Goal: Task Accomplishment & Management: Manage account settings

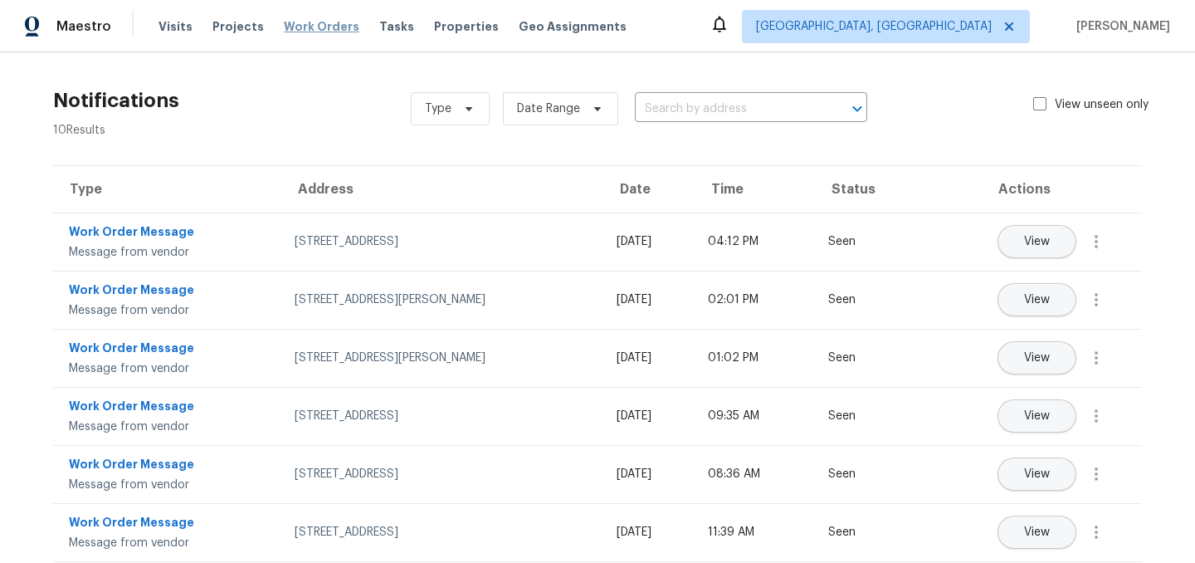
click at [322, 27] on span "Work Orders" at bounding box center [322, 26] width 76 height 17
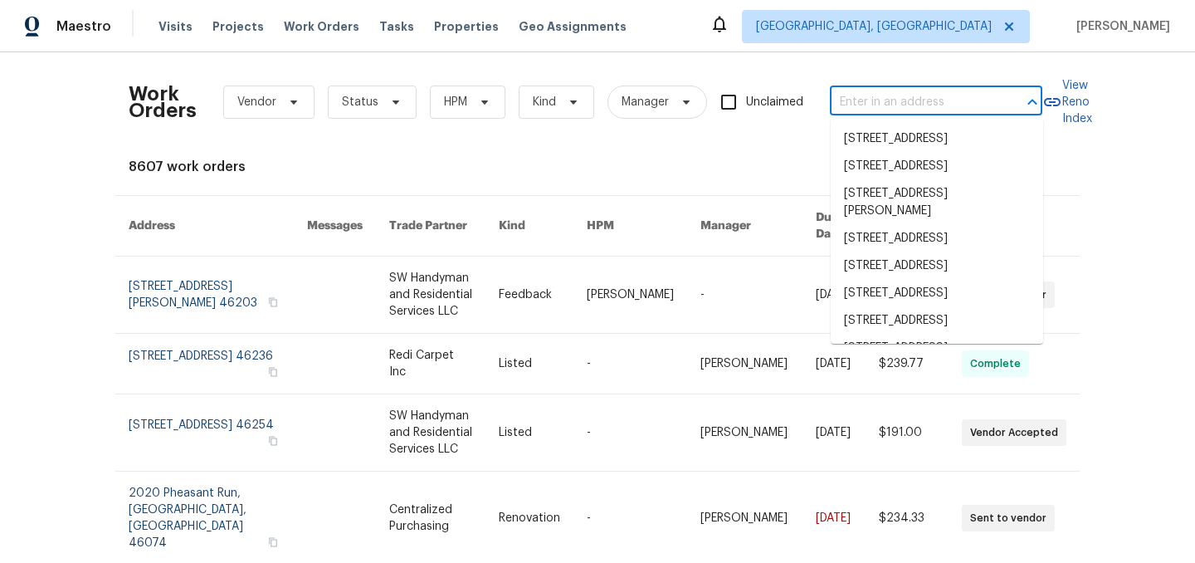
click at [908, 105] on input "text" at bounding box center [913, 103] width 166 height 26
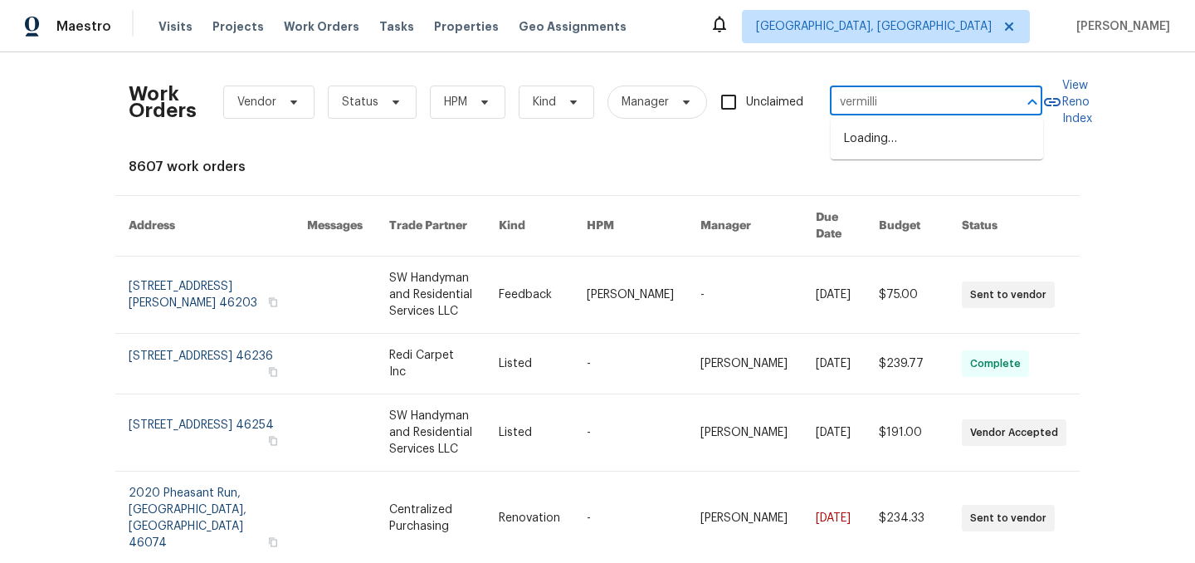
type input "vermillio"
click at [925, 150] on li "4832 Vermillion Ct, Avon, IN 46123" at bounding box center [937, 147] width 212 height 45
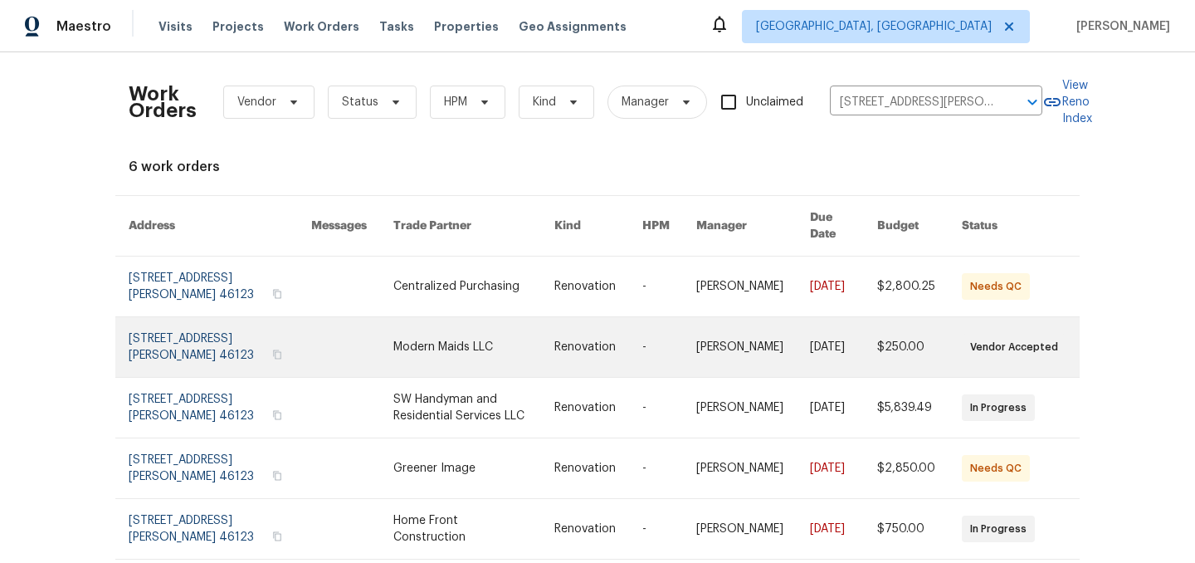
click at [178, 335] on link at bounding box center [220, 347] width 183 height 60
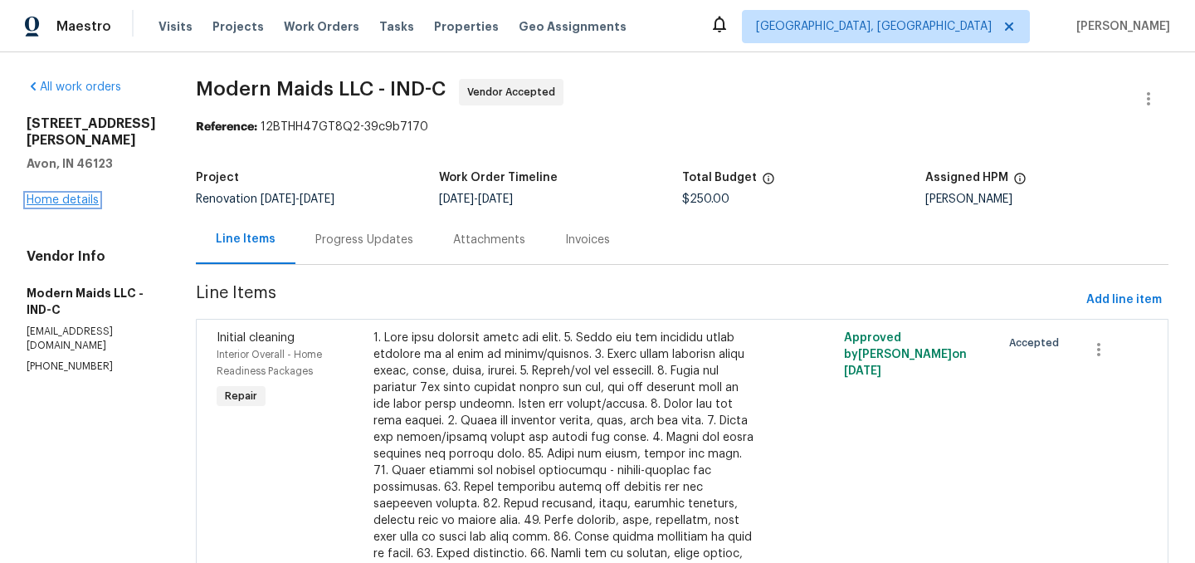
click at [85, 194] on link "Home details" at bounding box center [63, 200] width 72 height 12
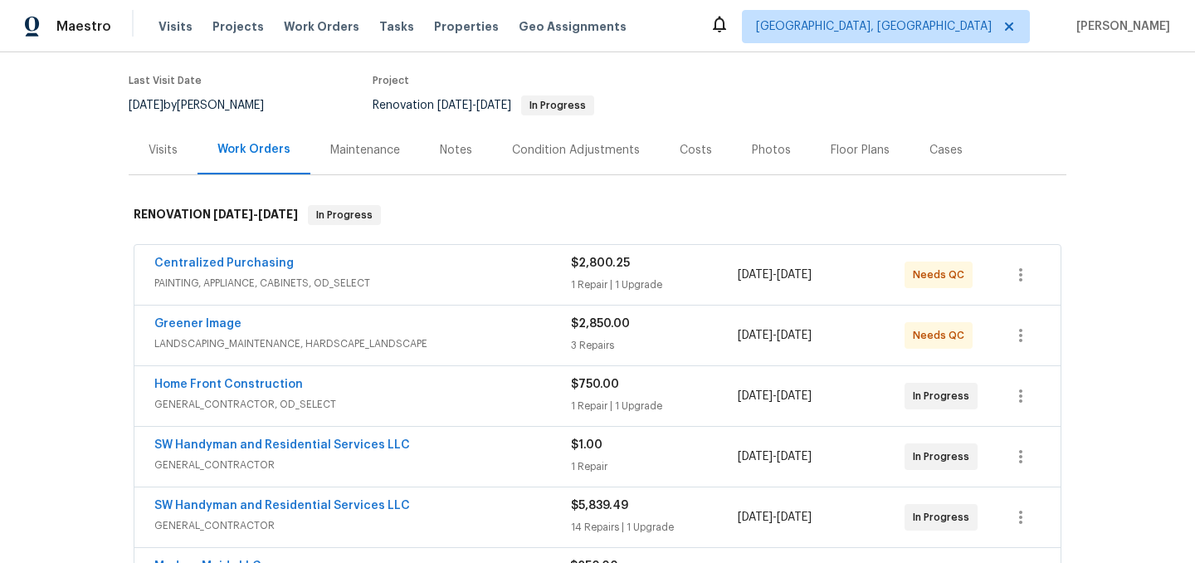
scroll to position [198, 0]
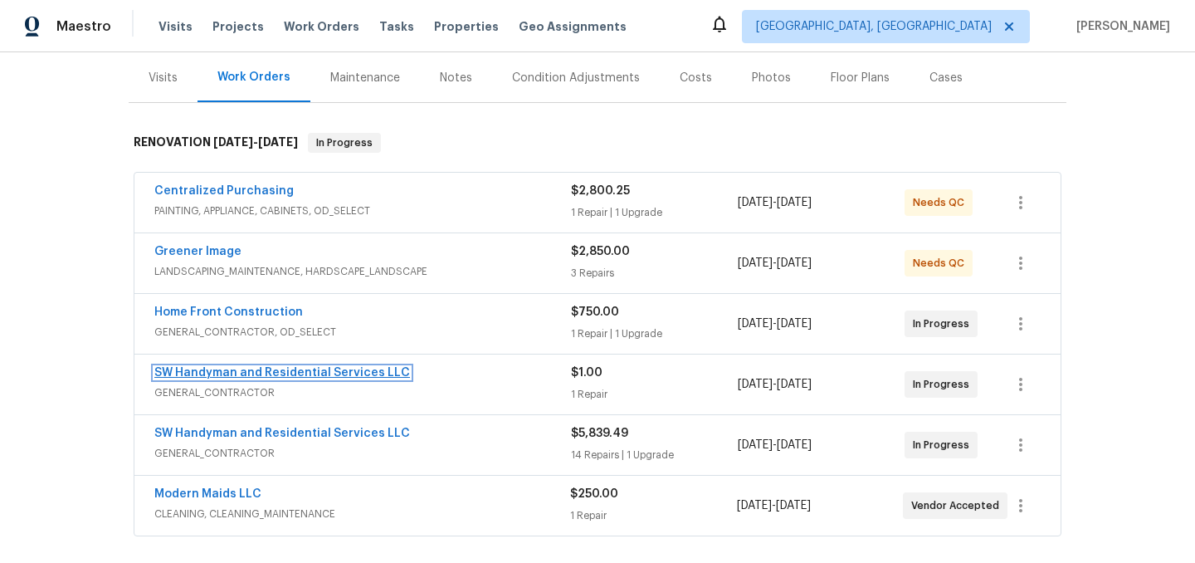
click at [295, 373] on link "SW Handyman and Residential Services LLC" at bounding box center [282, 373] width 256 height 12
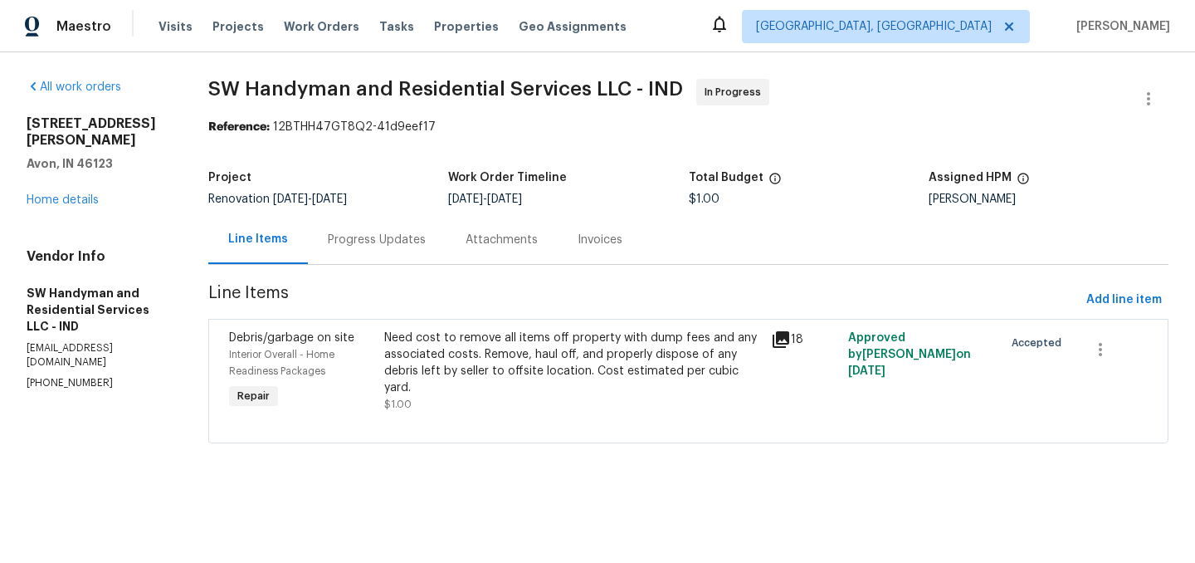
click at [492, 362] on div "Need cost to remove all items off property with dump fees and any associated co…" at bounding box center [572, 362] width 377 height 66
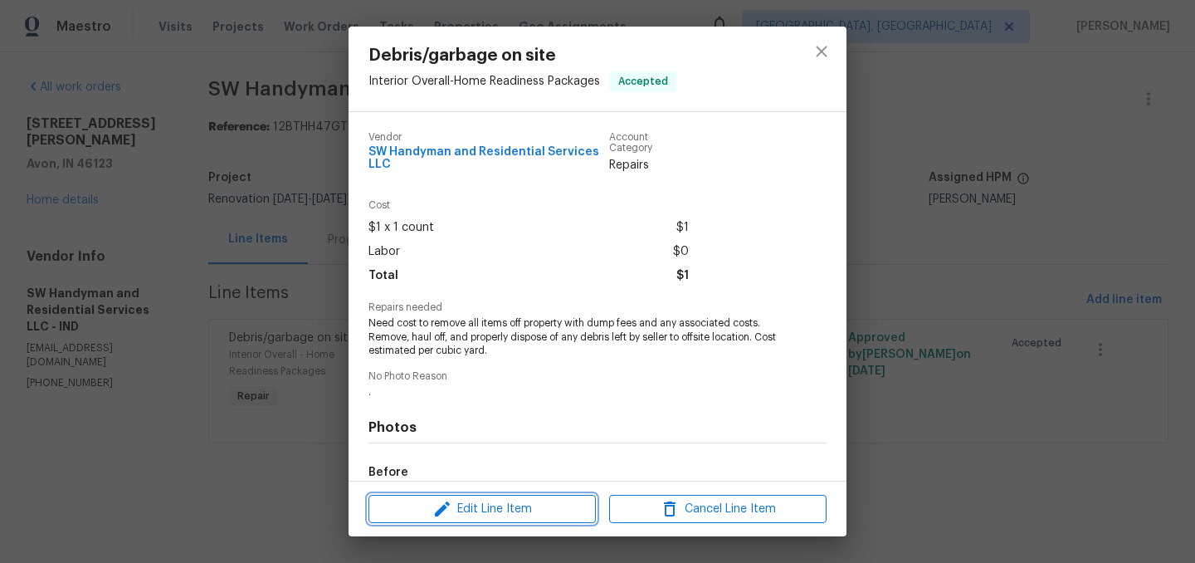
click at [465, 515] on span "Edit Line Item" at bounding box center [481, 509] width 217 height 21
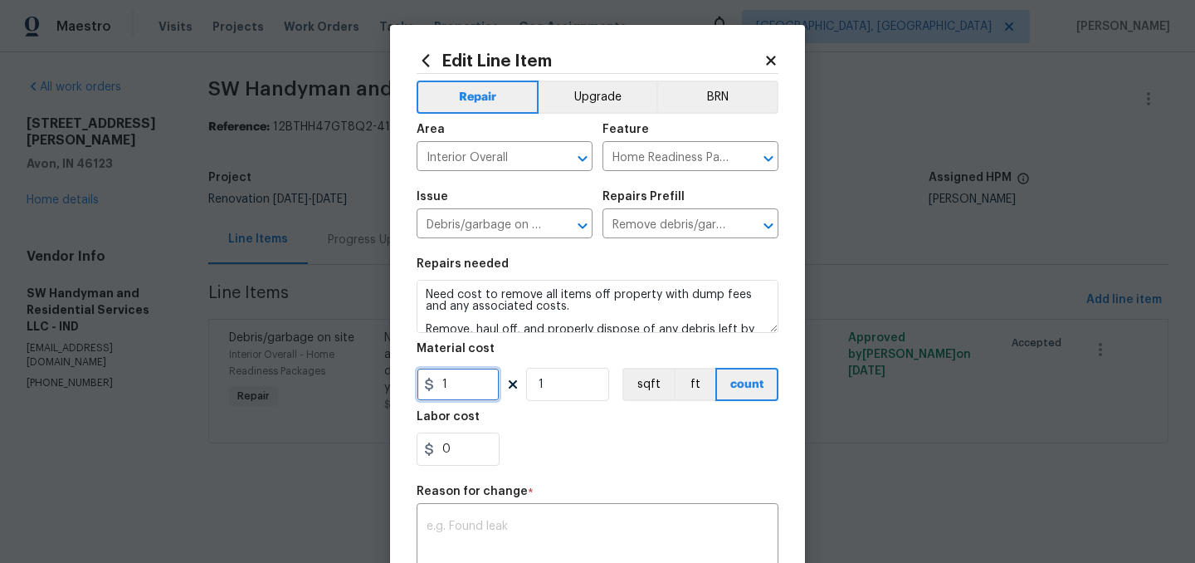
click at [471, 386] on input "1" at bounding box center [458, 384] width 83 height 33
type input "100"
click at [585, 382] on input "1" at bounding box center [567, 384] width 83 height 33
type input "30"
click at [605, 424] on div "Labor cost" at bounding box center [598, 422] width 362 height 22
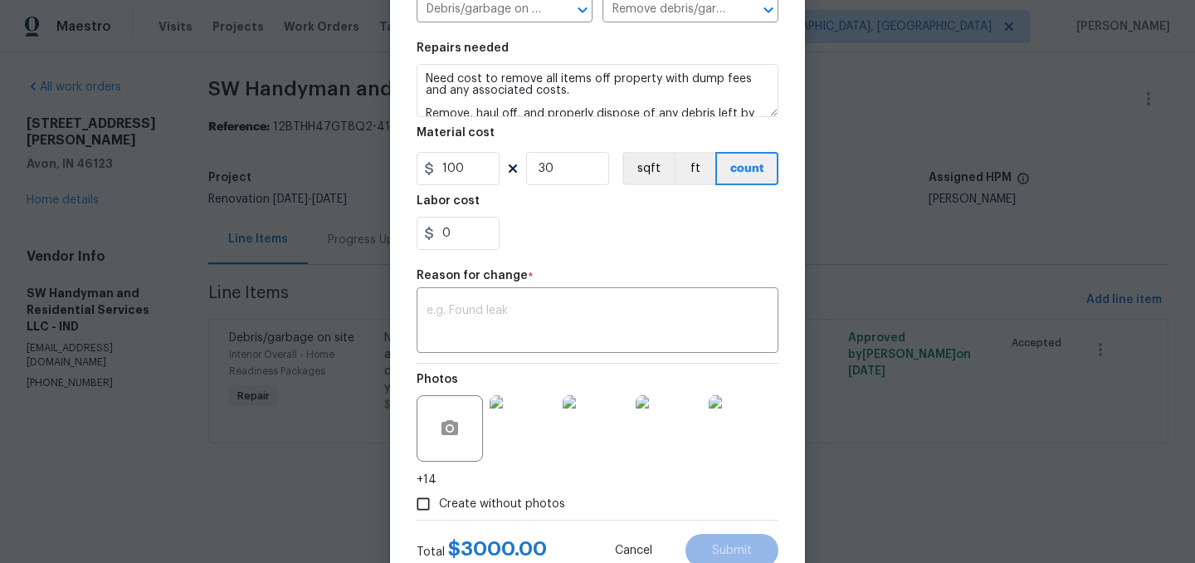
scroll to position [222, 0]
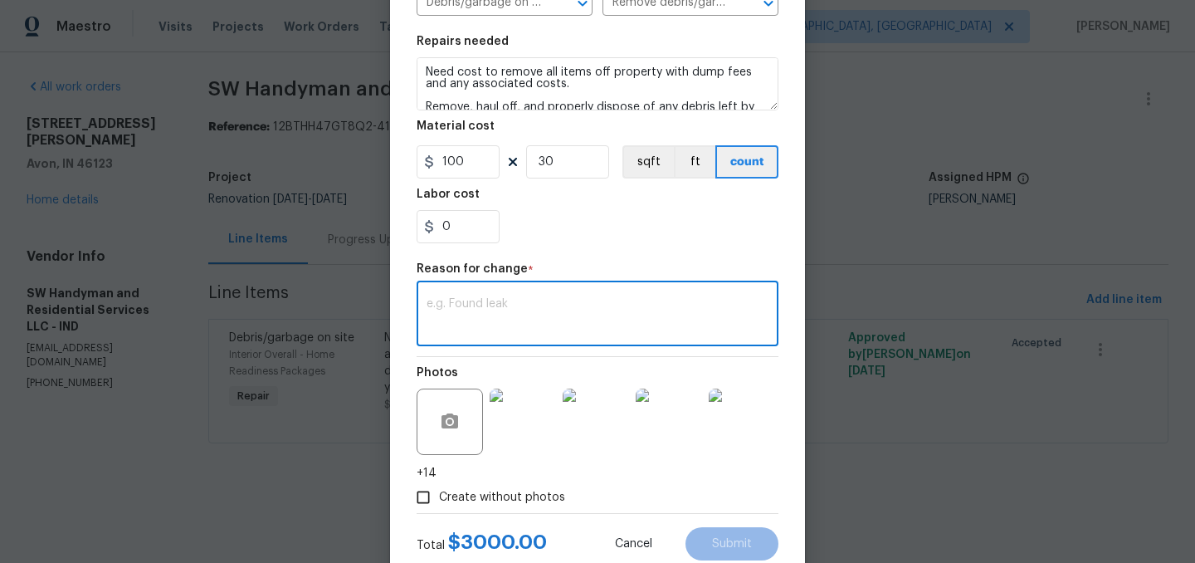
click at [488, 310] on textarea at bounding box center [597, 315] width 342 height 35
type textarea "."
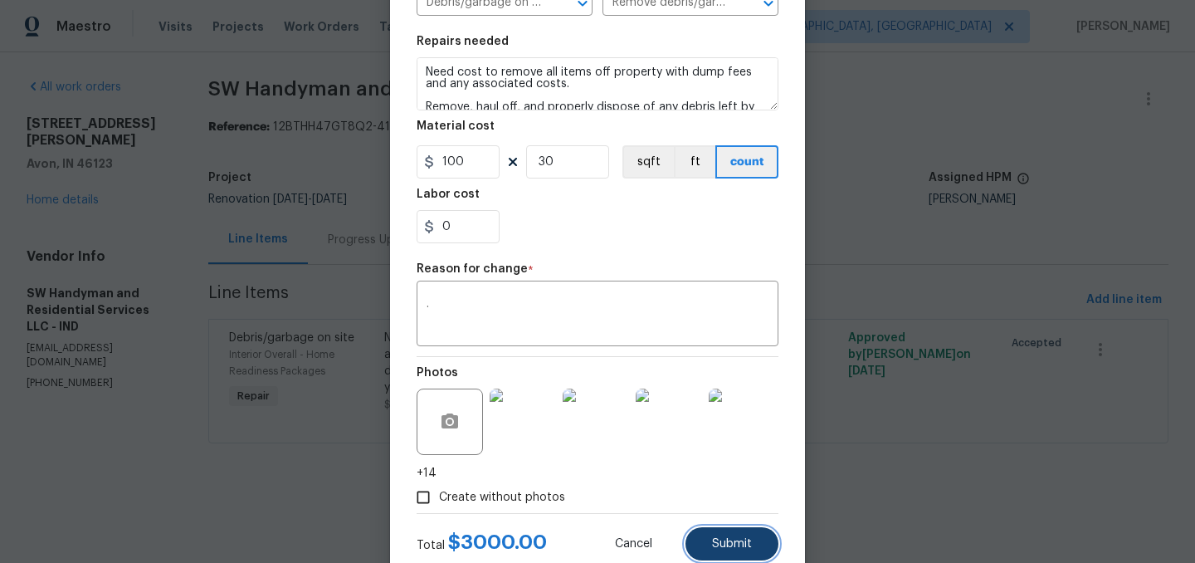
click at [724, 548] on span "Submit" at bounding box center [732, 544] width 40 height 12
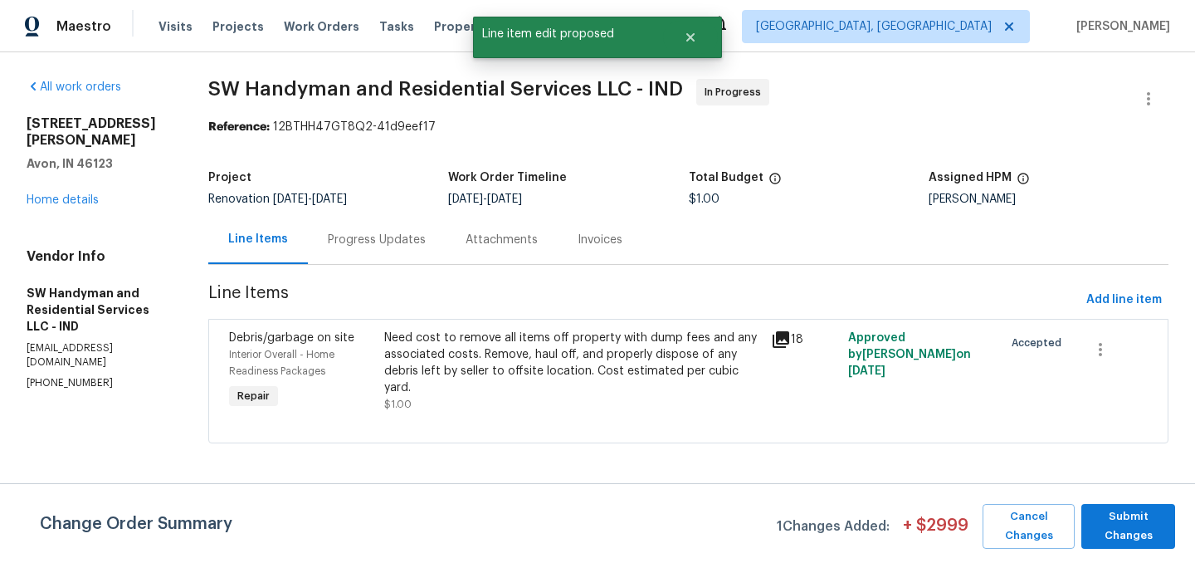
scroll to position [0, 0]
click at [1138, 529] on span "Submit Changes" at bounding box center [1127, 526] width 77 height 38
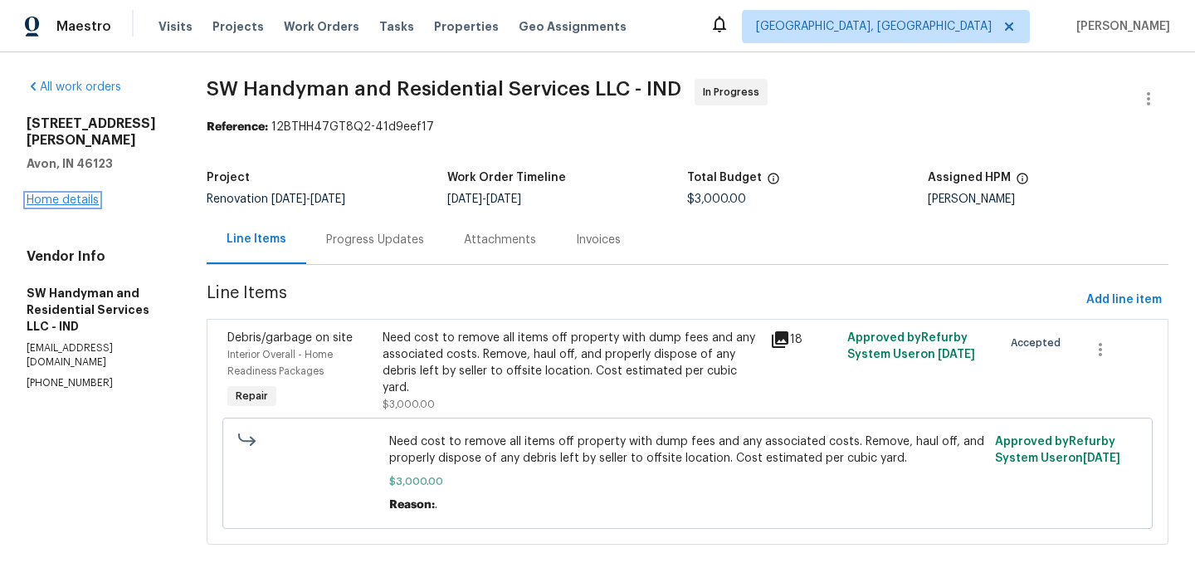
click at [77, 194] on link "Home details" at bounding box center [63, 200] width 72 height 12
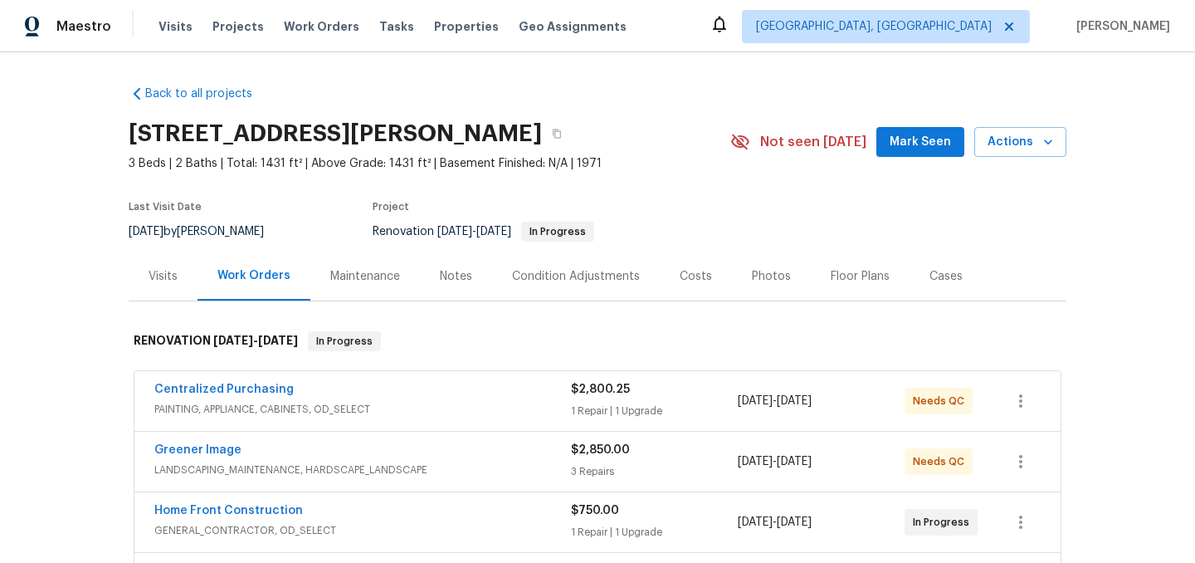
click at [702, 268] on div "Costs" at bounding box center [696, 276] width 32 height 17
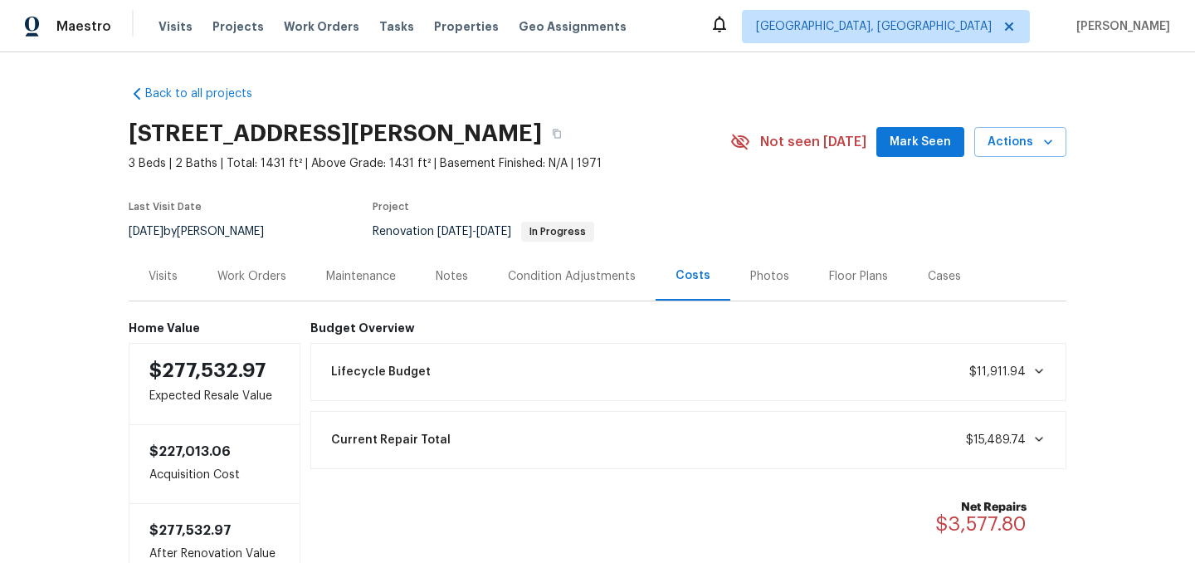
click at [259, 274] on div "Work Orders" at bounding box center [251, 276] width 69 height 17
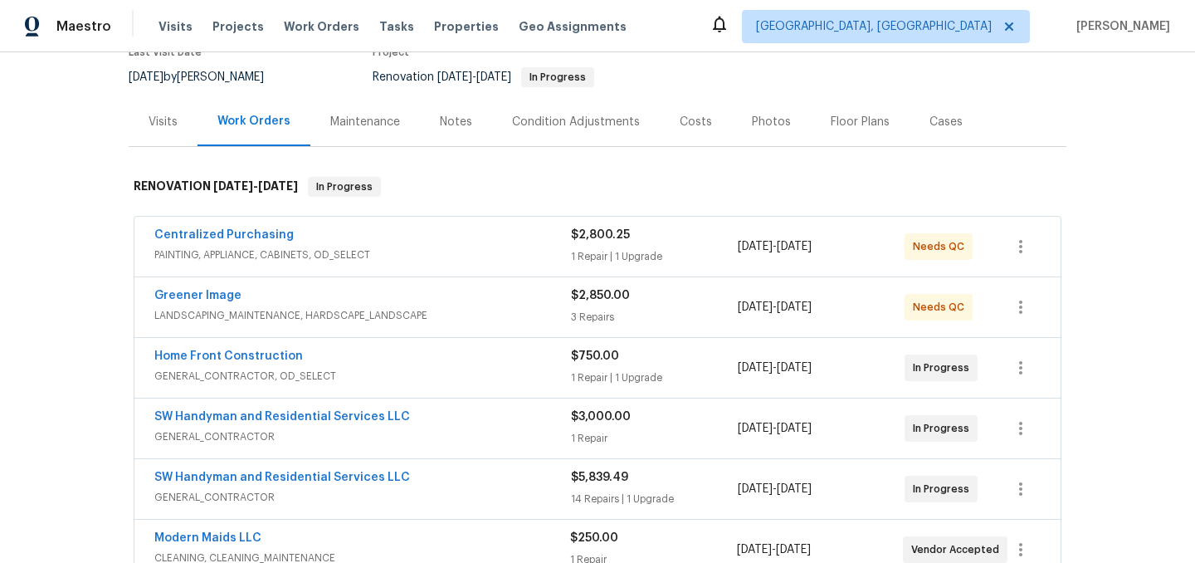
scroll to position [153, 0]
click at [446, 128] on div "Notes" at bounding box center [456, 123] width 32 height 17
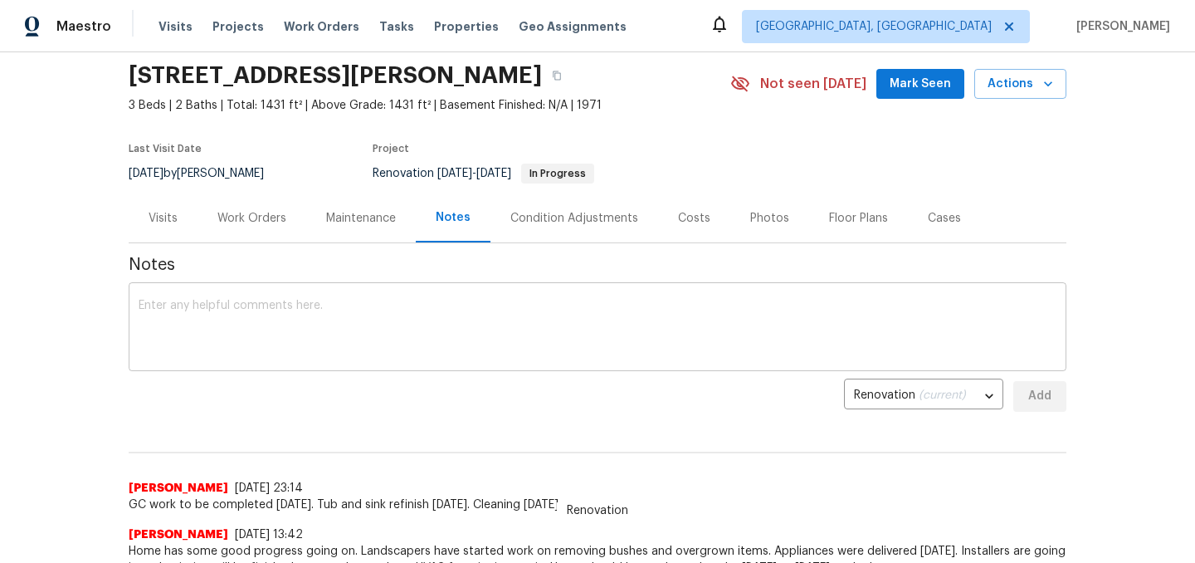
scroll to position [72, 0]
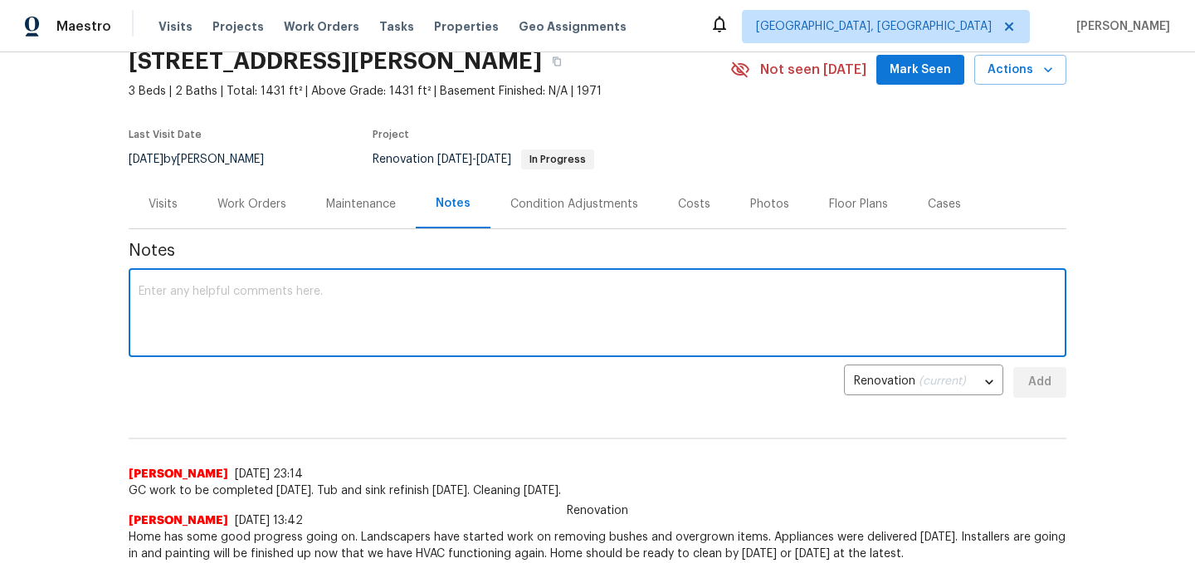
click at [311, 289] on textarea at bounding box center [598, 314] width 918 height 58
type textarea "Added the funds for the debris removal. Refinish was moved to Wednesday with cl…"
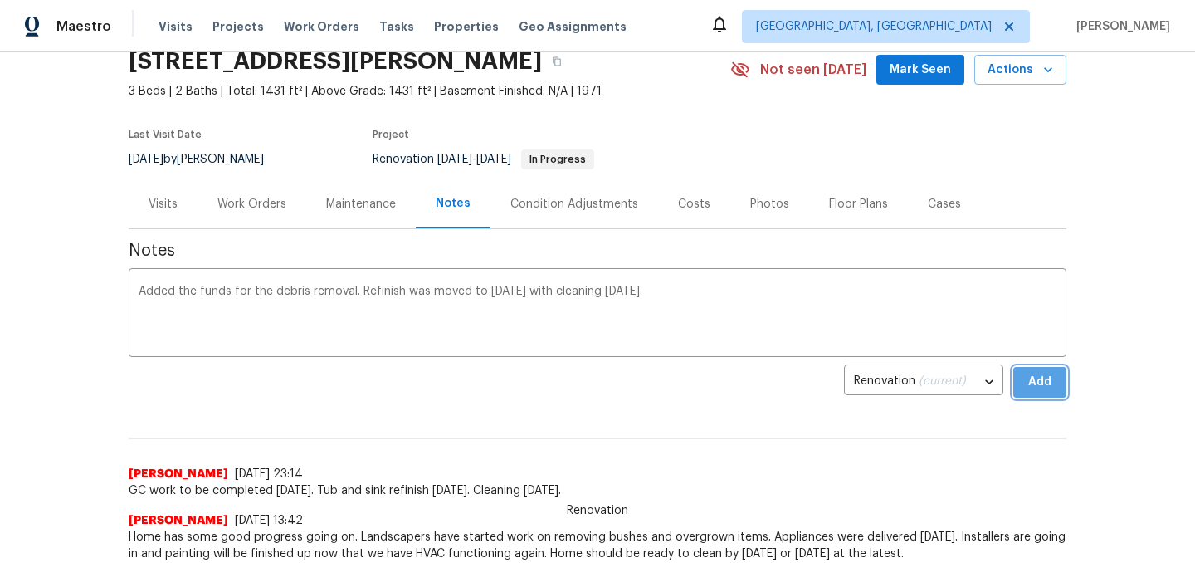
click at [1059, 386] on button "Add" at bounding box center [1039, 382] width 53 height 31
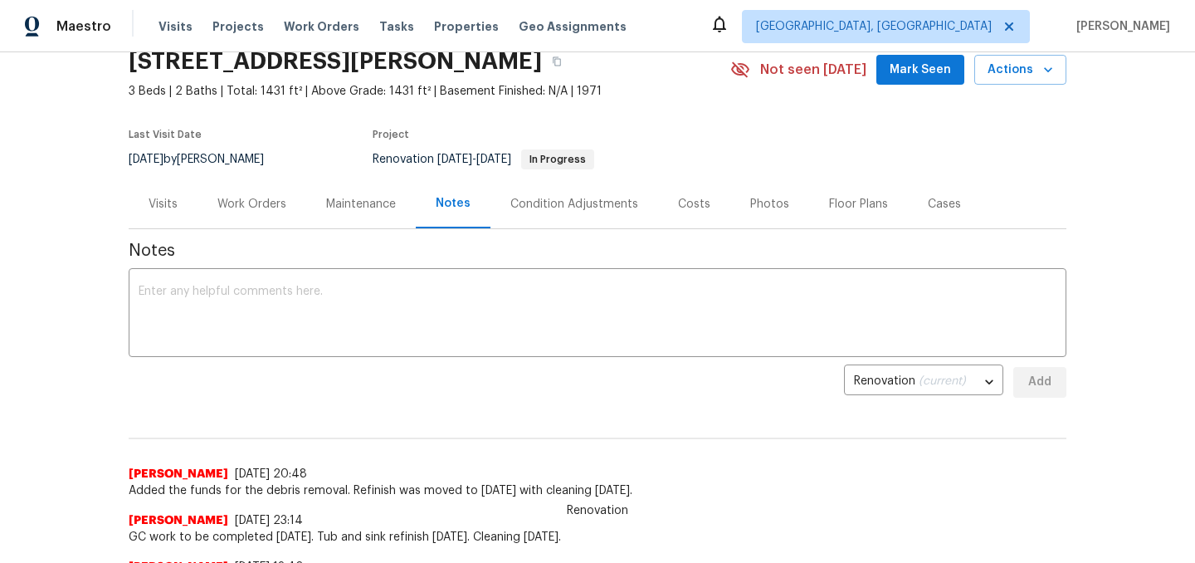
click at [243, 198] on div "Work Orders" at bounding box center [251, 204] width 69 height 17
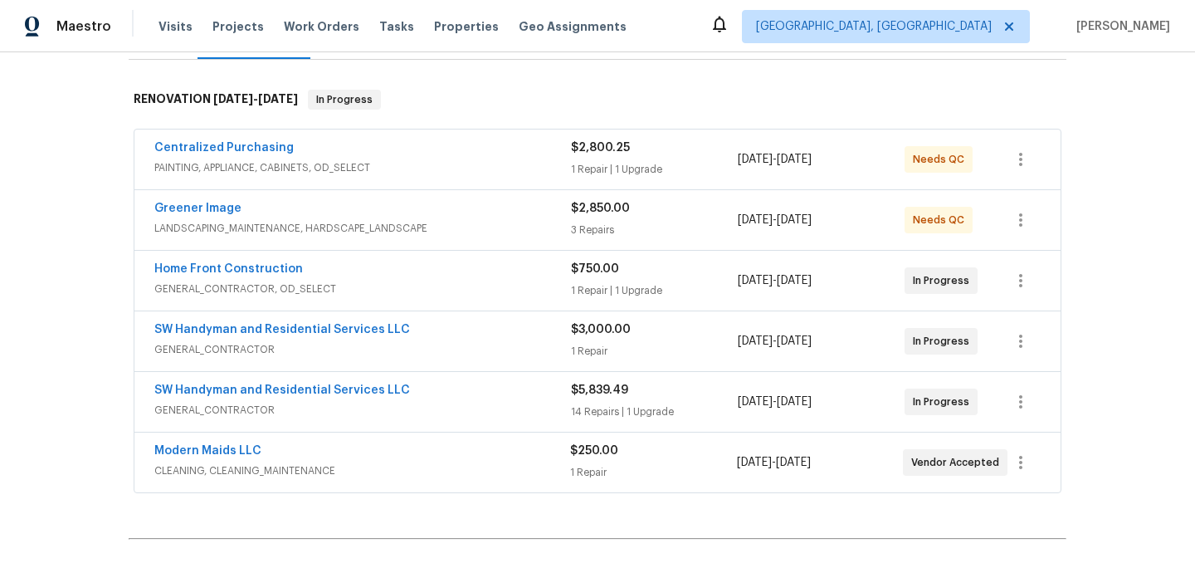
scroll to position [251, 0]
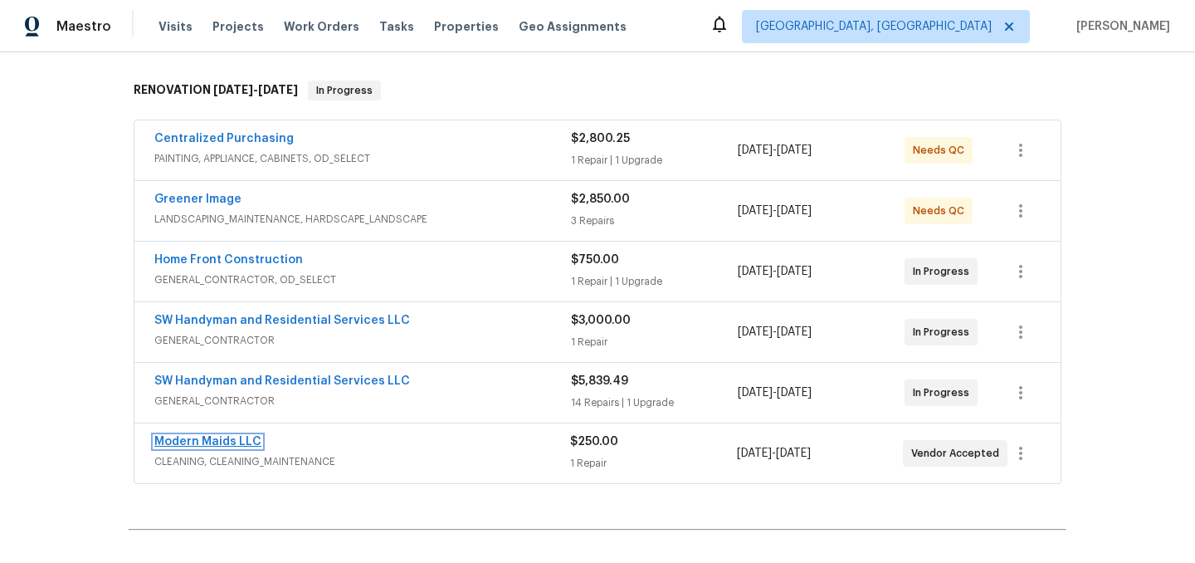
click at [210, 444] on link "Modern Maids LLC" at bounding box center [207, 442] width 107 height 12
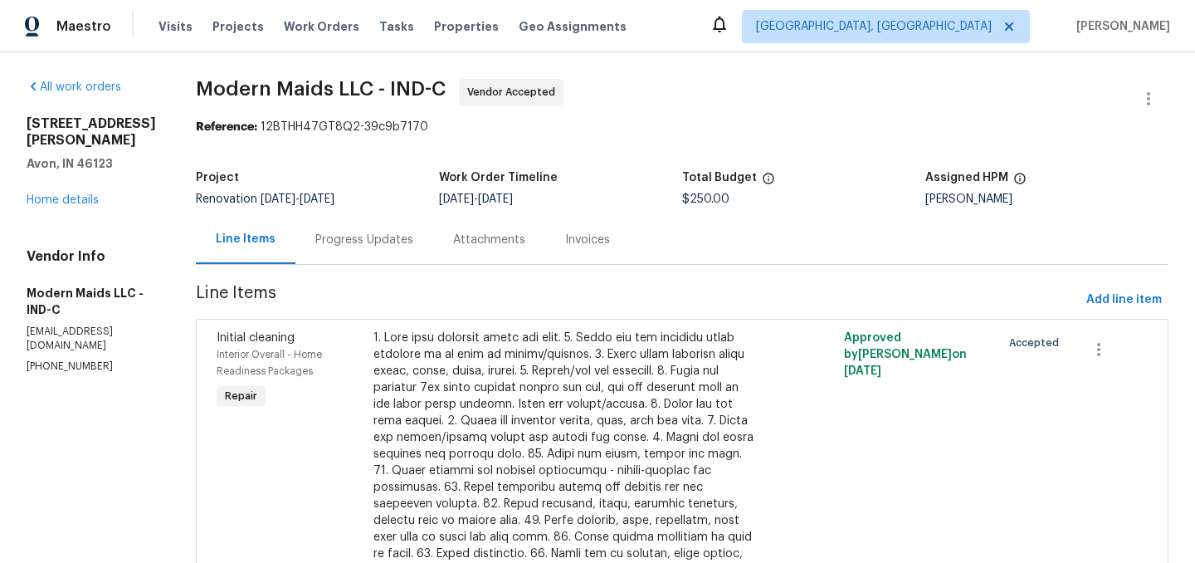
click at [361, 241] on div "Progress Updates" at bounding box center [364, 240] width 98 height 17
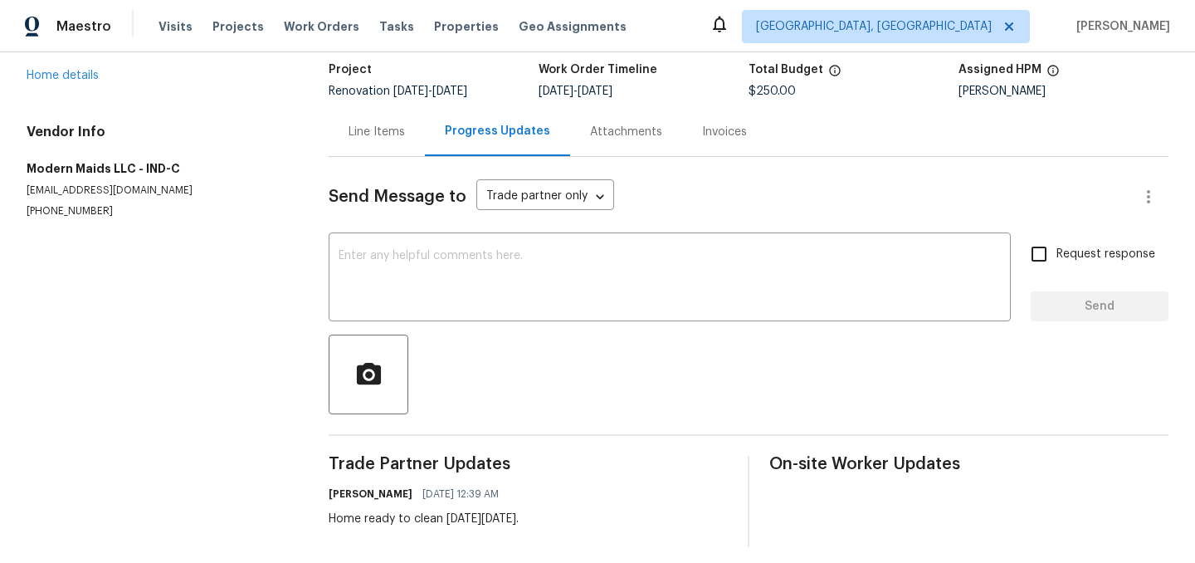
scroll to position [119, 0]
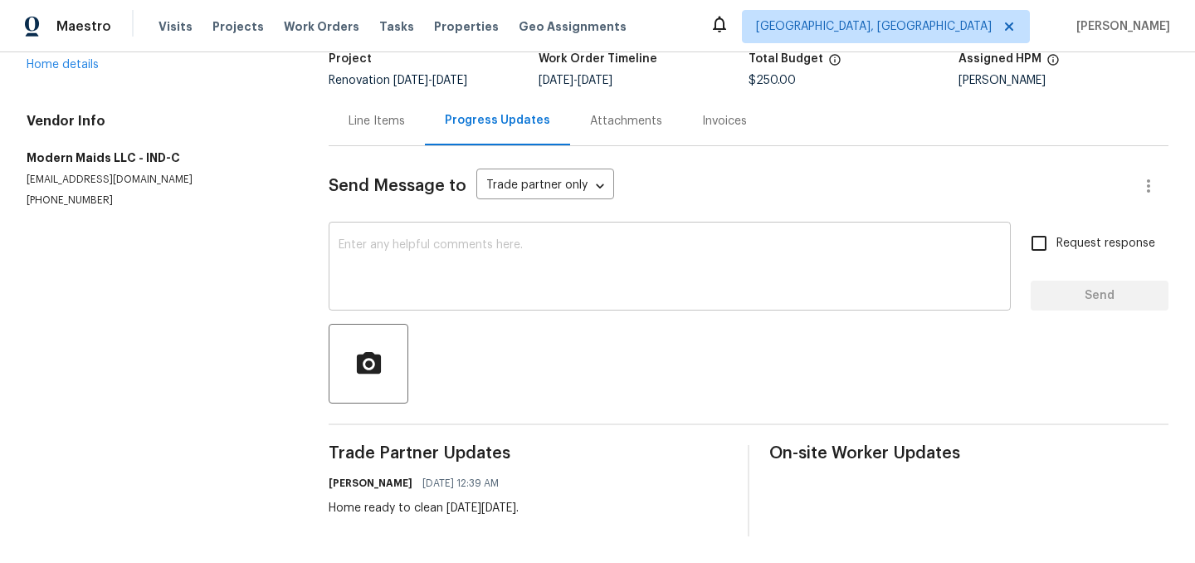
click at [444, 246] on textarea at bounding box center [670, 268] width 662 height 58
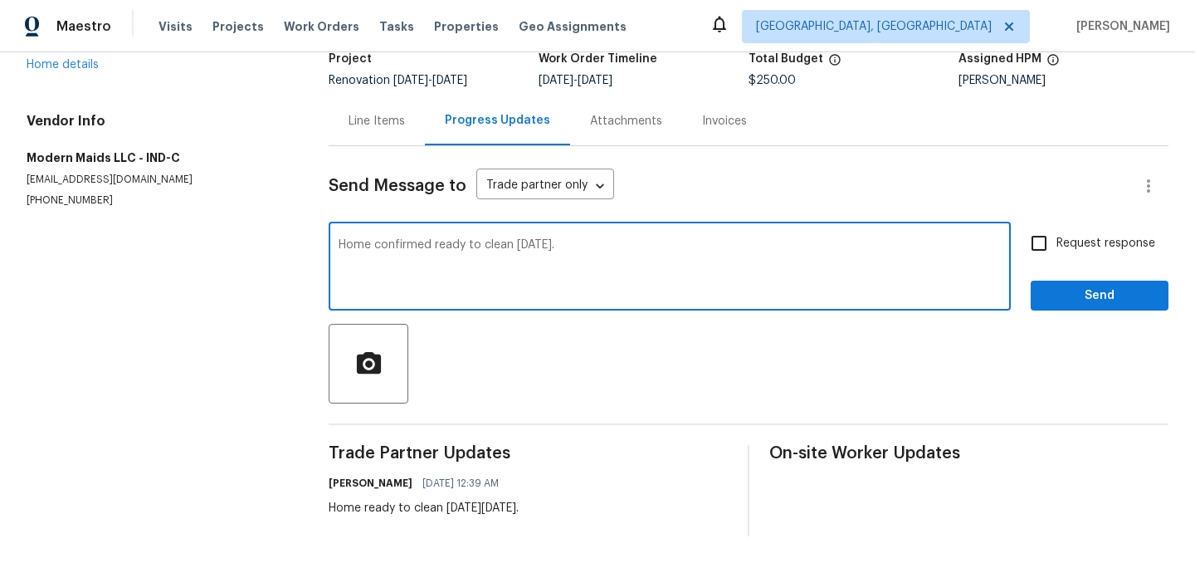
type textarea "Home confirmed ready to clean tomorrow."
click at [1090, 296] on span "Send" at bounding box center [1099, 295] width 111 height 21
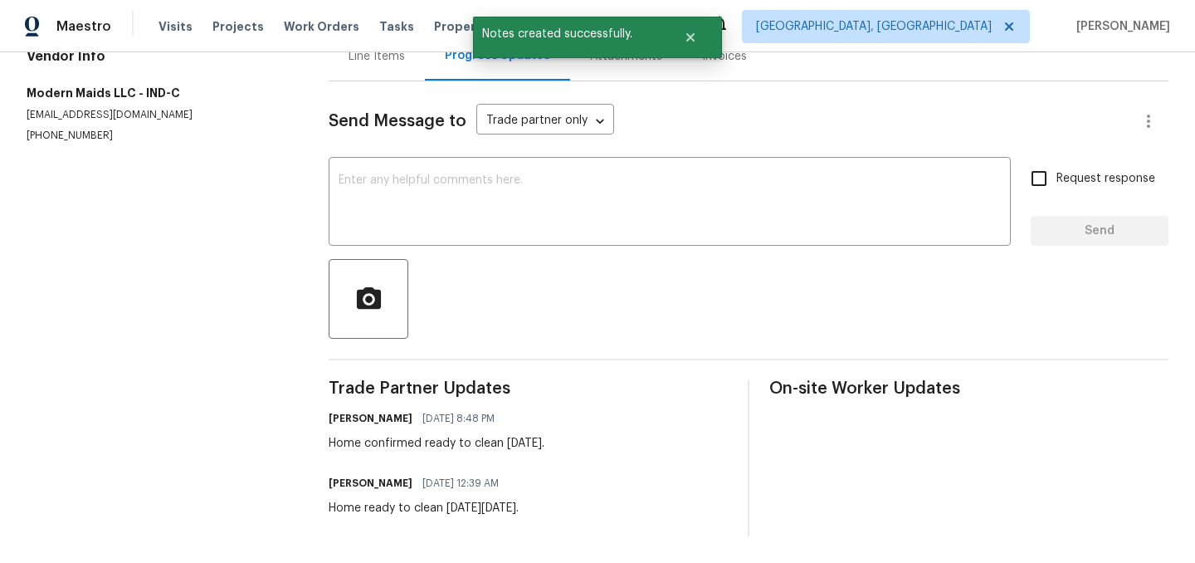
scroll to position [0, 0]
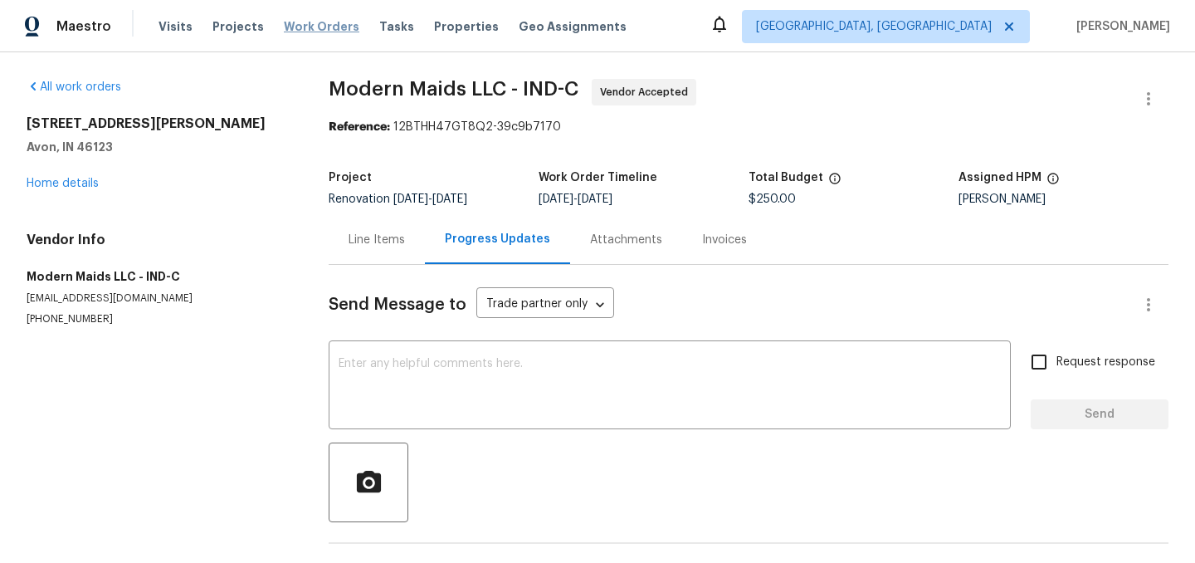
click at [313, 24] on span "Work Orders" at bounding box center [322, 26] width 76 height 17
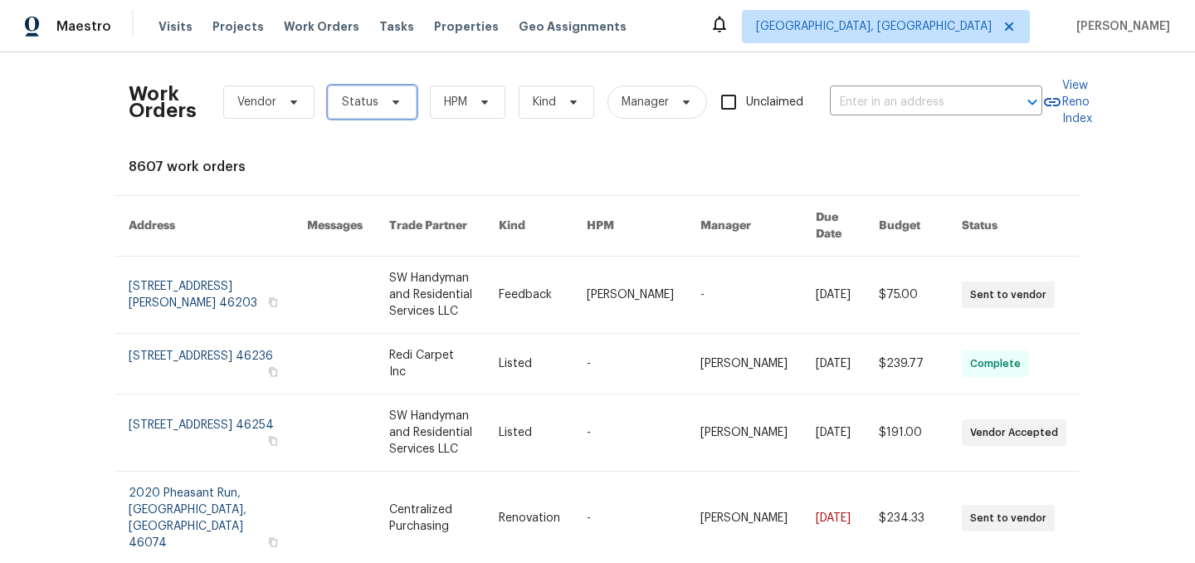
click at [370, 95] on span "Status" at bounding box center [360, 102] width 37 height 17
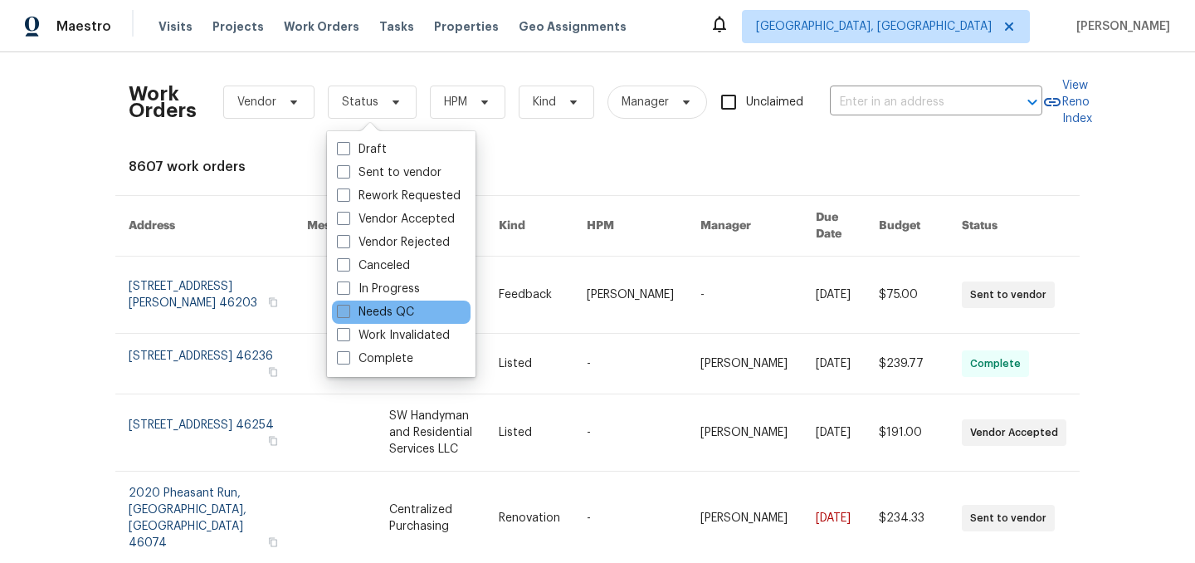
click at [384, 308] on label "Needs QC" at bounding box center [375, 312] width 77 height 17
click at [348, 308] on input "Needs QC" at bounding box center [342, 309] width 11 height 11
checkbox input "true"
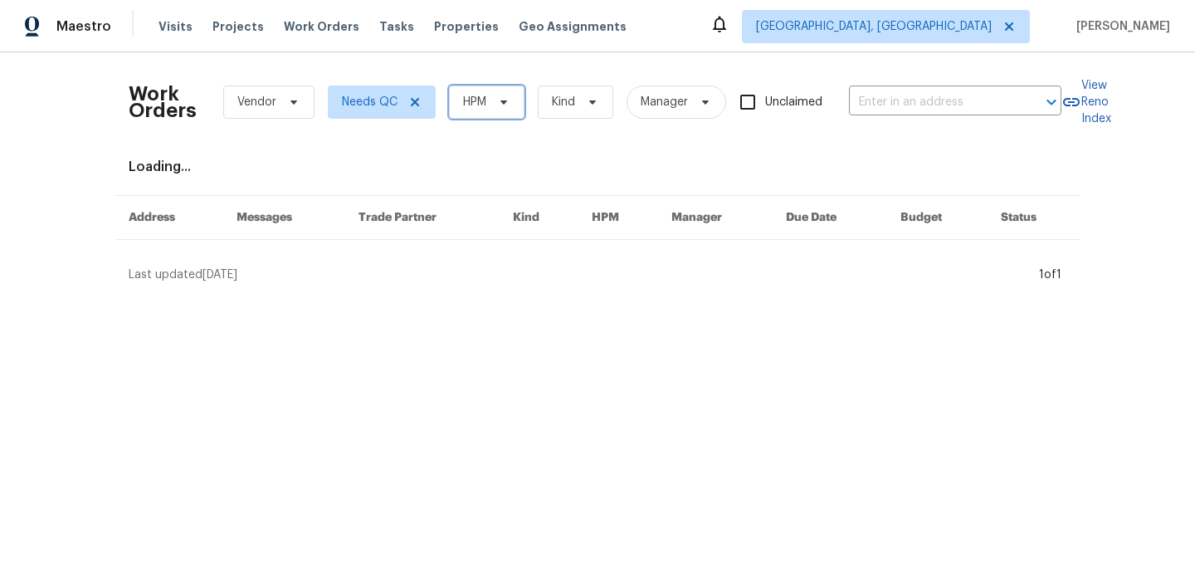
click at [474, 105] on span "HPM" at bounding box center [474, 102] width 23 height 17
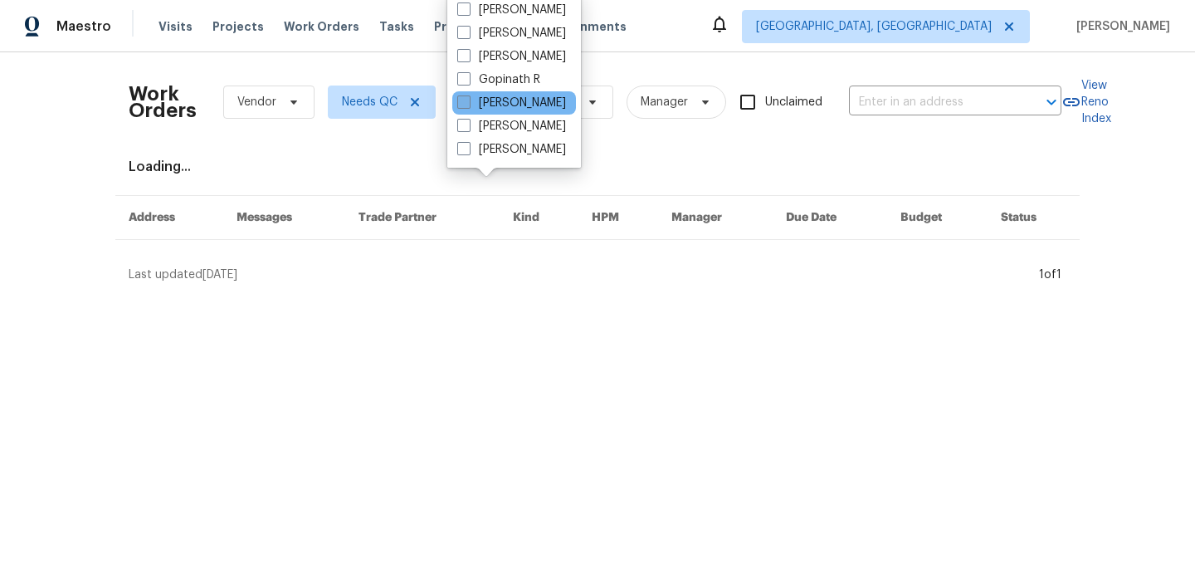
click at [501, 101] on label "[PERSON_NAME]" at bounding box center [511, 103] width 109 height 17
click at [468, 101] on input "[PERSON_NAME]" at bounding box center [462, 100] width 11 height 11
checkbox input "true"
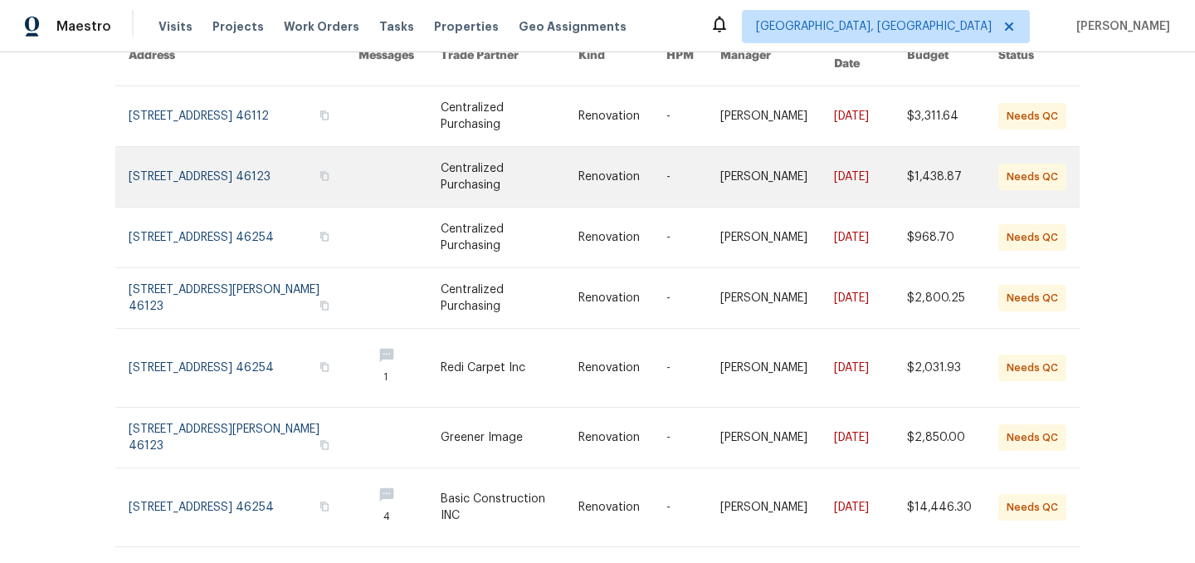
scroll to position [193, 0]
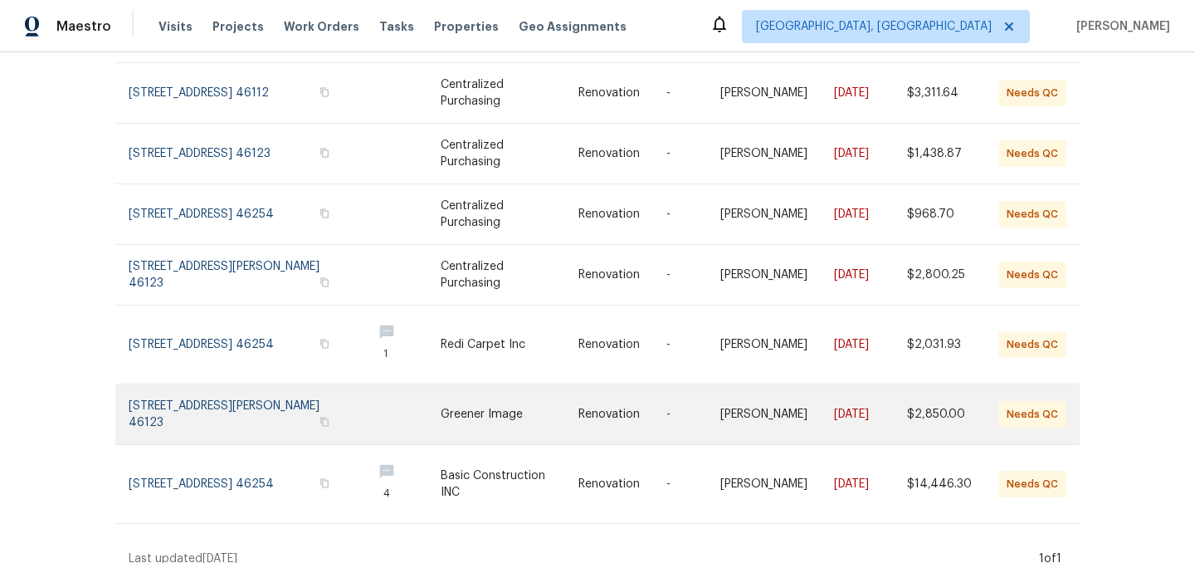
click at [491, 387] on link at bounding box center [510, 414] width 138 height 60
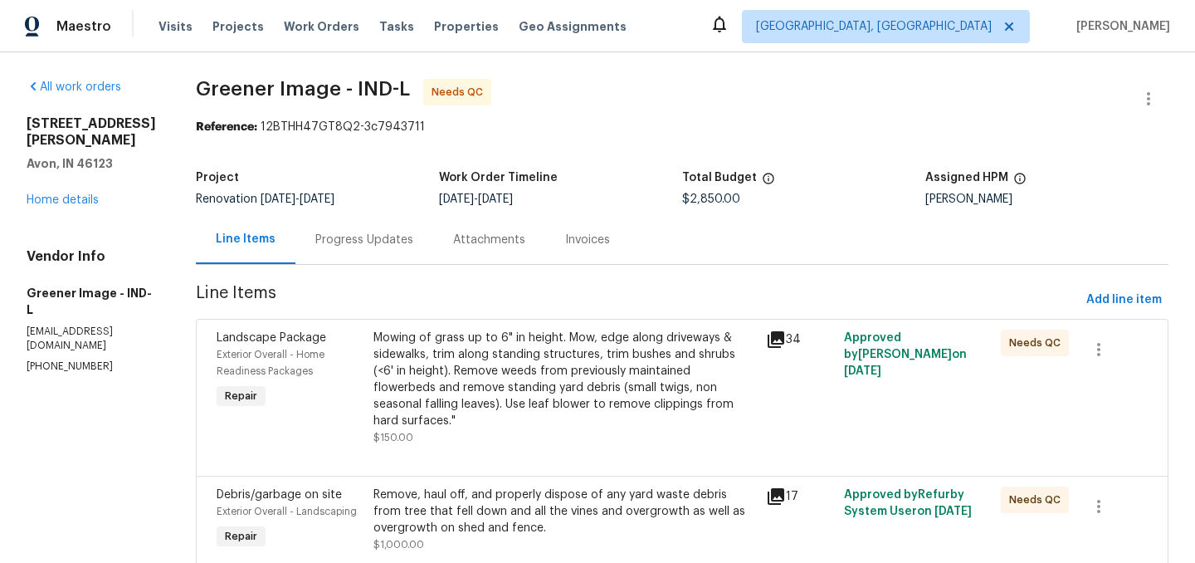
click at [499, 360] on div "Mowing of grass up to 6" in height. Mow, edge along driveways & sidewalks, trim…" at bounding box center [564, 379] width 383 height 100
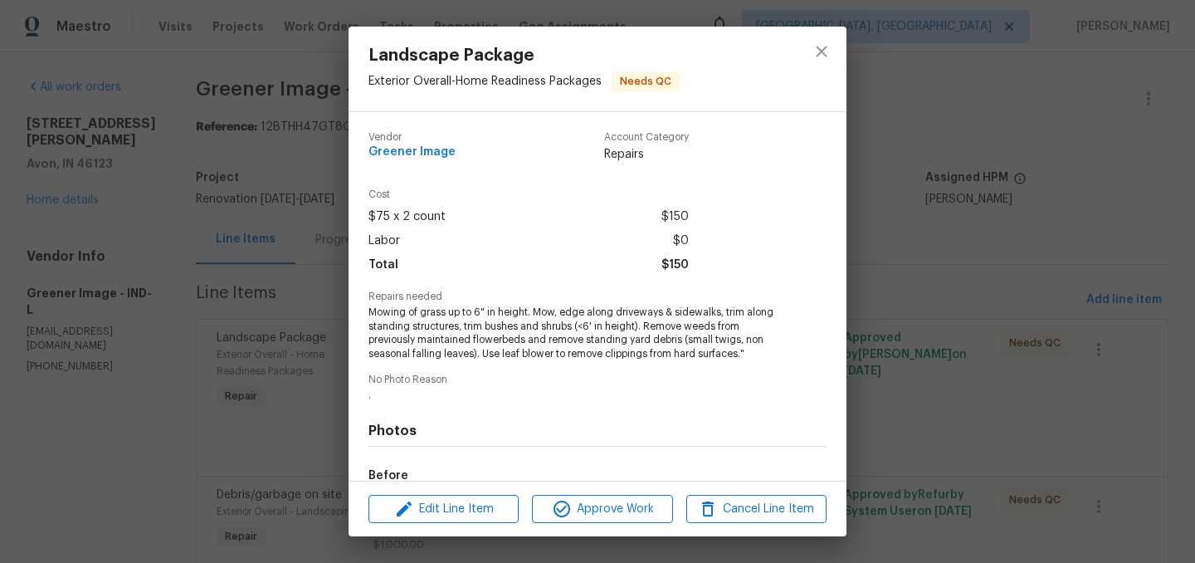
scroll to position [202, 0]
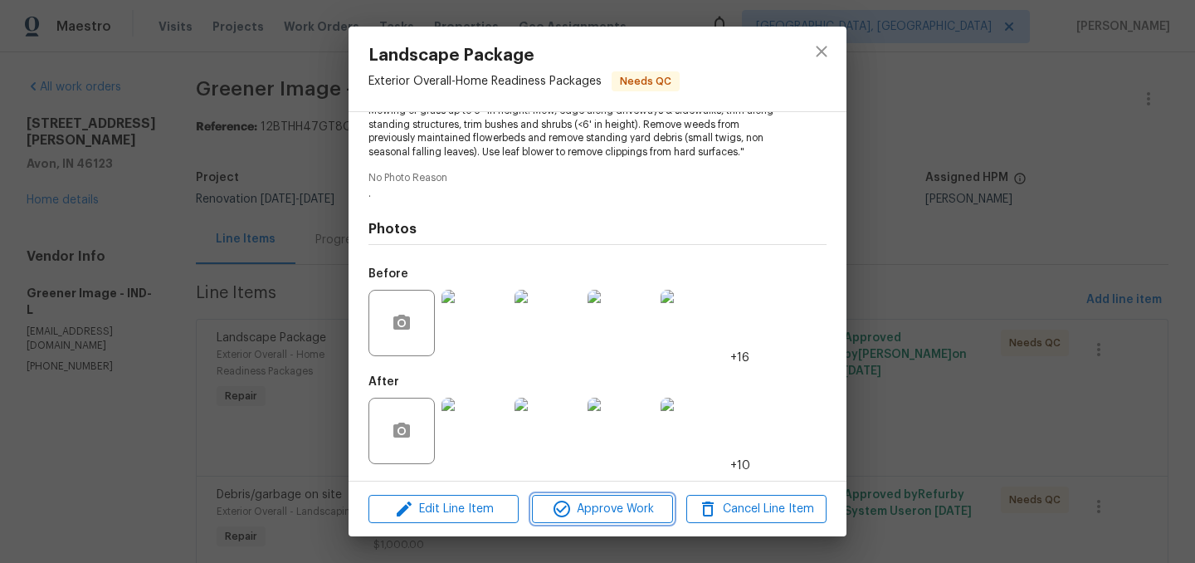
click at [608, 514] on span "Approve Work" at bounding box center [602, 509] width 130 height 21
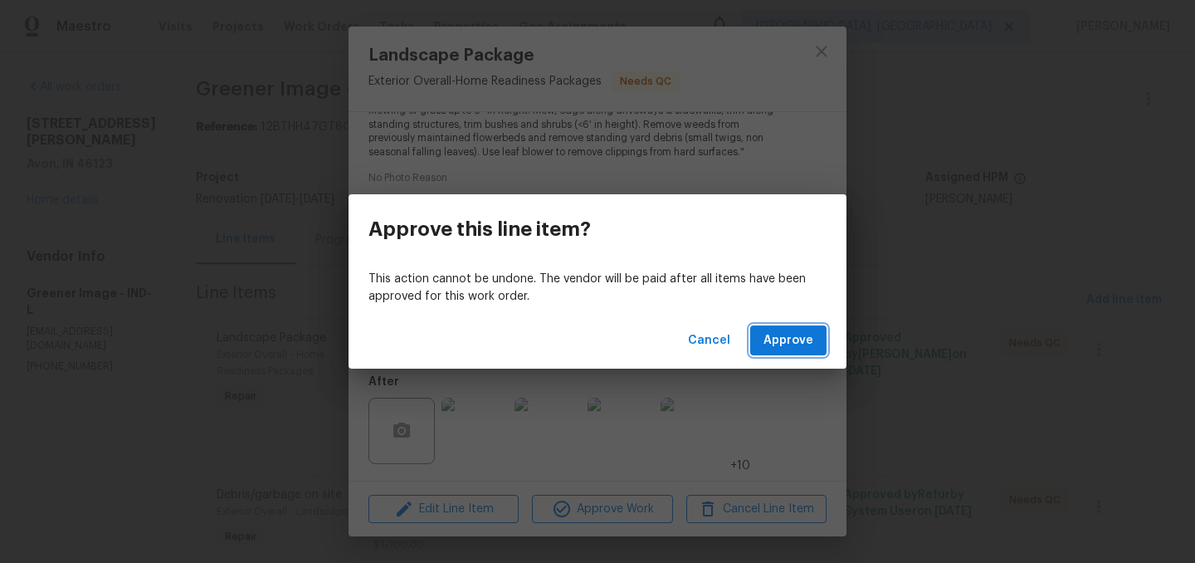
click at [787, 333] on span "Approve" at bounding box center [788, 340] width 50 height 21
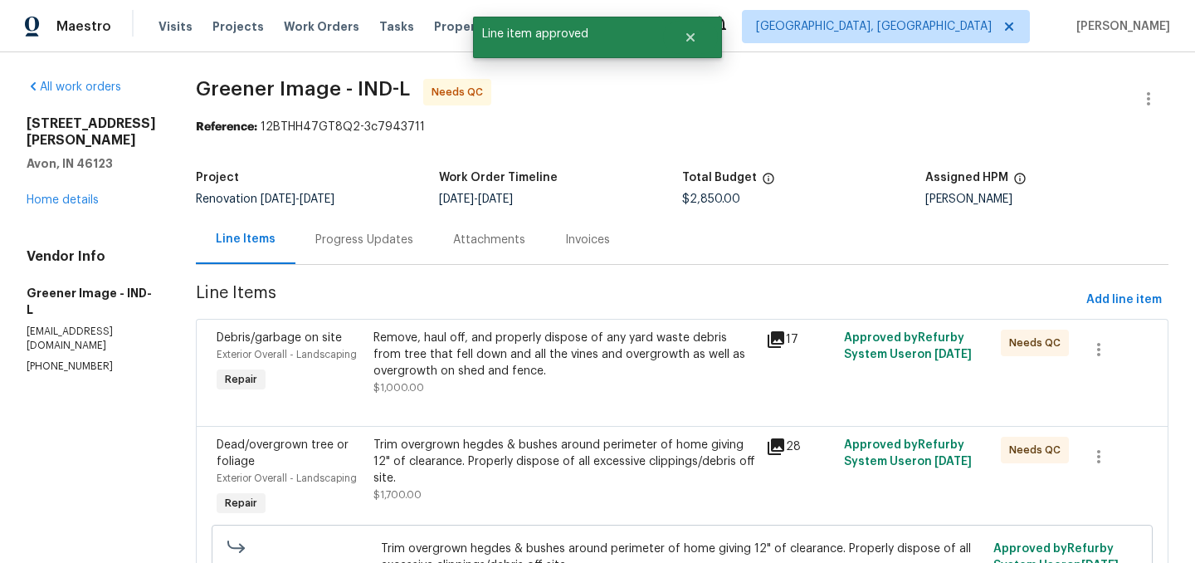
click at [539, 357] on div "Remove, haul off, and properly dispose of any yard waste debris from tree that …" at bounding box center [564, 354] width 383 height 50
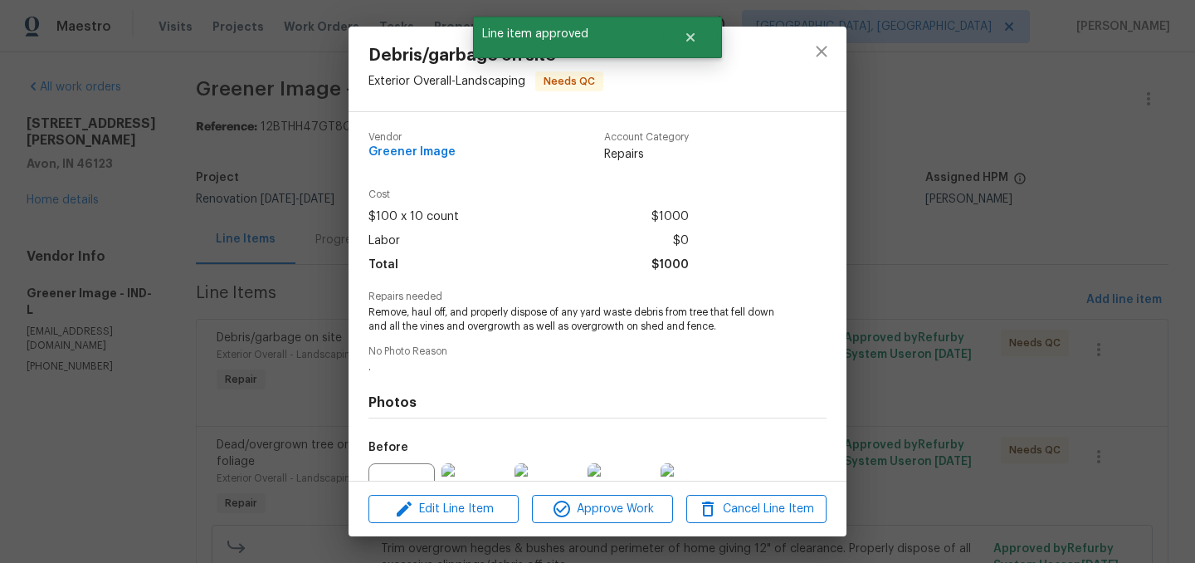
scroll to position [173, 0]
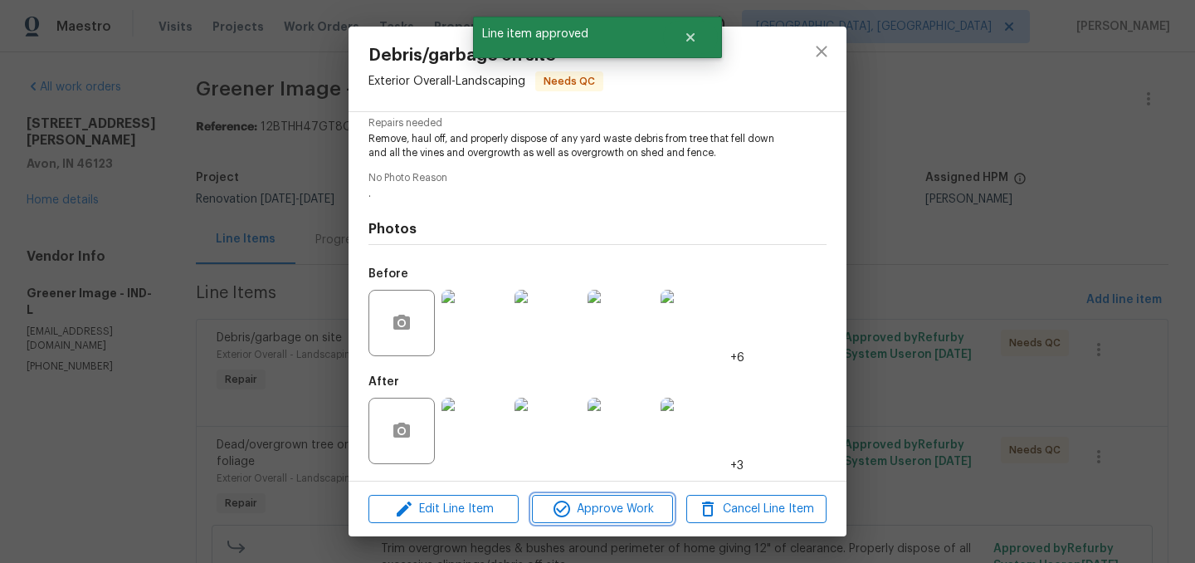
click at [614, 514] on span "Approve Work" at bounding box center [602, 509] width 130 height 21
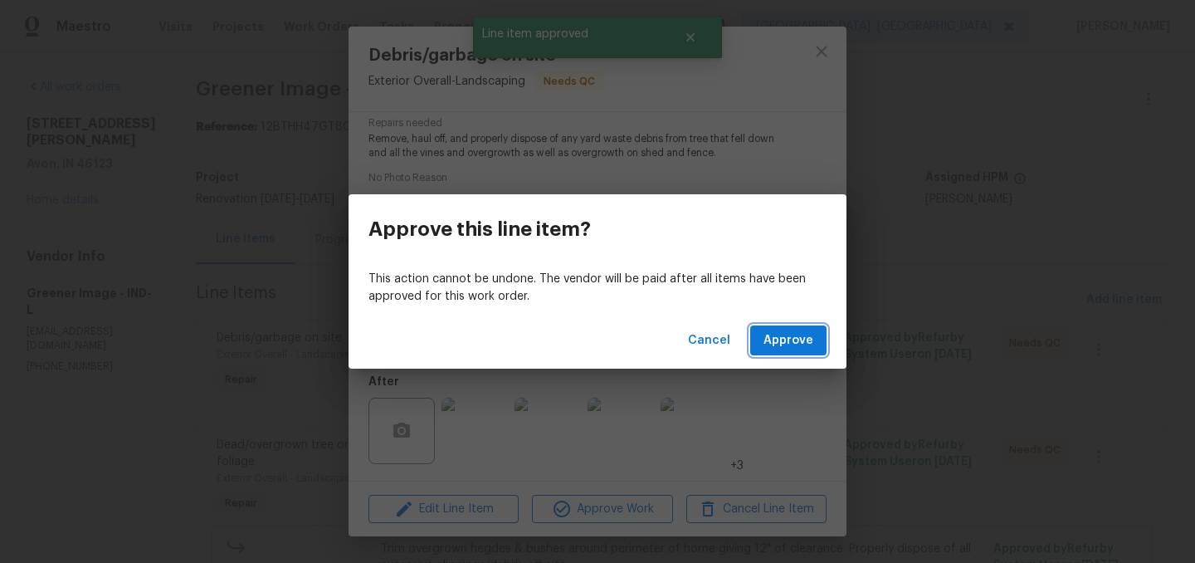
click at [800, 335] on span "Approve" at bounding box center [788, 340] width 50 height 21
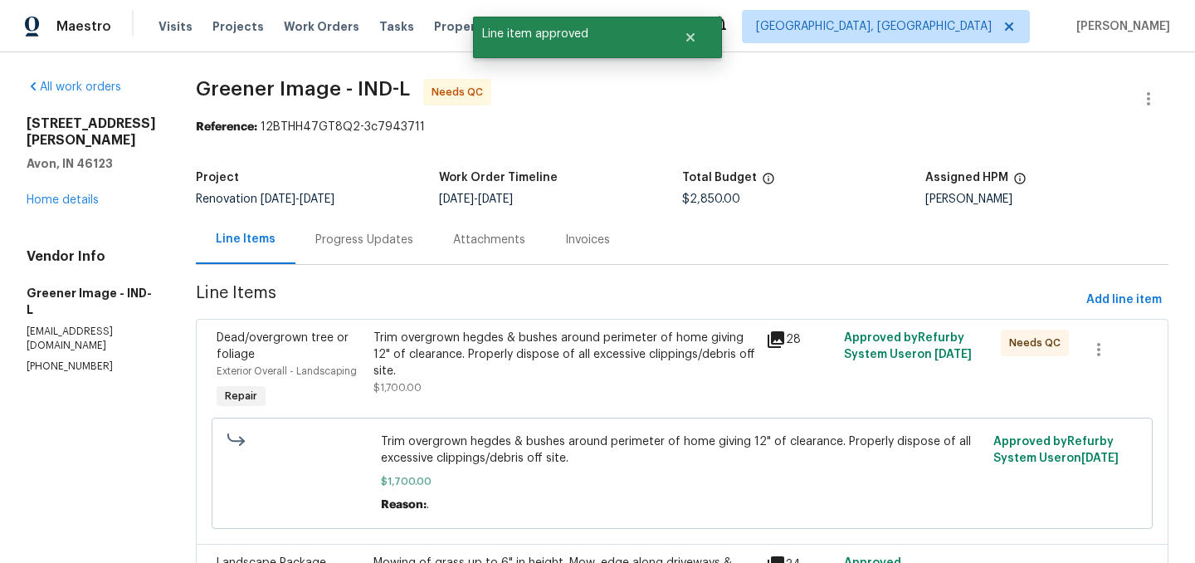
click at [550, 340] on div "Trim overgrown hegdes & bushes around perimeter of home giving 12" of clearance…" at bounding box center [564, 354] width 383 height 50
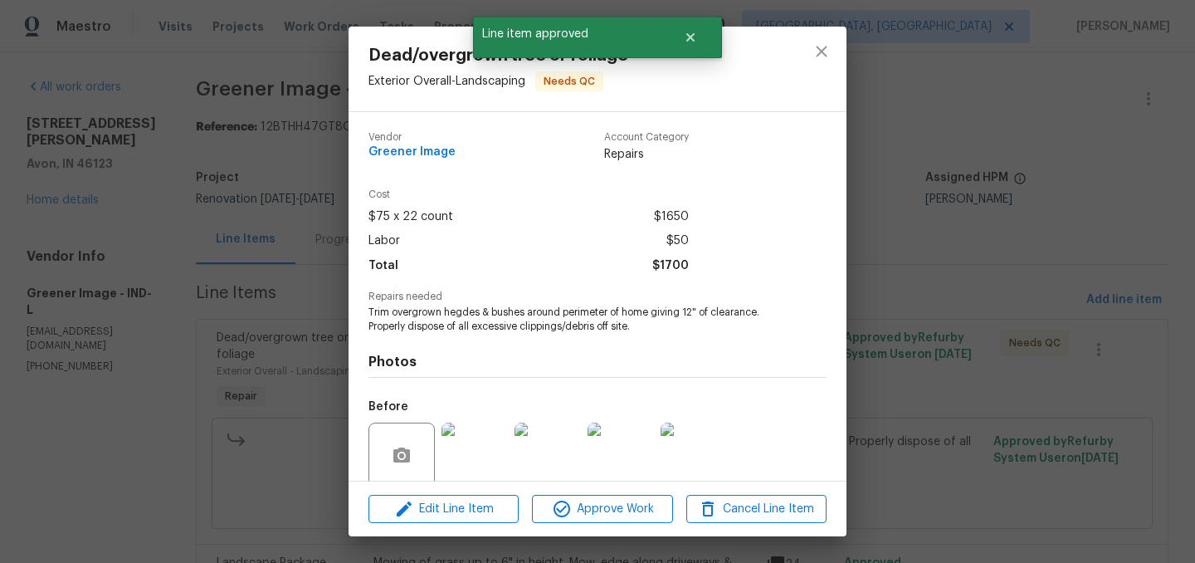
scroll to position [132, 0]
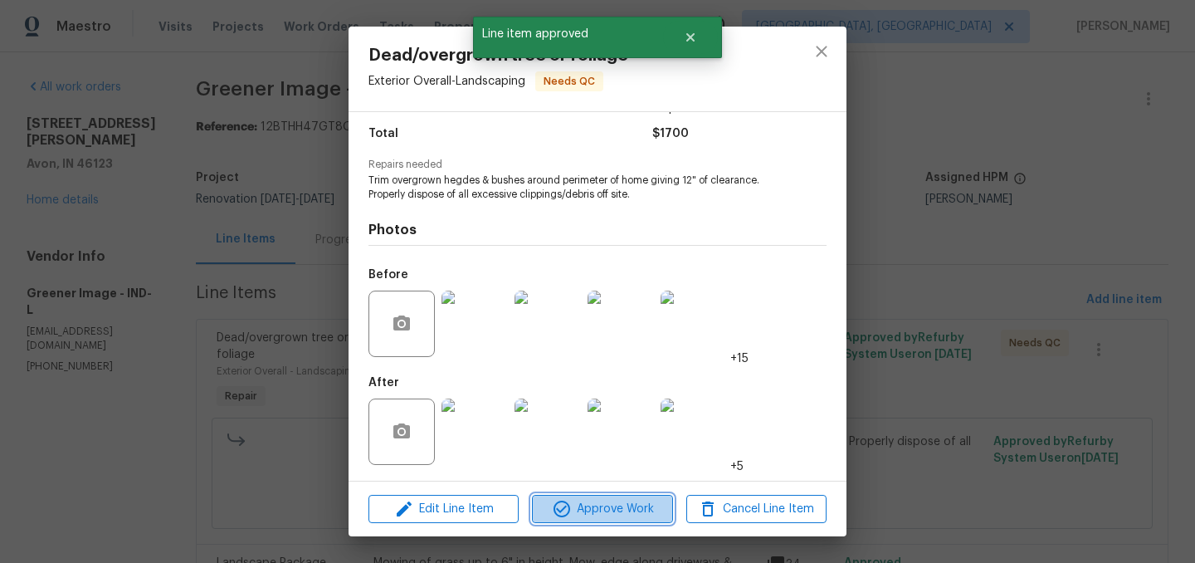
click at [604, 509] on span "Approve Work" at bounding box center [602, 509] width 130 height 21
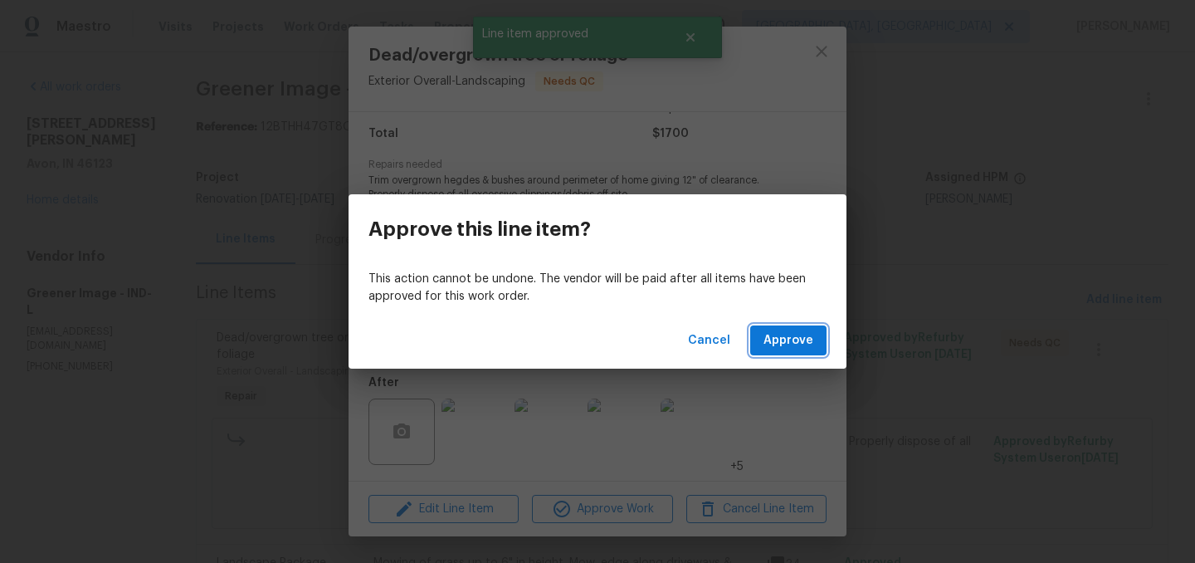
click at [786, 348] on span "Approve" at bounding box center [788, 340] width 50 height 21
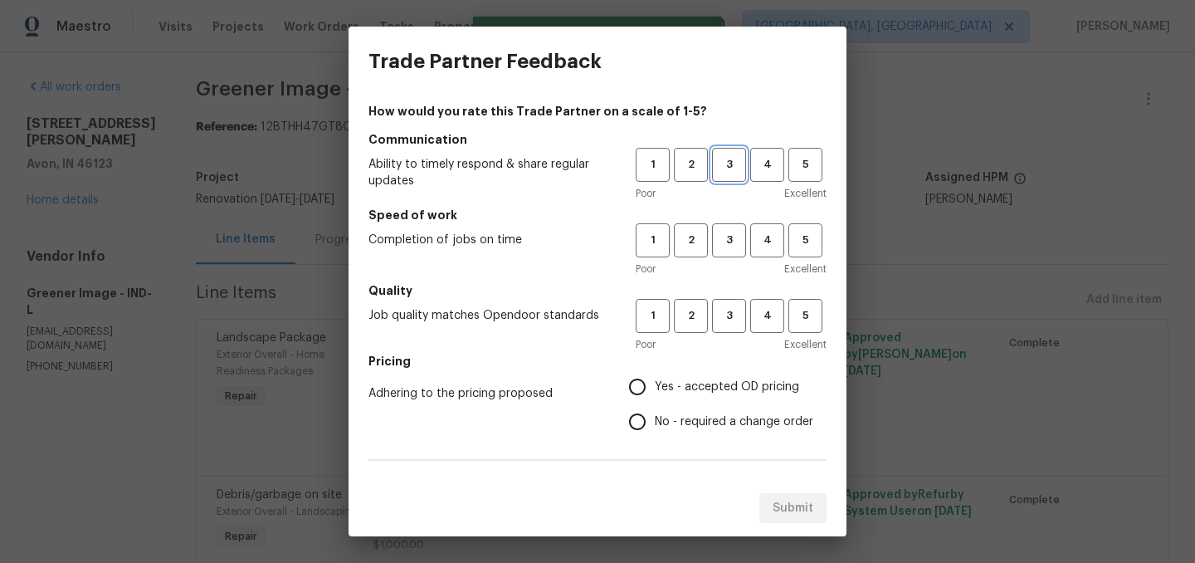
click at [730, 163] on span "3" at bounding box center [729, 164] width 31 height 19
click at [730, 253] on button "3" at bounding box center [729, 240] width 34 height 34
click at [729, 318] on span "3" at bounding box center [729, 315] width 31 height 19
click at [641, 383] on input "Yes - accepted OD pricing" at bounding box center [637, 386] width 35 height 35
radio input "true"
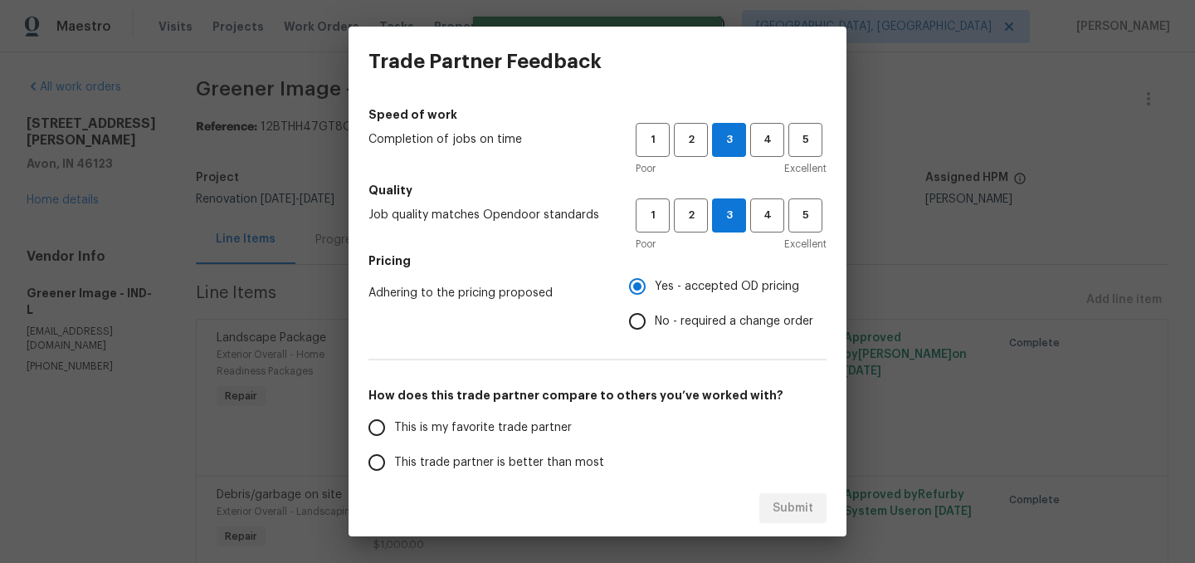
click at [519, 455] on span "This trade partner is better than most" at bounding box center [499, 462] width 210 height 17
click at [394, 455] on input "This trade partner is better than most" at bounding box center [376, 462] width 35 height 35
click at [780, 503] on span "Submit" at bounding box center [792, 508] width 41 height 21
radio input "true"
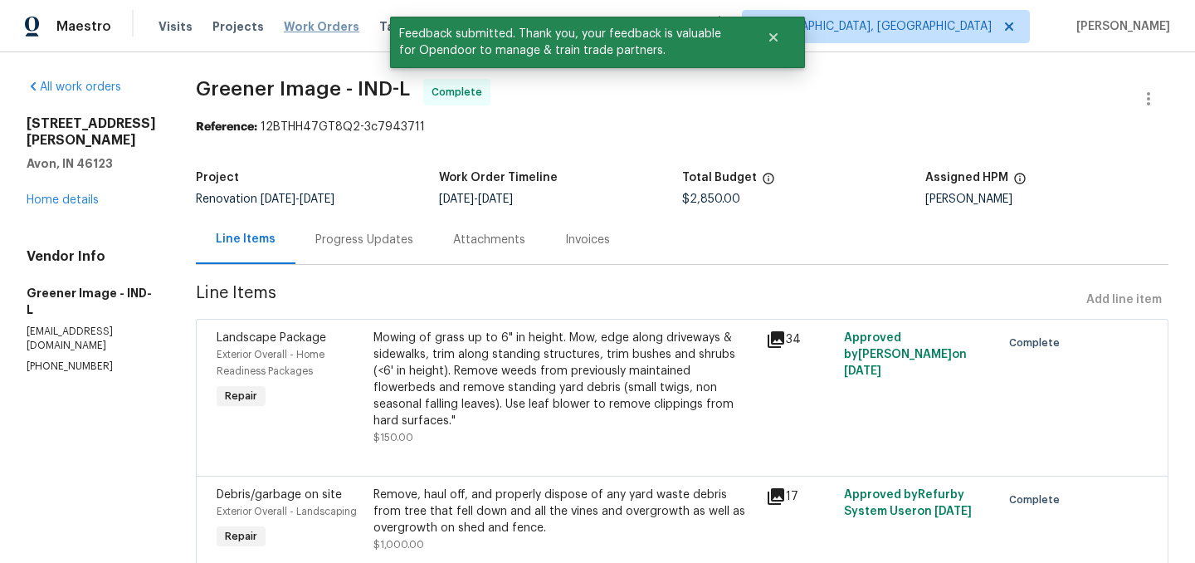
click at [303, 27] on span "Work Orders" at bounding box center [322, 26] width 76 height 17
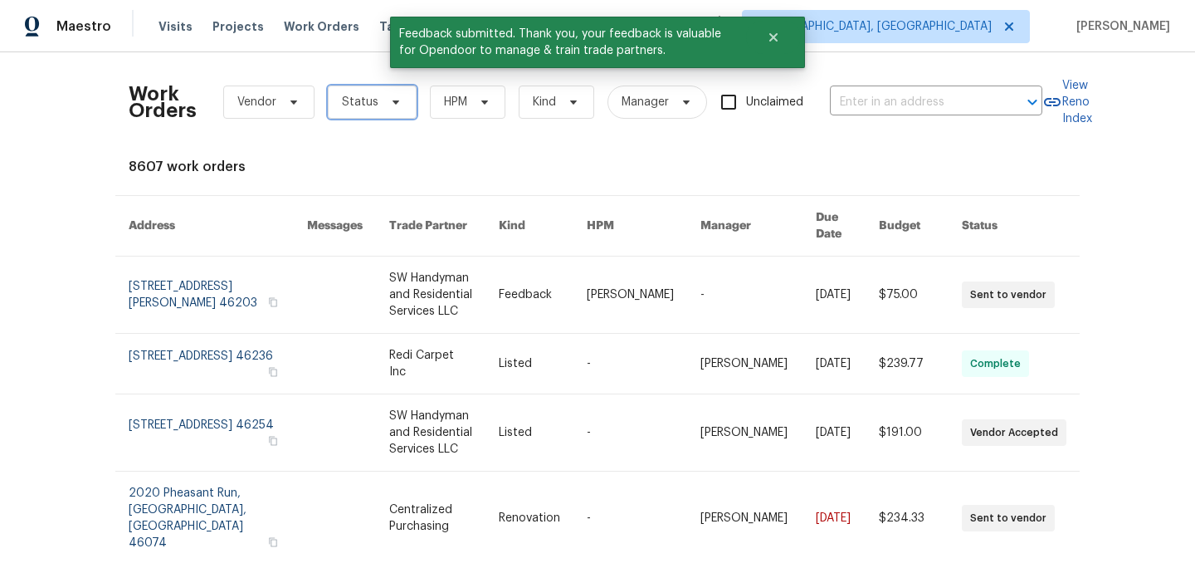
click at [353, 103] on span "Status" at bounding box center [360, 102] width 37 height 17
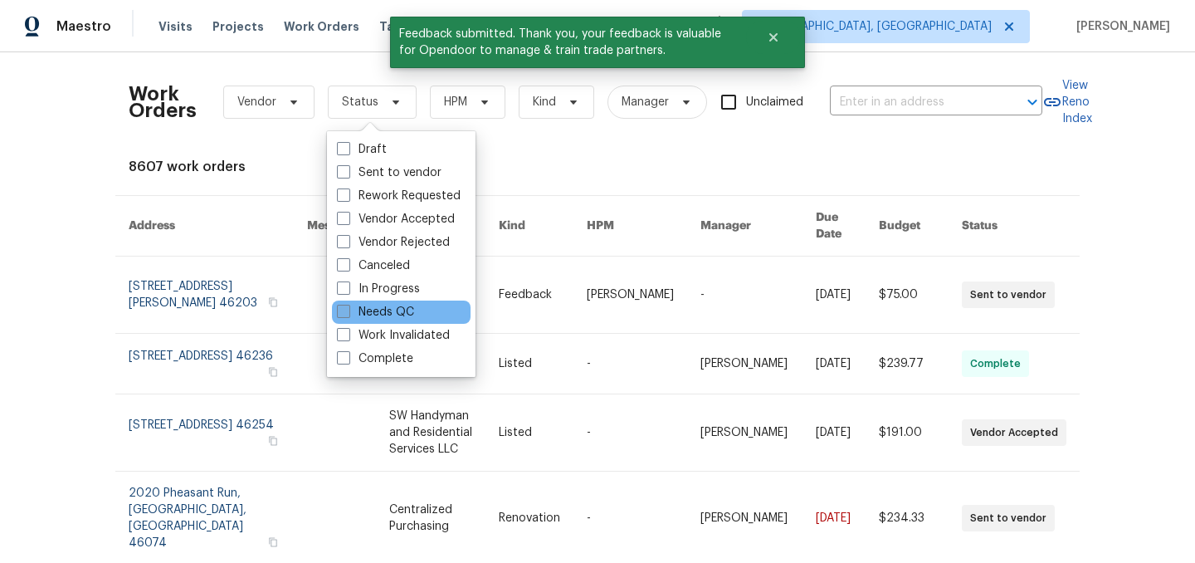
click at [383, 313] on label "Needs QC" at bounding box center [375, 312] width 77 height 17
click at [348, 313] on input "Needs QC" at bounding box center [342, 309] width 11 height 11
checkbox input "true"
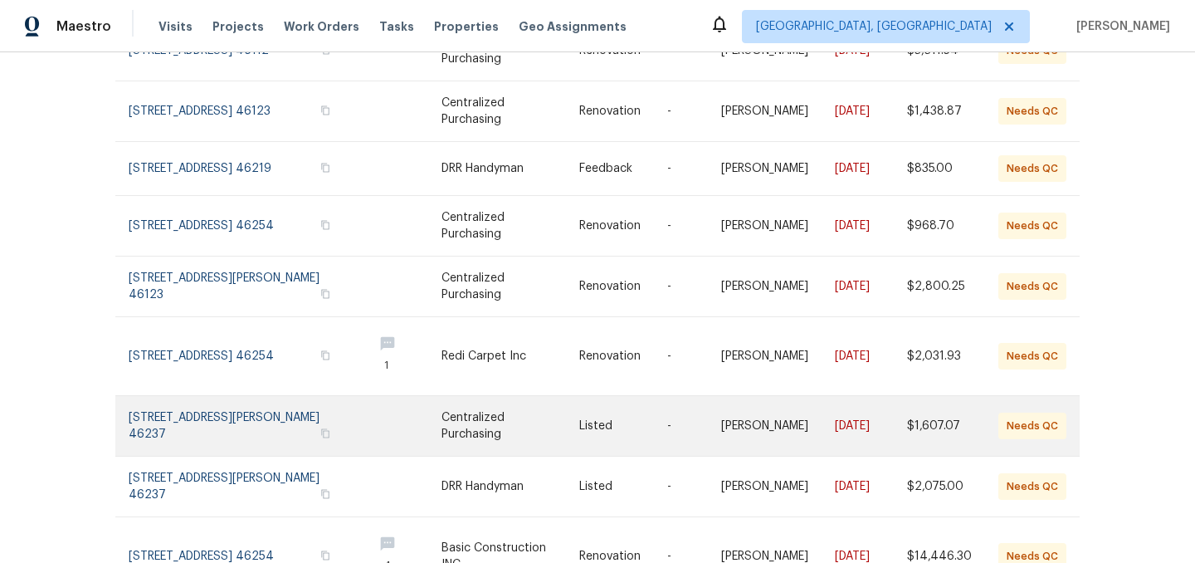
scroll to position [373, 0]
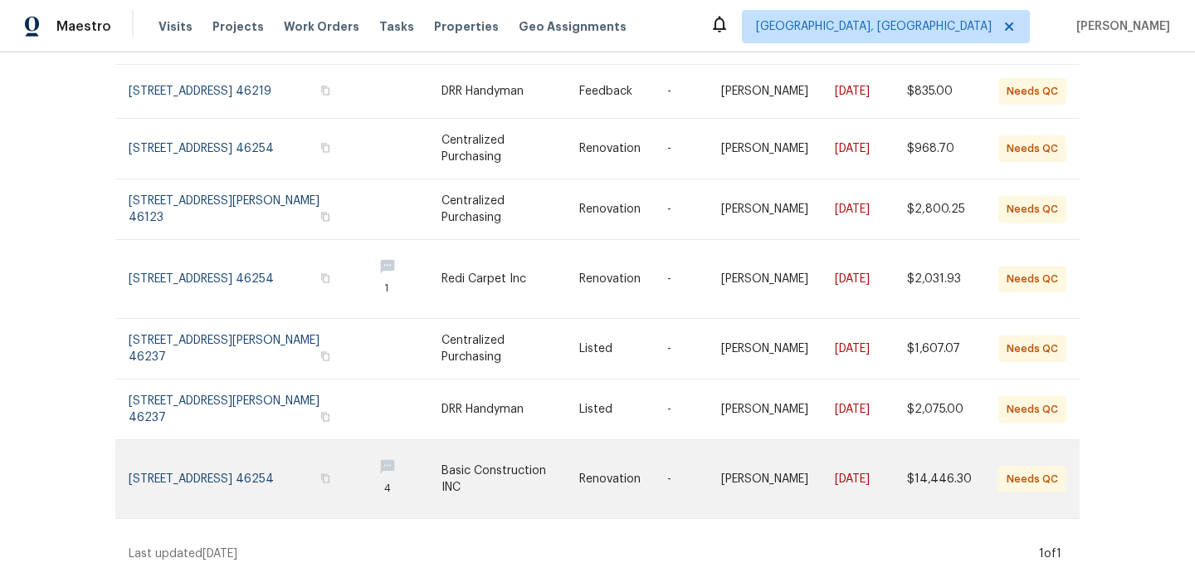
click at [220, 469] on link at bounding box center [244, 479] width 231 height 78
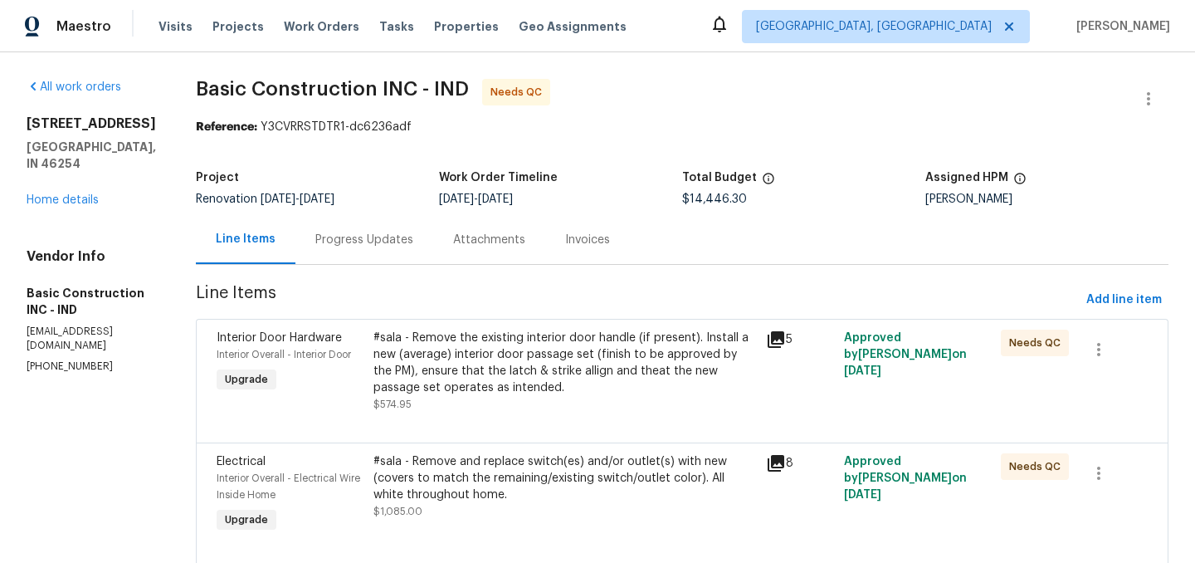
click at [519, 359] on div "#sala - Remove the existing interior door handle (if present). Install a new (a…" at bounding box center [564, 362] width 383 height 66
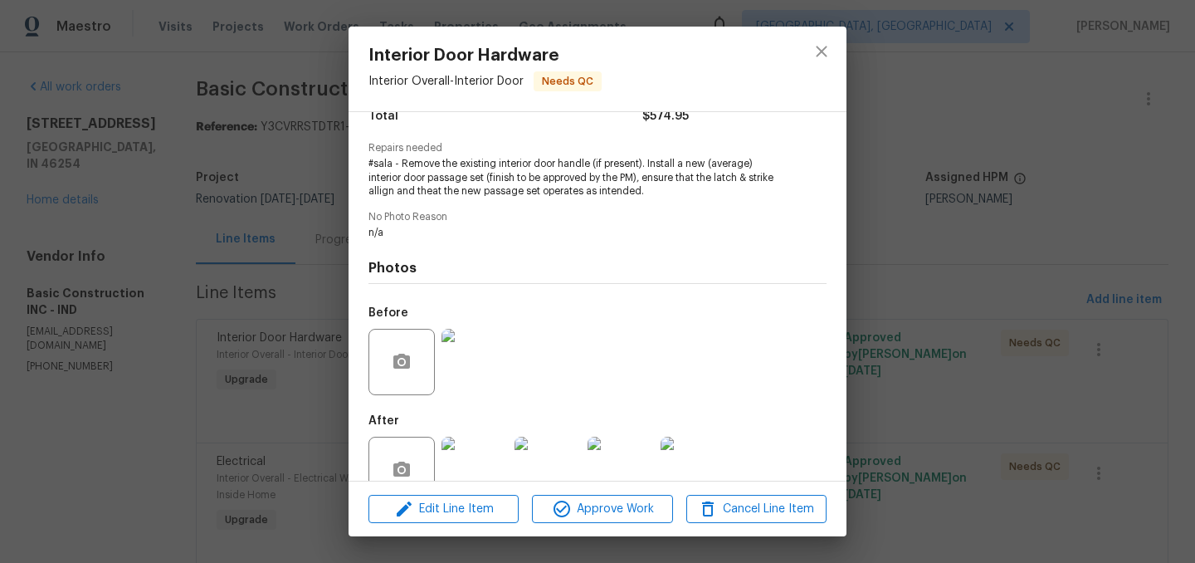
scroll to position [188, 0]
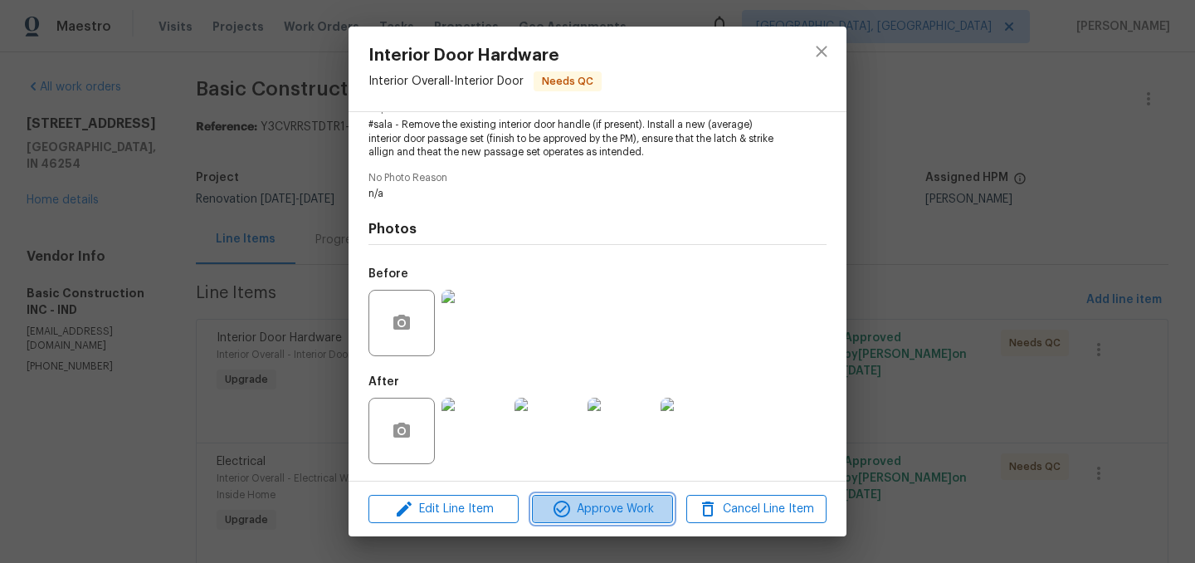
click at [611, 501] on span "Approve Work" at bounding box center [602, 509] width 130 height 21
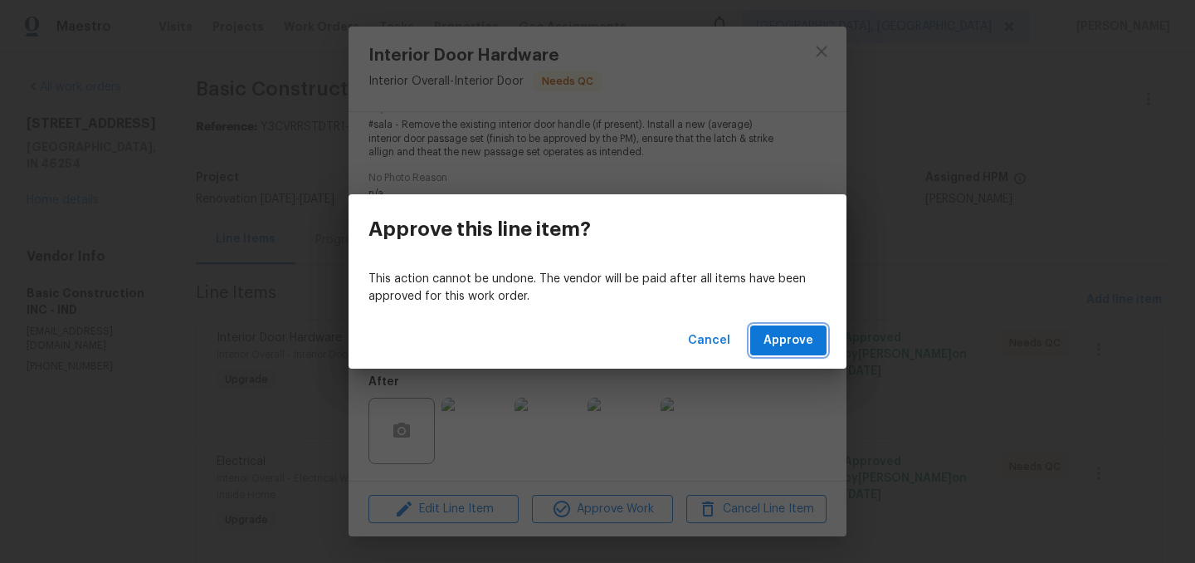
click at [796, 338] on span "Approve" at bounding box center [788, 340] width 50 height 21
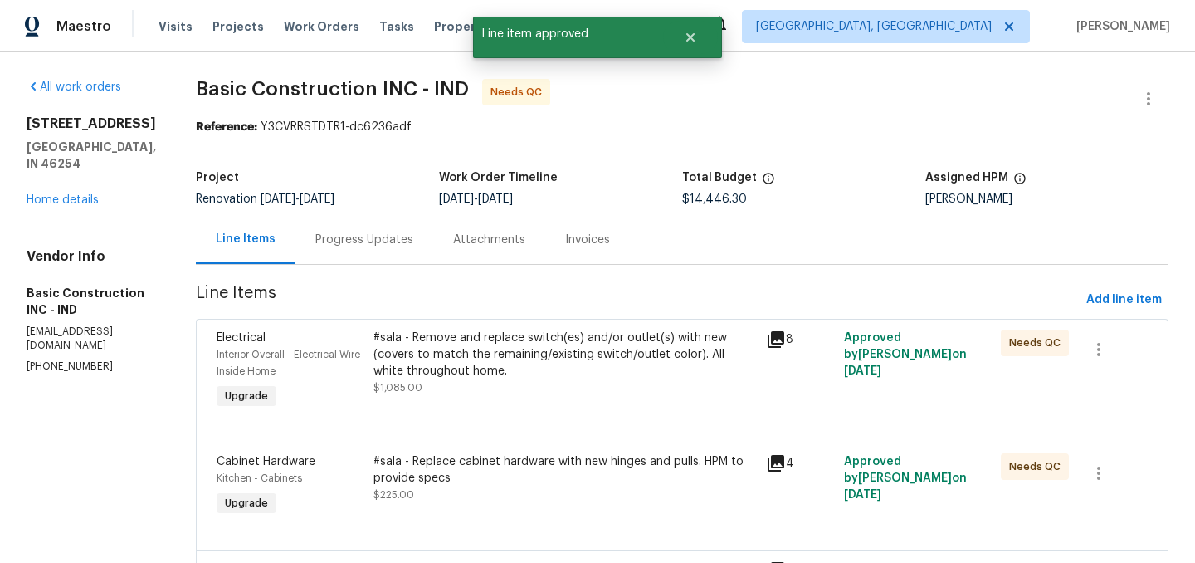
click at [553, 373] on div "#sala - Remove and replace switch(es) and/or outlet(s) with new (covers to matc…" at bounding box center [564, 354] width 383 height 50
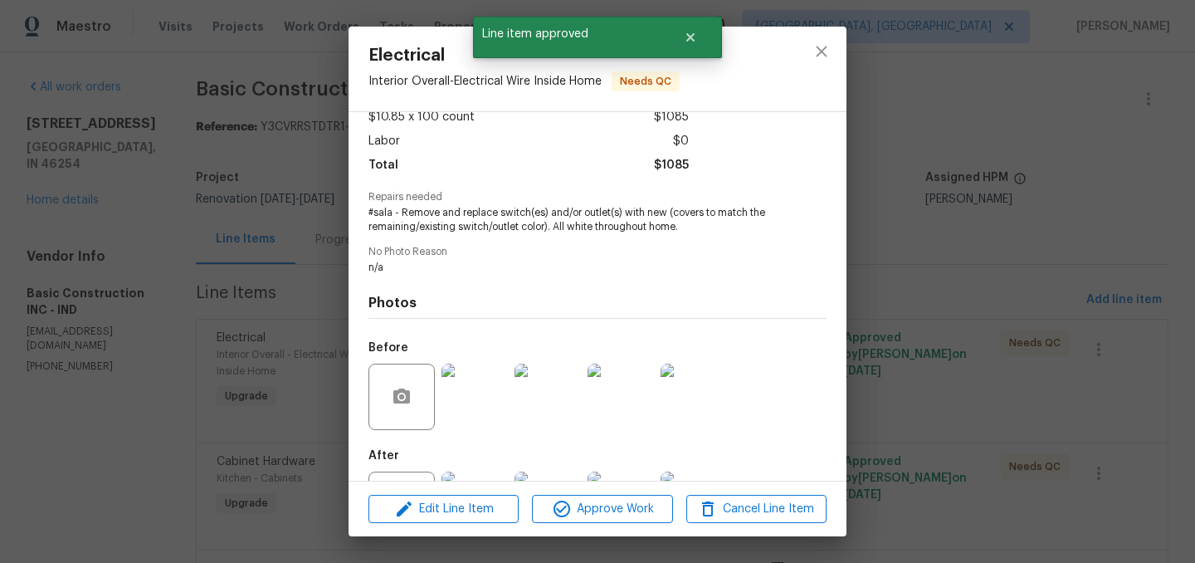
scroll to position [173, 0]
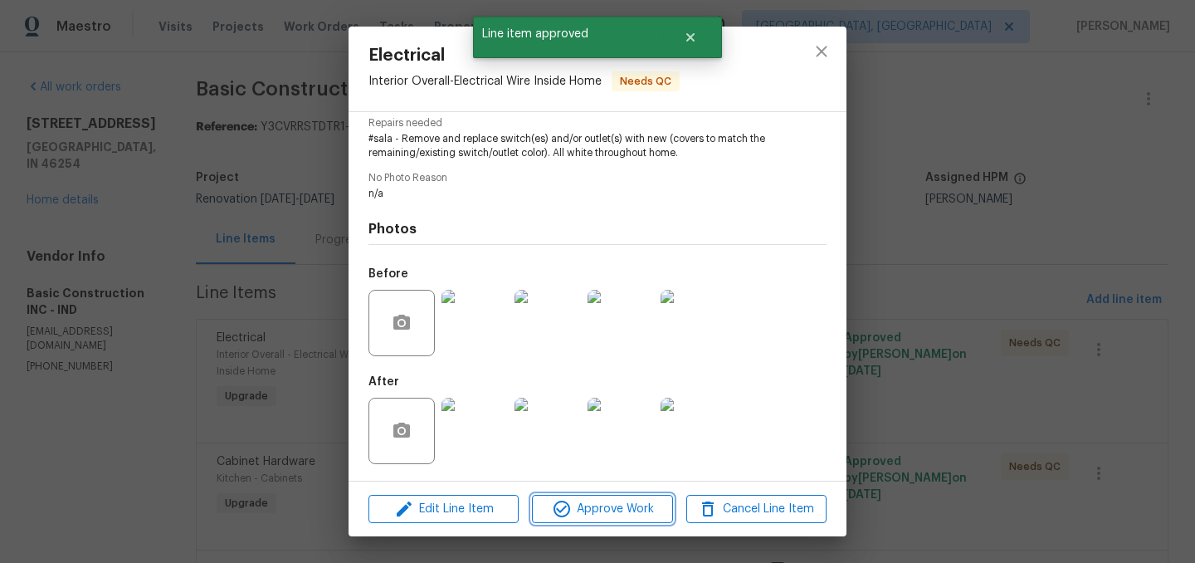
click at [603, 501] on span "Approve Work" at bounding box center [602, 509] width 130 height 21
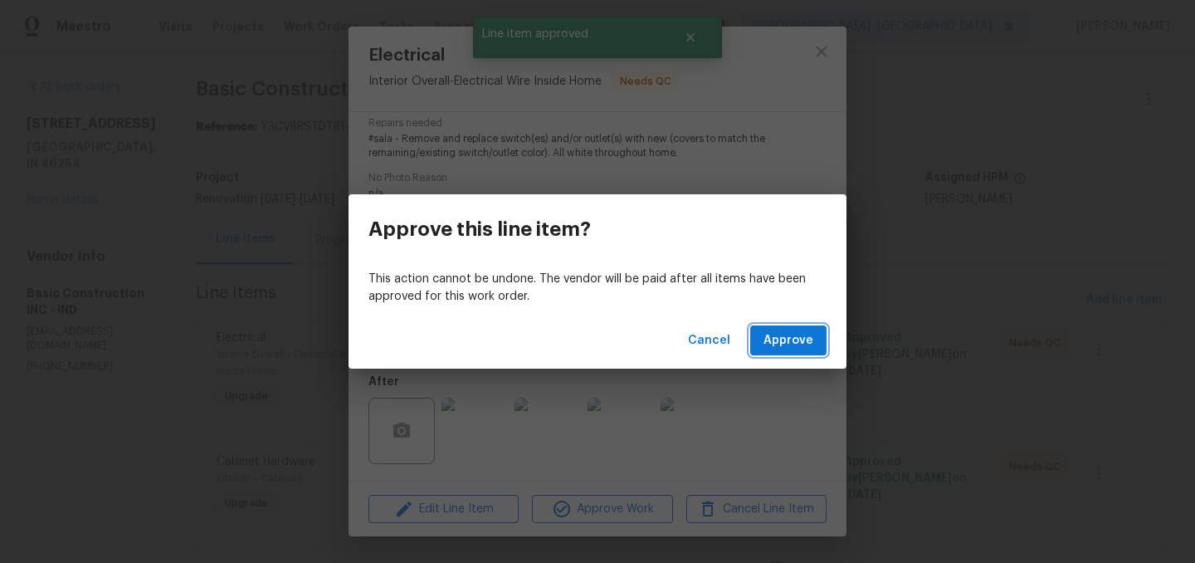
click at [788, 344] on span "Approve" at bounding box center [788, 340] width 50 height 21
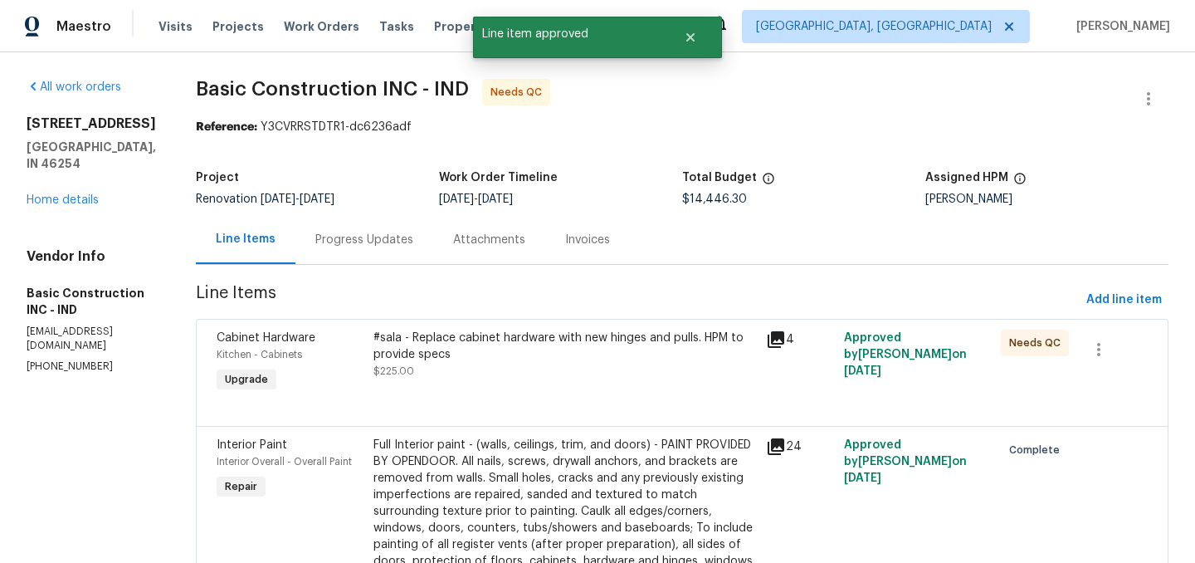
click at [477, 353] on div "#sala - Replace cabinet hardware with new hinges and pulls. HPM to provide specs" at bounding box center [564, 345] width 383 height 33
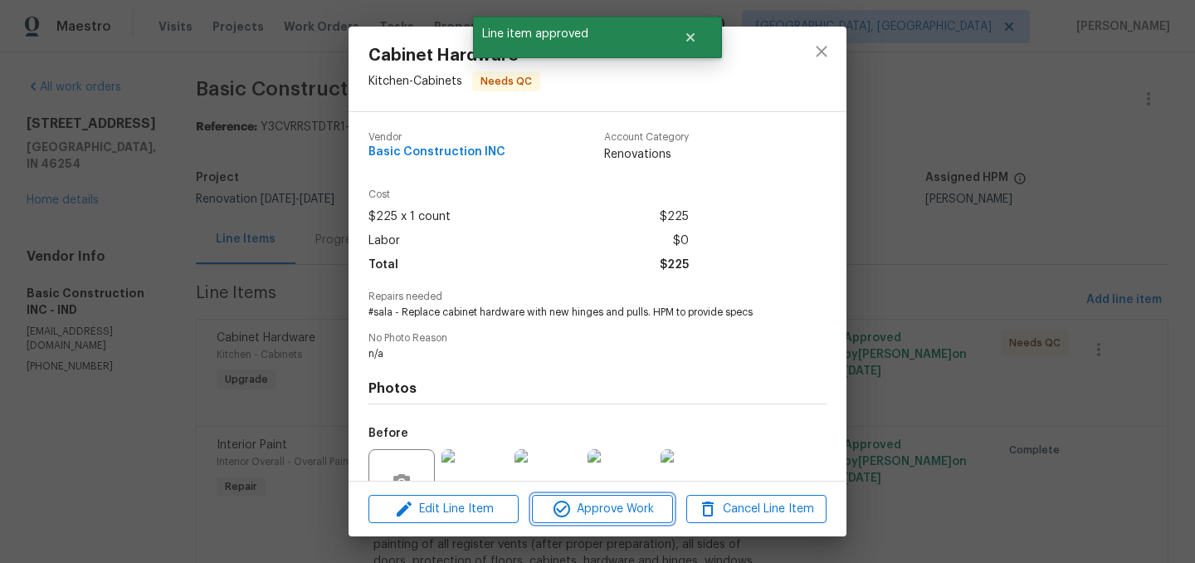
click at [593, 499] on span "Approve Work" at bounding box center [602, 509] width 130 height 21
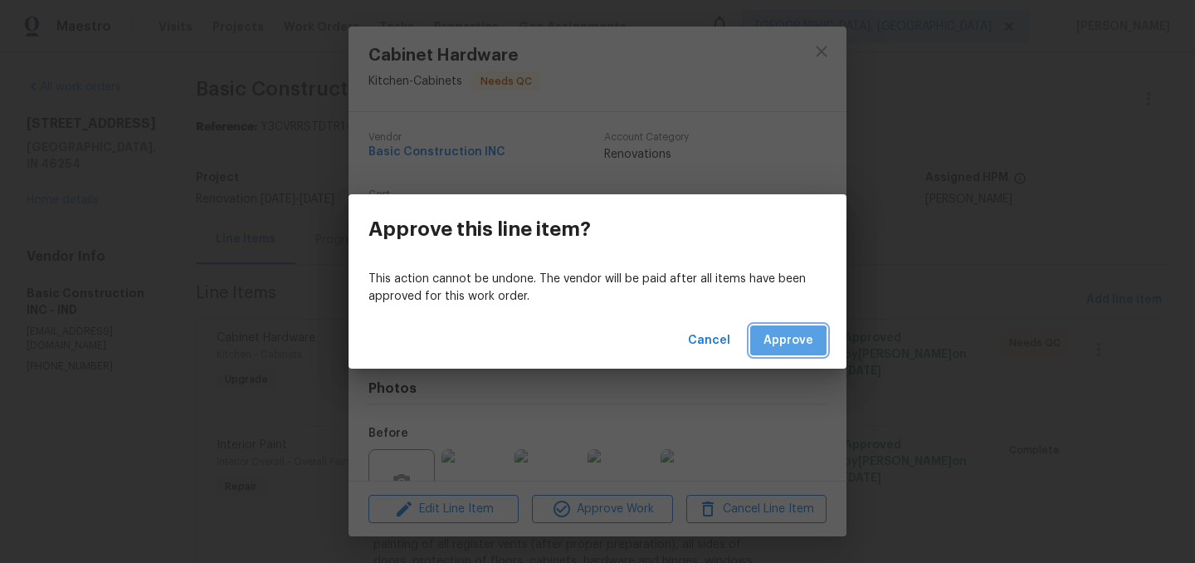
click at [779, 344] on span "Approve" at bounding box center [788, 340] width 50 height 21
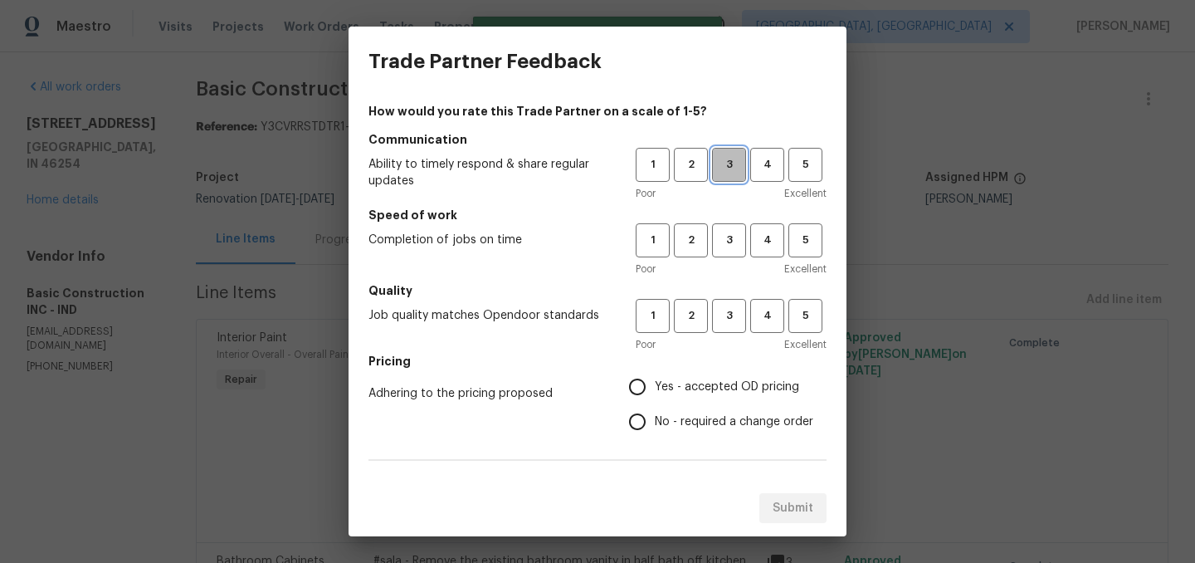
click at [738, 164] on span "3" at bounding box center [729, 164] width 31 height 19
click at [738, 242] on span "3" at bounding box center [729, 240] width 31 height 19
click at [733, 297] on h5 "Quality" at bounding box center [597, 290] width 458 height 17
click at [733, 306] on span "3" at bounding box center [729, 315] width 31 height 19
click at [635, 388] on input "Yes - accepted OD pricing" at bounding box center [637, 386] width 35 height 35
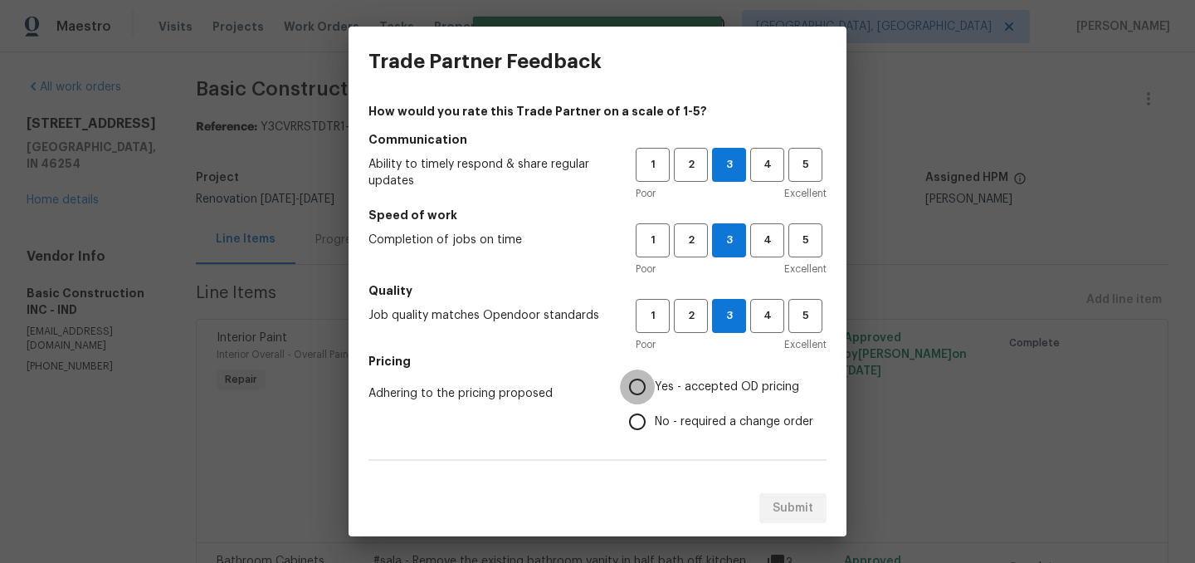
radio input "true"
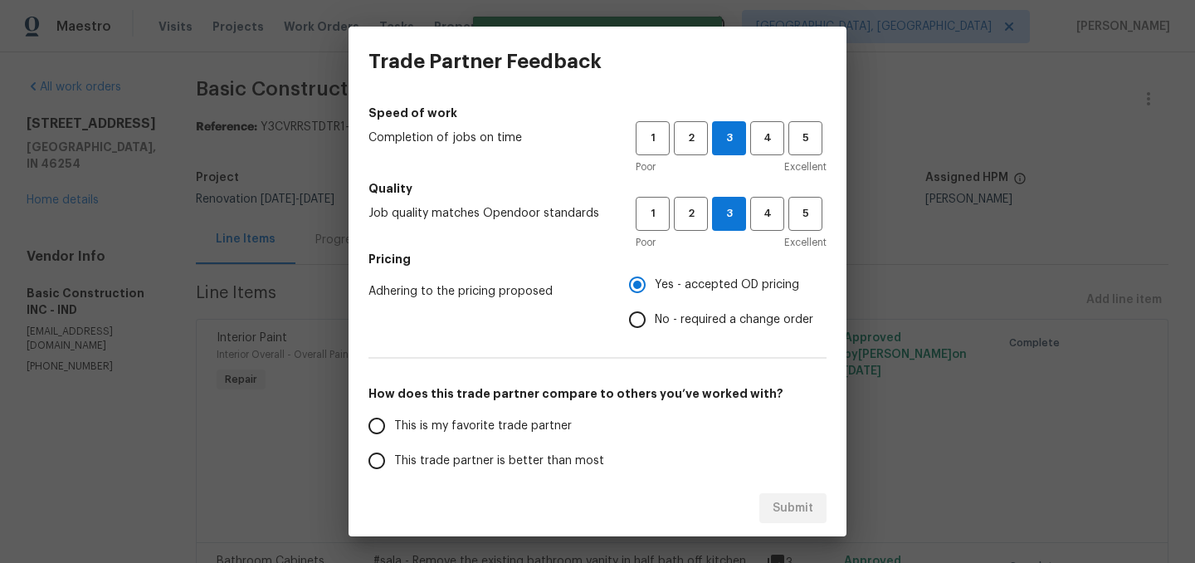
scroll to position [105, 0]
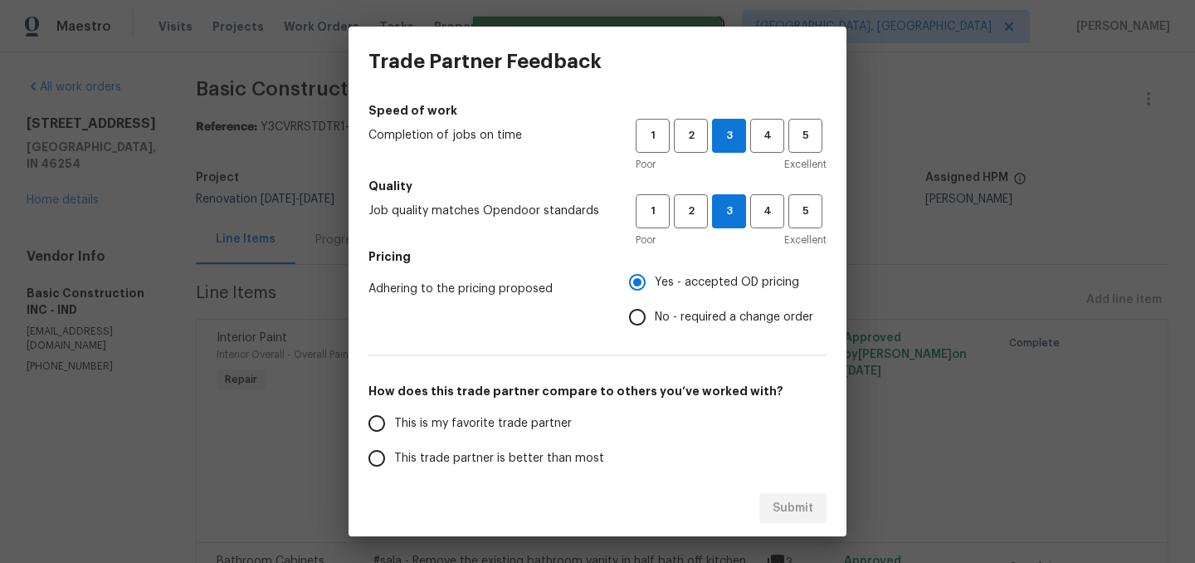
click at [508, 461] on span "This trade partner is better than most" at bounding box center [499, 458] width 210 height 17
click at [394, 461] on input "This trade partner is better than most" at bounding box center [376, 458] width 35 height 35
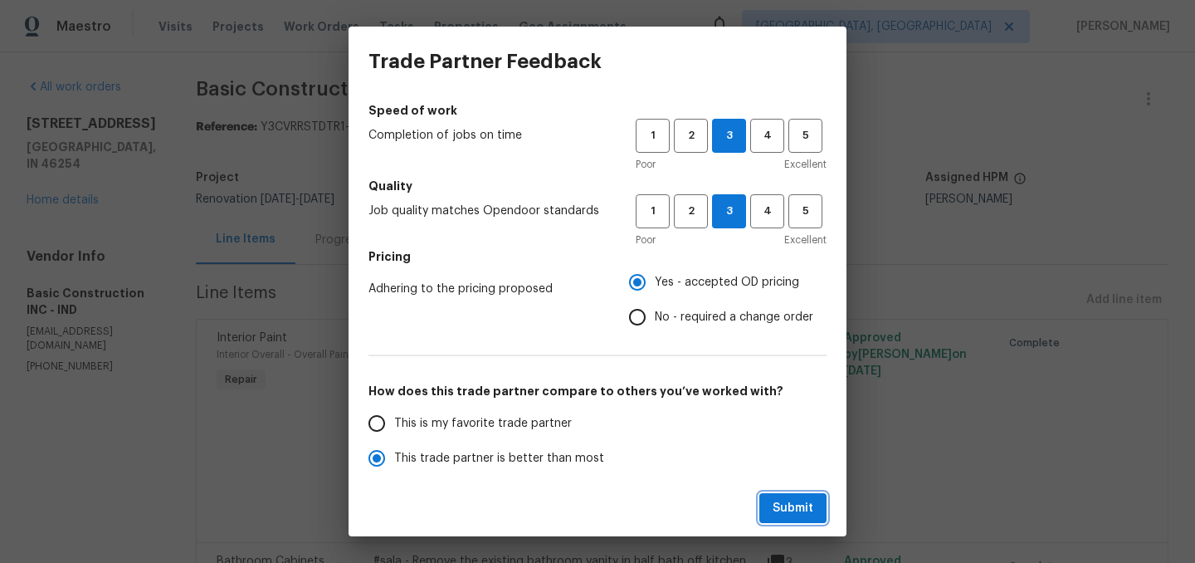
click at [802, 504] on span "Submit" at bounding box center [792, 508] width 41 height 21
radio input "true"
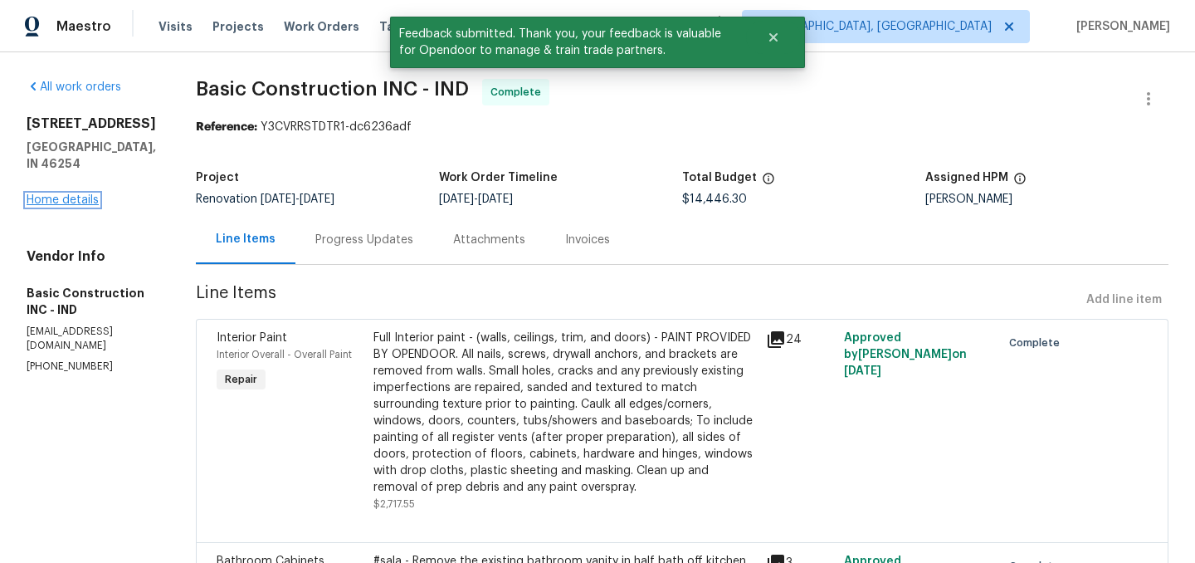
click at [63, 206] on link "Home details" at bounding box center [63, 200] width 72 height 12
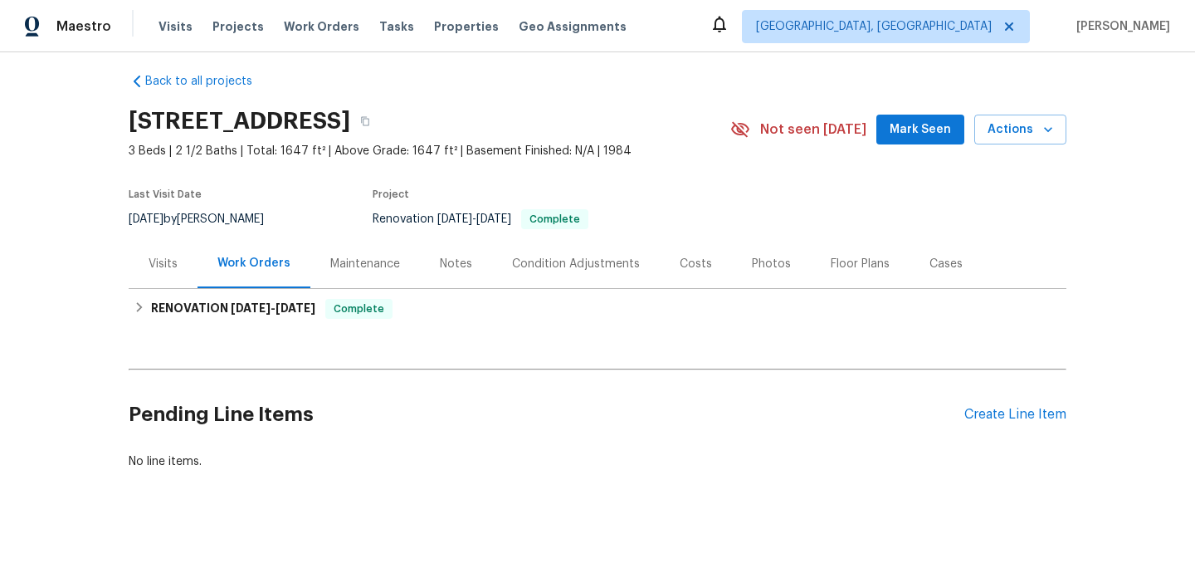
scroll to position [6, 0]
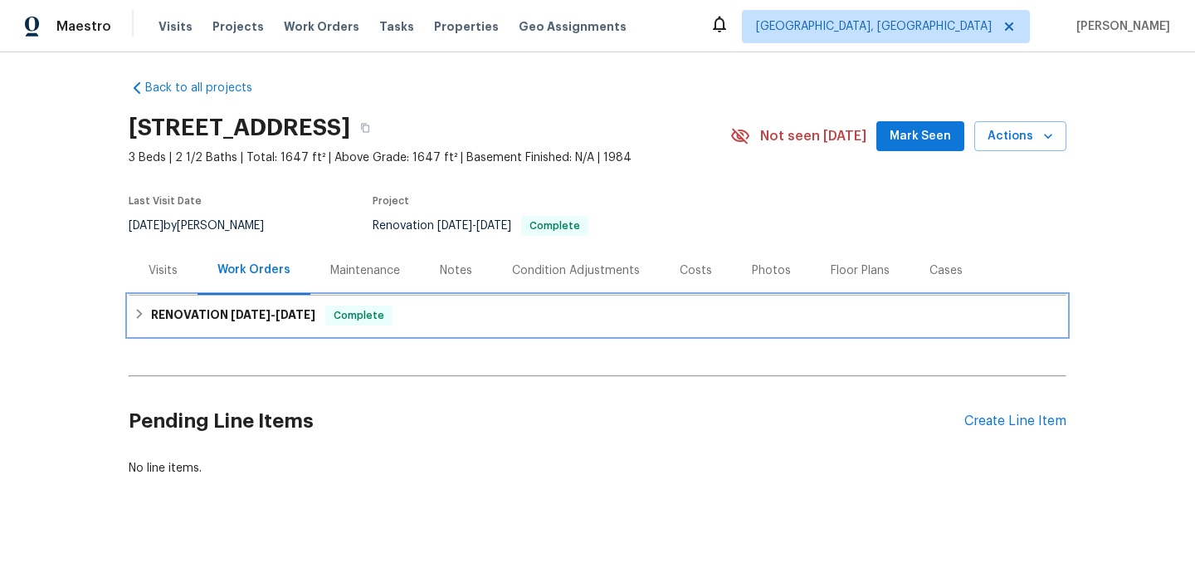
click at [142, 314] on icon at bounding box center [140, 314] width 6 height 10
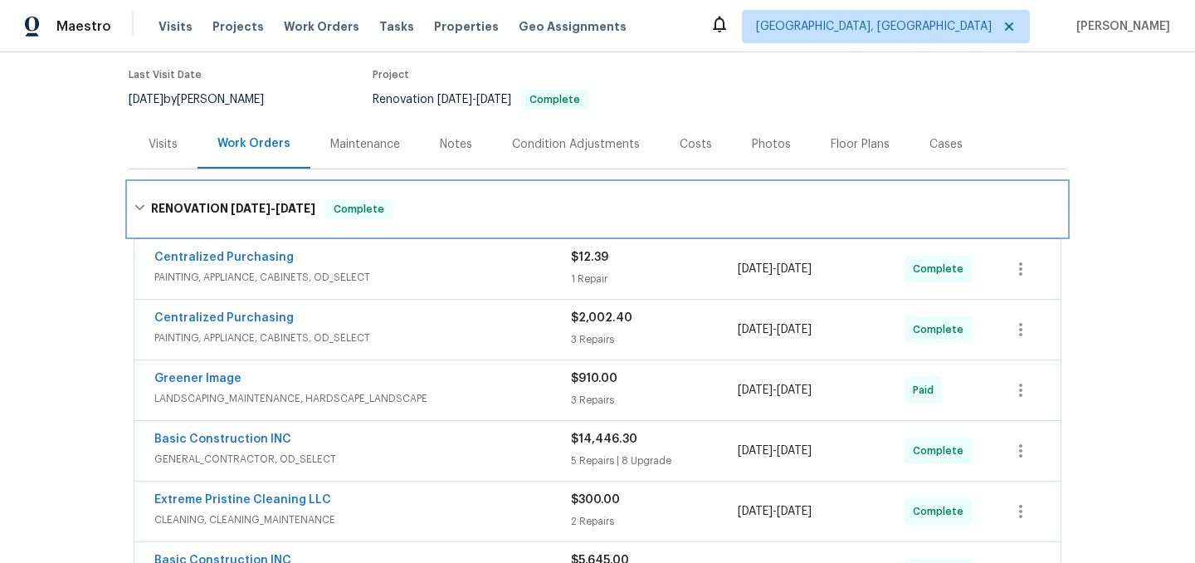
scroll to position [0, 0]
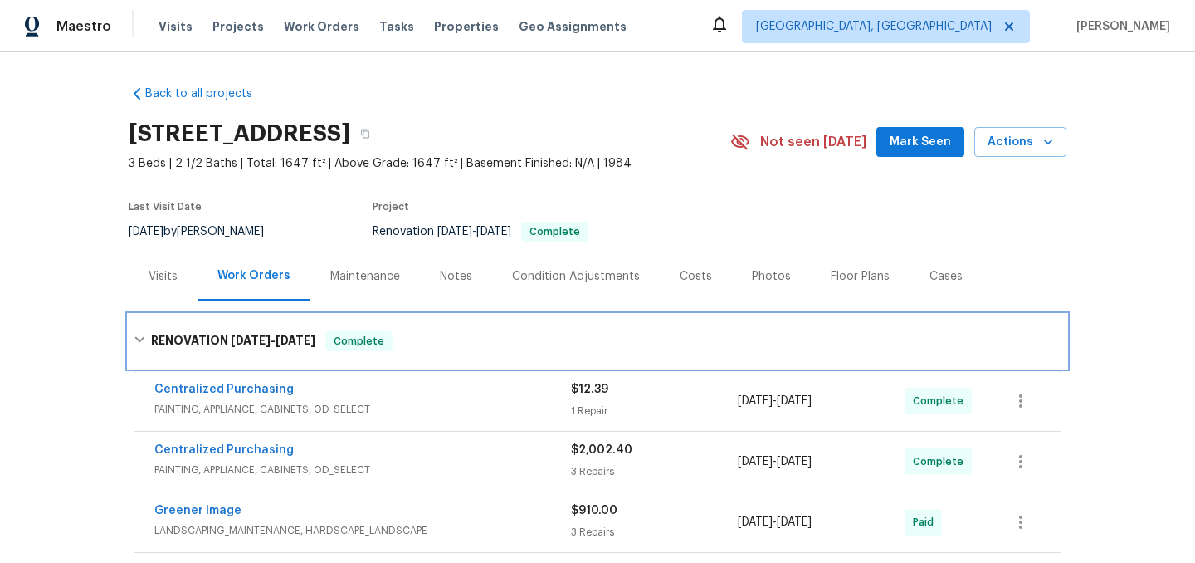
click at [137, 334] on icon at bounding box center [140, 340] width 12 height 12
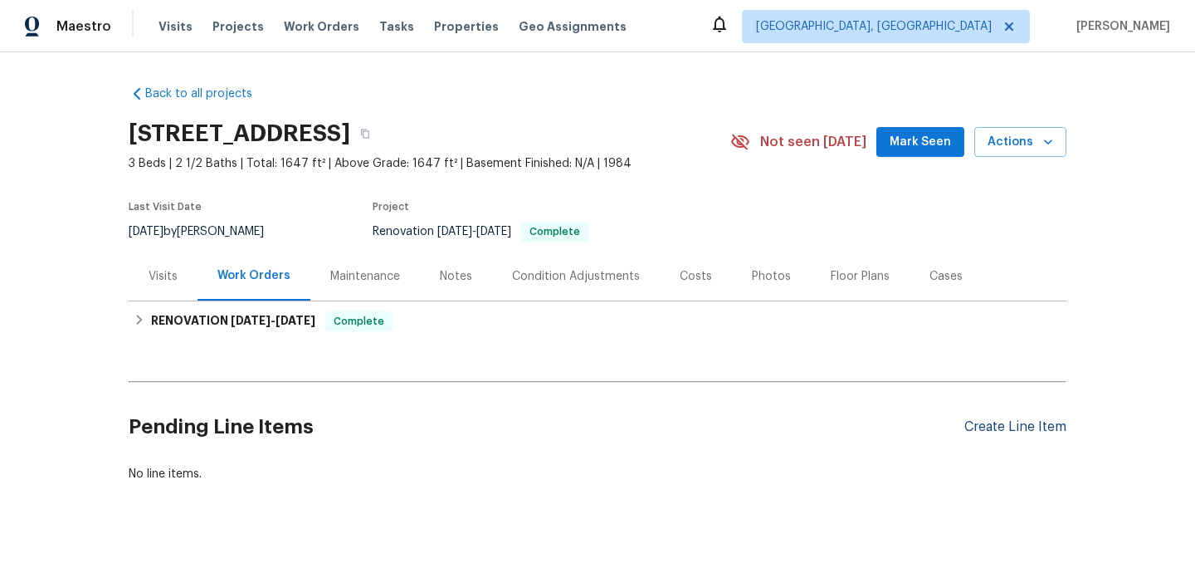
click at [1013, 426] on div "Create Line Item" at bounding box center [1015, 427] width 102 height 16
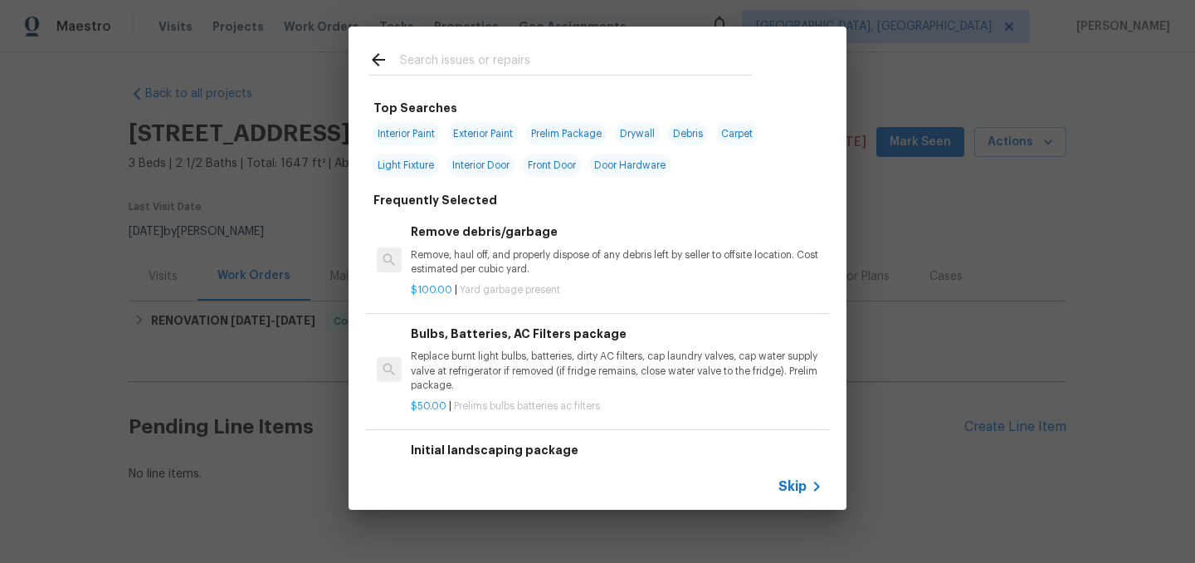
click at [491, 57] on input "text" at bounding box center [576, 62] width 352 height 25
click at [37, 295] on div "Top Searches Interior Paint Exterior Paint Prelim Package Drywall Debris Carpet…" at bounding box center [597, 268] width 1195 height 536
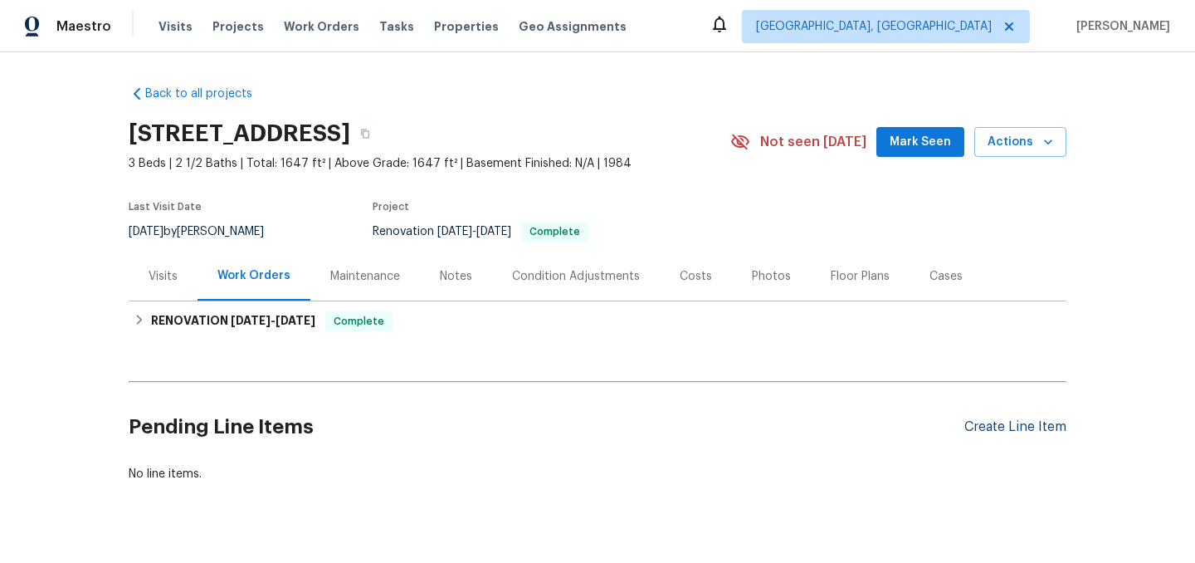
click at [998, 431] on div "Create Line Item" at bounding box center [1015, 427] width 102 height 16
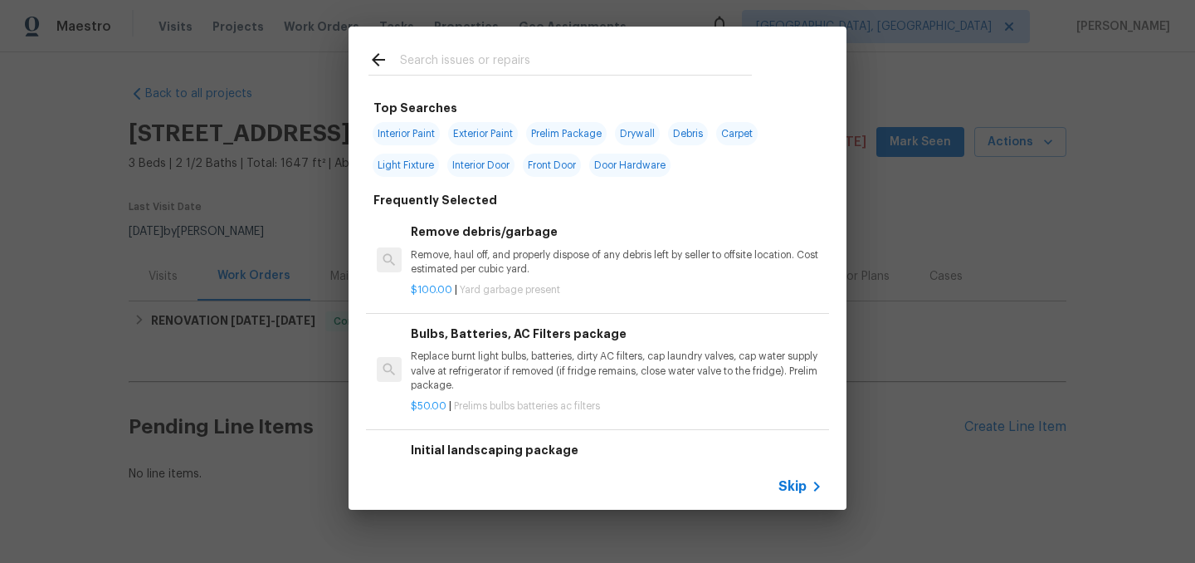
click at [475, 61] on input "text" at bounding box center [576, 62] width 352 height 25
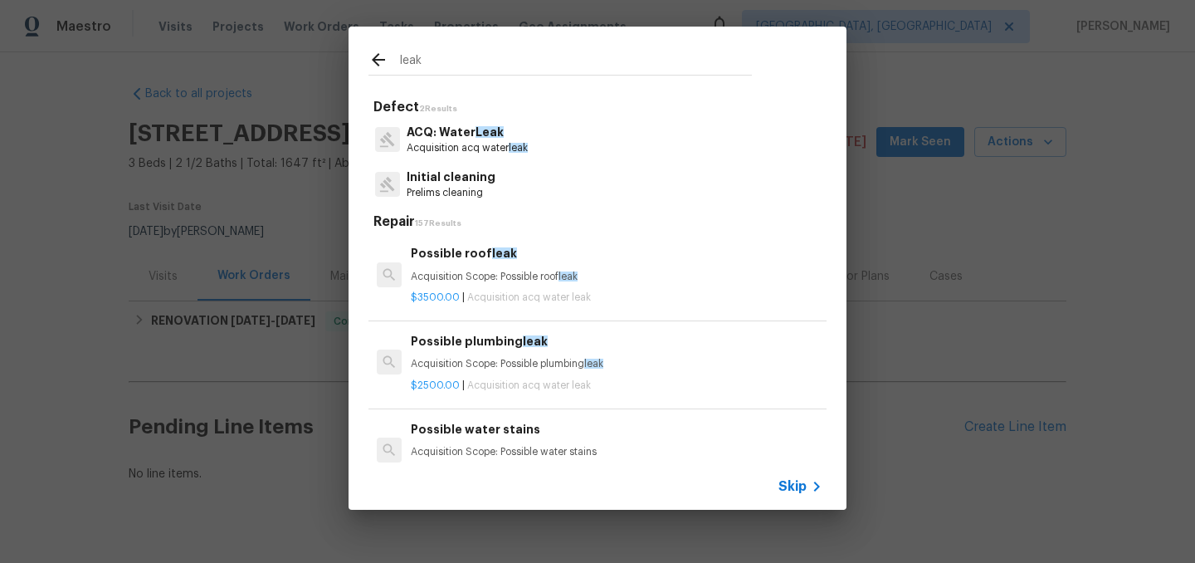
type input "leak"
click at [549, 363] on p "Acquisition Scope: Possible plumbing leak" at bounding box center [617, 364] width 412 height 14
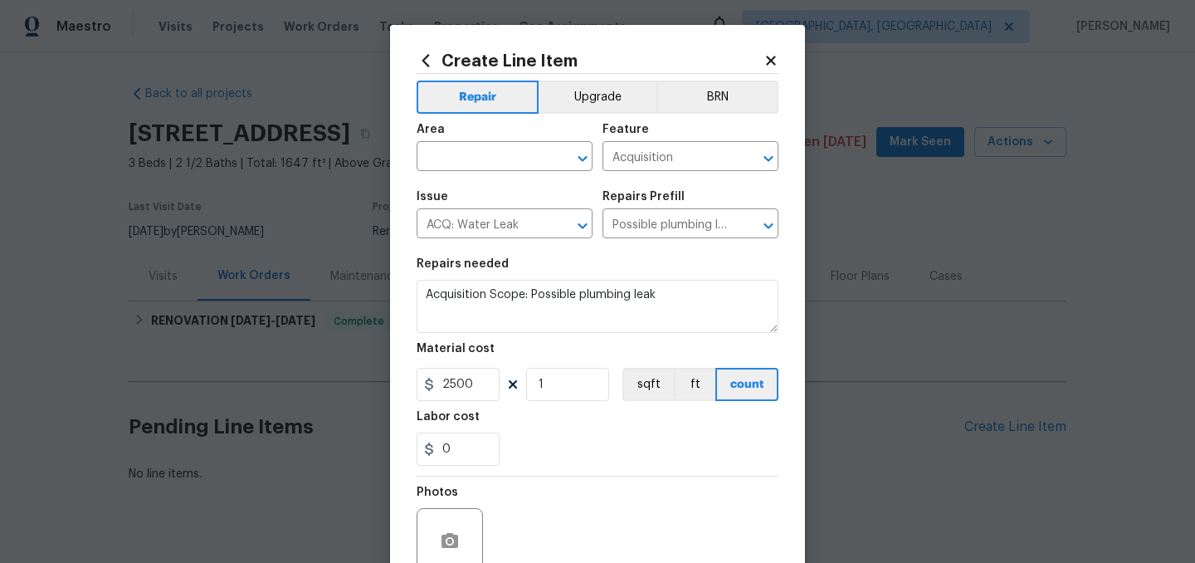
click at [470, 176] on span "Area ​" at bounding box center [505, 147] width 176 height 67
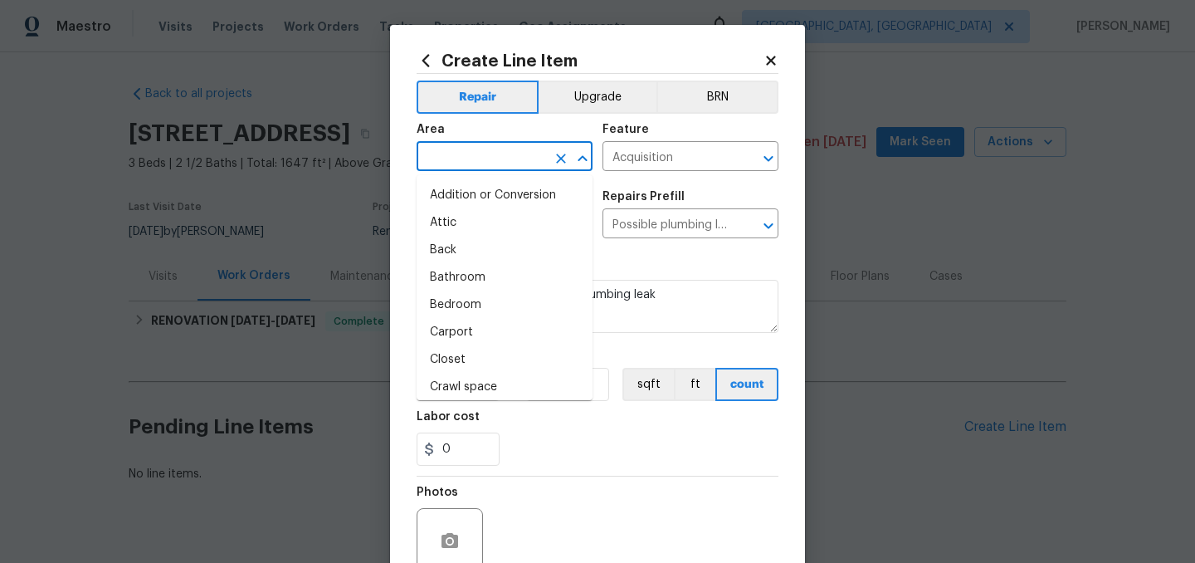
click at [459, 155] on input "text" at bounding box center [481, 158] width 129 height 26
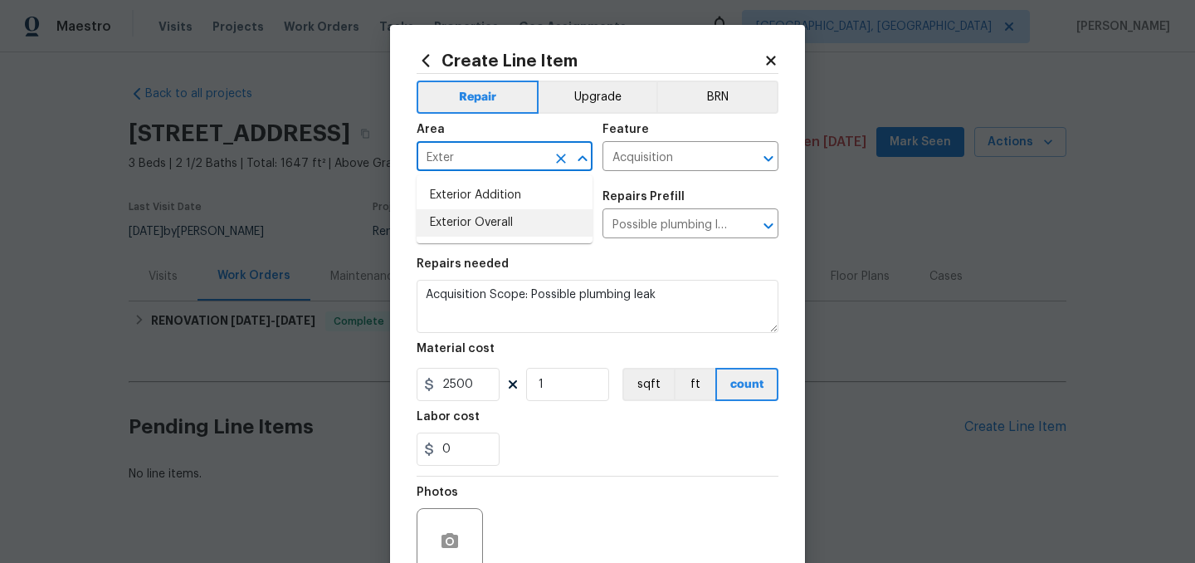
click at [466, 222] on li "Exterior Overall" at bounding box center [505, 222] width 176 height 27
type input "Exterior Overall"
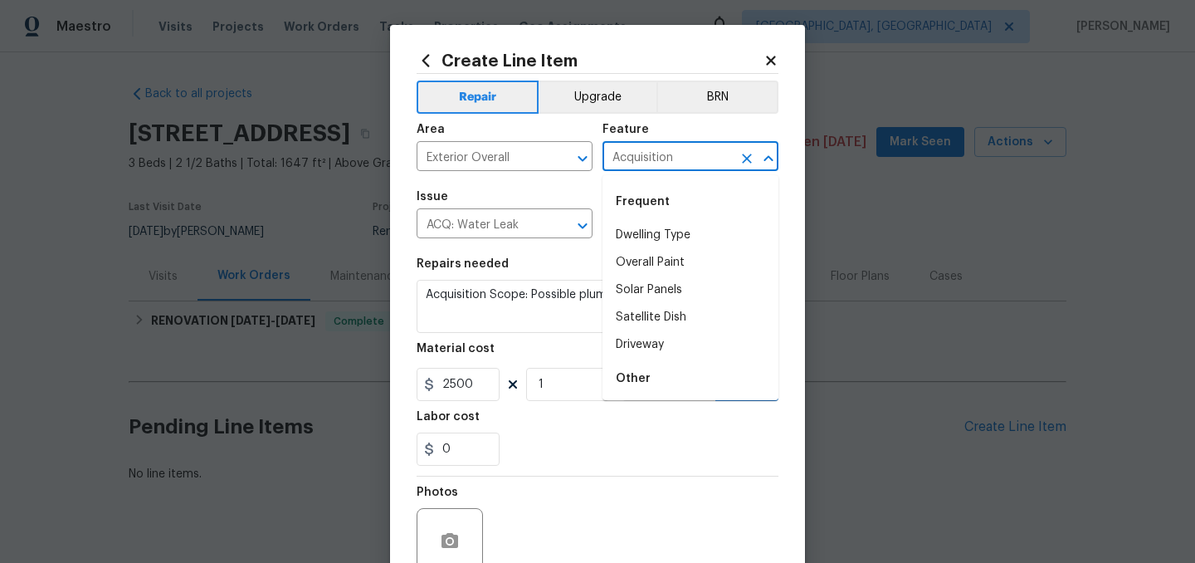
click at [645, 159] on input "Acquisition" at bounding box center [666, 158] width 129 height 26
type input "l"
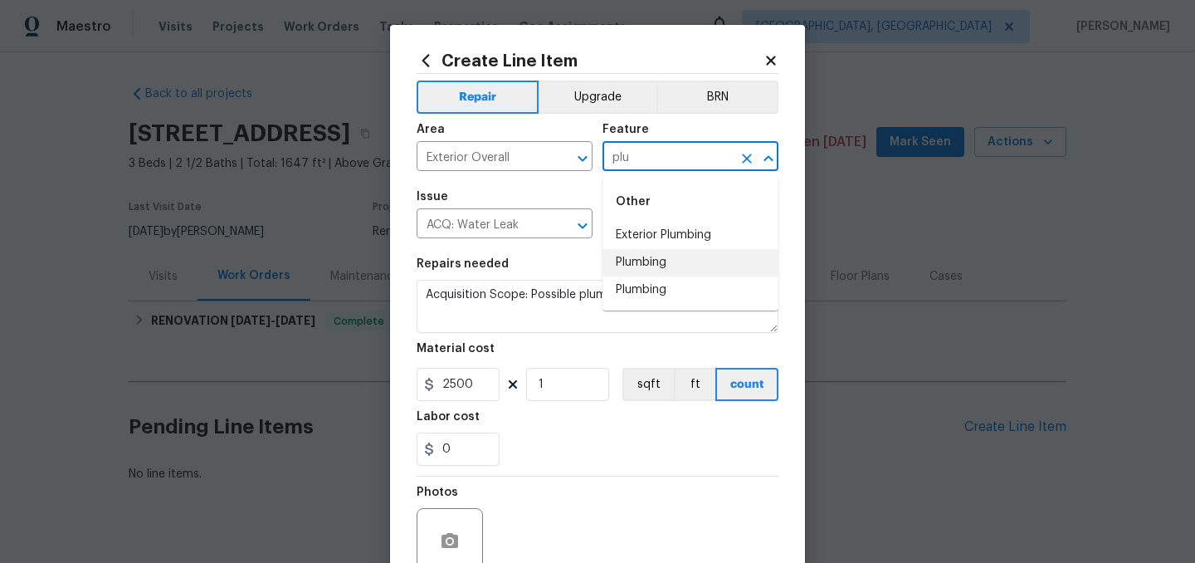
click at [651, 264] on li "Plumbing" at bounding box center [690, 262] width 176 height 27
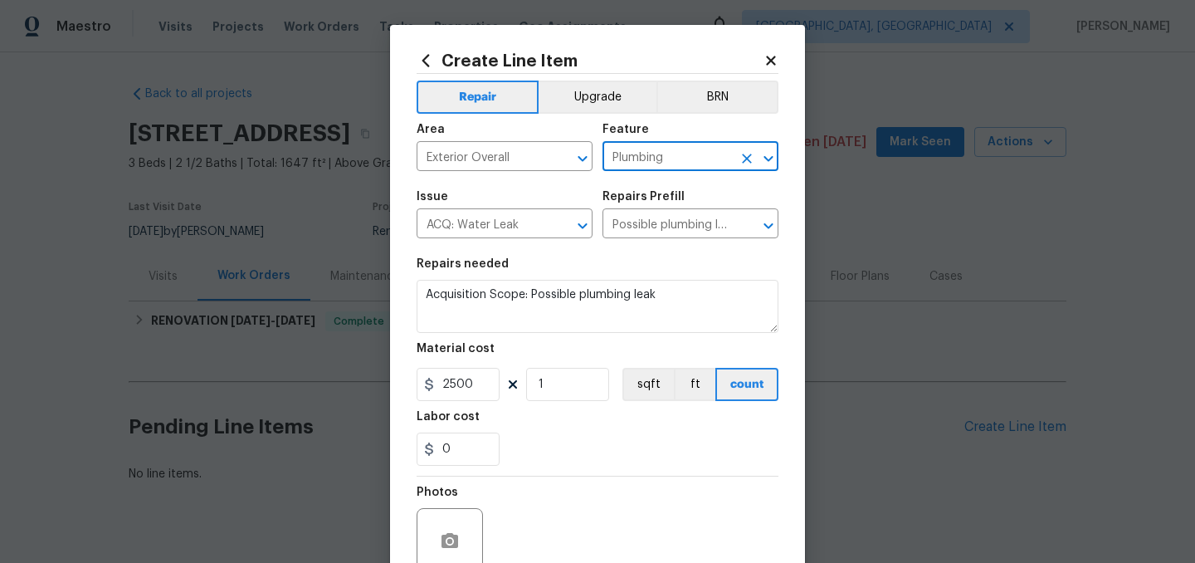
type input "Plumbing"
click at [493, 241] on span "Issue ACQ: Water Leak ​" at bounding box center [505, 214] width 176 height 67
click at [486, 234] on input "ACQ: Water Leak" at bounding box center [481, 225] width 129 height 26
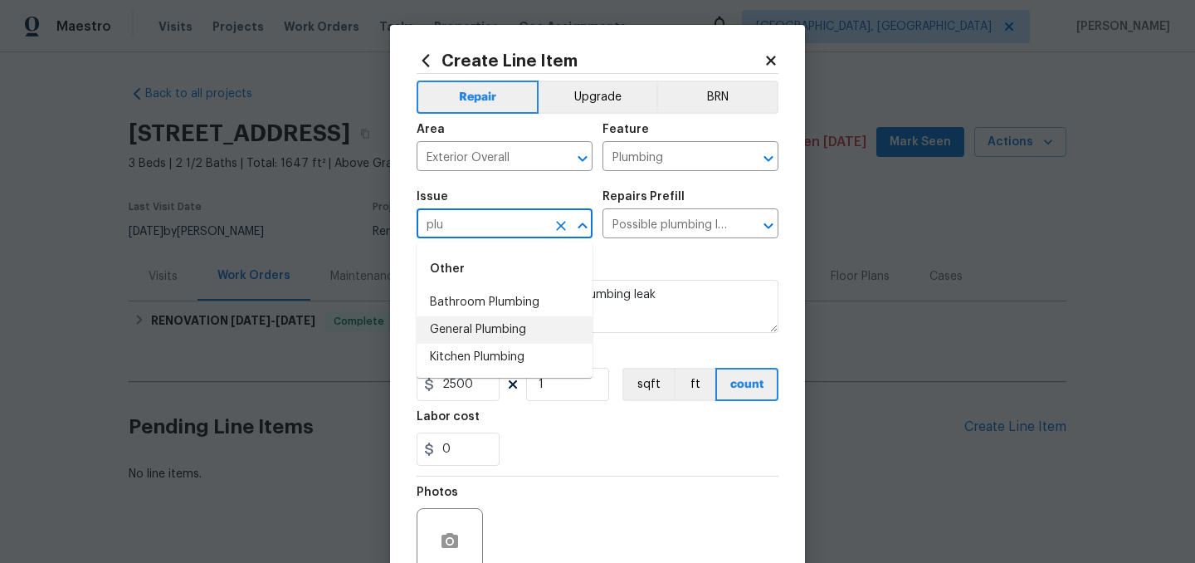
click at [506, 327] on li "General Plumbing" at bounding box center [505, 329] width 176 height 27
type input "General Plumbing"
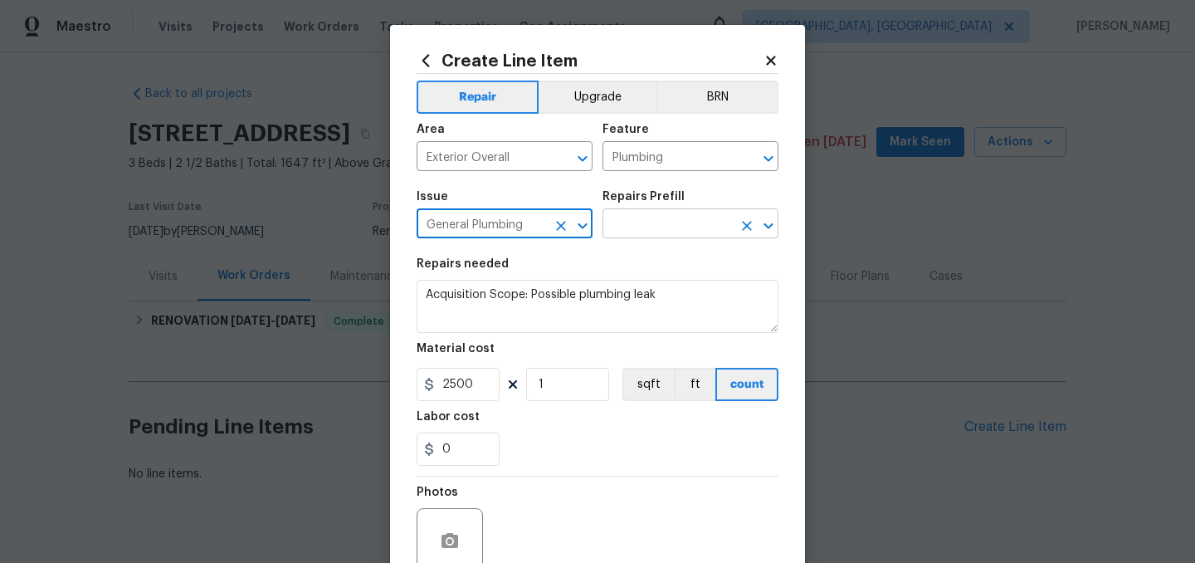
type input "General Plumbing"
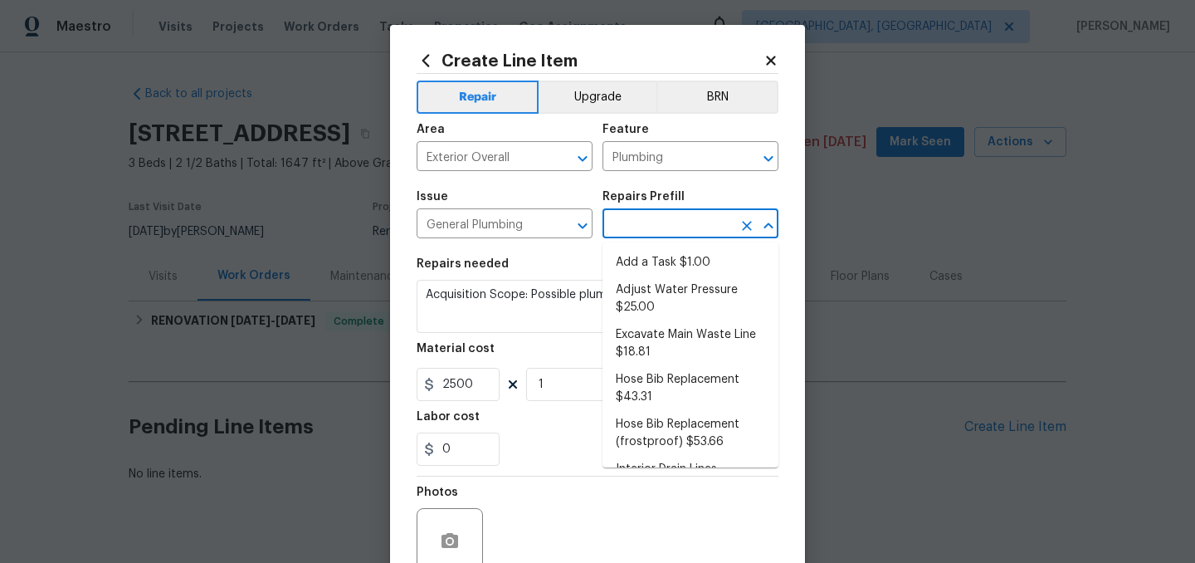
click at [661, 220] on input "text" at bounding box center [666, 225] width 129 height 26
click at [662, 260] on li "Add a Task $1.00" at bounding box center [690, 262] width 176 height 27
type input "Add a Task $1.00"
type textarea "HPM to detail"
type input "1"
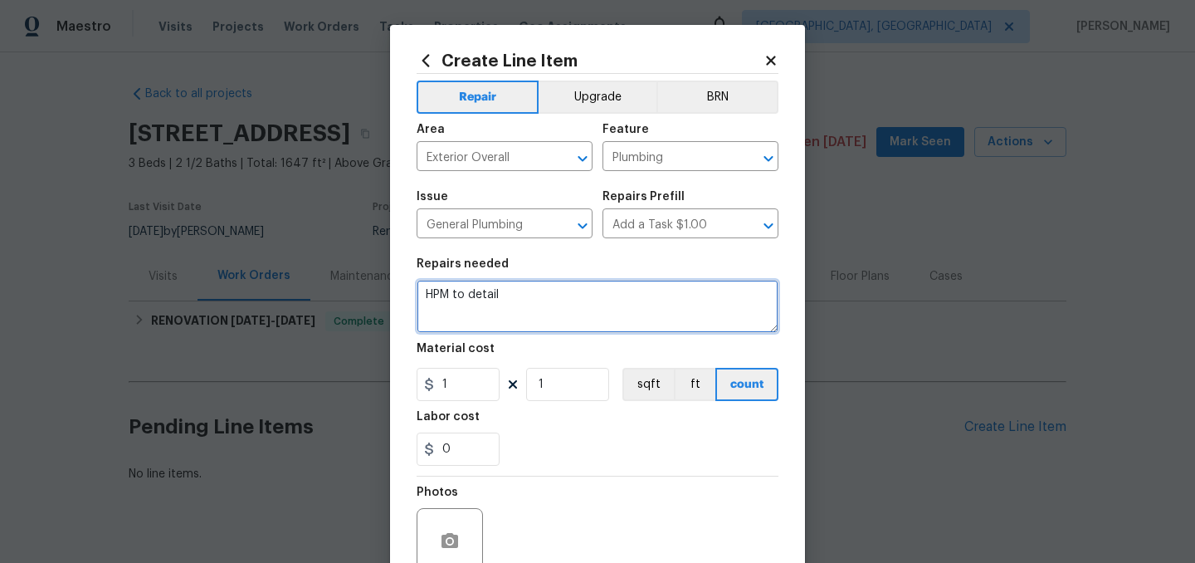
click at [552, 308] on textarea "HPM to detail" at bounding box center [598, 306] width 362 height 53
type textarea "L"
type textarea "Water leaking in back of home from behind siding. Need to assess and recommend …"
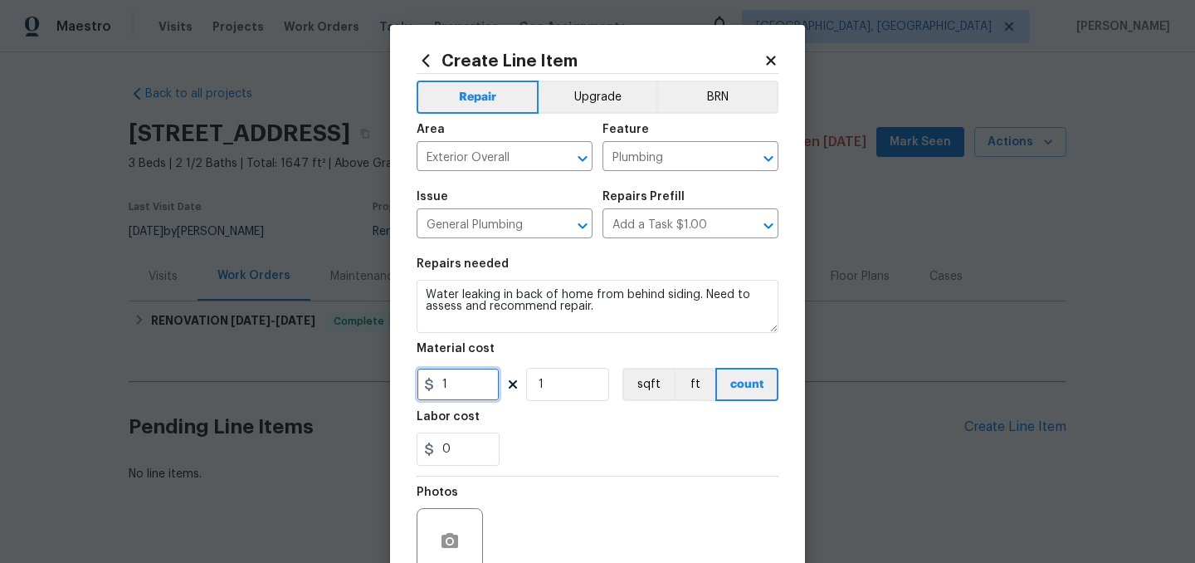
click at [453, 391] on input "1" at bounding box center [458, 384] width 83 height 33
type input "75"
click at [530, 457] on div "0" at bounding box center [598, 448] width 362 height 33
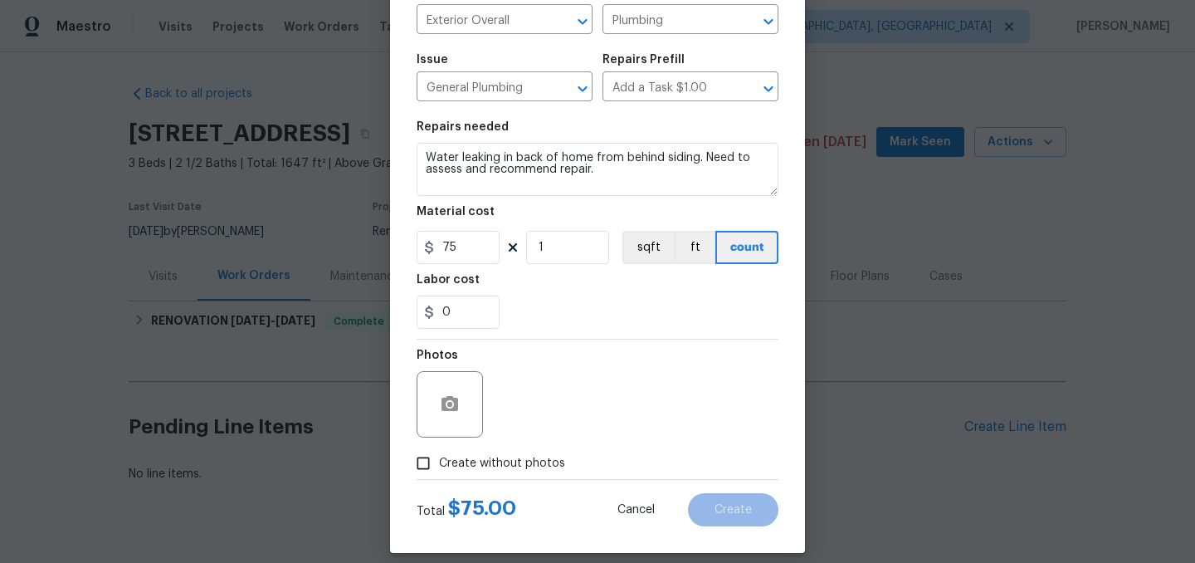
scroll to position [153, 0]
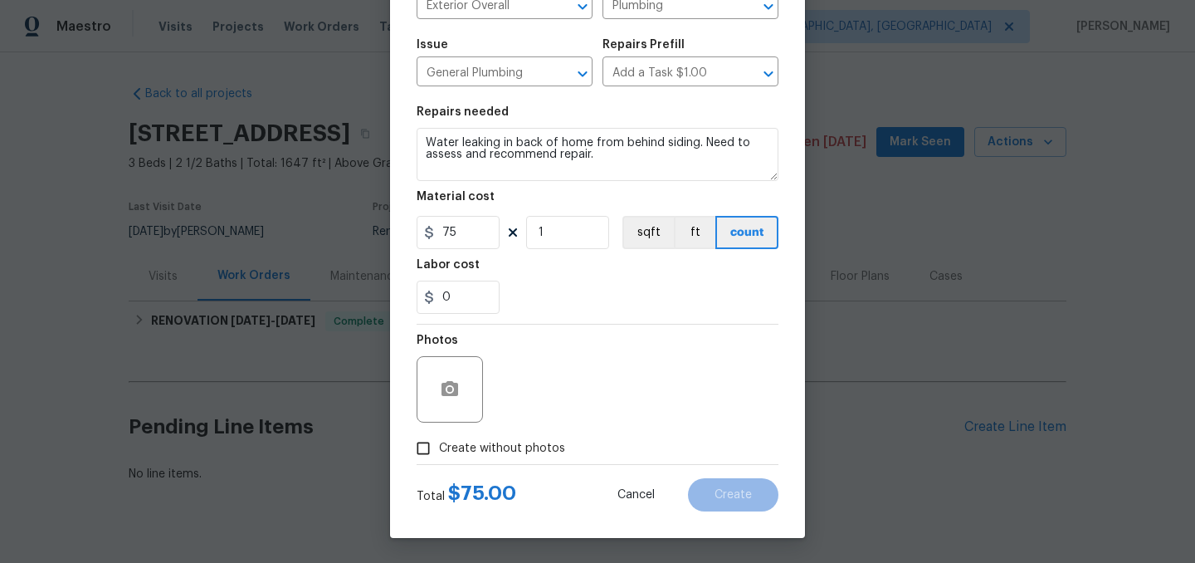
click at [450, 447] on span "Create without photos" at bounding box center [502, 448] width 126 height 17
click at [439, 447] on input "Create without photos" at bounding box center [423, 448] width 32 height 32
checkbox input "true"
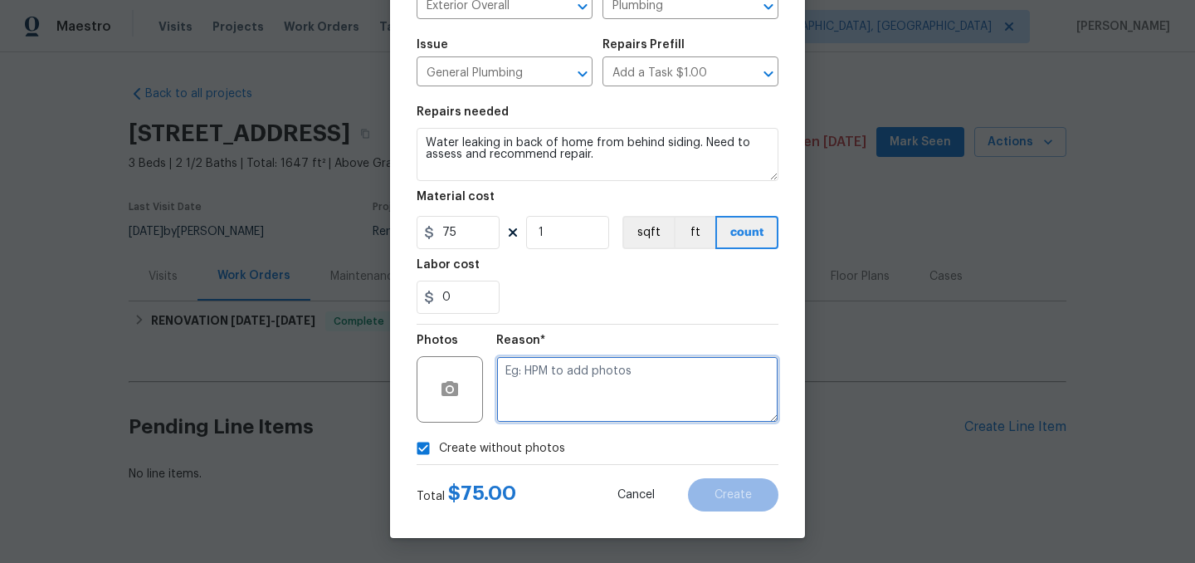
click at [534, 412] on textarea at bounding box center [637, 389] width 282 height 66
type textarea "."
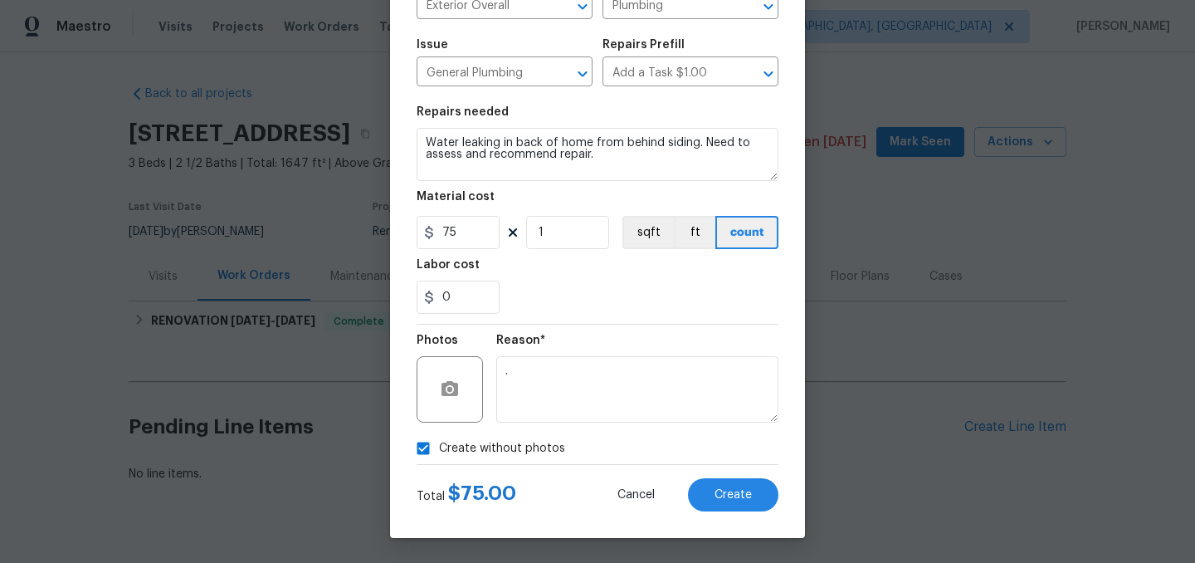
click at [482, 451] on span "Create without photos" at bounding box center [502, 448] width 126 height 17
click at [439, 451] on input "Create without photos" at bounding box center [423, 448] width 32 height 32
checkbox input "false"
click at [721, 486] on button "Create" at bounding box center [733, 494] width 90 height 33
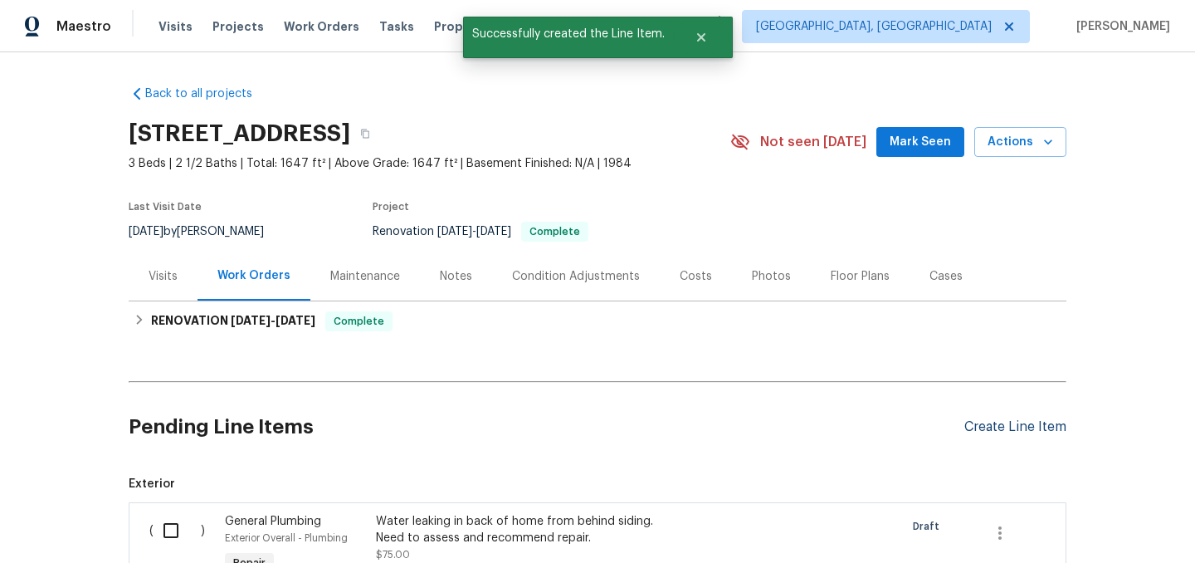
click at [1015, 426] on div "Create Line Item" at bounding box center [1015, 427] width 102 height 16
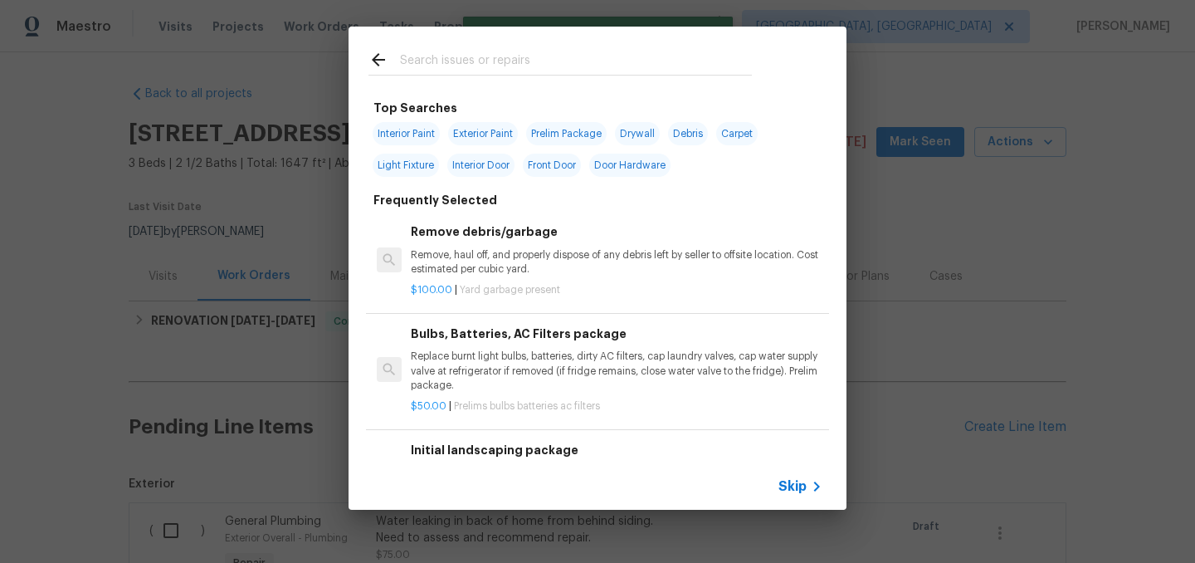
click at [455, 62] on input "text" at bounding box center [576, 62] width 352 height 25
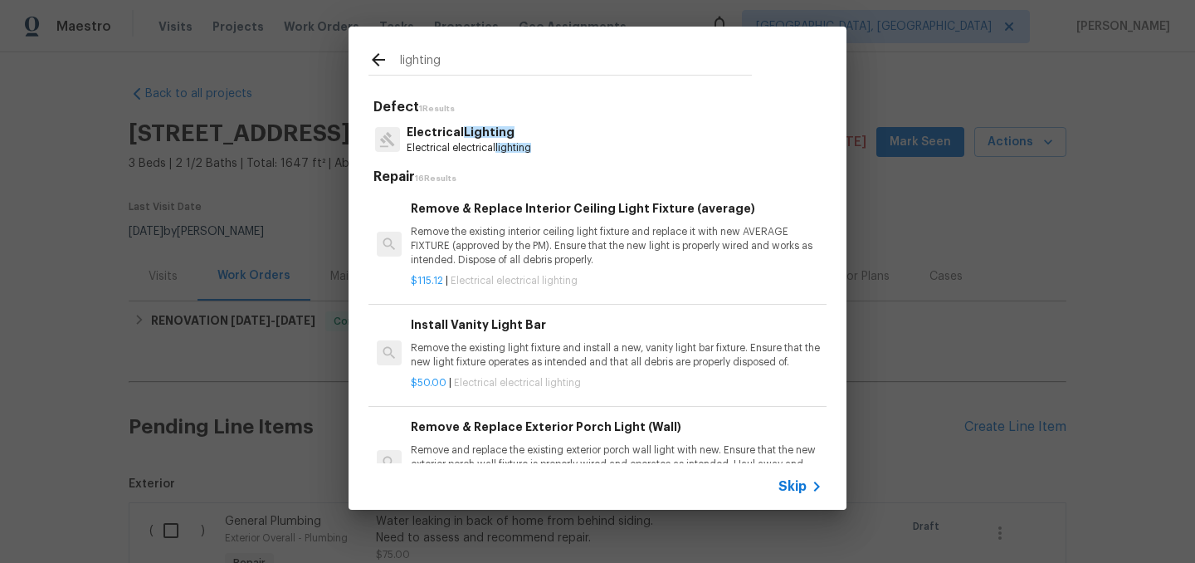
type input "lighting"
click at [493, 142] on p "Electrical electrical lighting" at bounding box center [469, 148] width 124 height 14
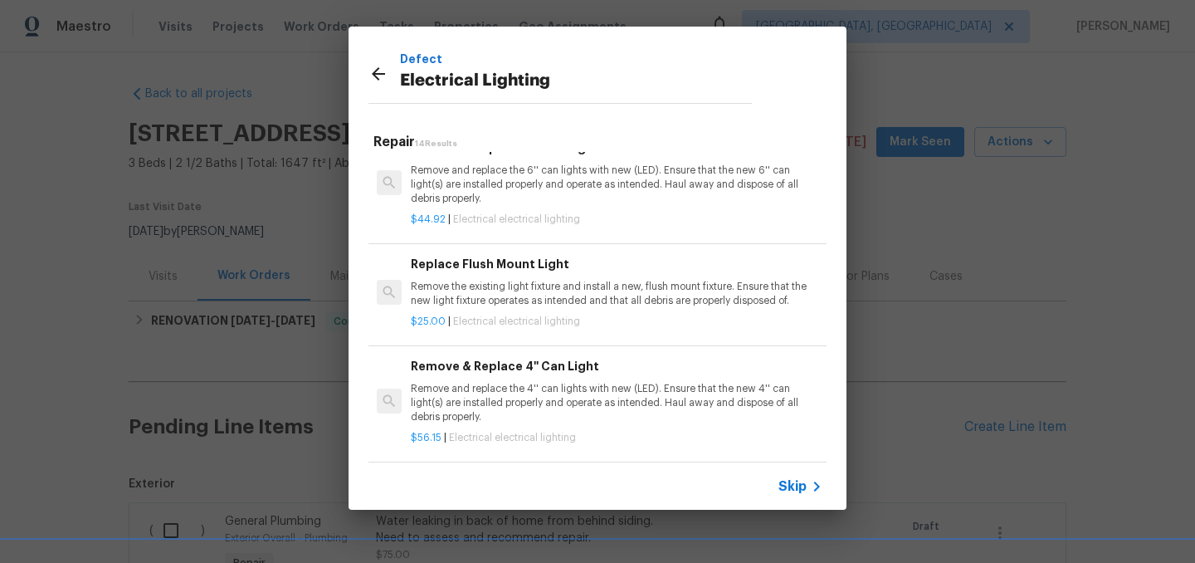
scroll to position [370, 0]
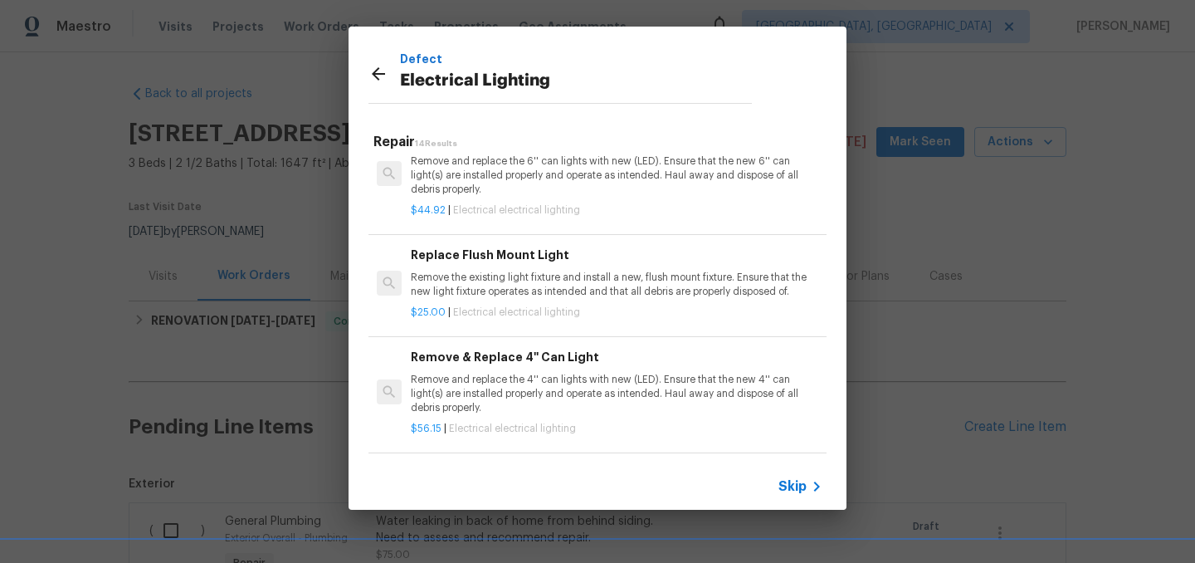
click at [582, 303] on div "$25.00 | Electrical electrical lighting" at bounding box center [617, 309] width 412 height 21
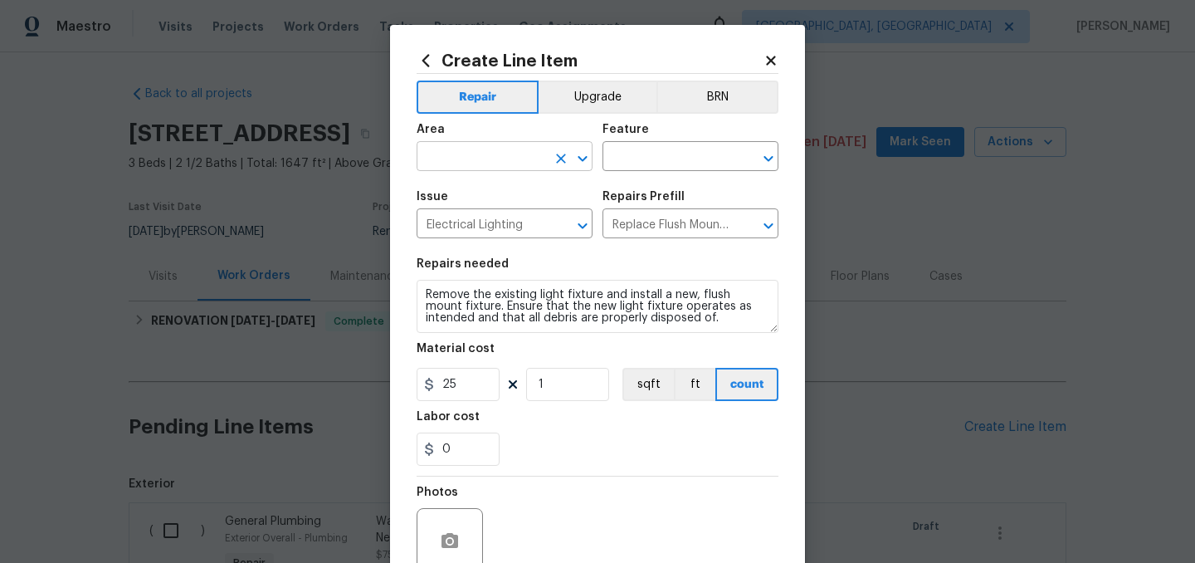
click at [479, 154] on input "text" at bounding box center [481, 158] width 129 height 26
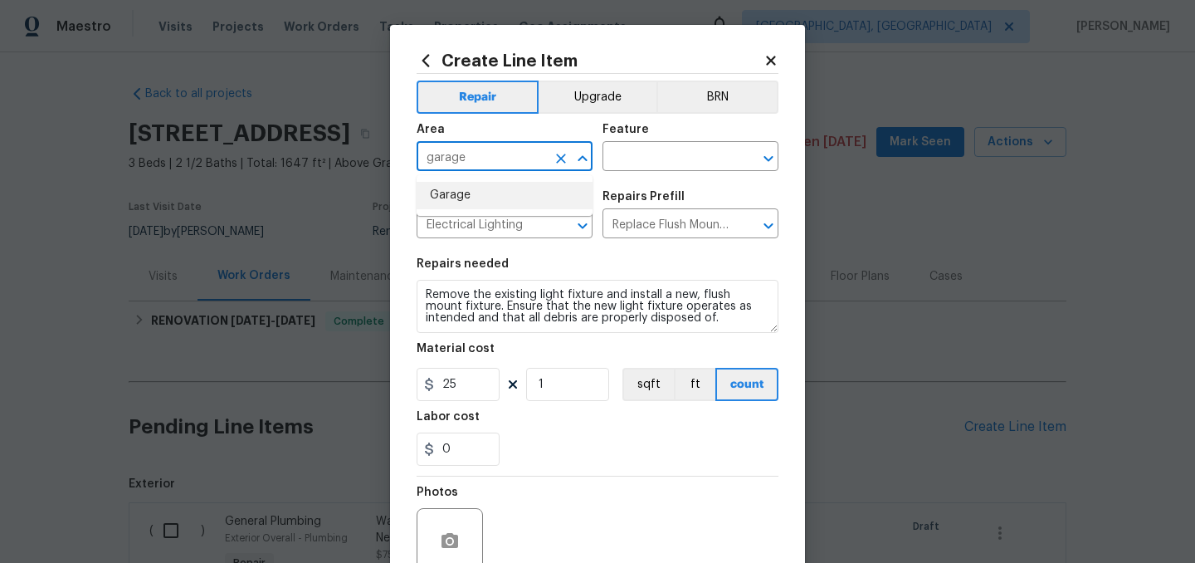
click at [451, 189] on li "Garage" at bounding box center [505, 195] width 176 height 27
type input "Garage"
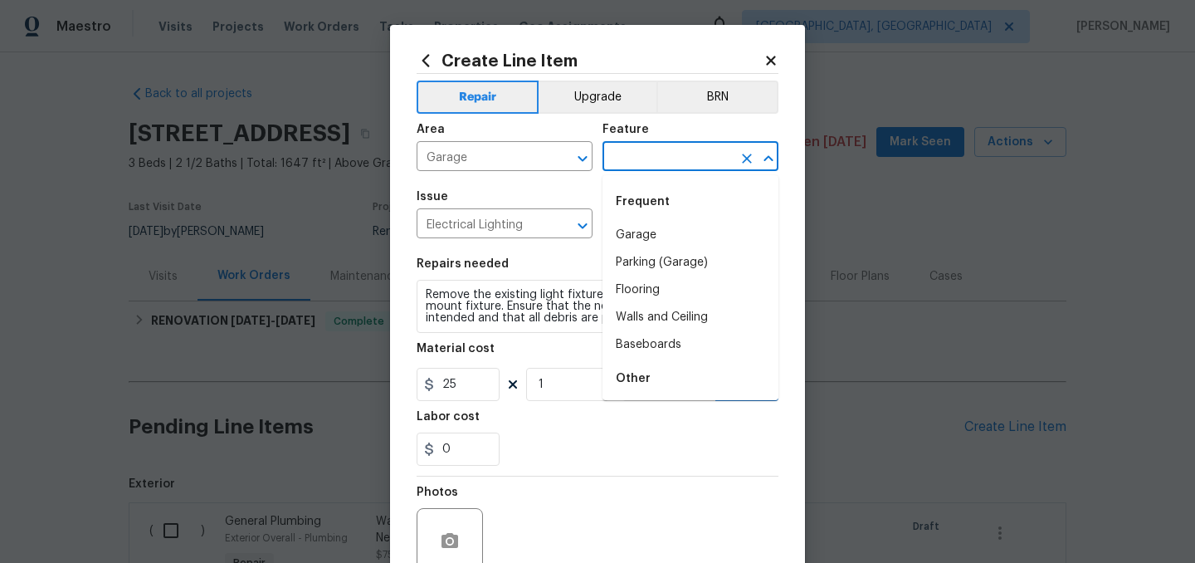
click at [650, 168] on input "text" at bounding box center [666, 158] width 129 height 26
click at [641, 244] on li "Garage" at bounding box center [690, 235] width 176 height 27
type input "Garage"
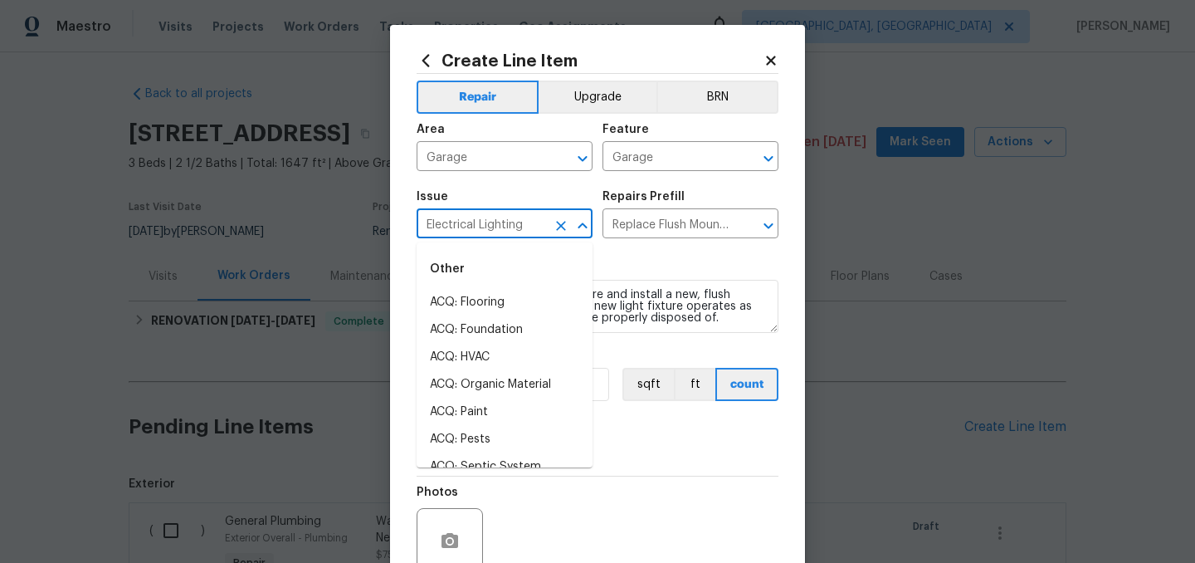
click at [482, 231] on input "Electrical Lighting" at bounding box center [481, 225] width 129 height 26
click at [670, 261] on div "Repairs needed" at bounding box center [598, 269] width 362 height 22
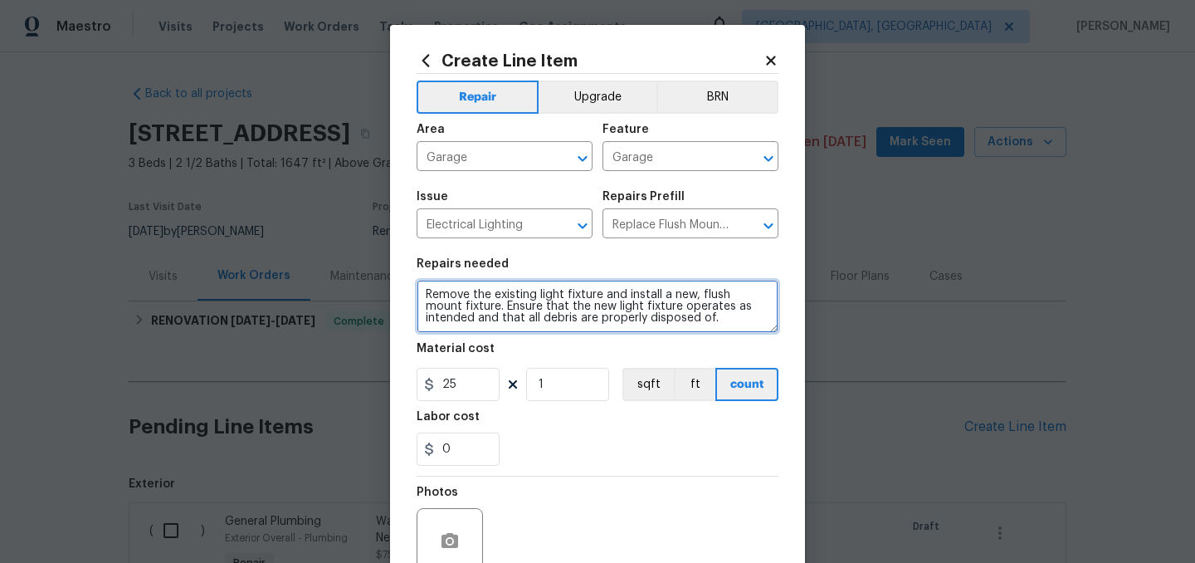
click at [441, 296] on textarea "Remove the existing light fixture and install a new, flush mount fixture. Ensur…" at bounding box center [598, 306] width 362 height 53
type textarea "Replace the light in garage with a socket lightbulb with a pull chain, so we ca…"
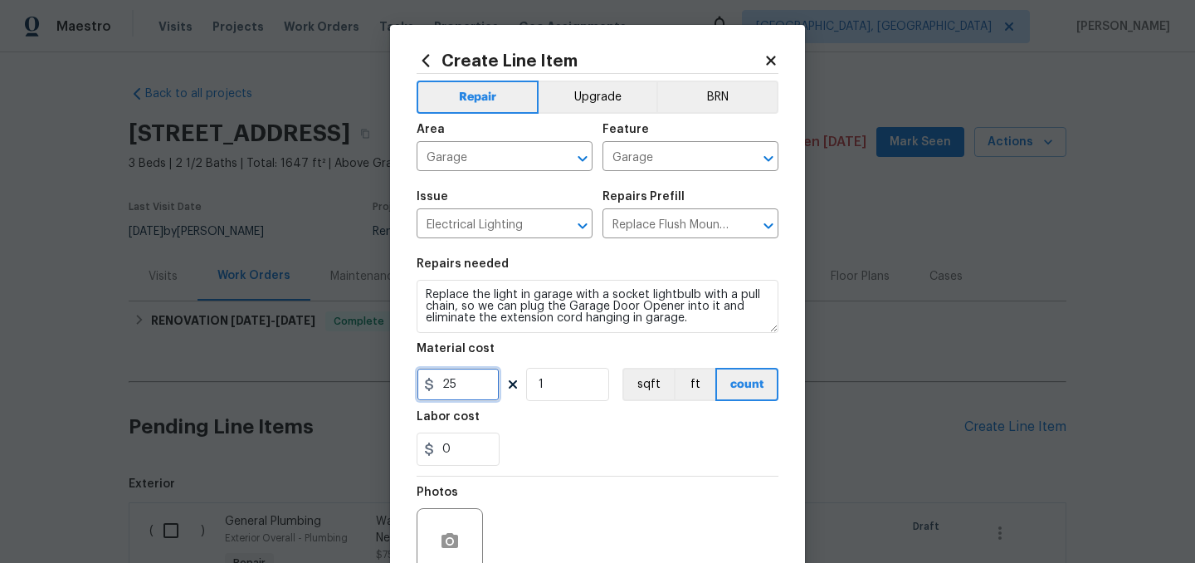
click at [468, 382] on input "25" at bounding box center [458, 384] width 83 height 33
type input "50"
click at [624, 431] on div "Labor cost" at bounding box center [598, 422] width 362 height 22
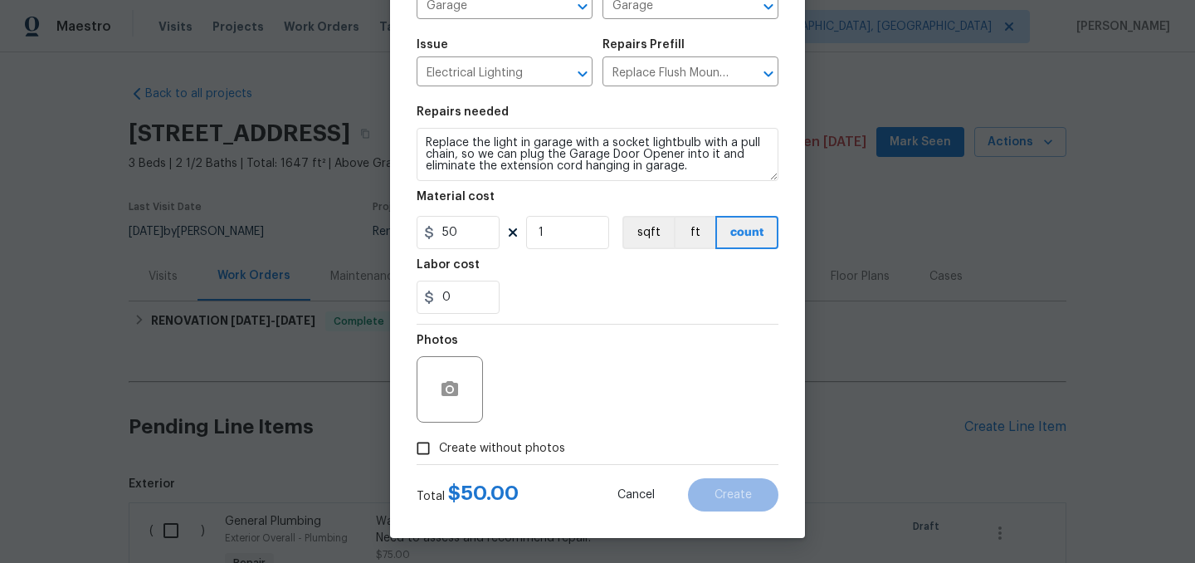
click at [524, 444] on span "Create without photos" at bounding box center [502, 448] width 126 height 17
click at [439, 444] on input "Create without photos" at bounding box center [423, 448] width 32 height 32
checkbox input "true"
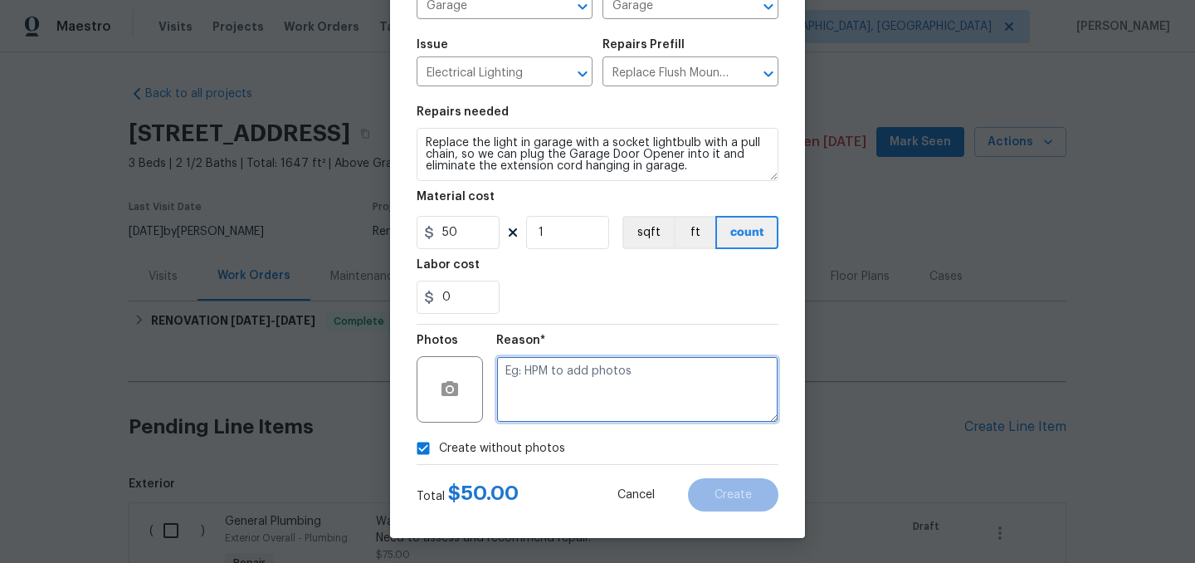
click at [583, 377] on textarea at bounding box center [637, 389] width 282 height 66
type textarea "."
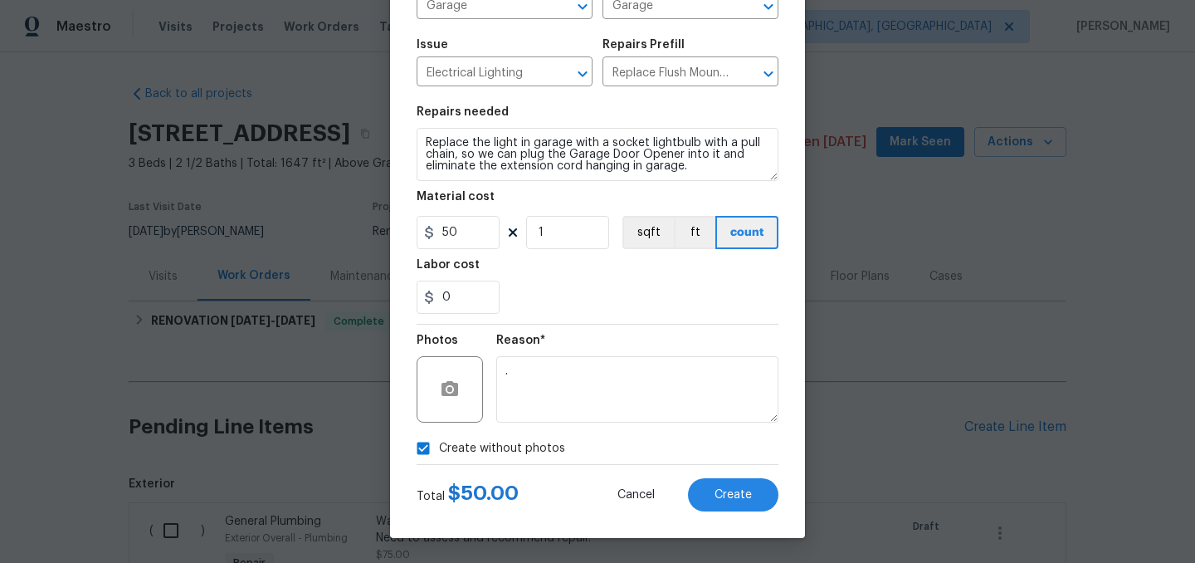
click at [483, 446] on span "Create without photos" at bounding box center [502, 448] width 126 height 17
click at [439, 446] on input "Create without photos" at bounding box center [423, 448] width 32 height 32
checkbox input "false"
click at [743, 497] on span "Create" at bounding box center [732, 495] width 37 height 12
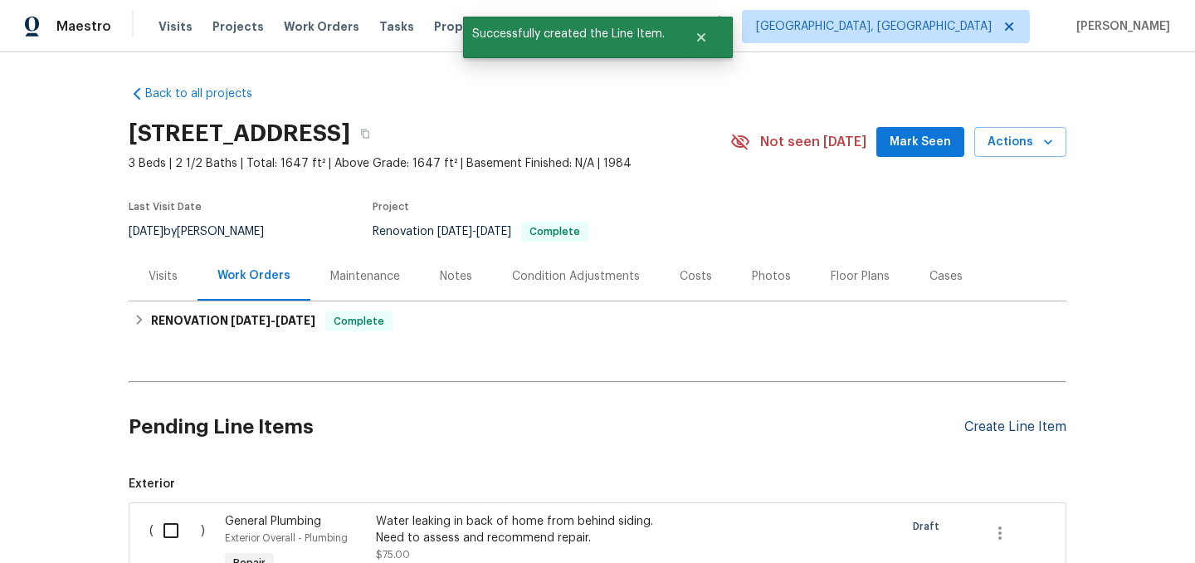
click at [991, 428] on div "Create Line Item" at bounding box center [1015, 427] width 102 height 16
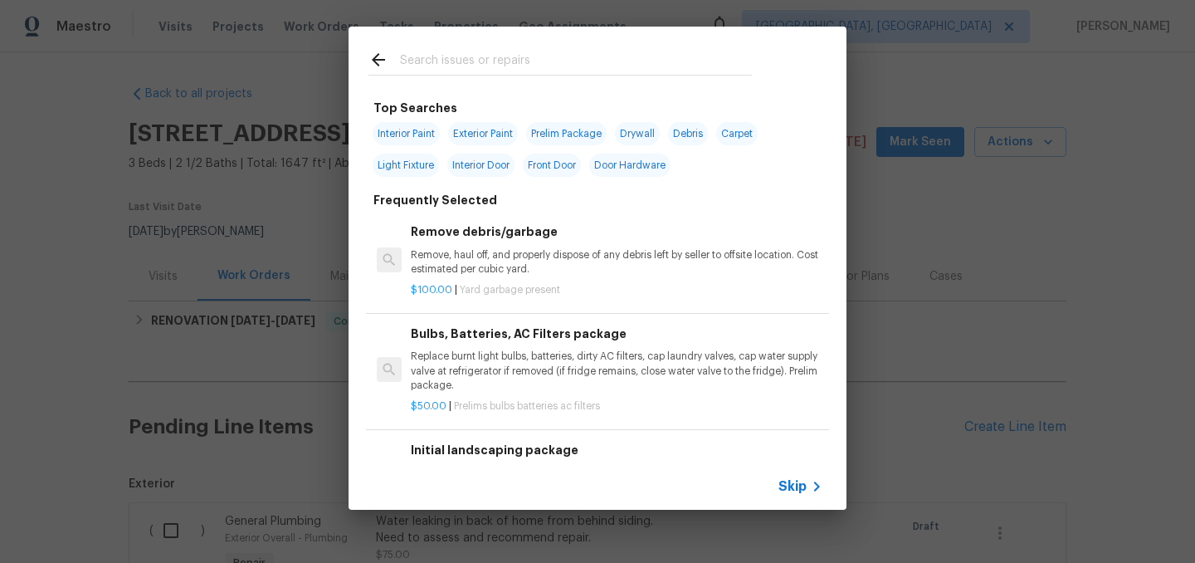
click at [482, 67] on input "text" at bounding box center [576, 62] width 352 height 25
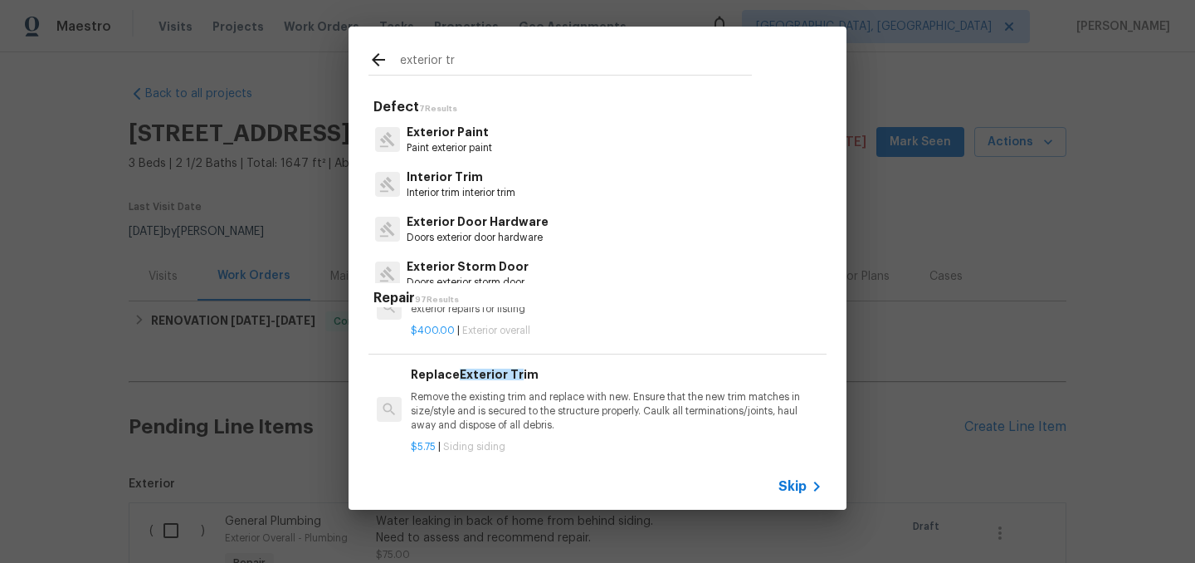
scroll to position [61, 0]
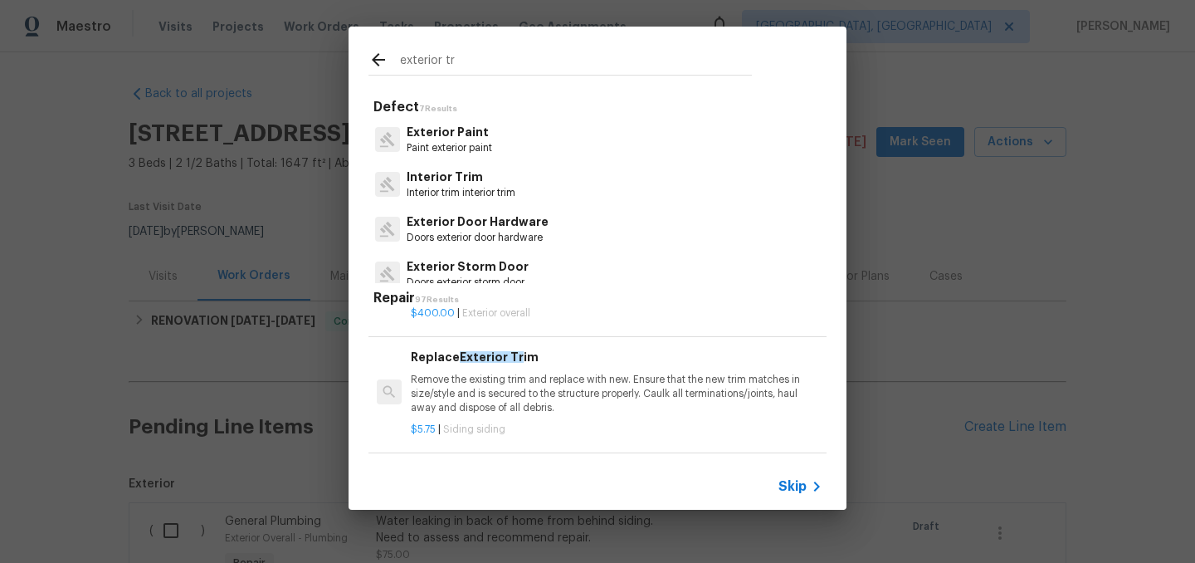
type input "exterior tr"
click at [554, 378] on p "Remove the existing trim and replace with new. Ensure that the new trim matches…" at bounding box center [617, 394] width 412 height 42
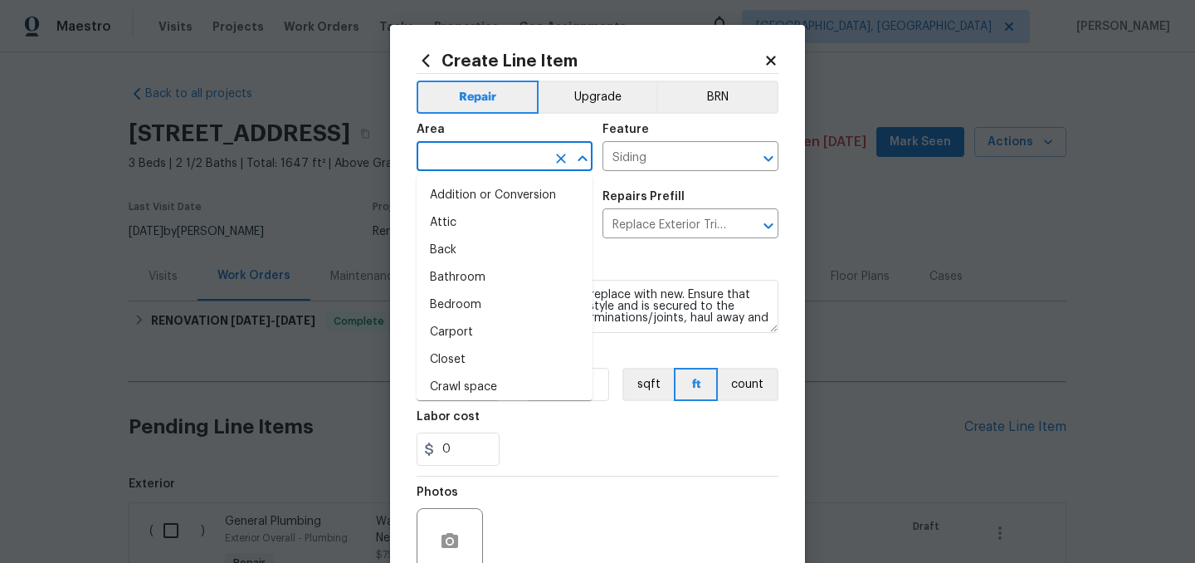
click at [465, 154] on input "text" at bounding box center [481, 158] width 129 height 26
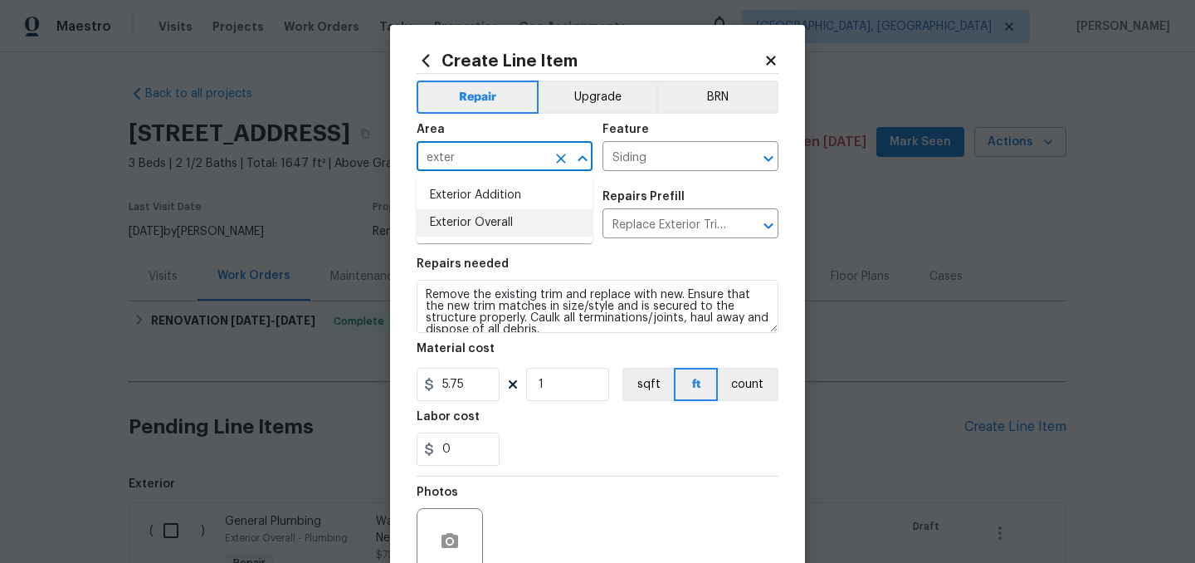
click at [476, 219] on li "Exterior Overall" at bounding box center [505, 222] width 176 height 27
type input "Exterior Overall"
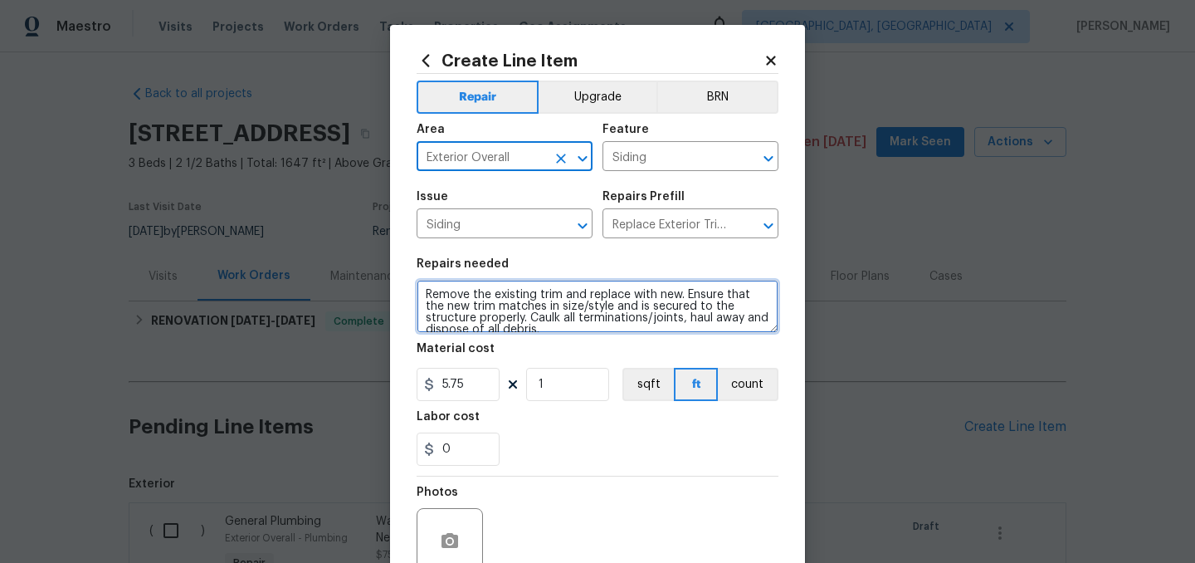
click at [422, 289] on textarea "Remove the existing trim and replace with new. Ensure that the new trim matches…" at bounding box center [598, 306] width 362 height 53
type textarea "At front of home and on side of home by garage. Replace 2 trim boards at front …"
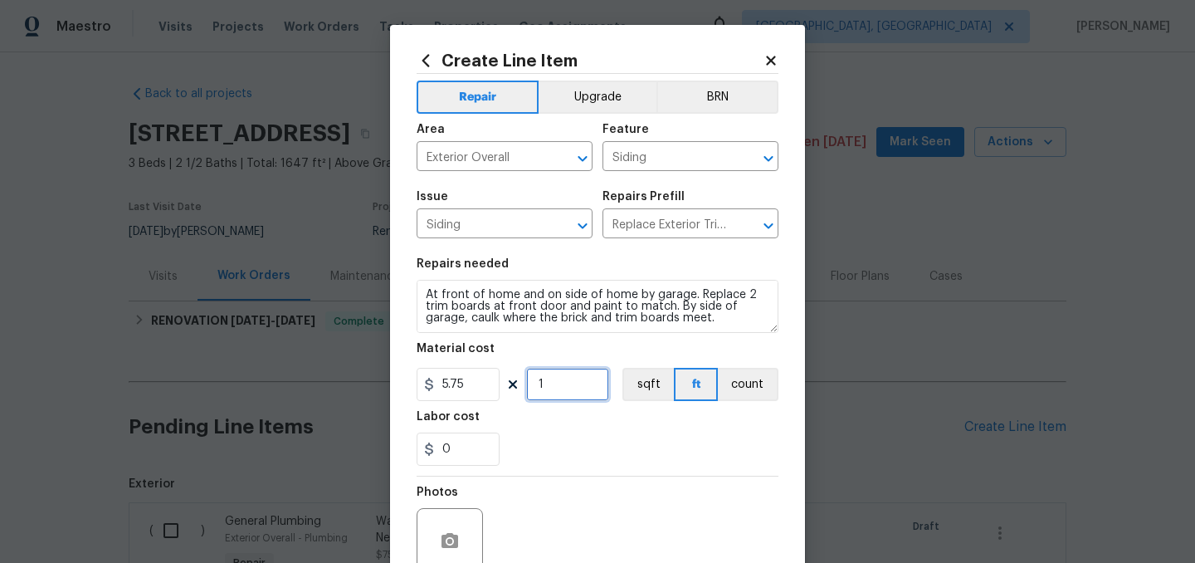
click at [581, 383] on input "1" at bounding box center [567, 384] width 83 height 33
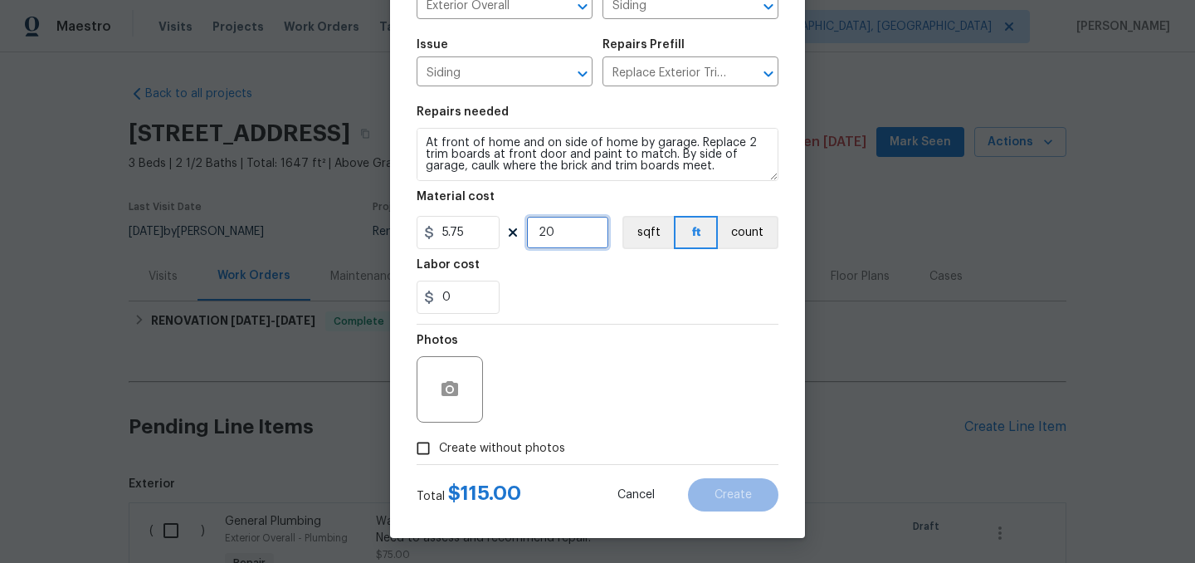
click at [572, 229] on input "20" at bounding box center [567, 232] width 83 height 33
type input "40"
click at [469, 445] on span "Create without photos" at bounding box center [502, 448] width 126 height 17
click at [439, 445] on input "Create without photos" at bounding box center [423, 448] width 32 height 32
checkbox input "true"
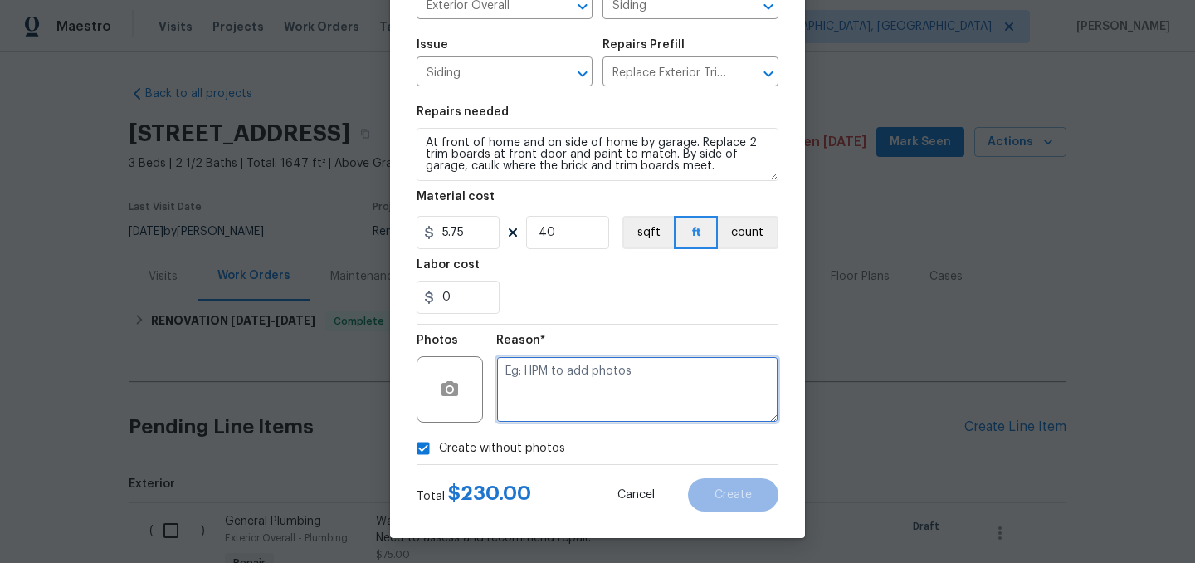
click at [530, 402] on textarea at bounding box center [637, 389] width 282 height 66
type textarea "."
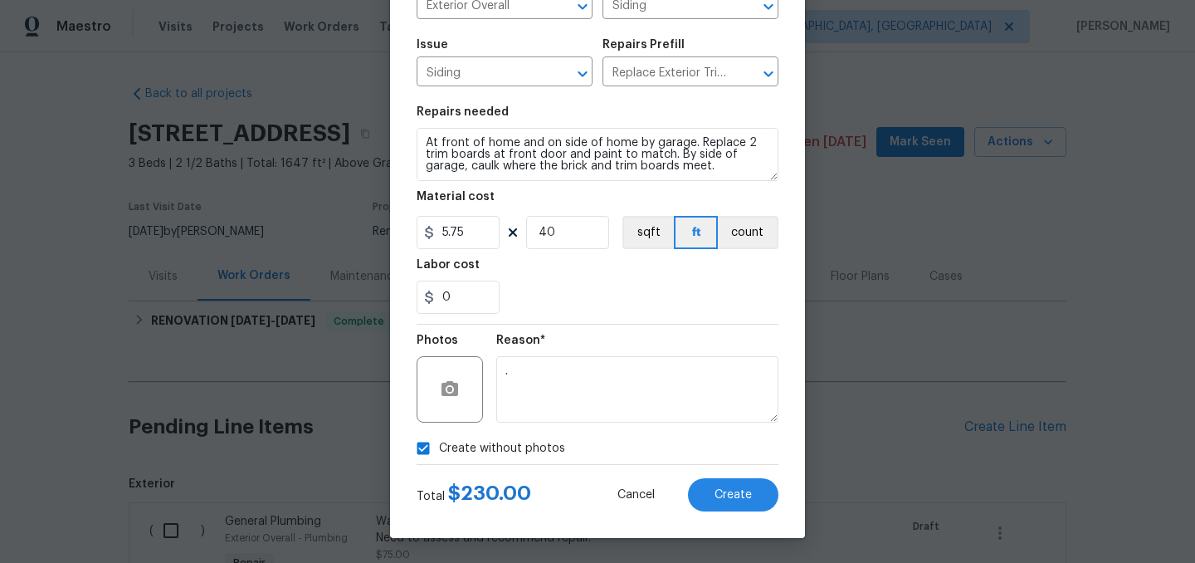
click at [496, 438] on label "Create without photos" at bounding box center [486, 448] width 158 height 32
click at [439, 438] on input "Create without photos" at bounding box center [423, 448] width 32 height 32
checkbox input "false"
click at [737, 476] on div "Total $ 230.00 Cancel Create" at bounding box center [598, 488] width 362 height 46
click at [743, 489] on span "Create" at bounding box center [732, 495] width 37 height 12
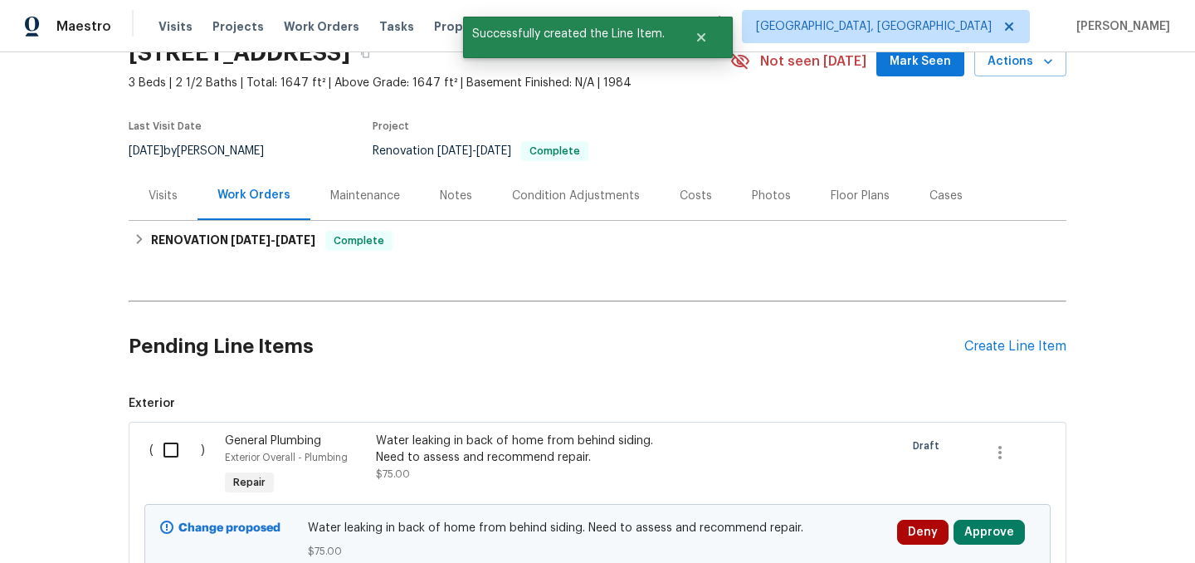
scroll to position [84, 0]
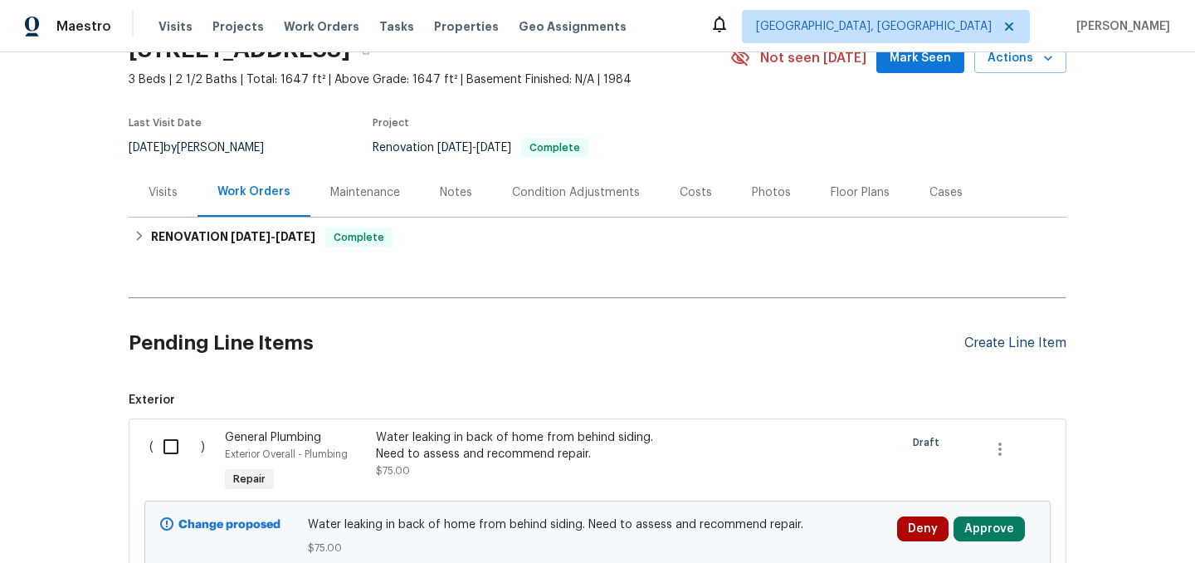
click at [982, 345] on div "Create Line Item" at bounding box center [1015, 343] width 102 height 16
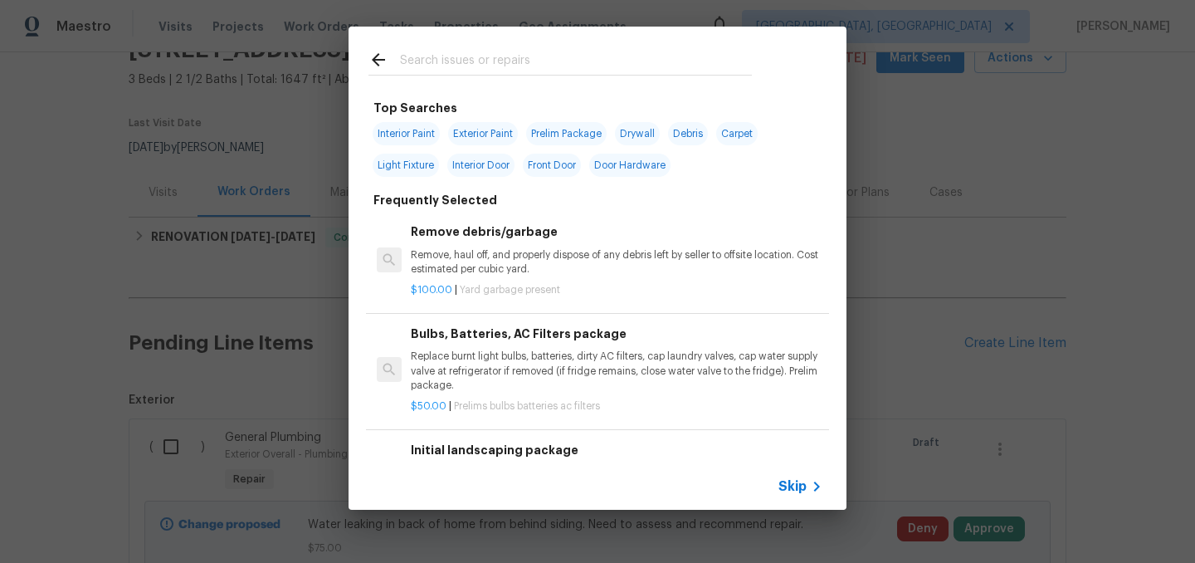
click at [470, 60] on input "text" at bounding box center [576, 62] width 352 height 25
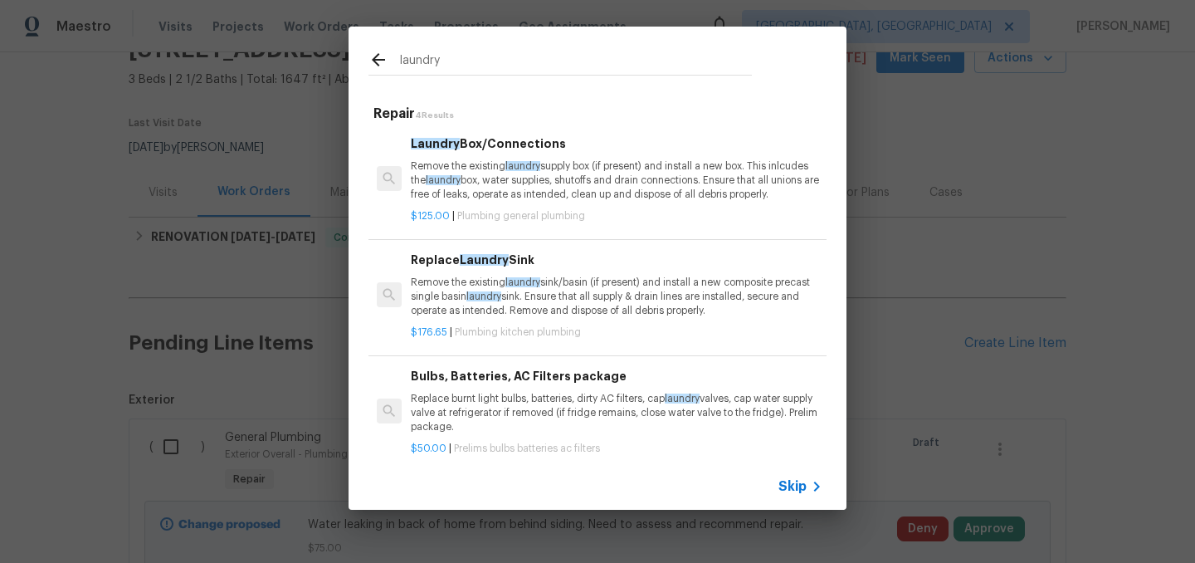
scroll to position [0, 0]
type input "laundry"
click at [592, 185] on p "Remove the existing laundry supply box (if present) and install a new box. This…" at bounding box center [617, 183] width 412 height 42
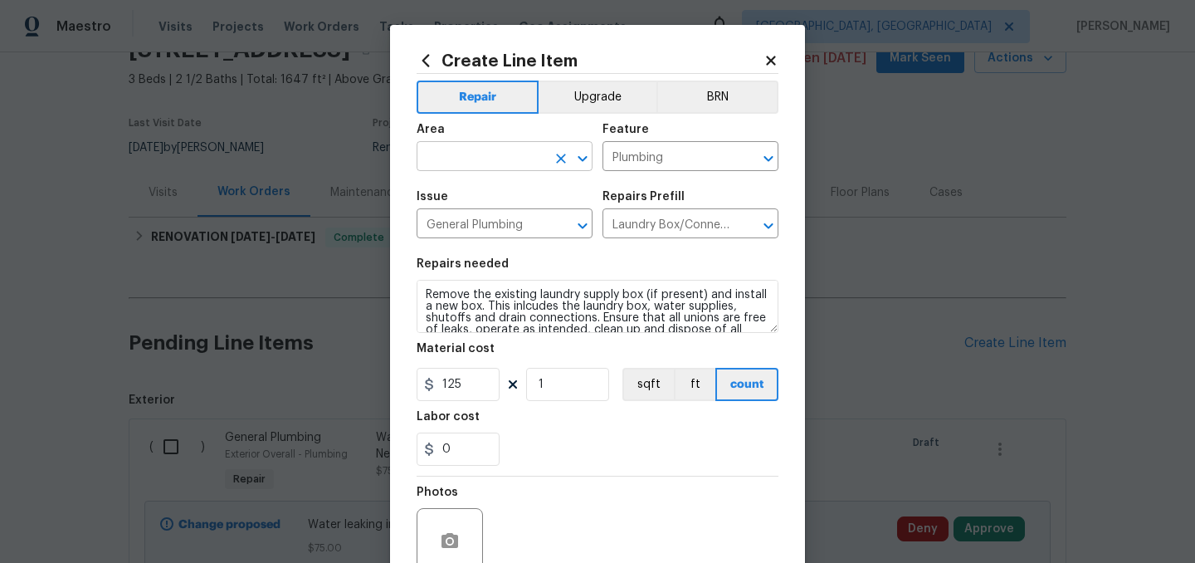
click at [475, 147] on input "text" at bounding box center [481, 158] width 129 height 26
click at [465, 193] on li "Laundry" at bounding box center [505, 195] width 176 height 27
type input "Laundry"
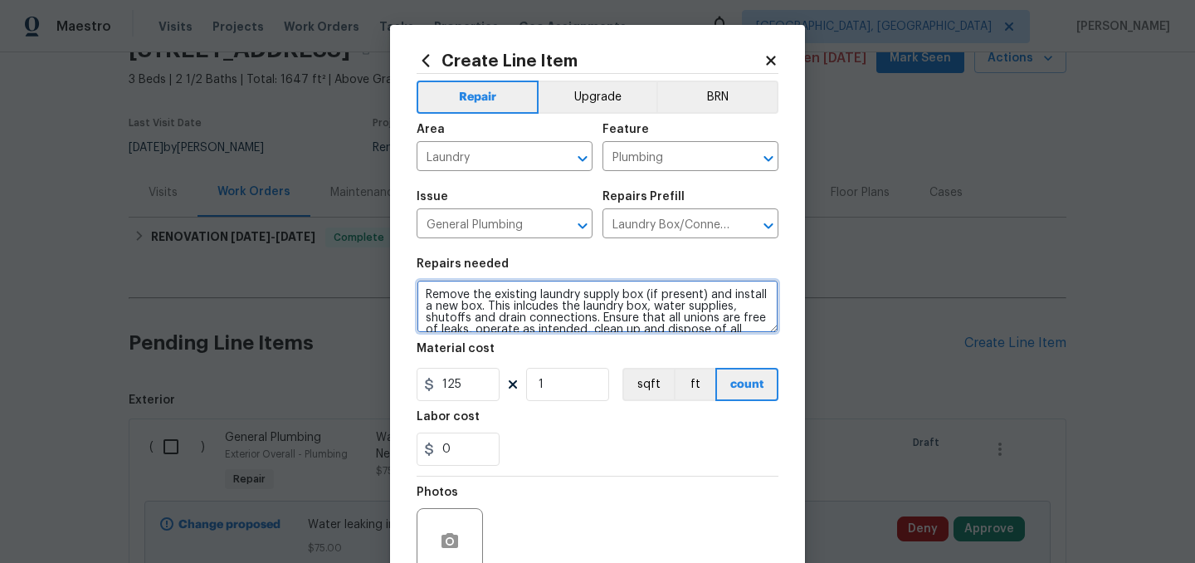
click at [428, 292] on textarea "Remove the existing laundry supply box (if present) and install a new box. This…" at bounding box center [598, 306] width 362 height 53
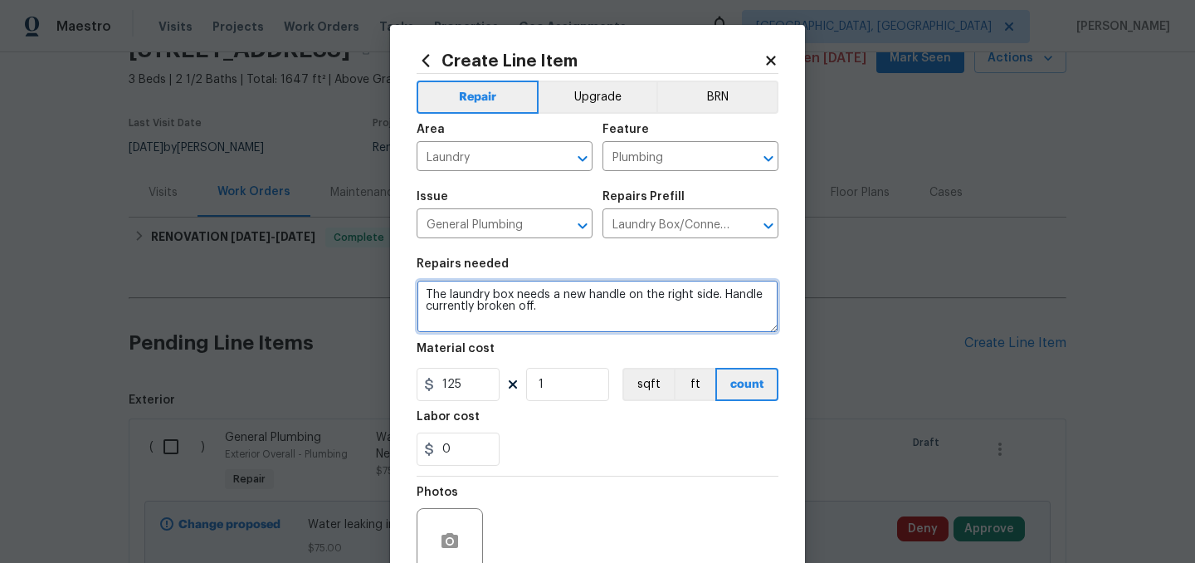
type textarea "The laundry box needs a new handle on the right side. Handle currently broken o…"
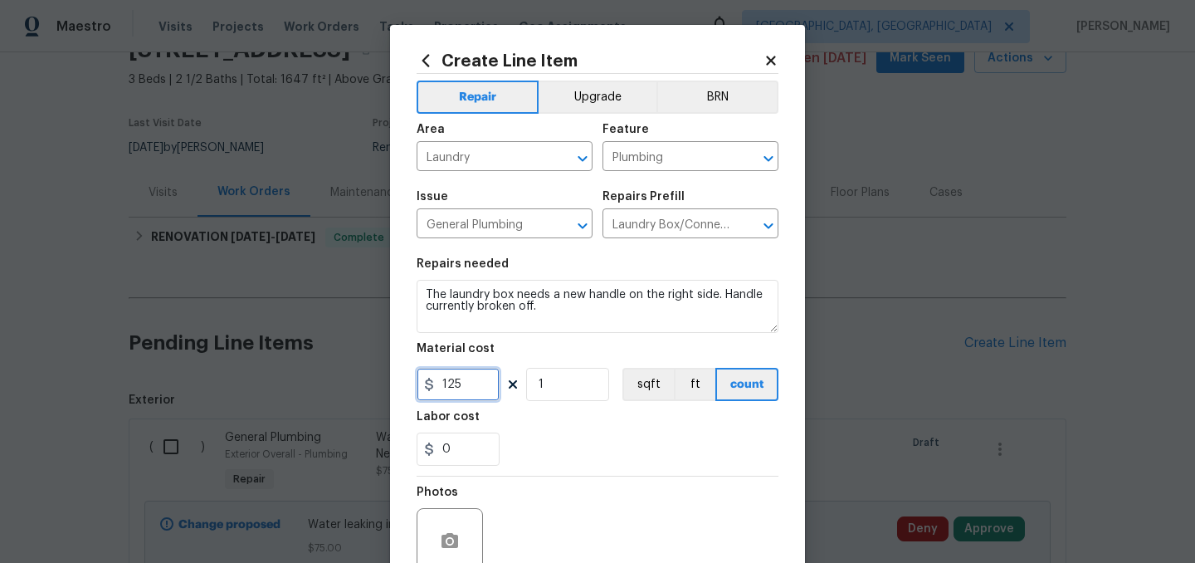
click at [491, 391] on input "125" at bounding box center [458, 384] width 83 height 33
type input "35"
click at [579, 469] on section "Repairs needed The laundry box needs a new handle on the right side. Handle cur…" at bounding box center [598, 361] width 362 height 227
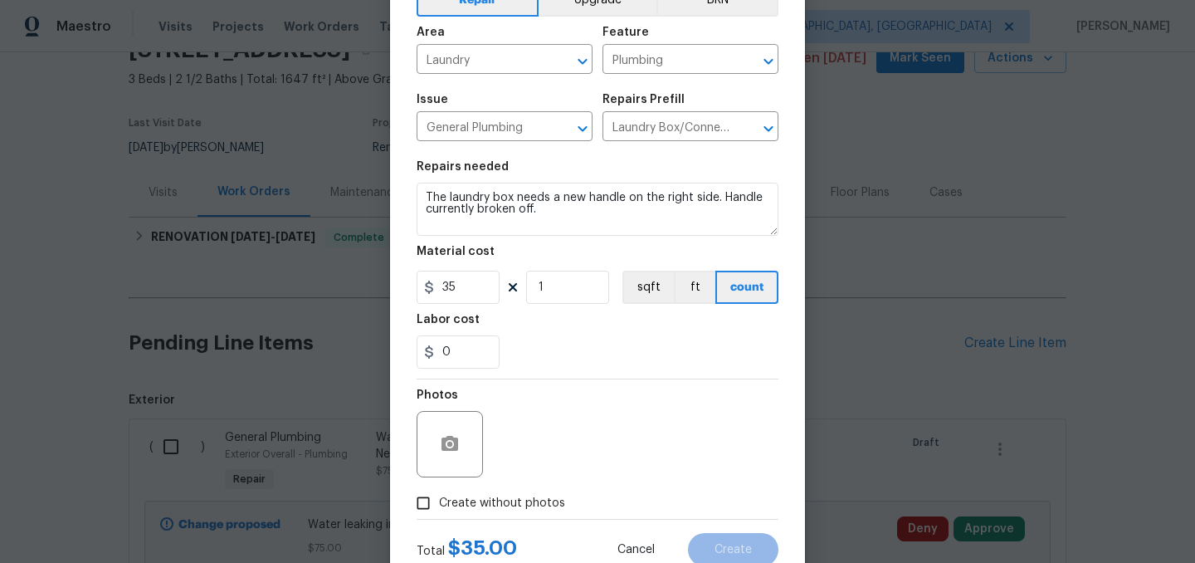
scroll to position [153, 0]
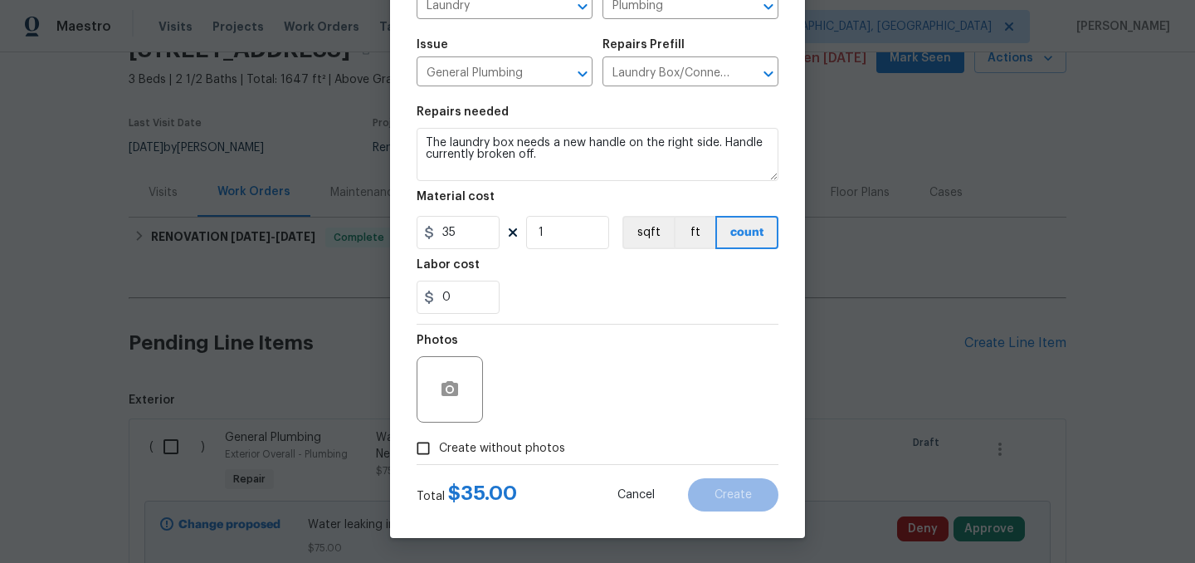
click at [496, 445] on span "Create without photos" at bounding box center [502, 448] width 126 height 17
click at [439, 445] on input "Create without photos" at bounding box center [423, 448] width 32 height 32
checkbox input "true"
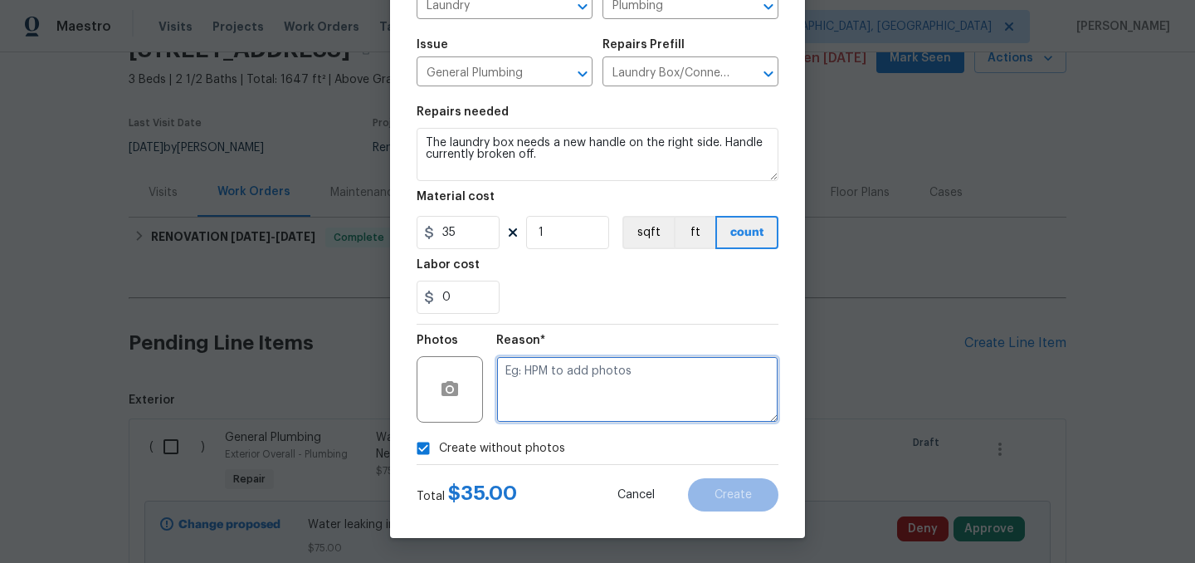
click at [549, 392] on textarea at bounding box center [637, 389] width 282 height 66
type textarea "."
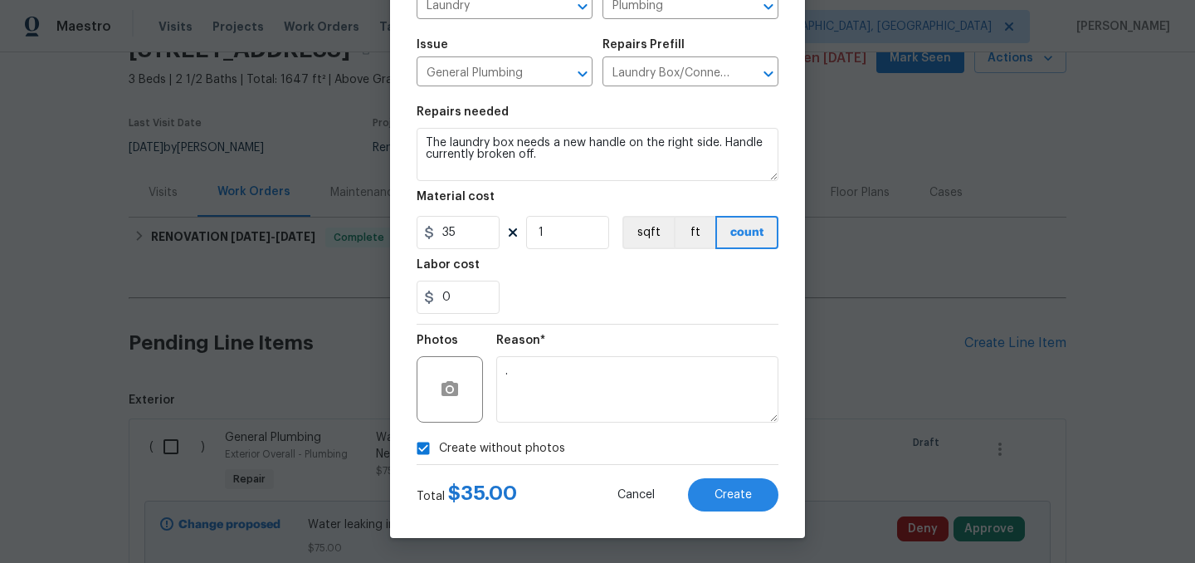
click at [498, 446] on span "Create without photos" at bounding box center [502, 448] width 126 height 17
click at [439, 446] on input "Create without photos" at bounding box center [423, 448] width 32 height 32
checkbox input "false"
click at [751, 501] on button "Create" at bounding box center [733, 494] width 90 height 33
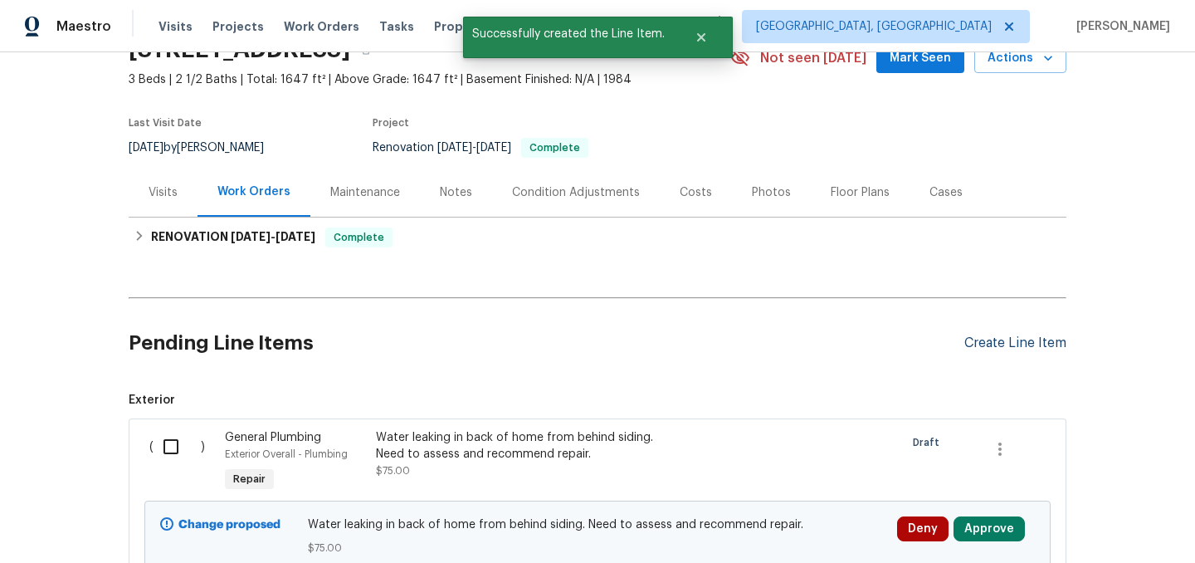
click at [996, 341] on div "Create Line Item" at bounding box center [1015, 343] width 102 height 16
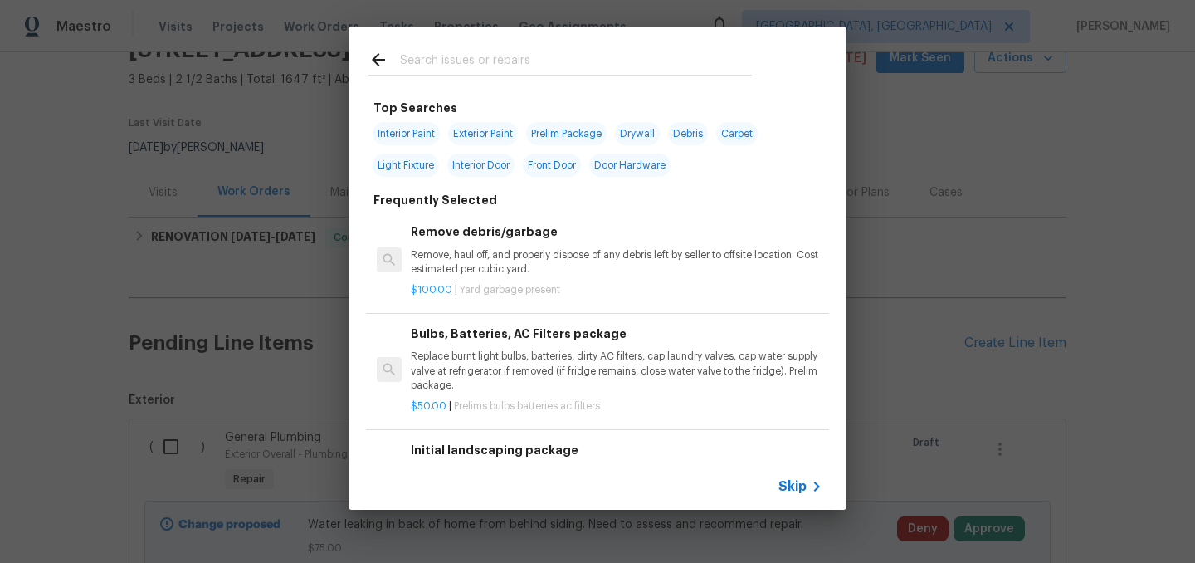
click at [518, 71] on input "text" at bounding box center [576, 62] width 352 height 25
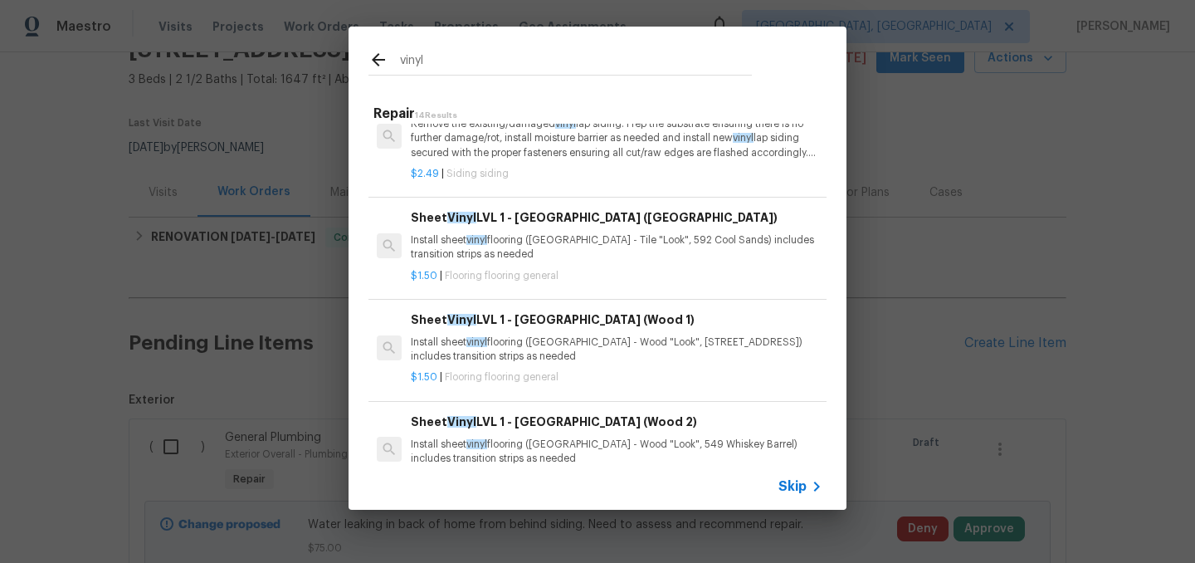
scroll to position [513, 0]
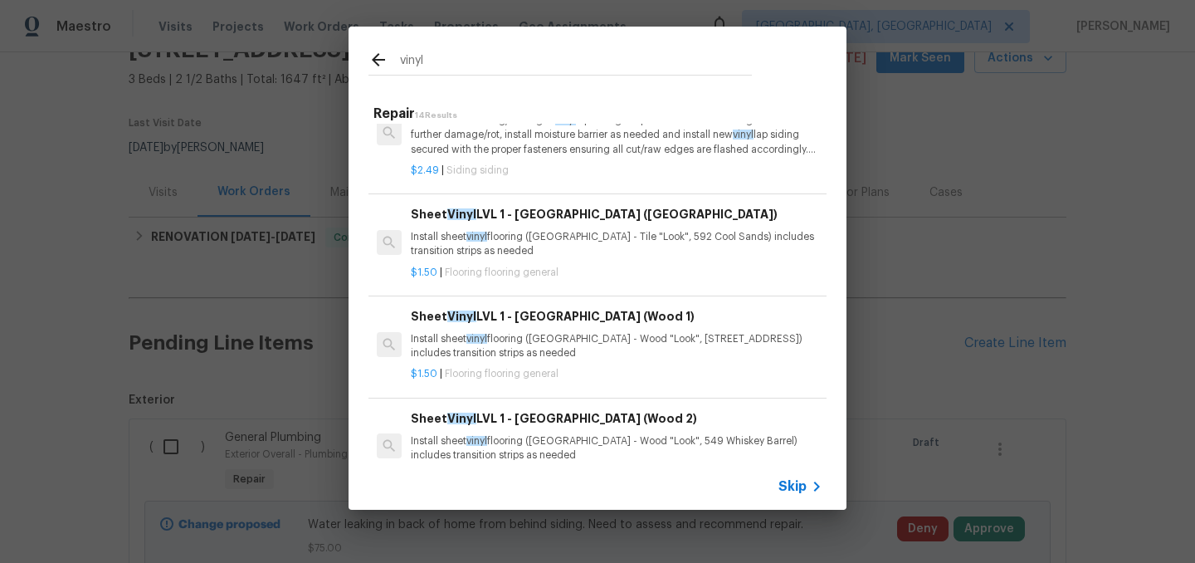
type input "vinyl"
click at [569, 244] on p "Install sheet vinyl flooring (Sugar Valley - Tile "Look", 592 Cool Sands) inclu…" at bounding box center [617, 244] width 412 height 28
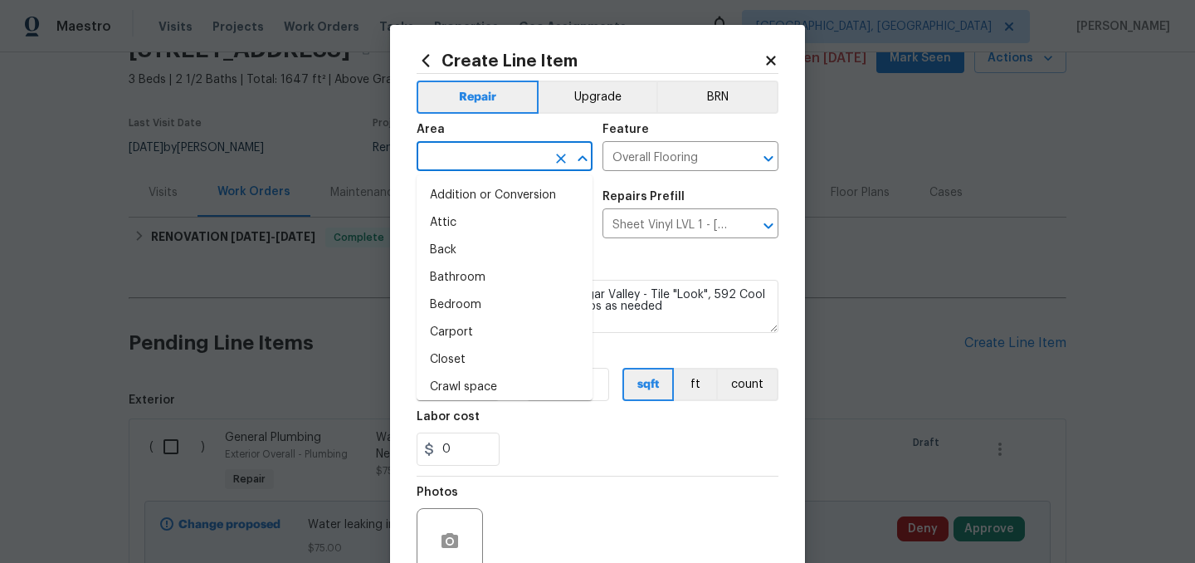
click at [428, 155] on input "text" at bounding box center [481, 158] width 129 height 26
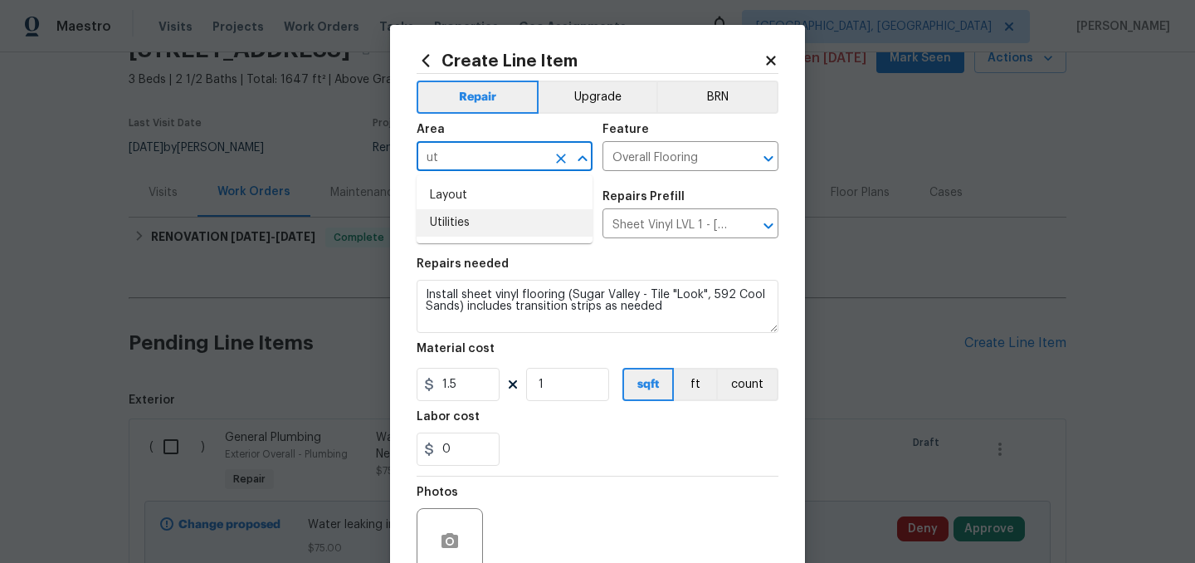
click at [458, 229] on li "Utilities" at bounding box center [505, 222] width 176 height 27
type input "Utilities"
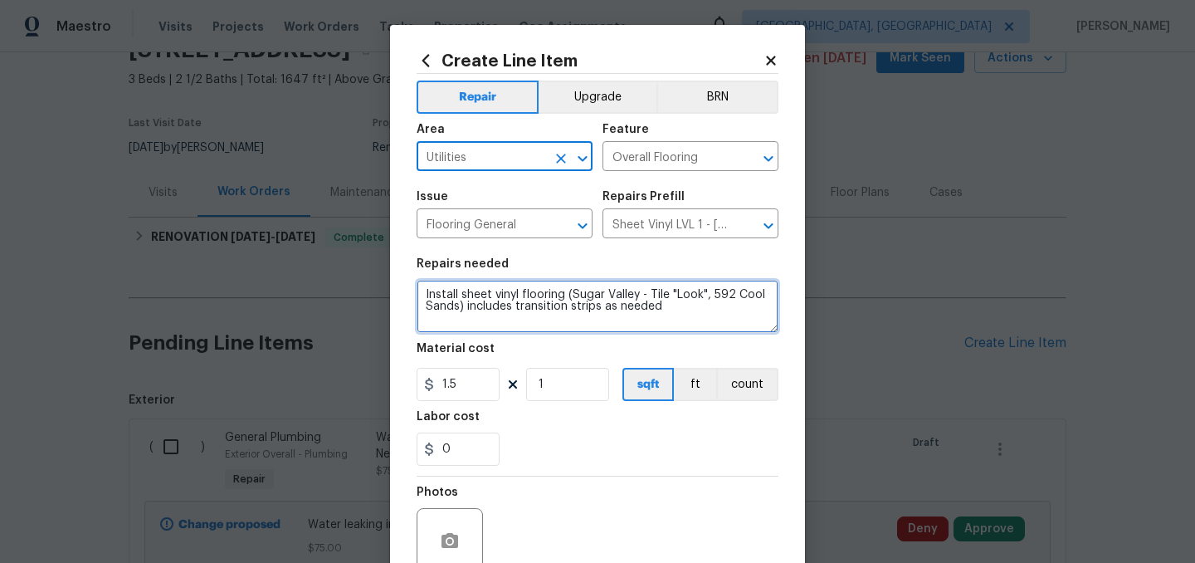
click at [426, 288] on textarea "Install sheet vinyl flooring (Sugar Valley - Tile "Look", 592 Cool Sands) inclu…" at bounding box center [598, 306] width 362 height 53
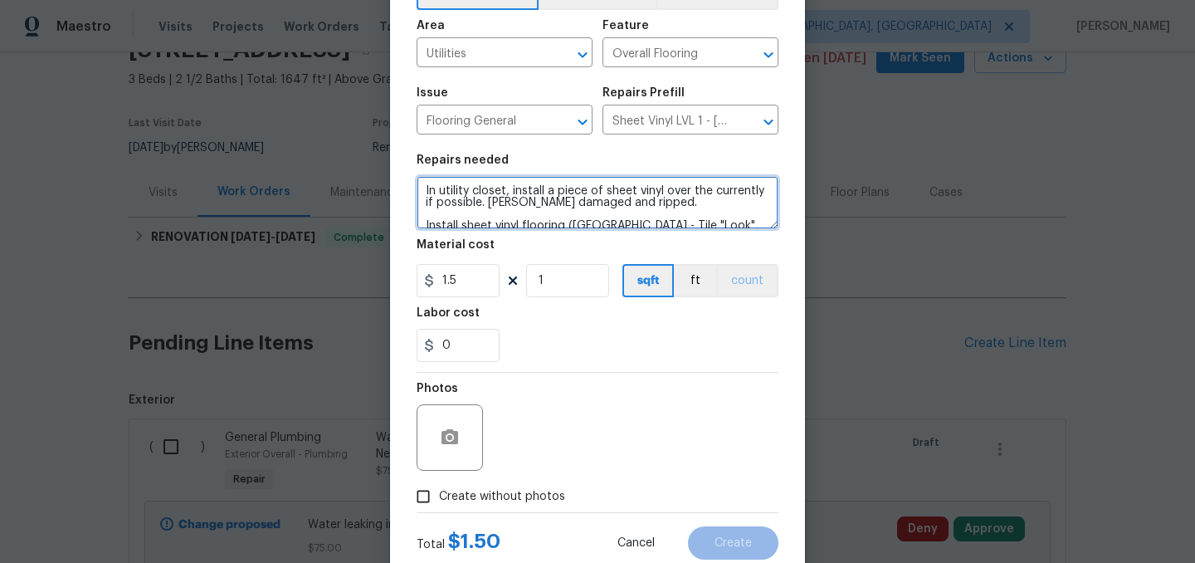
scroll to position [153, 0]
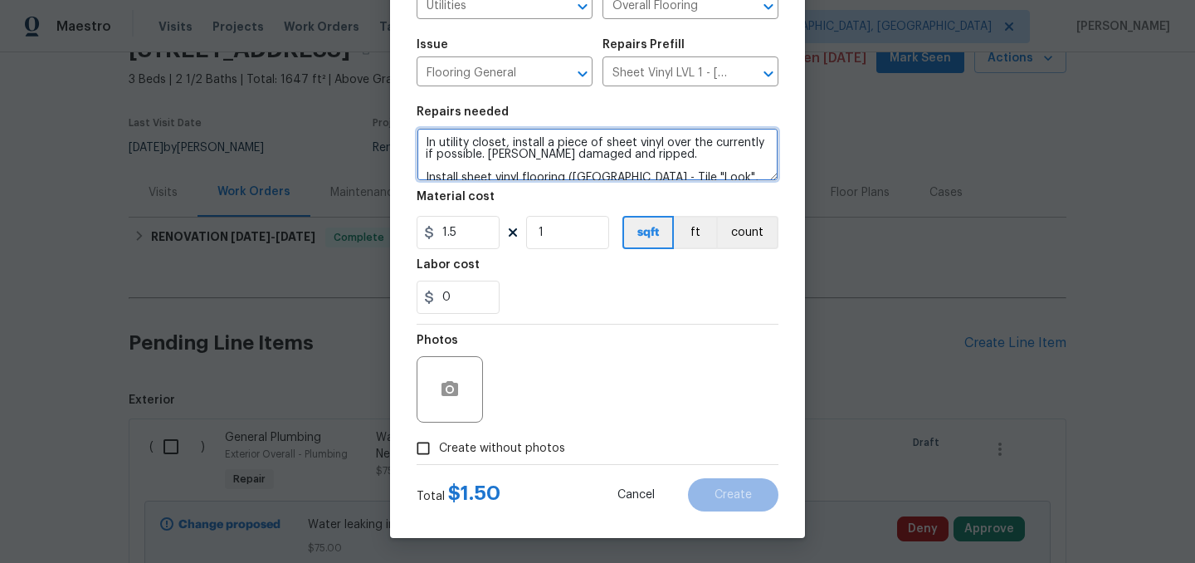
type textarea "In utility closet, install a piece of sheet vinyl over the currently if possibl…"
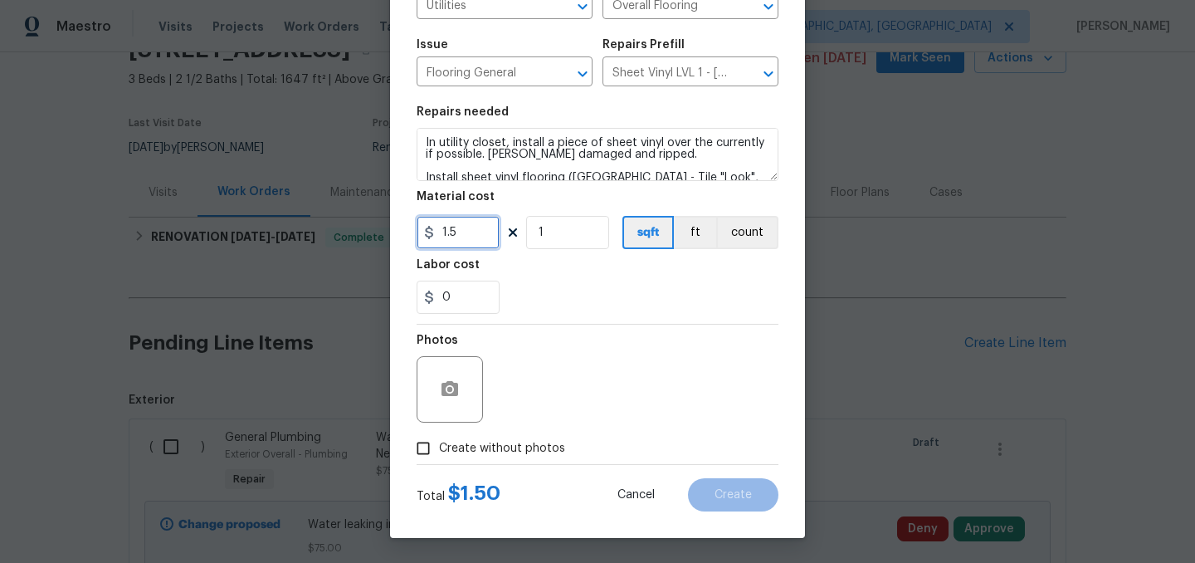
click at [465, 233] on input "1.5" at bounding box center [458, 232] width 83 height 33
type input "200"
click at [586, 295] on div "0" at bounding box center [598, 296] width 362 height 33
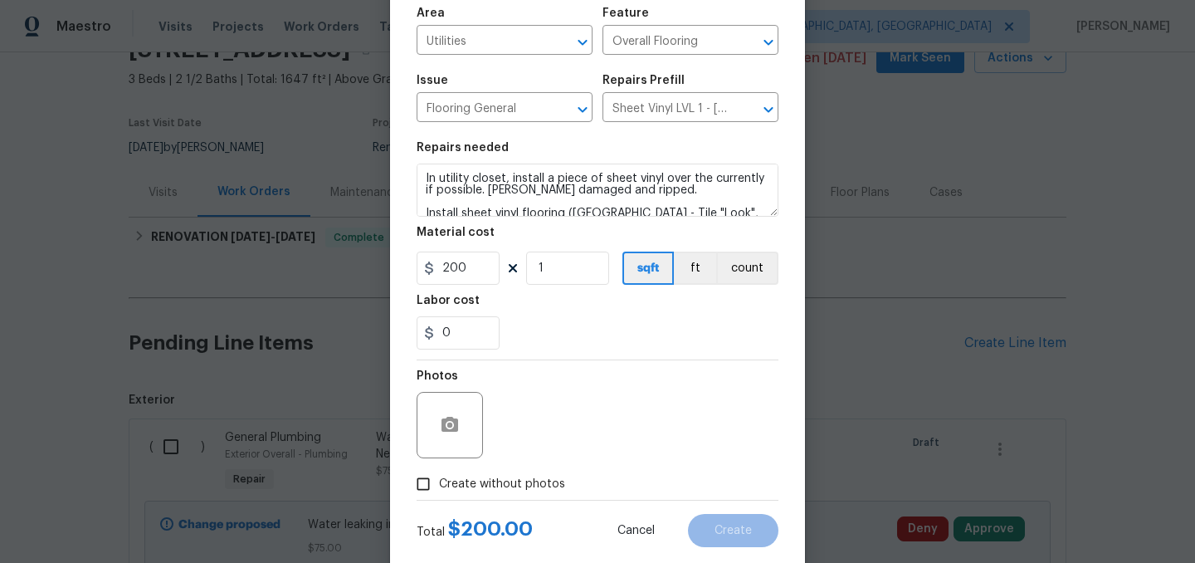
scroll to position [92, 0]
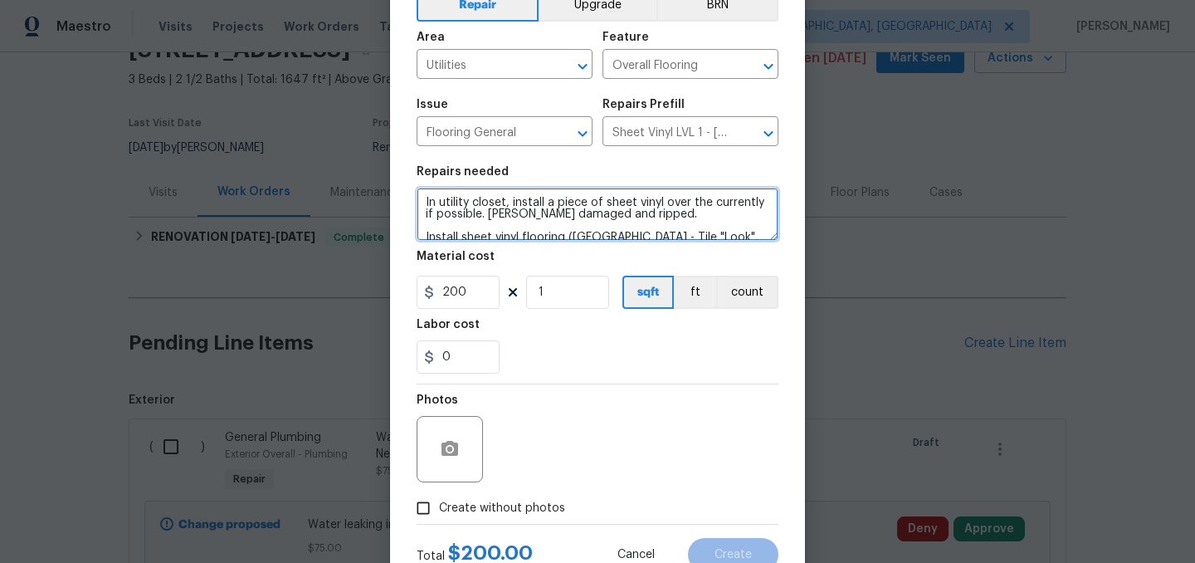
click at [654, 217] on textarea "In utility closet, install a piece of sheet vinyl over the currently if possibl…" at bounding box center [598, 214] width 362 height 53
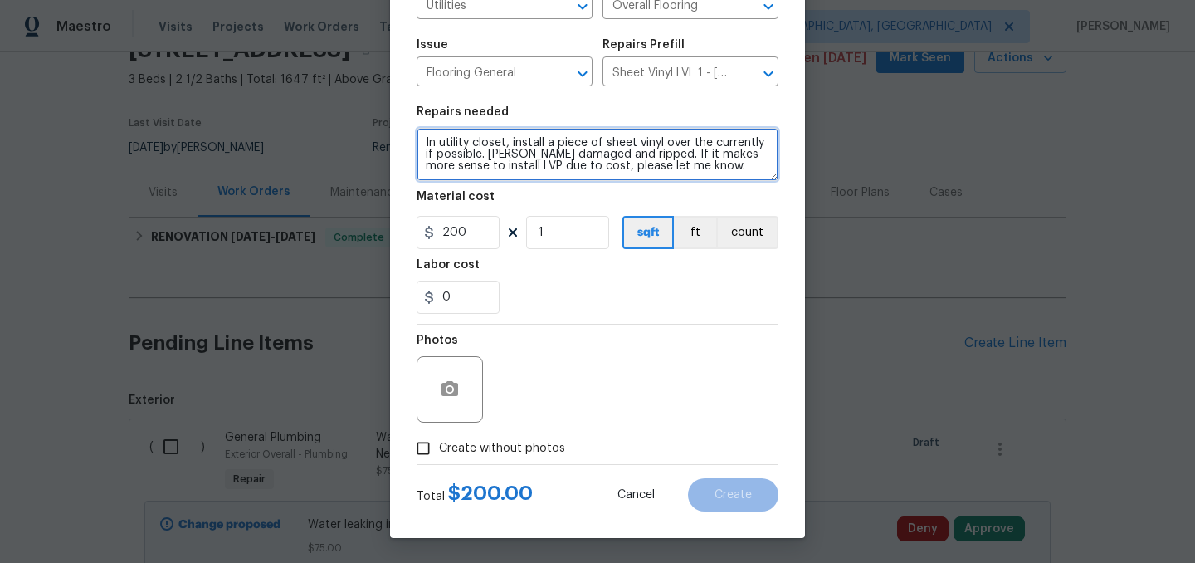
type textarea "In utility closet, install a piece of sheet vinyl over the currently if possibl…"
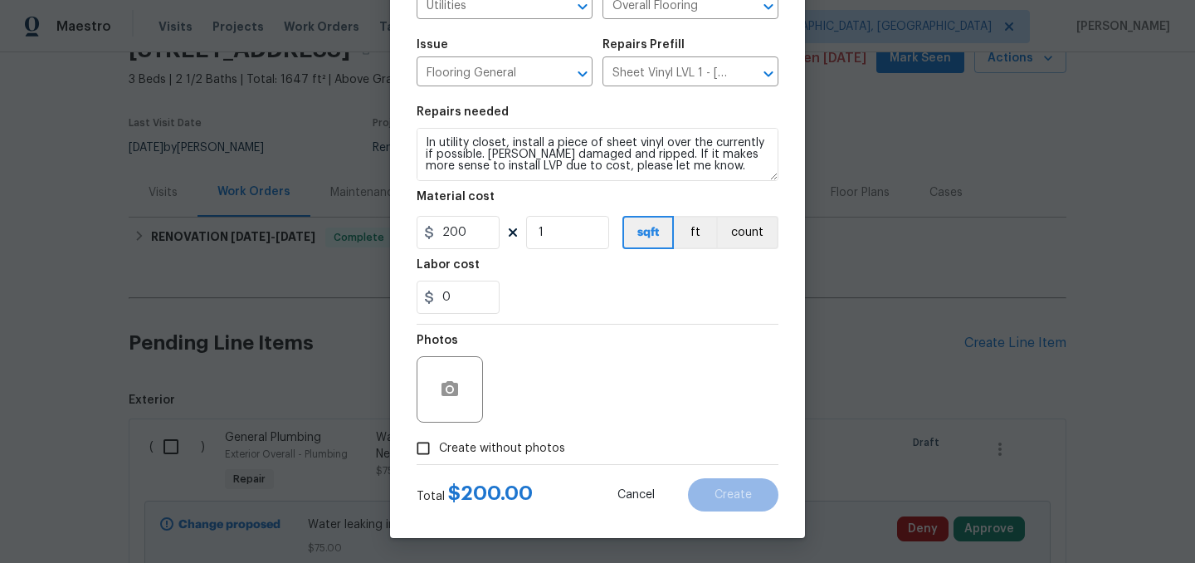
click at [543, 450] on span "Create without photos" at bounding box center [502, 448] width 126 height 17
click at [439, 450] on input "Create without photos" at bounding box center [423, 448] width 32 height 32
checkbox input "true"
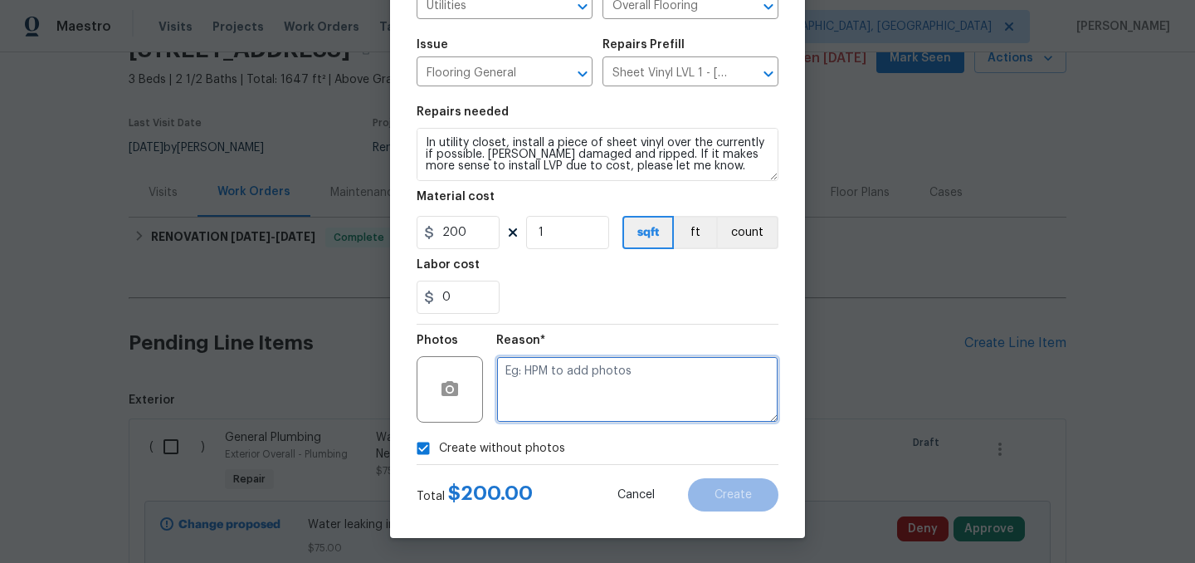
click at [565, 417] on textarea at bounding box center [637, 389] width 282 height 66
type textarea "."
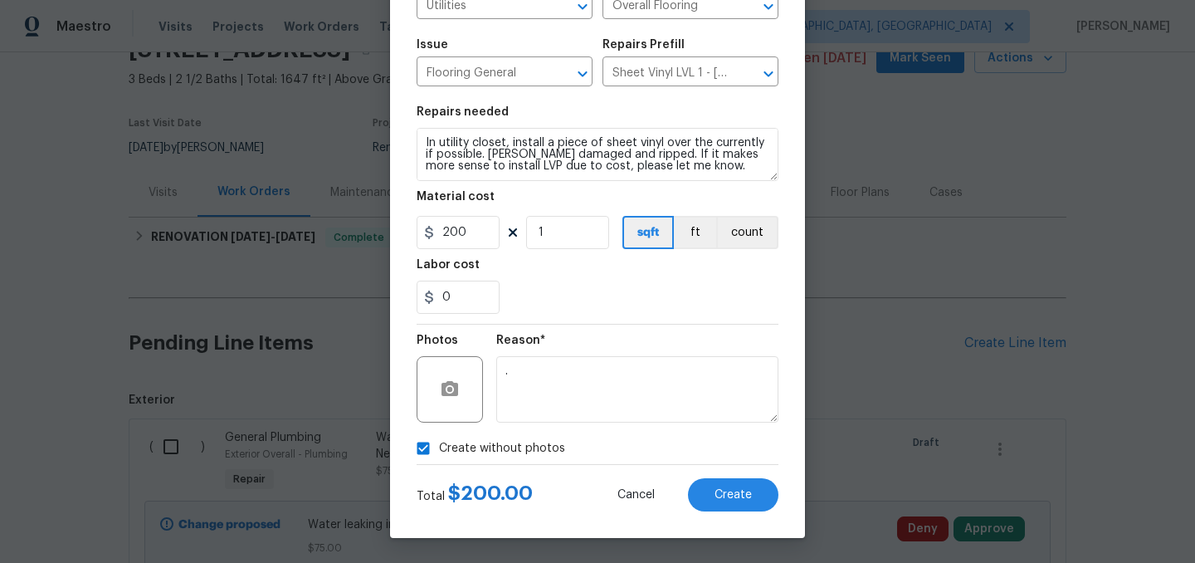
click at [511, 445] on span "Create without photos" at bounding box center [502, 448] width 126 height 17
click at [439, 445] on input "Create without photos" at bounding box center [423, 448] width 32 height 32
checkbox input "false"
click at [768, 490] on button "Create" at bounding box center [733, 494] width 90 height 33
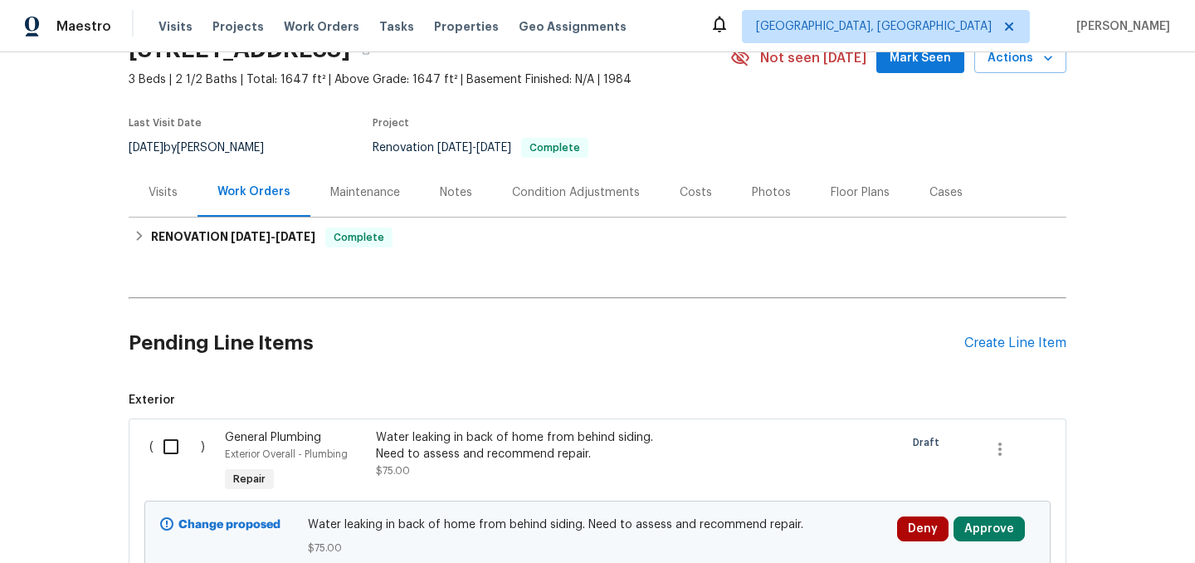
click at [174, 445] on input "checkbox" at bounding box center [177, 446] width 47 height 35
checkbox input "true"
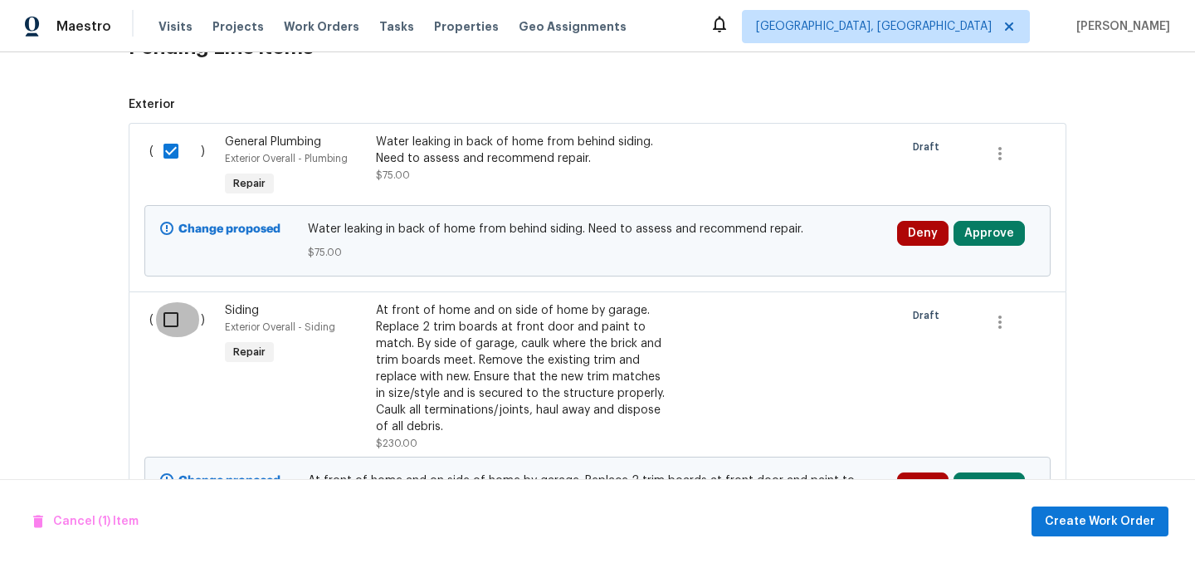
click at [173, 309] on input "checkbox" at bounding box center [177, 319] width 47 height 35
checkbox input "true"
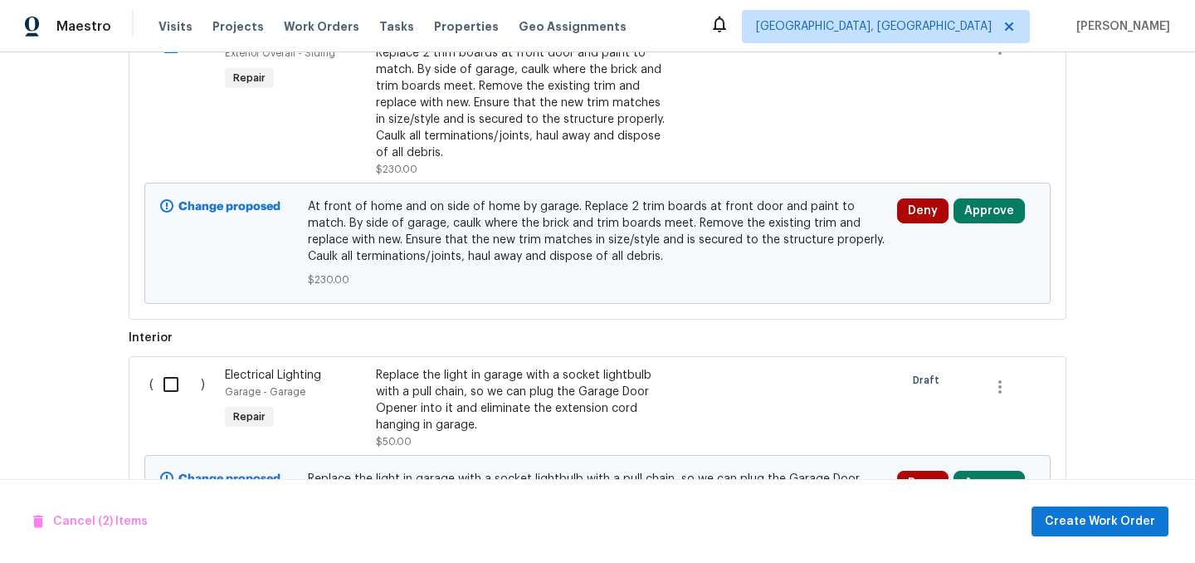
click at [167, 383] on input "checkbox" at bounding box center [177, 384] width 47 height 35
checkbox input "true"
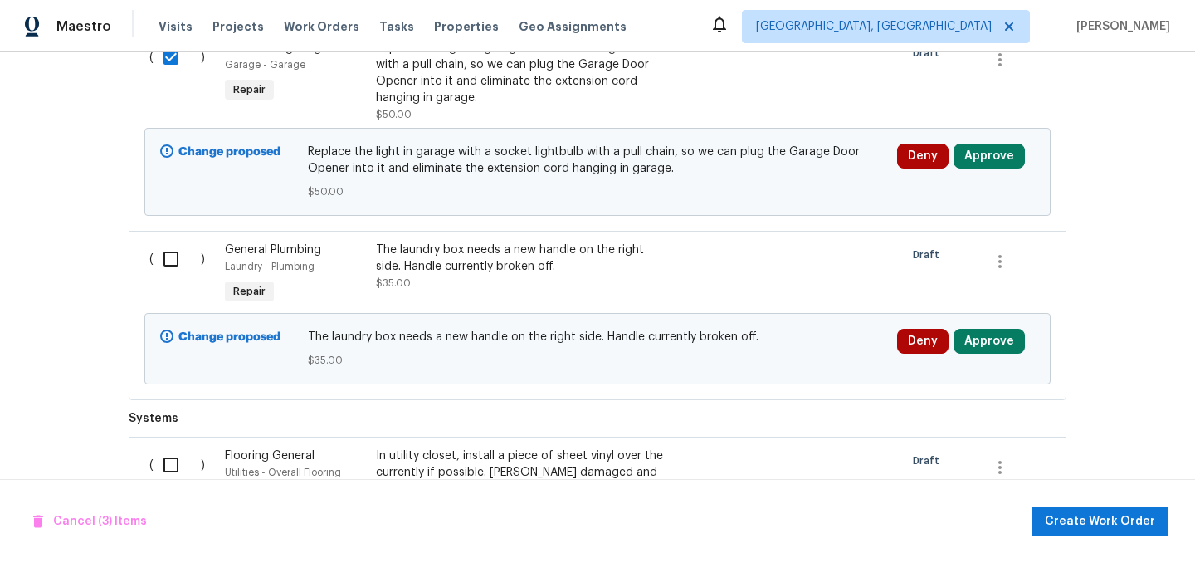
scroll to position [996, 0]
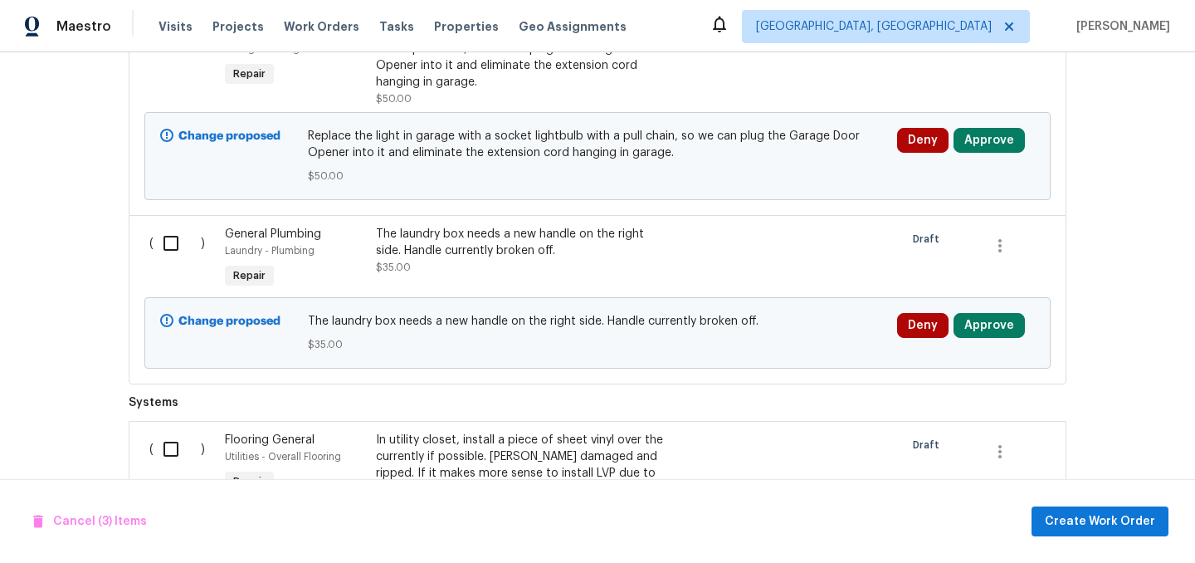
click at [172, 223] on div "( )" at bounding box center [182, 259] width 76 height 76
click at [171, 244] on input "checkbox" at bounding box center [177, 243] width 47 height 35
checkbox input "true"
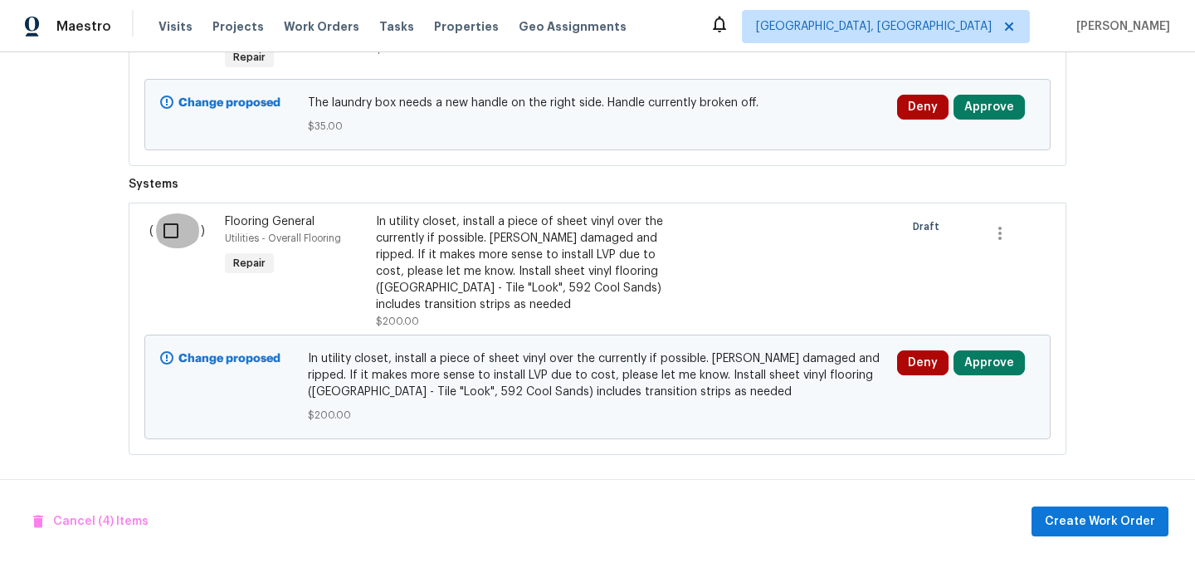
click at [174, 231] on input "checkbox" at bounding box center [177, 230] width 47 height 35
checkbox input "true"
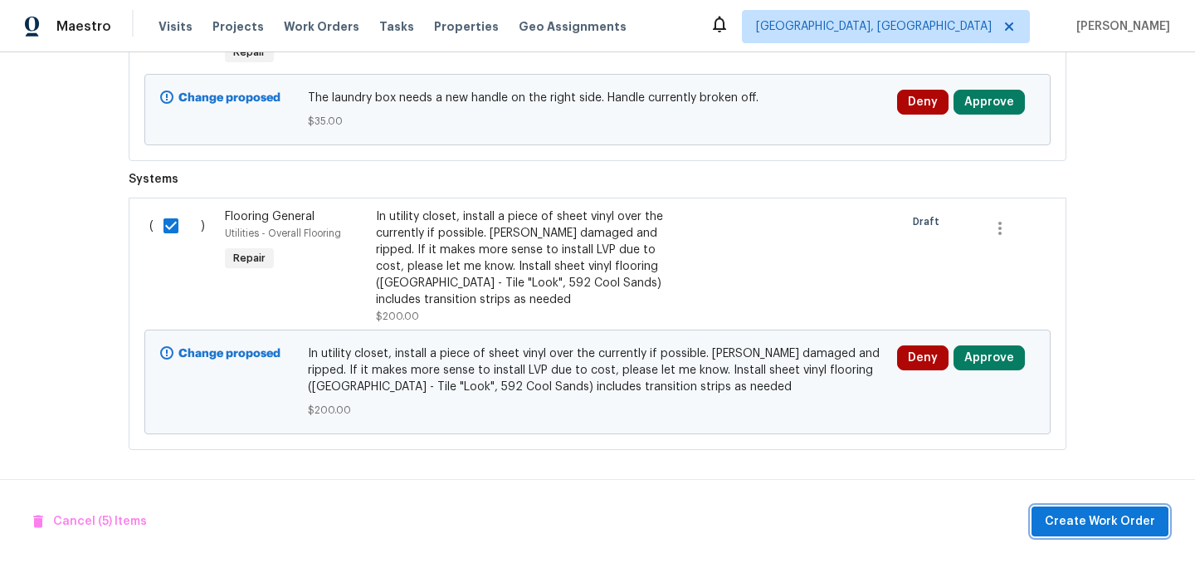
click at [1108, 528] on span "Create Work Order" at bounding box center [1100, 521] width 110 height 21
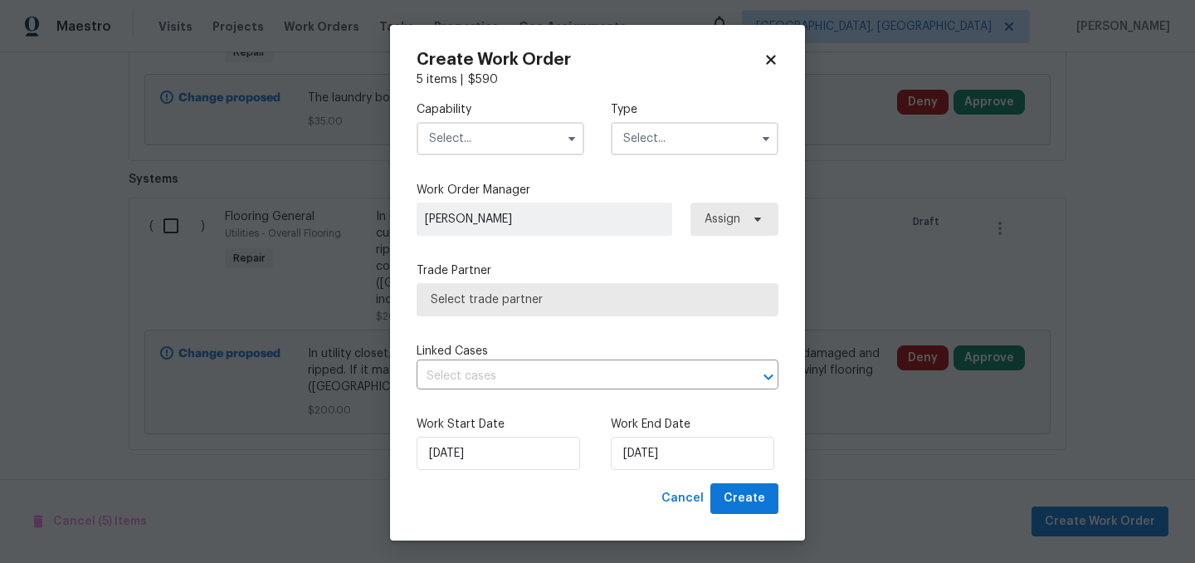
checkbox input "false"
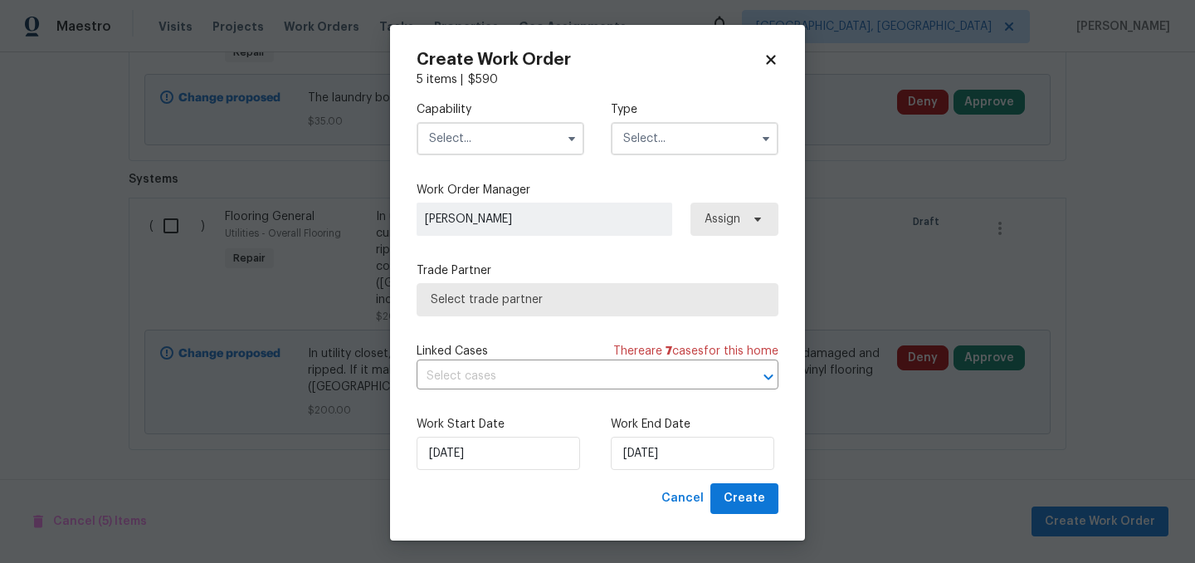
click at [486, 134] on input "text" at bounding box center [501, 138] width 168 height 33
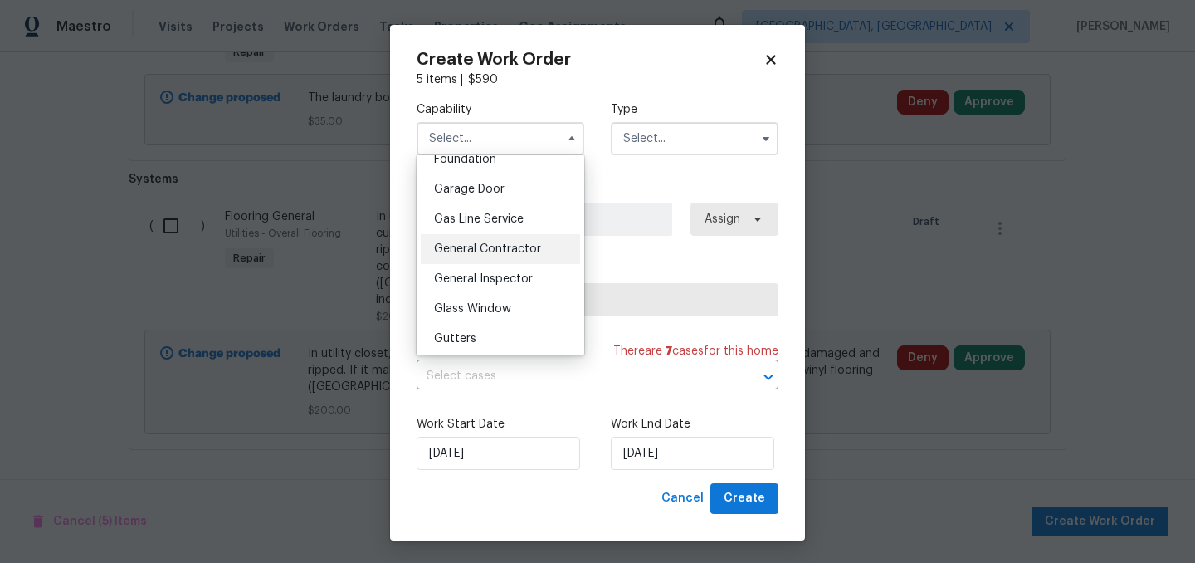
scroll to position [719, 0]
click at [516, 256] on div "General Contractor" at bounding box center [500, 248] width 159 height 30
type input "General Contractor"
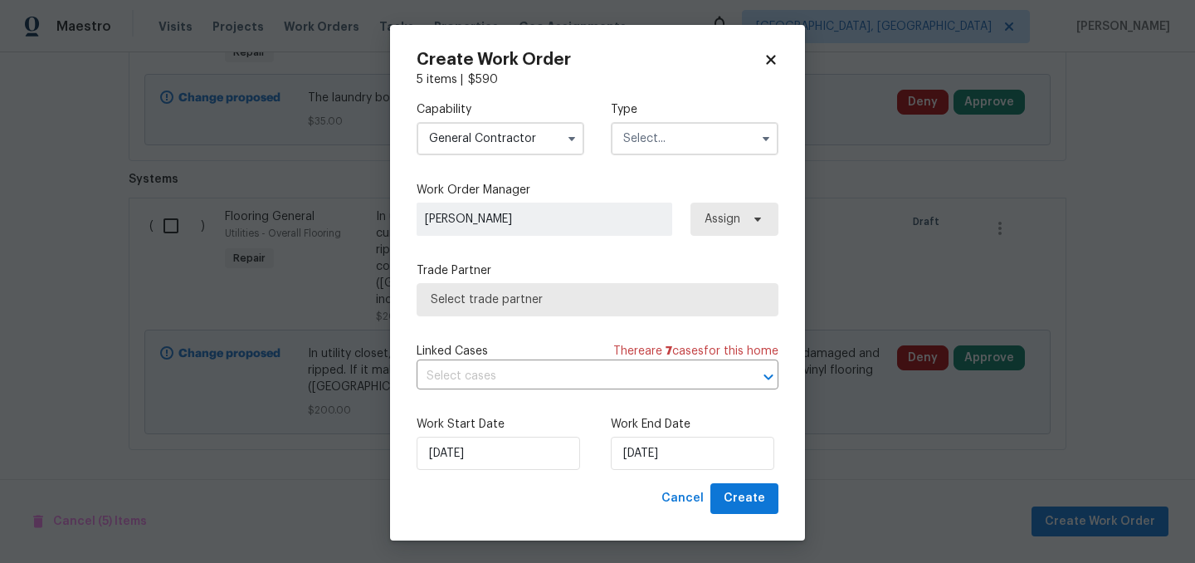
click at [672, 133] on input "text" at bounding box center [695, 138] width 168 height 33
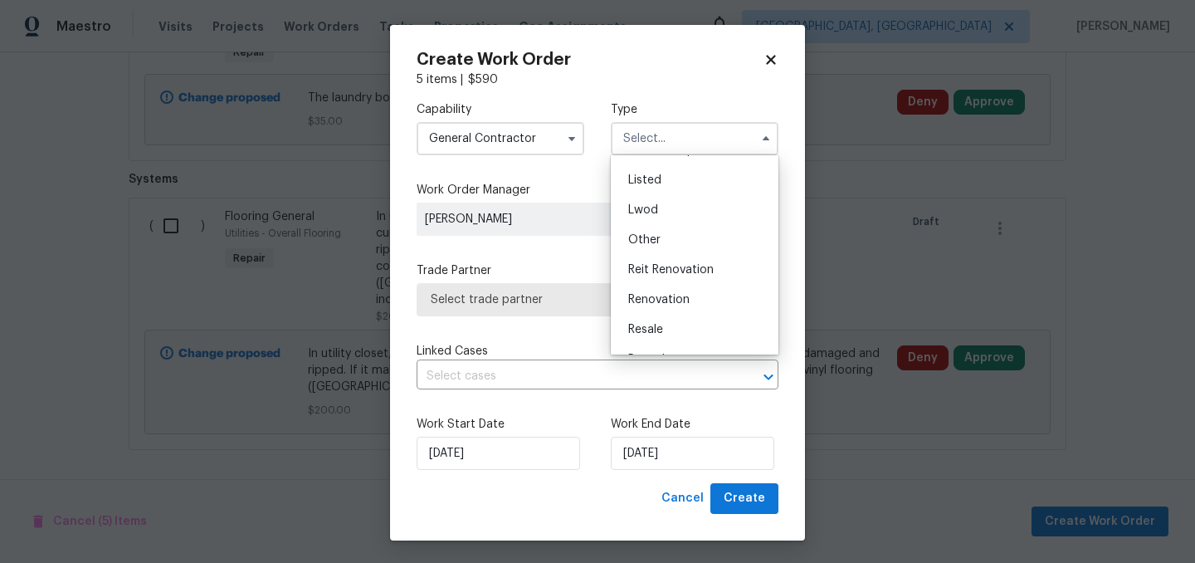
scroll to position [153, 0]
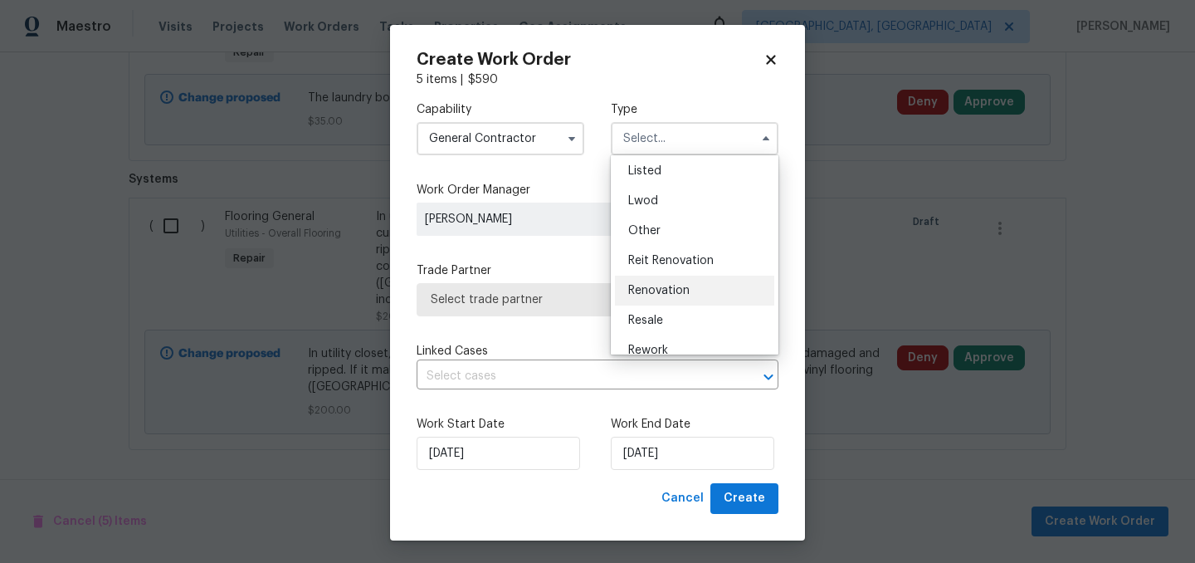
click at [674, 289] on span "Renovation" at bounding box center [658, 291] width 61 height 12
type input "Renovation"
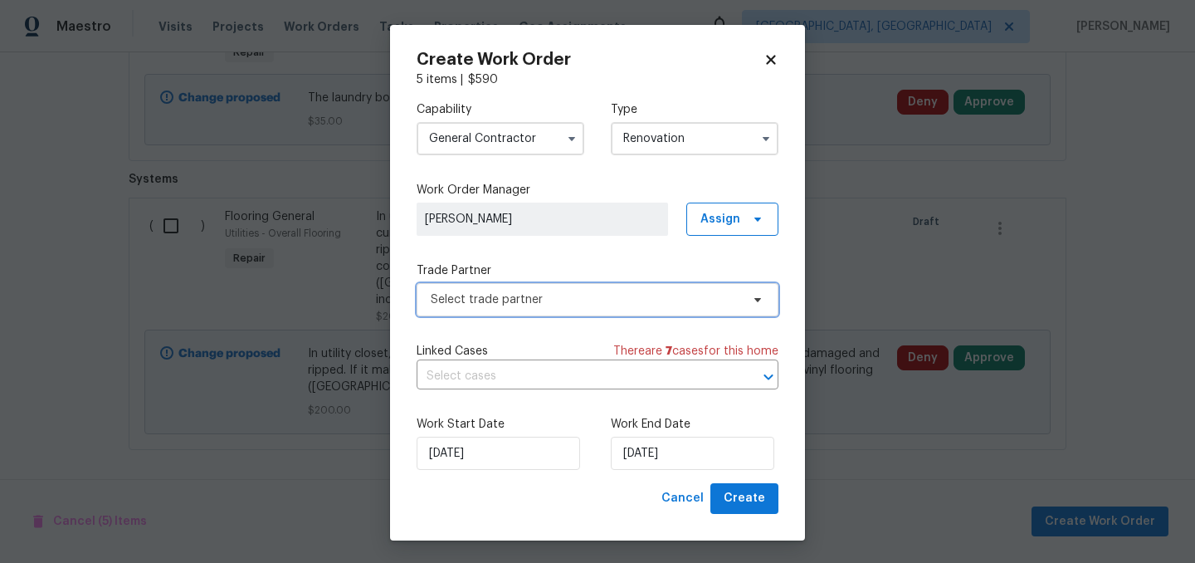
click at [632, 305] on span "Select trade partner" at bounding box center [585, 299] width 309 height 17
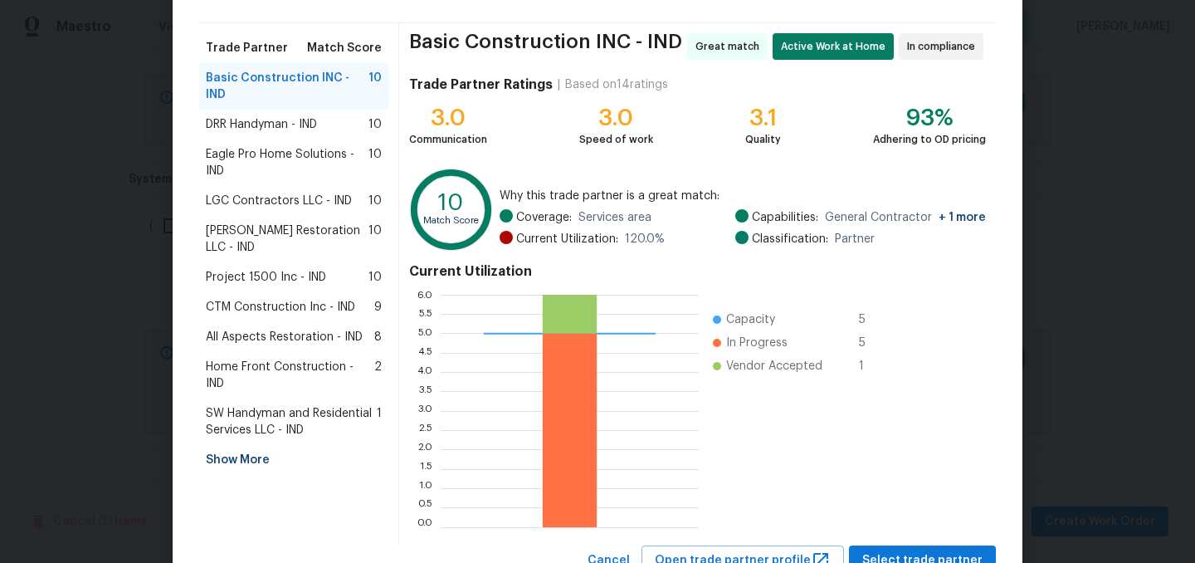
scroll to position [169, 0]
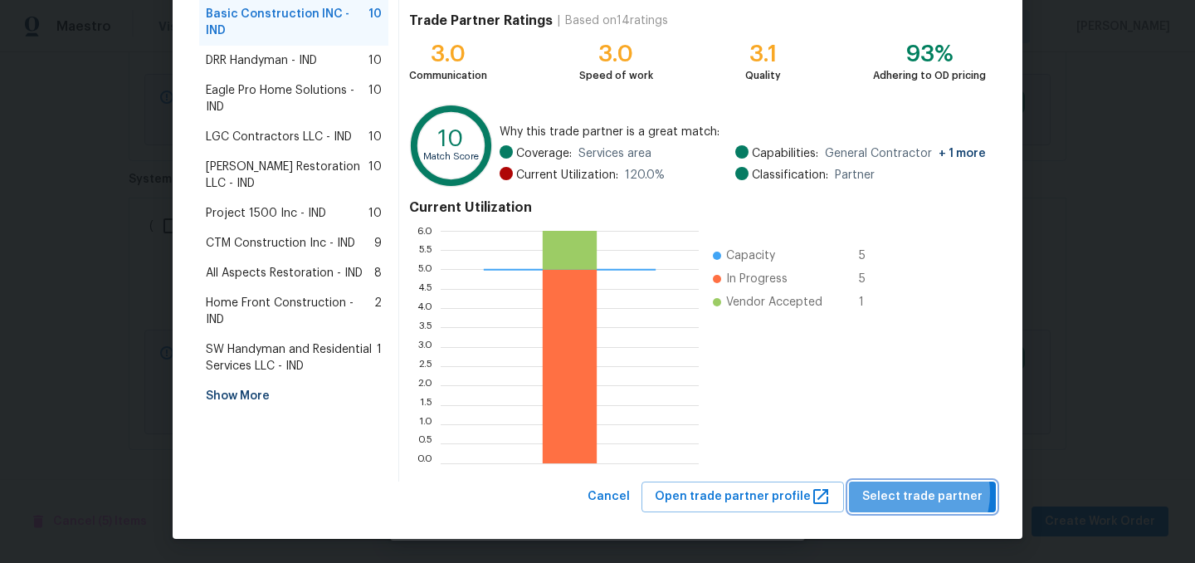
click at [916, 493] on span "Select trade partner" at bounding box center [922, 496] width 120 height 21
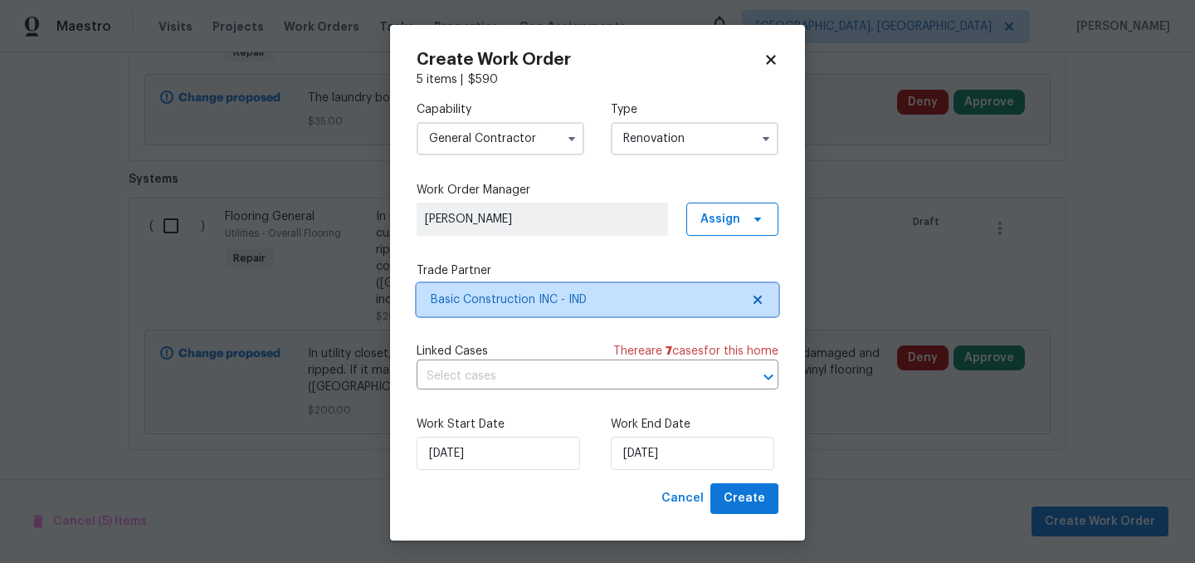
scroll to position [0, 0]
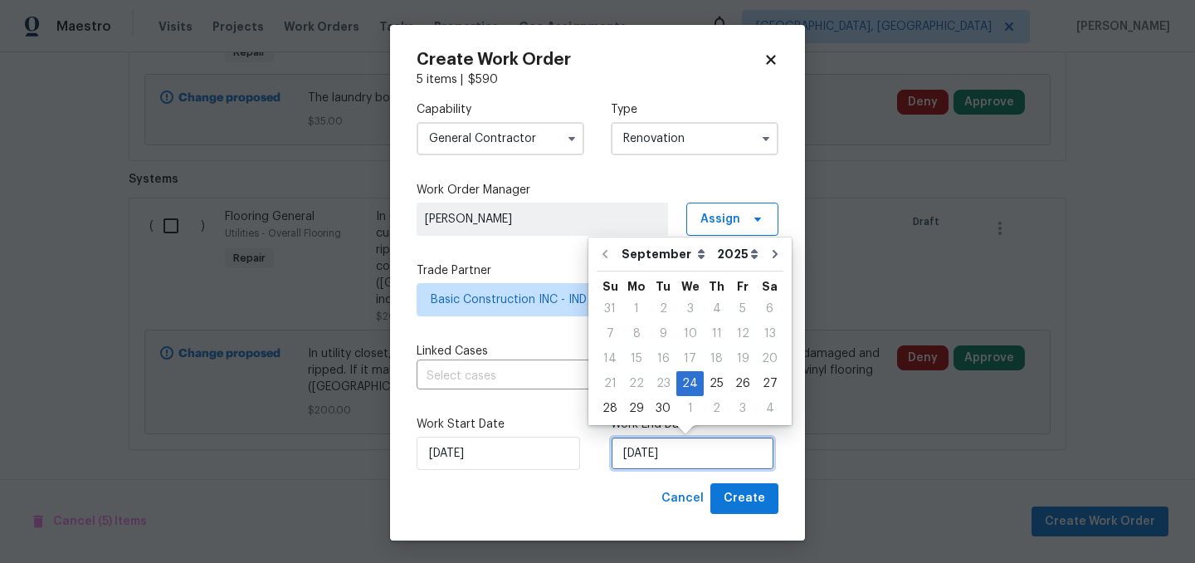
click at [695, 458] on input "9/24/2025" at bounding box center [692, 452] width 163 height 33
click at [738, 383] on div "26" at bounding box center [742, 383] width 27 height 23
type input "9/26/2025"
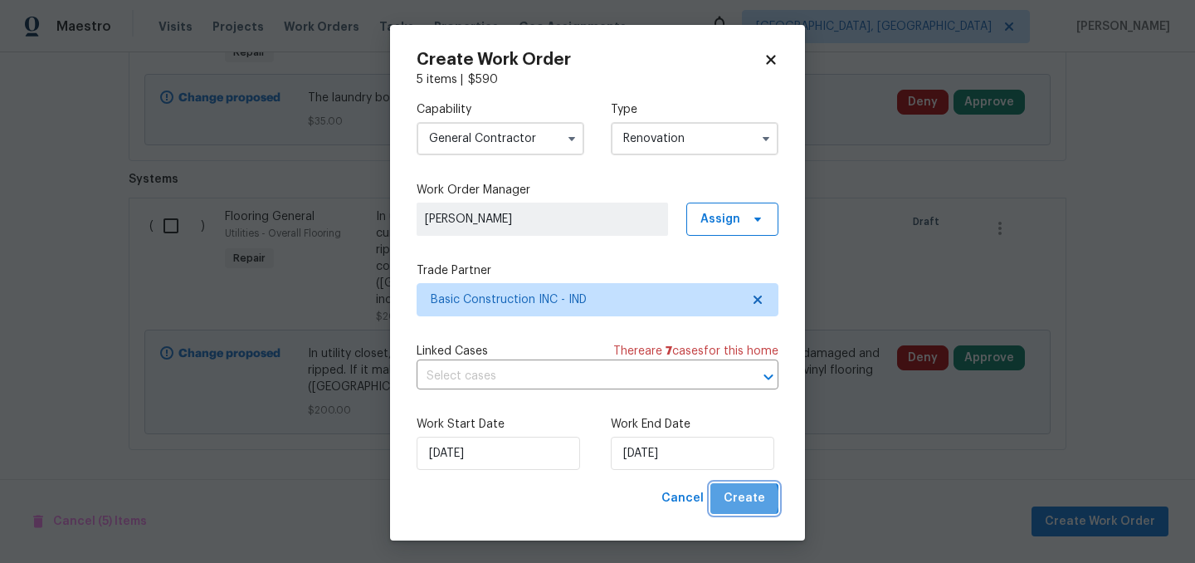
click at [746, 500] on span "Create" at bounding box center [744, 498] width 41 height 21
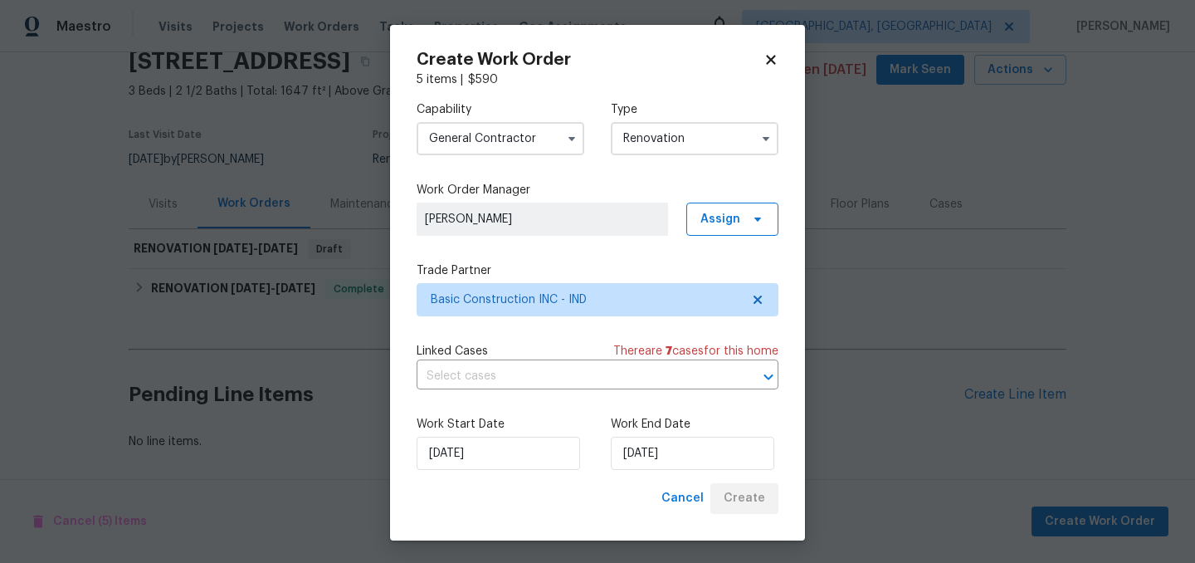
scroll to position [72, 0]
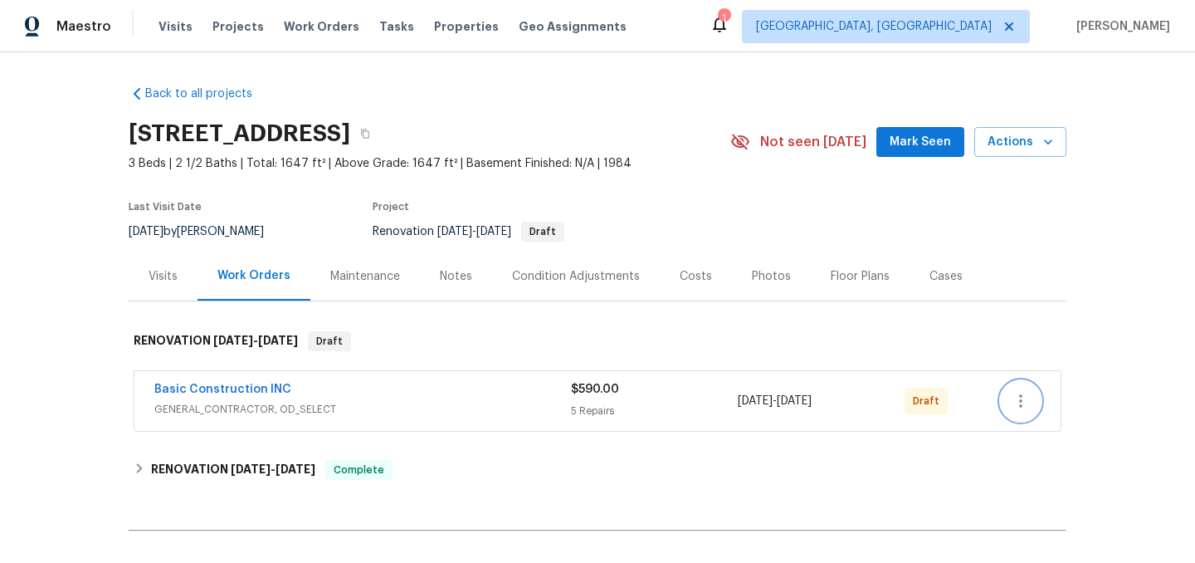
click at [1019, 402] on icon "button" at bounding box center [1021, 401] width 20 height 20
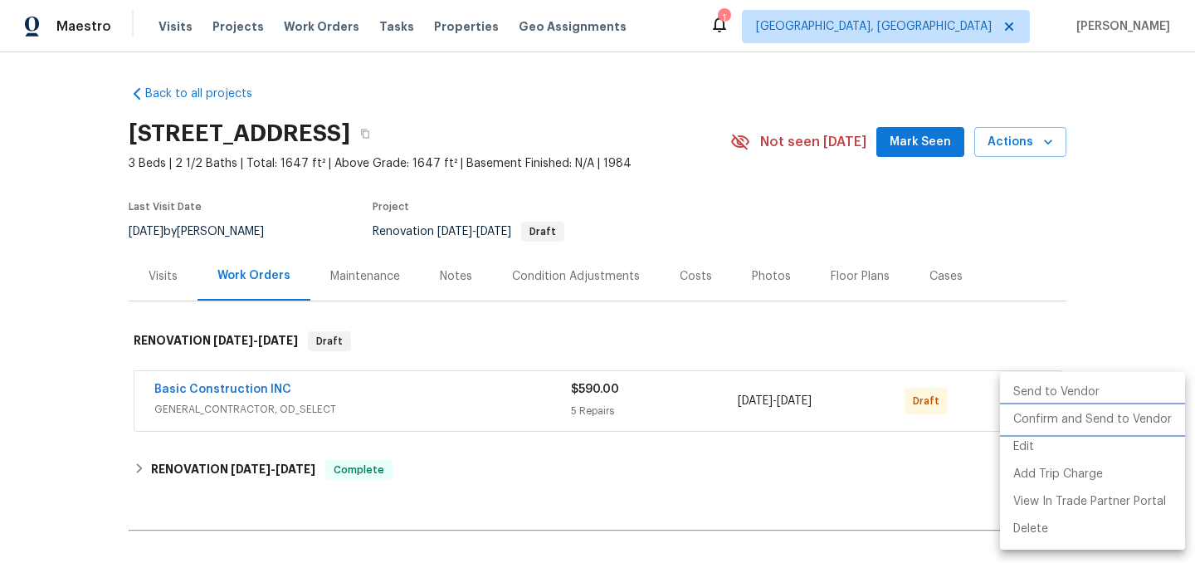
click at [1075, 419] on li "Confirm and Send to Vendor" at bounding box center [1092, 419] width 185 height 27
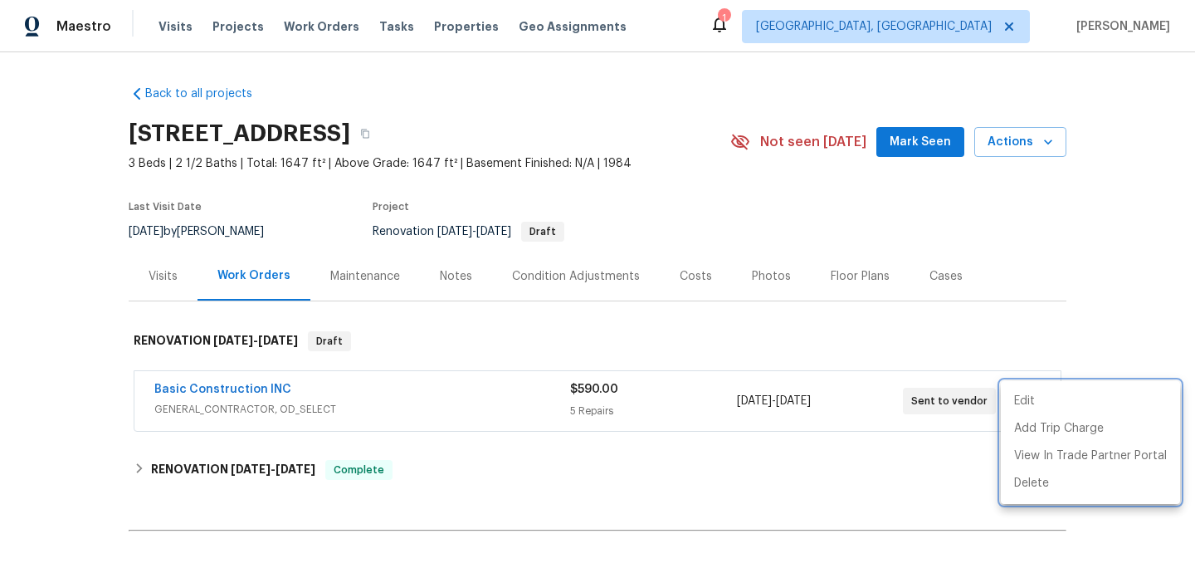
click at [528, 341] on div at bounding box center [597, 281] width 1195 height 563
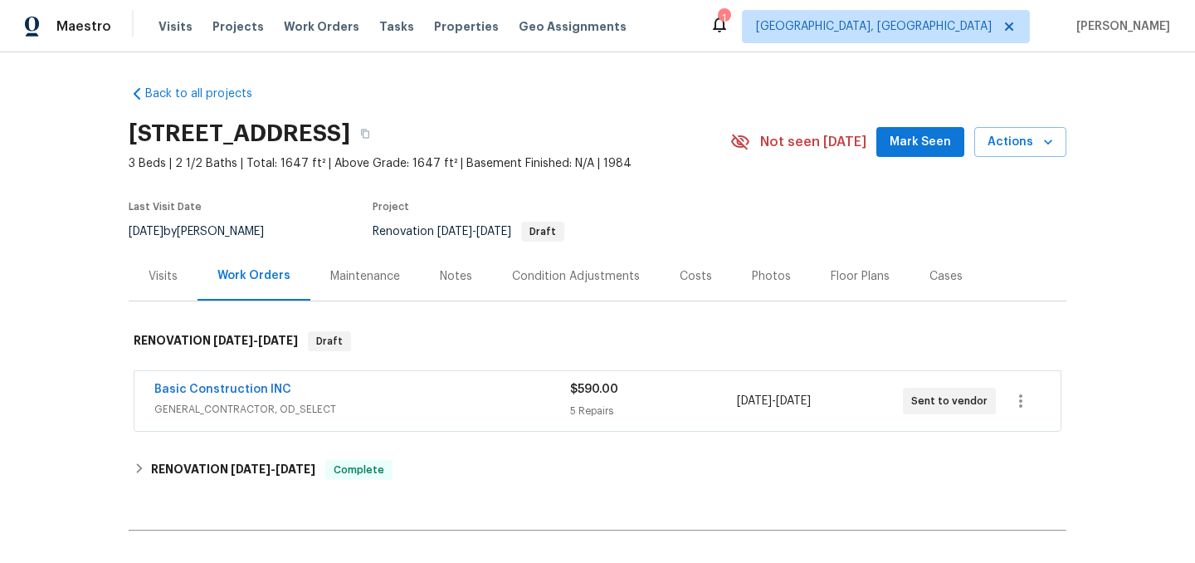
click at [479, 410] on span "GENERAL_CONTRACTOR, OD_SELECT" at bounding box center [362, 409] width 416 height 17
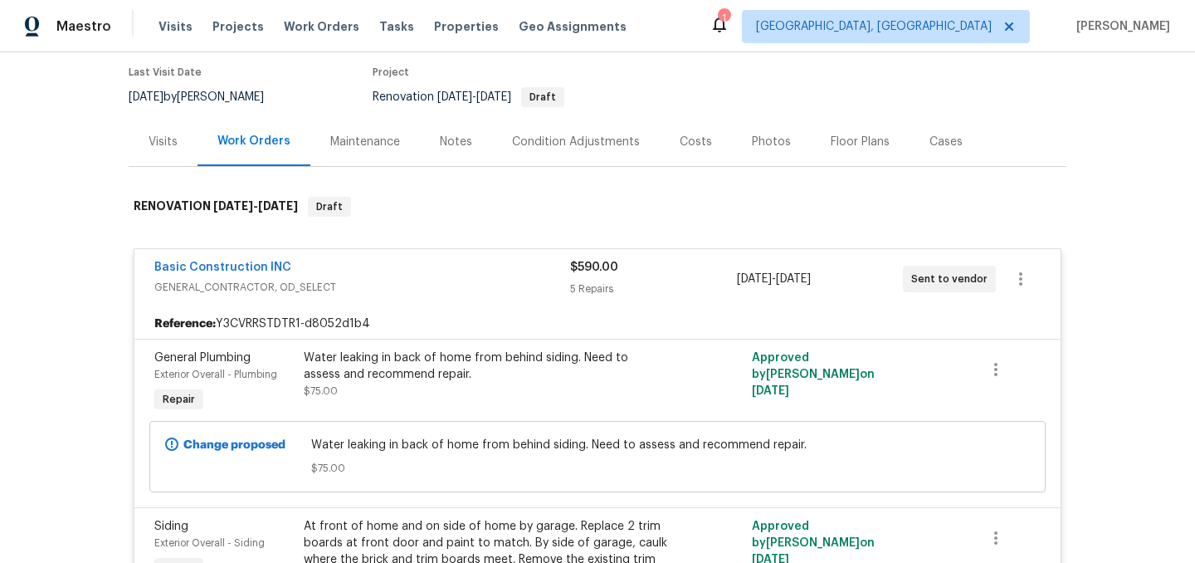
scroll to position [174, 0]
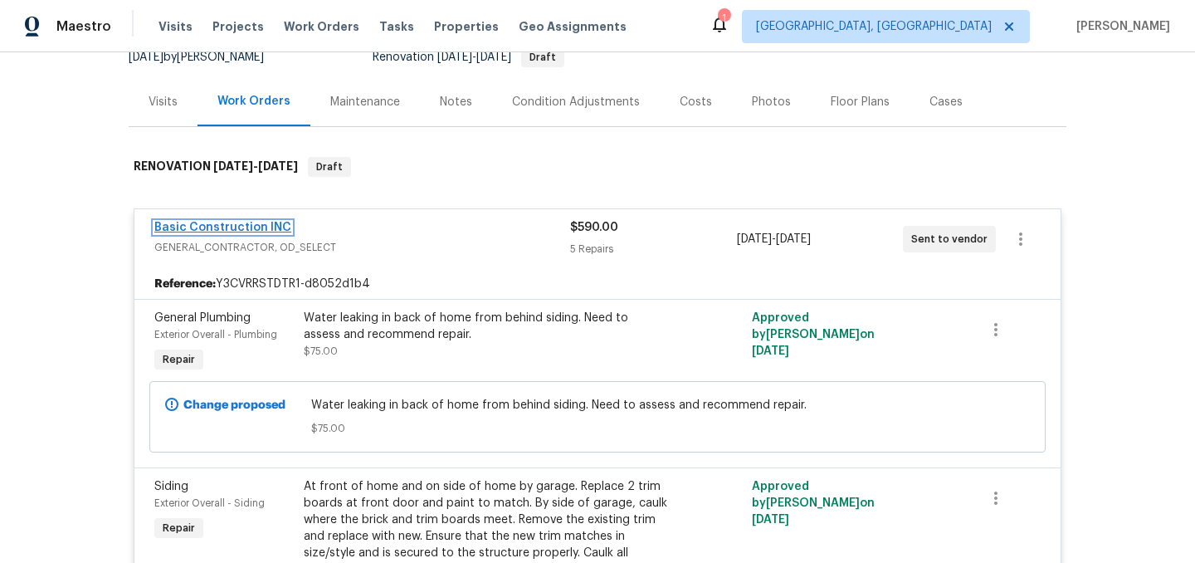
click at [241, 229] on link "Basic Construction INC" at bounding box center [222, 228] width 137 height 12
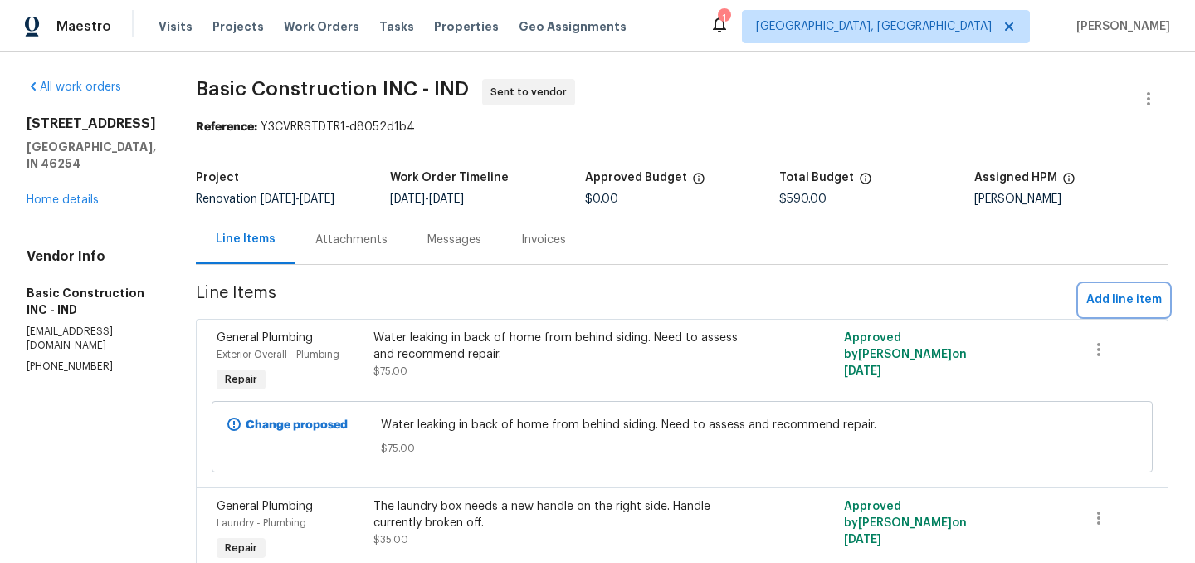
click at [1109, 296] on span "Add line item" at bounding box center [1124, 300] width 76 height 21
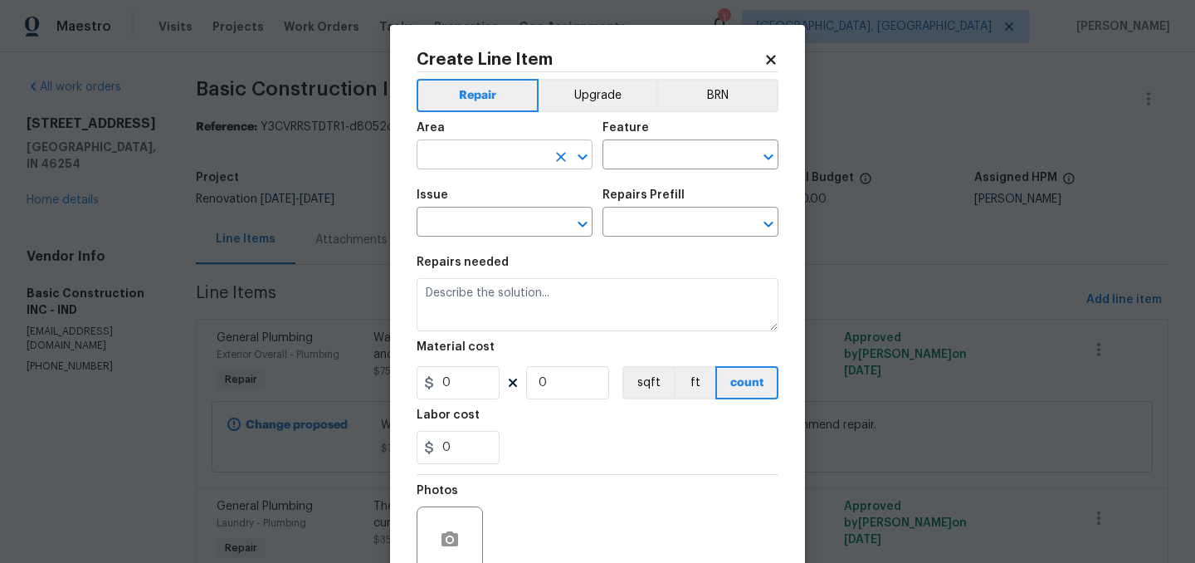
click at [453, 153] on input "text" at bounding box center [481, 157] width 129 height 26
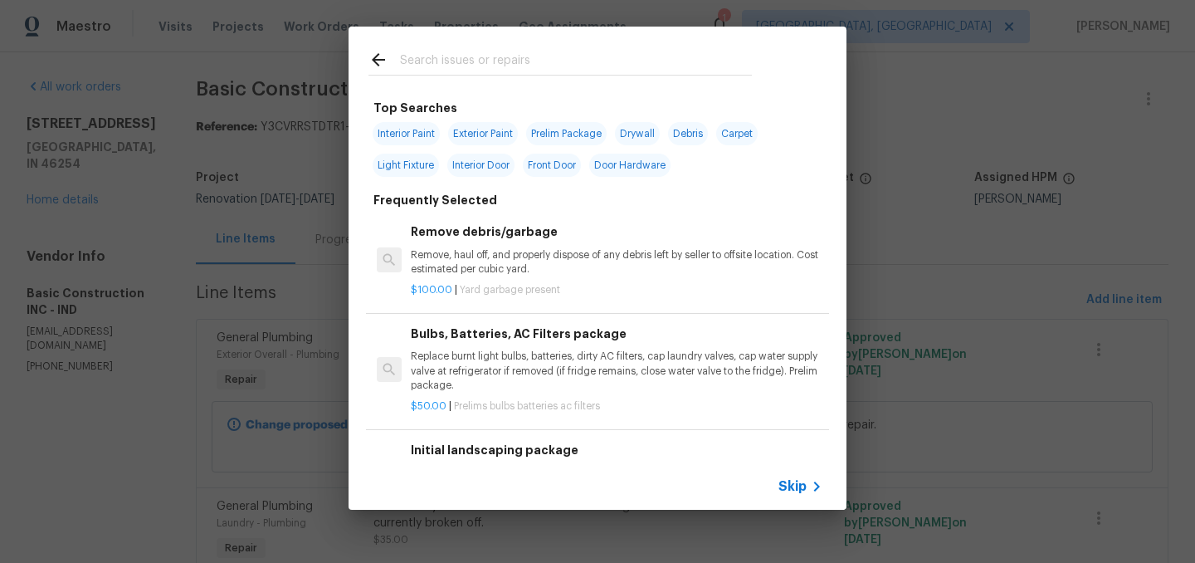
click at [462, 54] on input "text" at bounding box center [576, 62] width 352 height 25
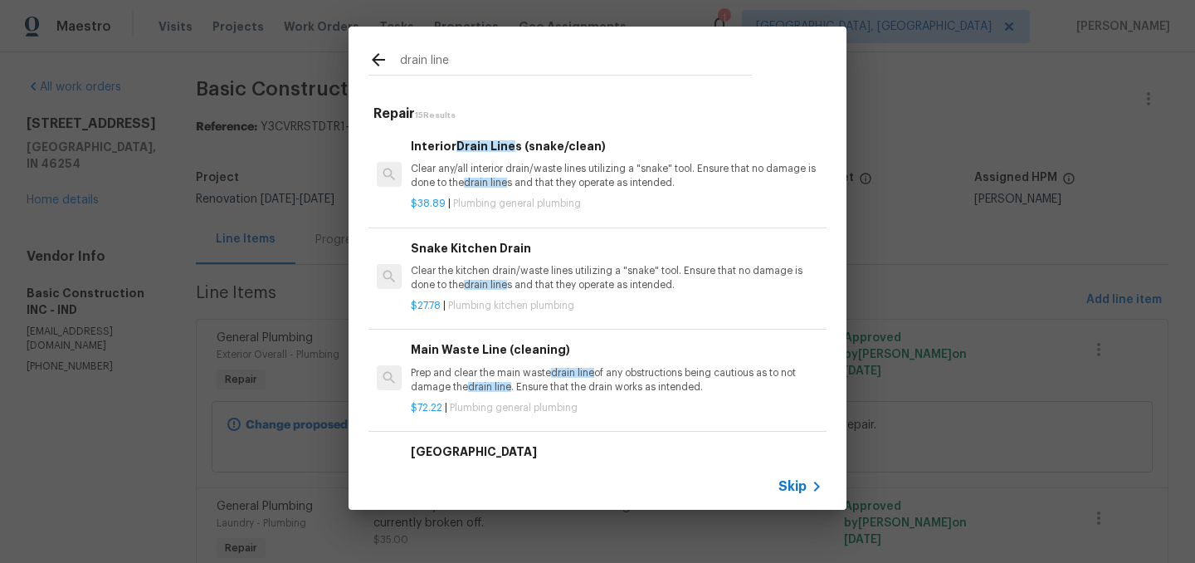
type input "drain line"
click at [663, 382] on p "Prep and clear the main waste drain line of any obstructions being cautious as …" at bounding box center [617, 380] width 412 height 28
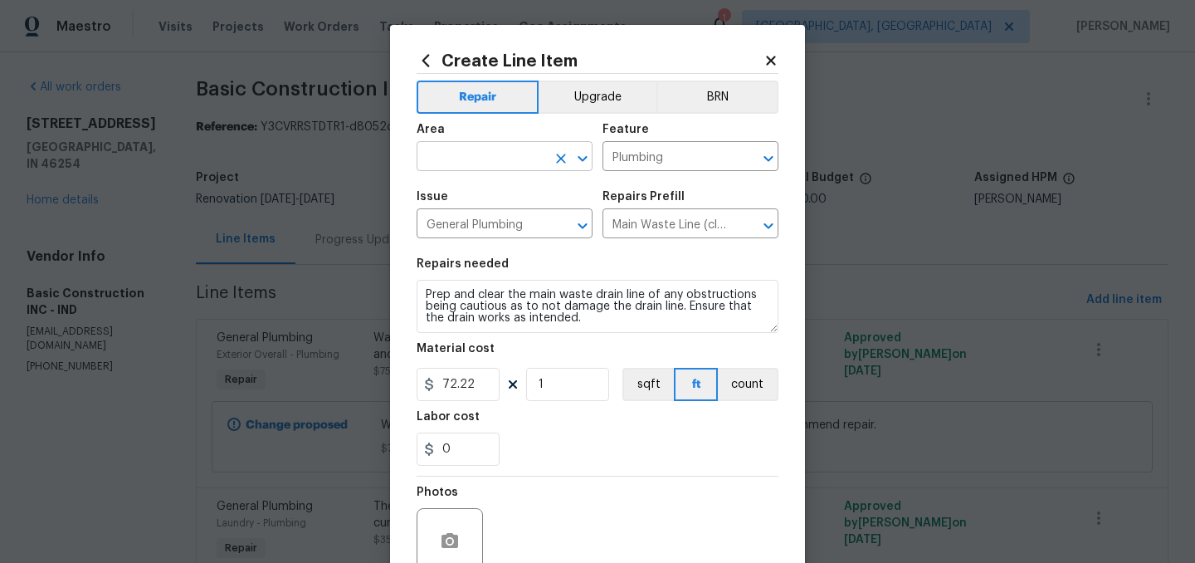
click at [476, 165] on input "text" at bounding box center [481, 158] width 129 height 26
click at [482, 222] on li "Exterior Overall" at bounding box center [505, 222] width 176 height 27
type input "Exterior Overall"
click at [651, 236] on input "Main Waste Line (cleaning) $72.22" at bounding box center [666, 225] width 129 height 26
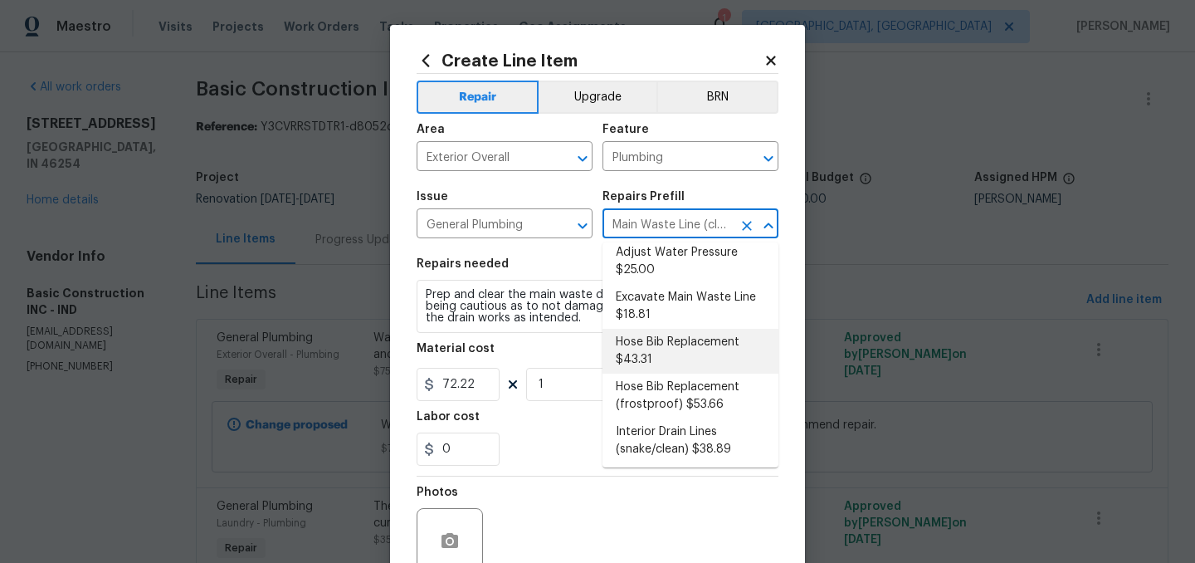
scroll to position [41, 0]
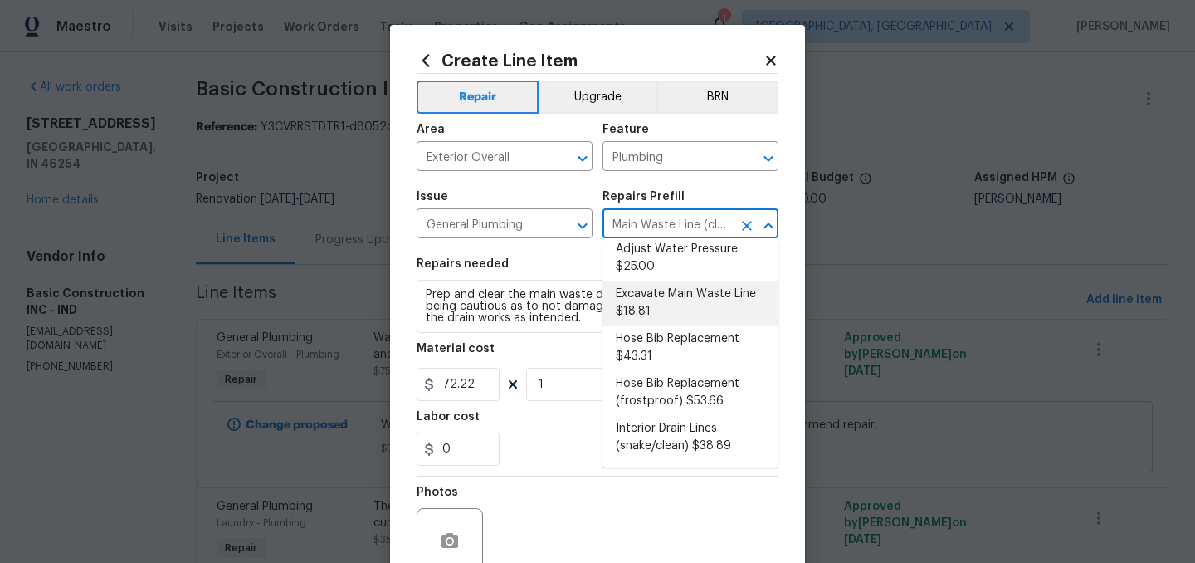
click at [691, 304] on li "Excavate Main Waste Line $18.81" at bounding box center [690, 302] width 176 height 45
type input "Main Waste Line (cleaning) $72.22"
type textarea "Properly locate, cut the concrete slab, excavate as needed and install a new wa…"
type input "Excavate Main Waste Line $18.81"
type input "18.81"
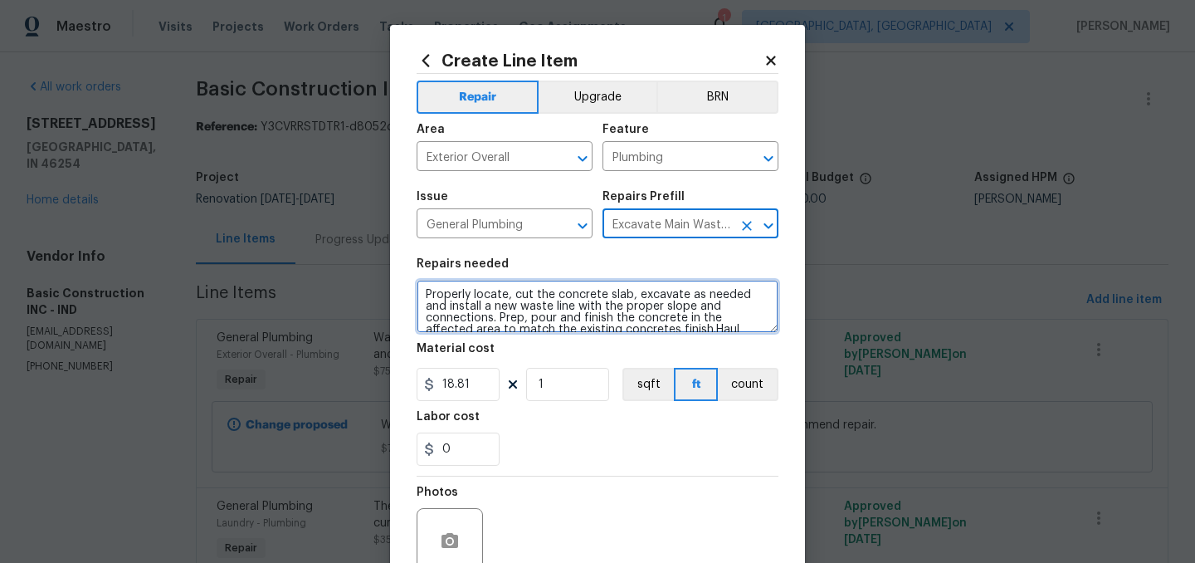
click at [427, 295] on textarea "Properly locate, cut the concrete slab, excavate as needed and install a new wa…" at bounding box center [598, 306] width 362 height 53
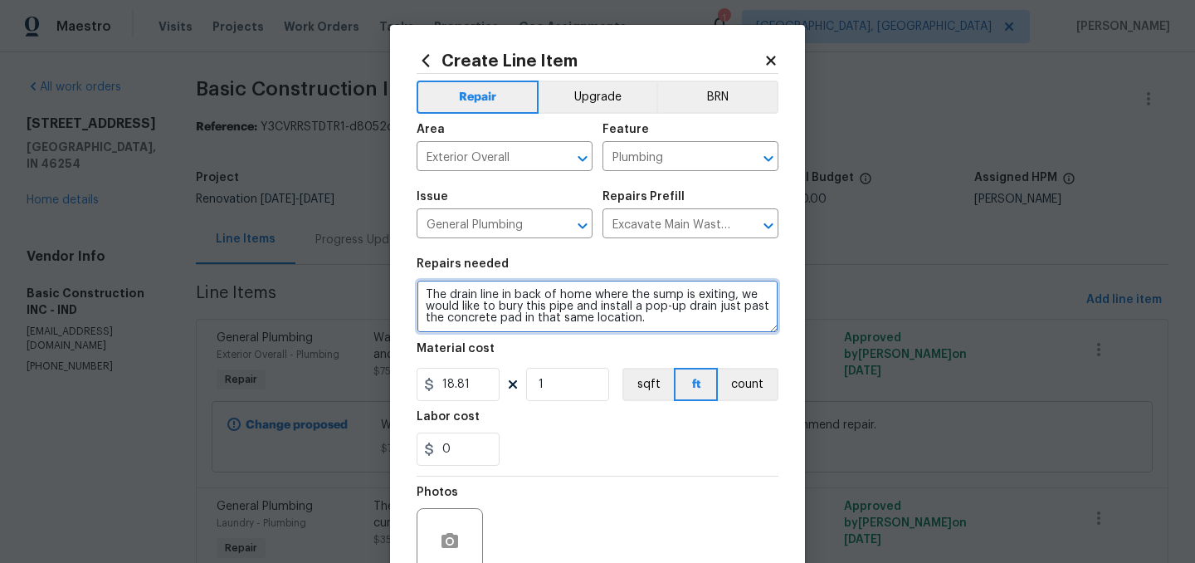
type textarea "The drain line in back of home where the sump is exiting, we would like to bury…"
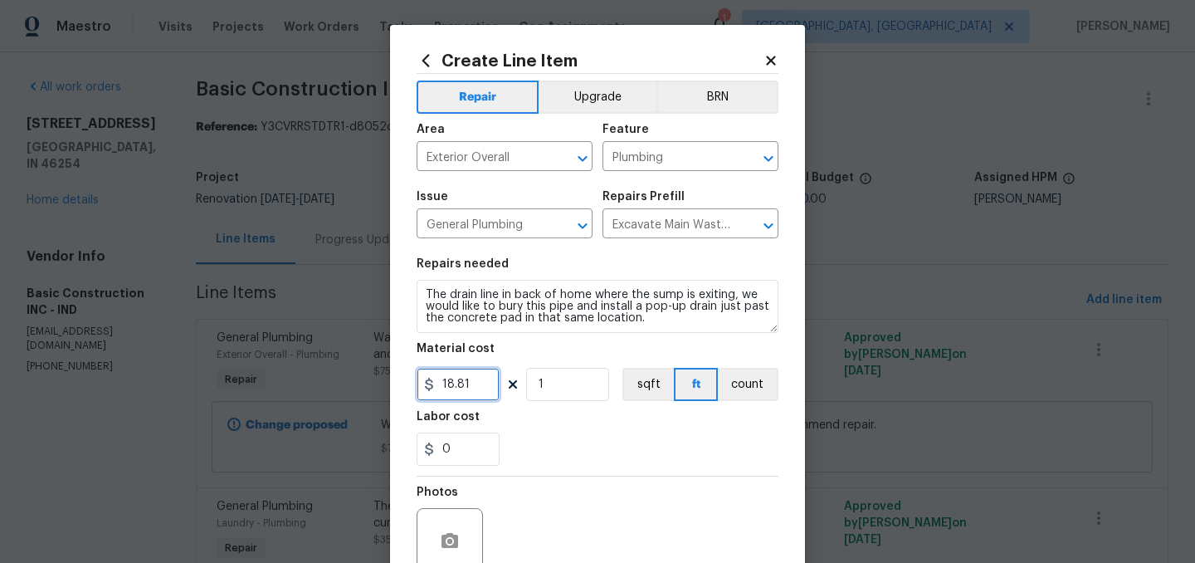
click at [484, 384] on input "18.81" at bounding box center [458, 384] width 83 height 33
type input "550"
click at [597, 459] on div "0" at bounding box center [598, 448] width 362 height 33
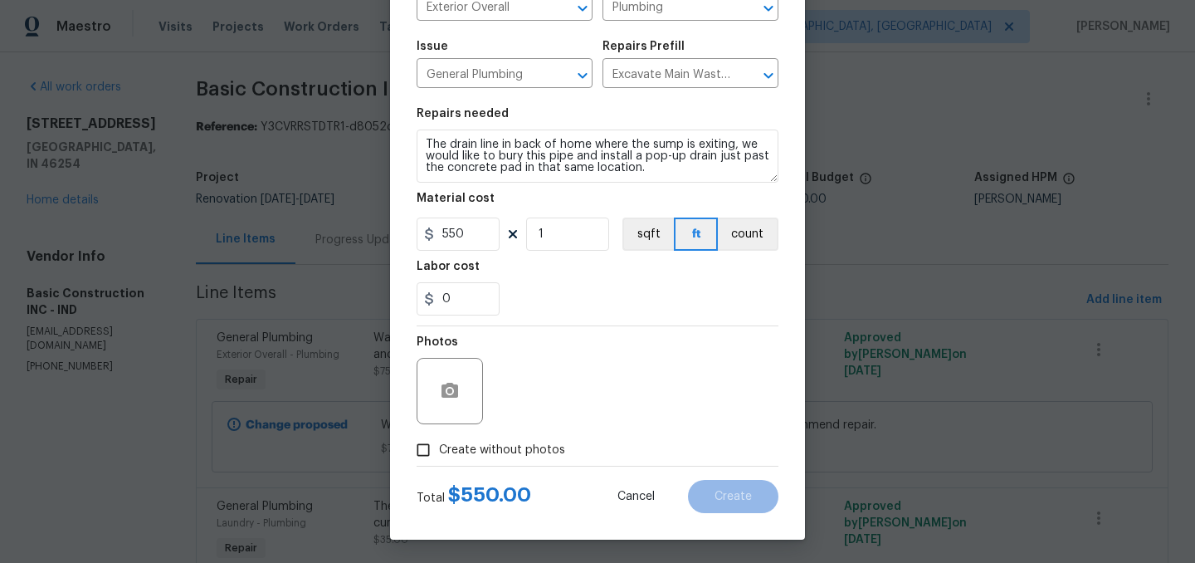
scroll to position [153, 0]
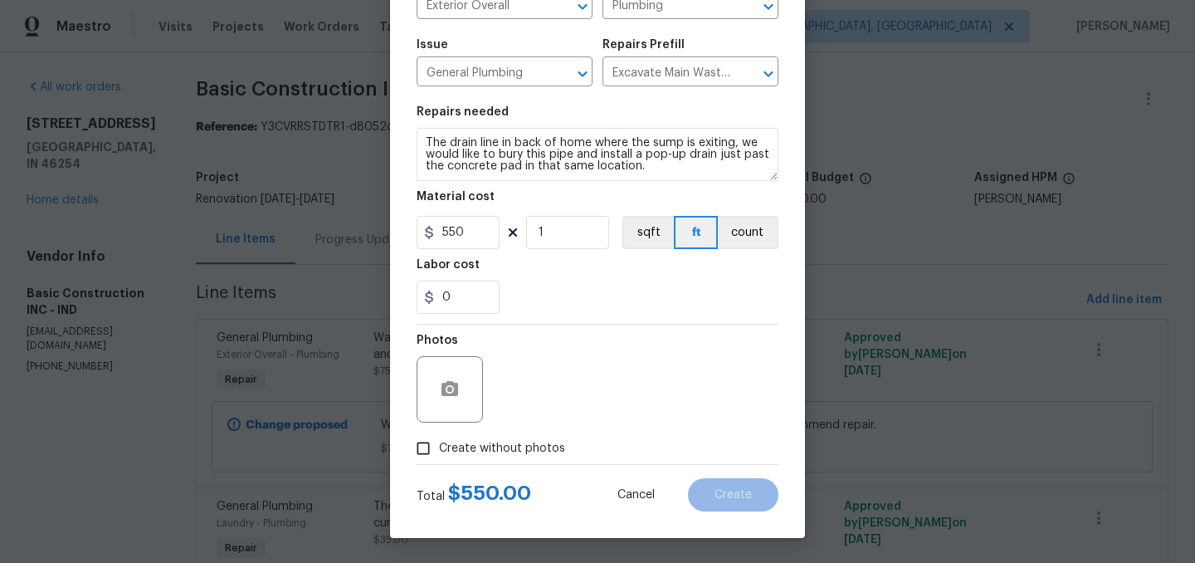
click at [519, 443] on span "Create without photos" at bounding box center [502, 448] width 126 height 17
click at [439, 443] on input "Create without photos" at bounding box center [423, 448] width 32 height 32
checkbox input "true"
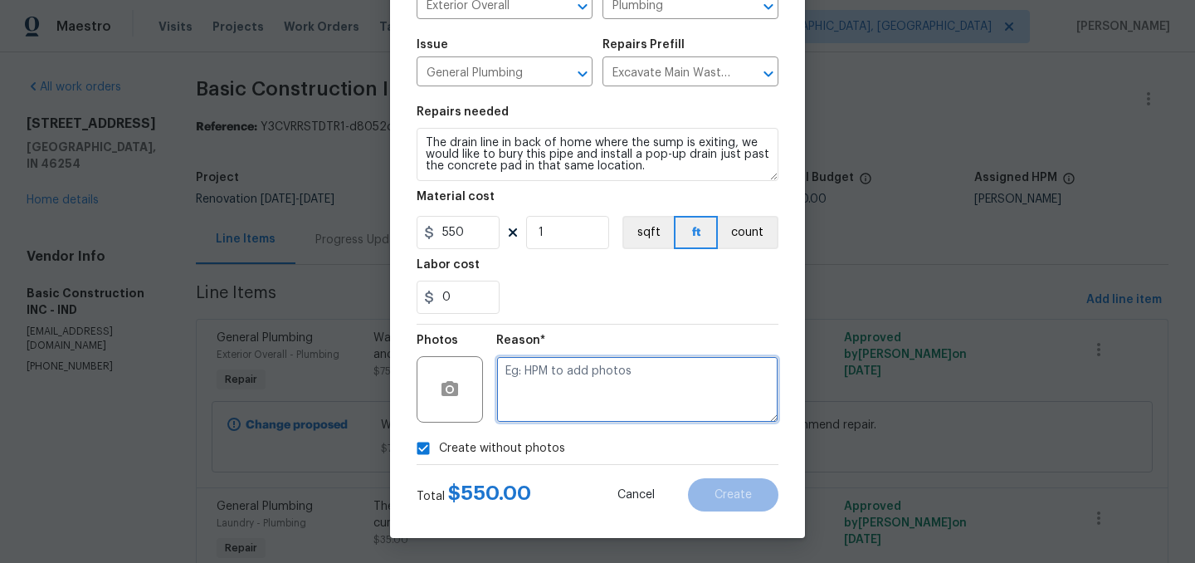
click at [558, 407] on textarea at bounding box center [637, 389] width 282 height 66
type textarea "."
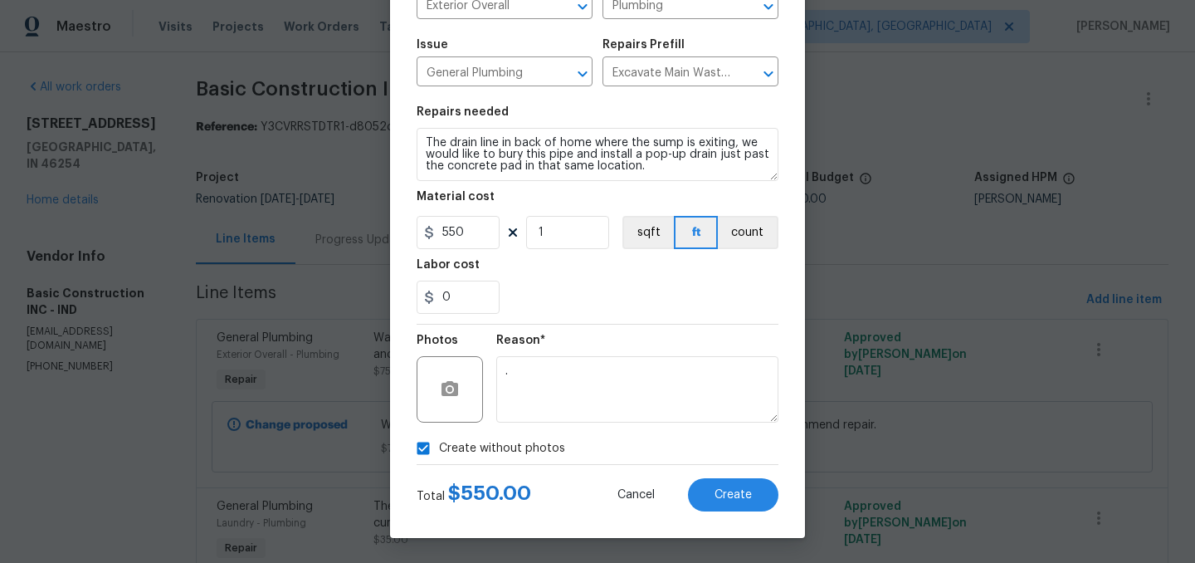
click at [500, 448] on span "Create without photos" at bounding box center [502, 448] width 126 height 17
click at [439, 448] on input "Create without photos" at bounding box center [423, 448] width 32 height 32
checkbox input "false"
click at [732, 492] on span "Create" at bounding box center [732, 495] width 37 height 12
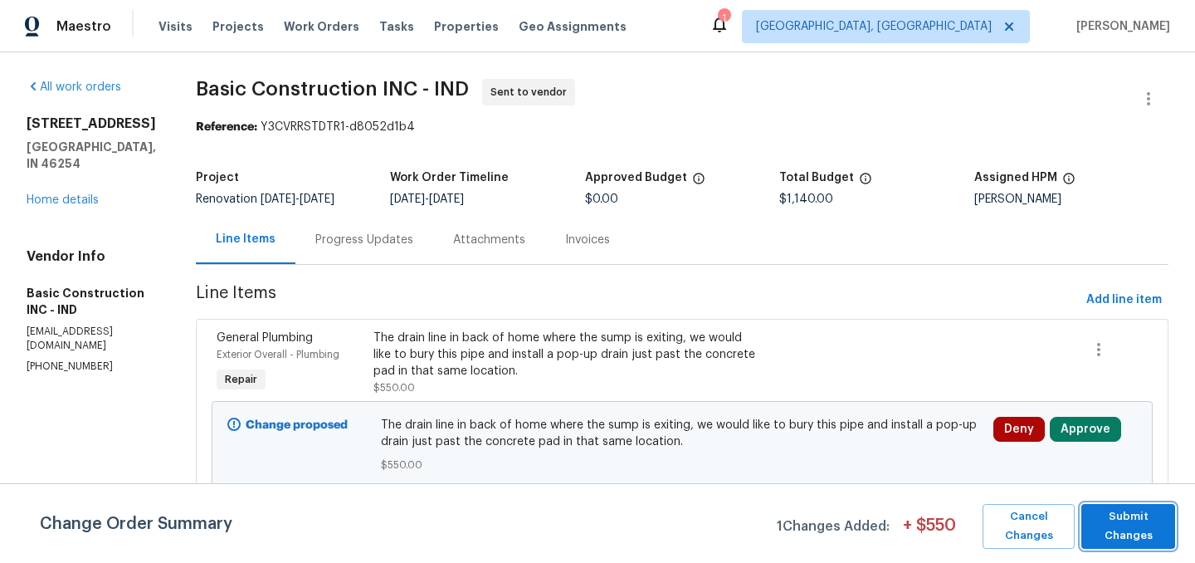
click at [1125, 511] on span "Submit Changes" at bounding box center [1127, 526] width 77 height 38
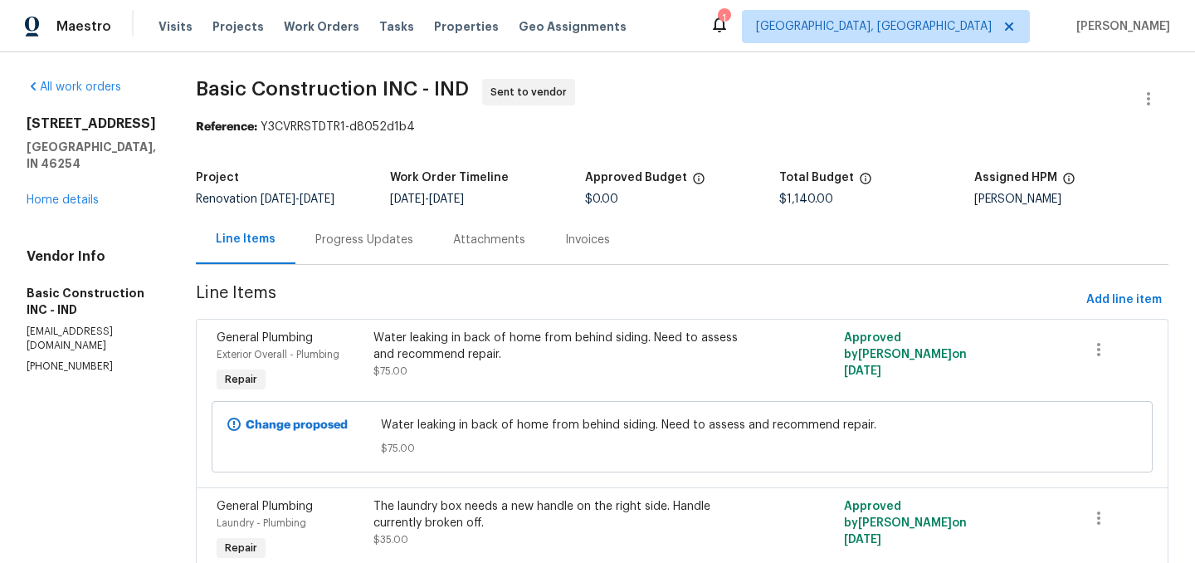
click at [729, 24] on div "1" at bounding box center [724, 18] width 12 height 17
click at [729, 27] on icon at bounding box center [719, 24] width 20 height 20
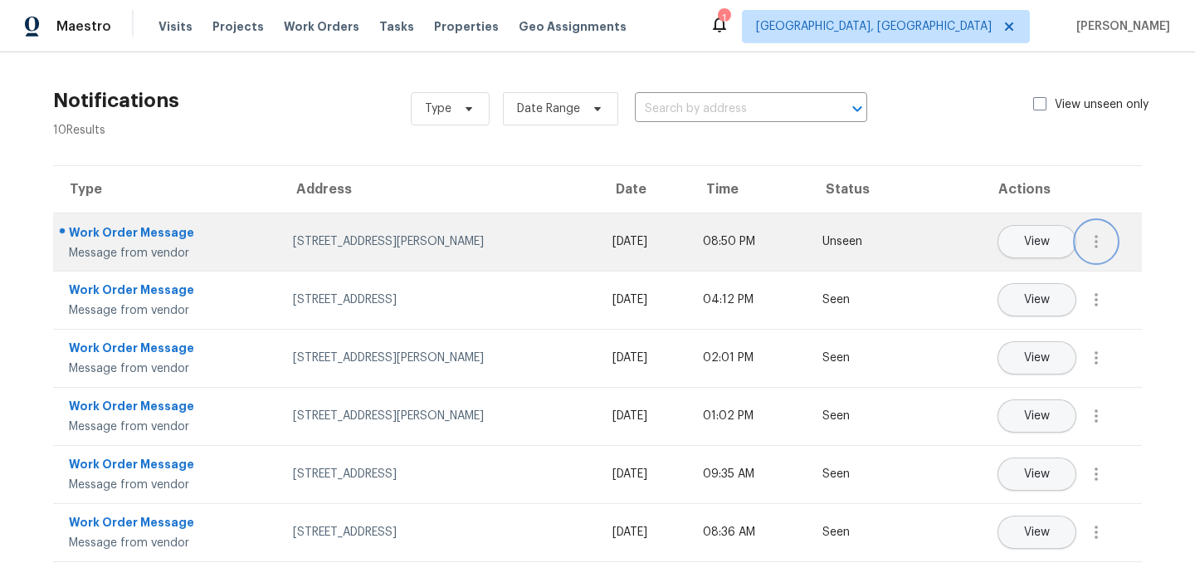
click at [1098, 234] on icon "button" at bounding box center [1096, 242] width 20 height 20
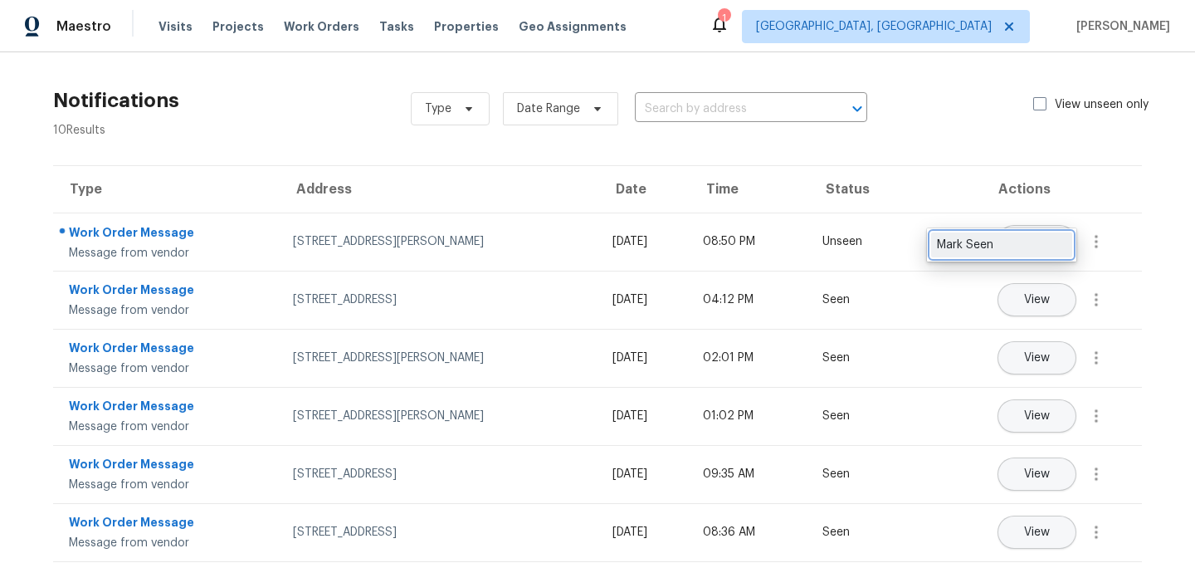
click at [1016, 241] on div "Mark Seen" at bounding box center [1001, 244] width 129 height 17
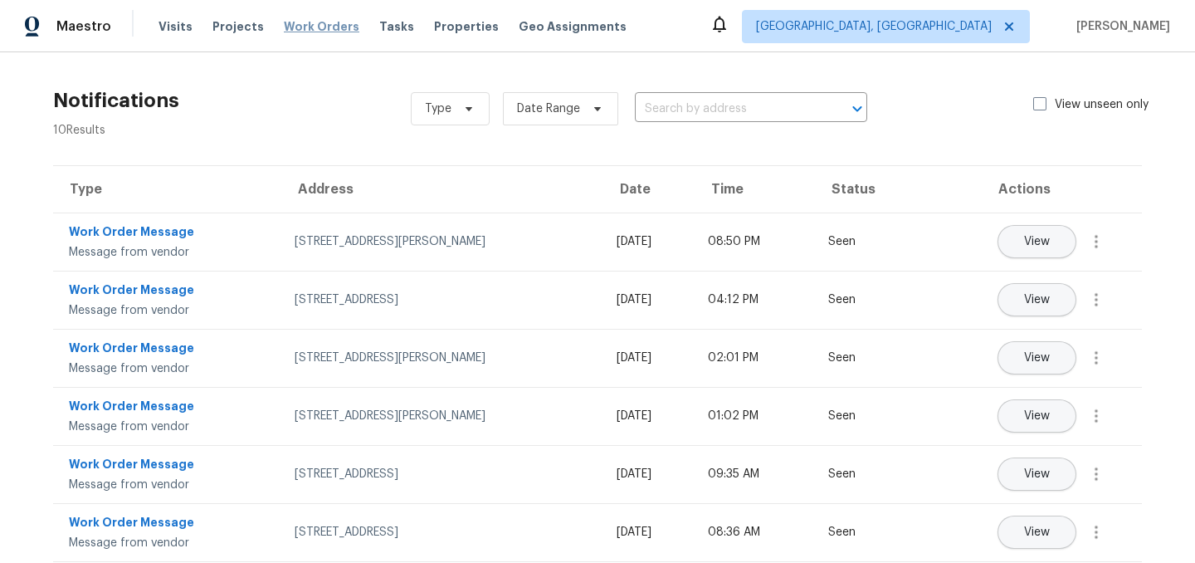
click at [306, 26] on span "Work Orders" at bounding box center [322, 26] width 76 height 17
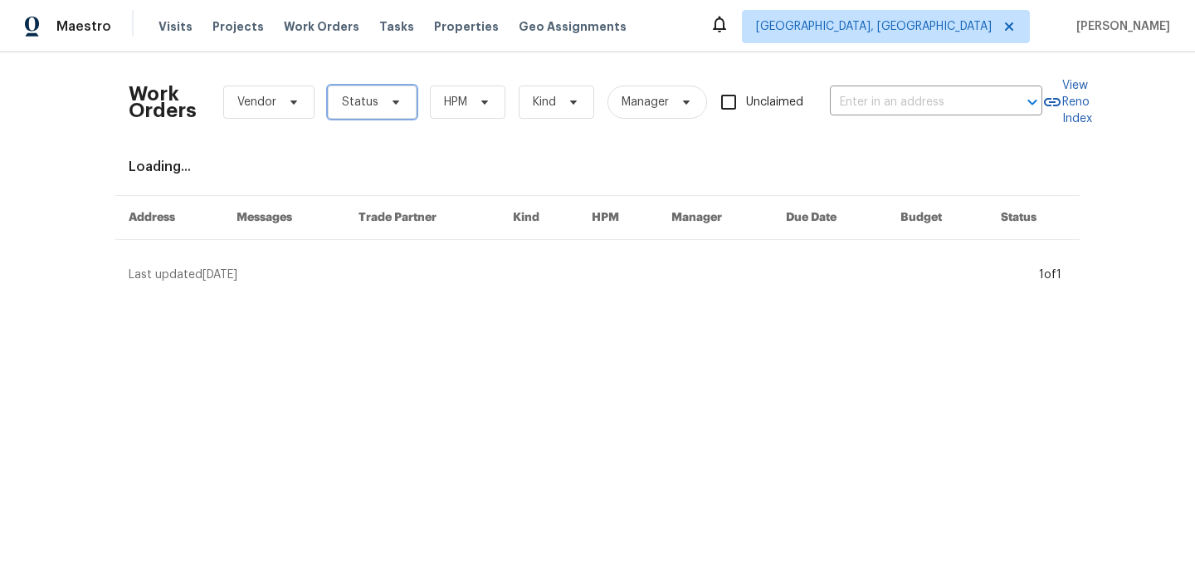
click at [348, 100] on span "Status" at bounding box center [360, 102] width 37 height 17
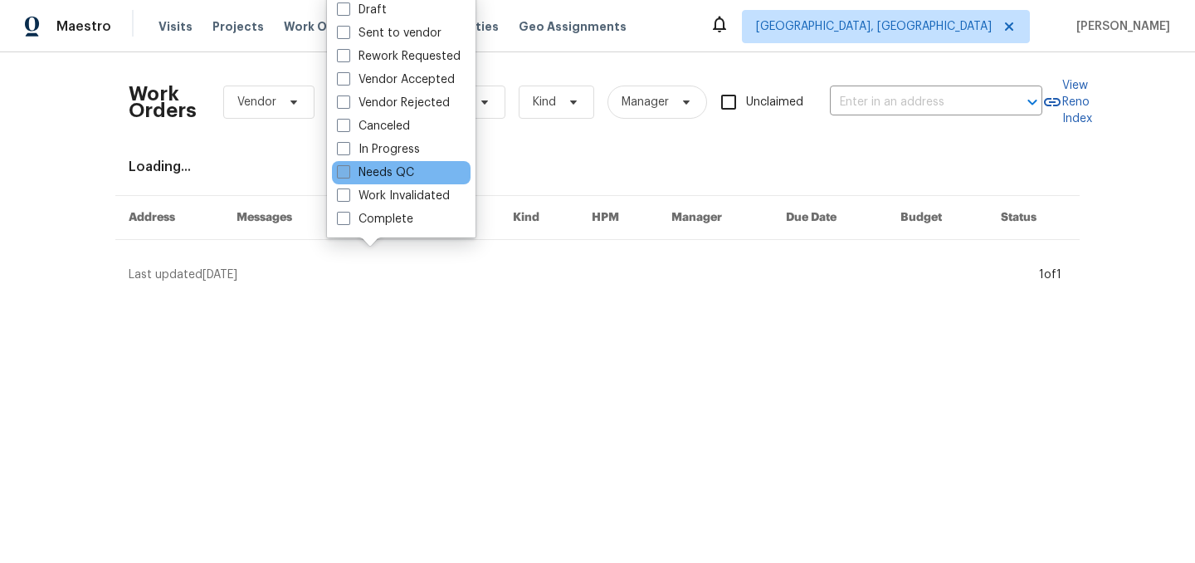
click at [389, 166] on label "Needs QC" at bounding box center [375, 172] width 77 height 17
click at [348, 166] on input "Needs QC" at bounding box center [342, 169] width 11 height 11
checkbox input "true"
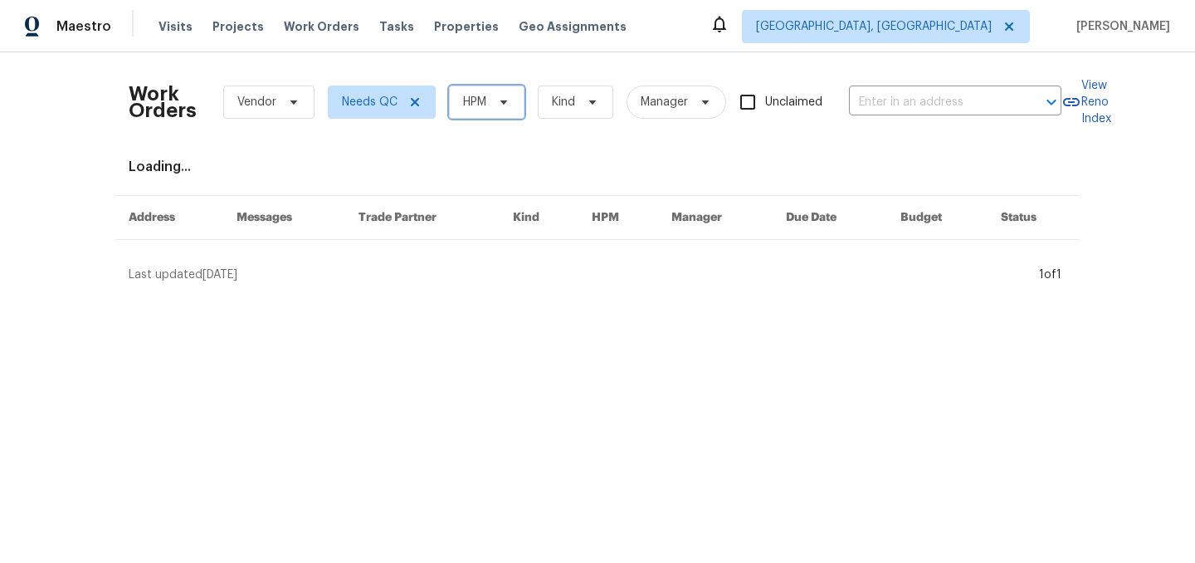
click at [476, 107] on span "HPM" at bounding box center [474, 102] width 23 height 17
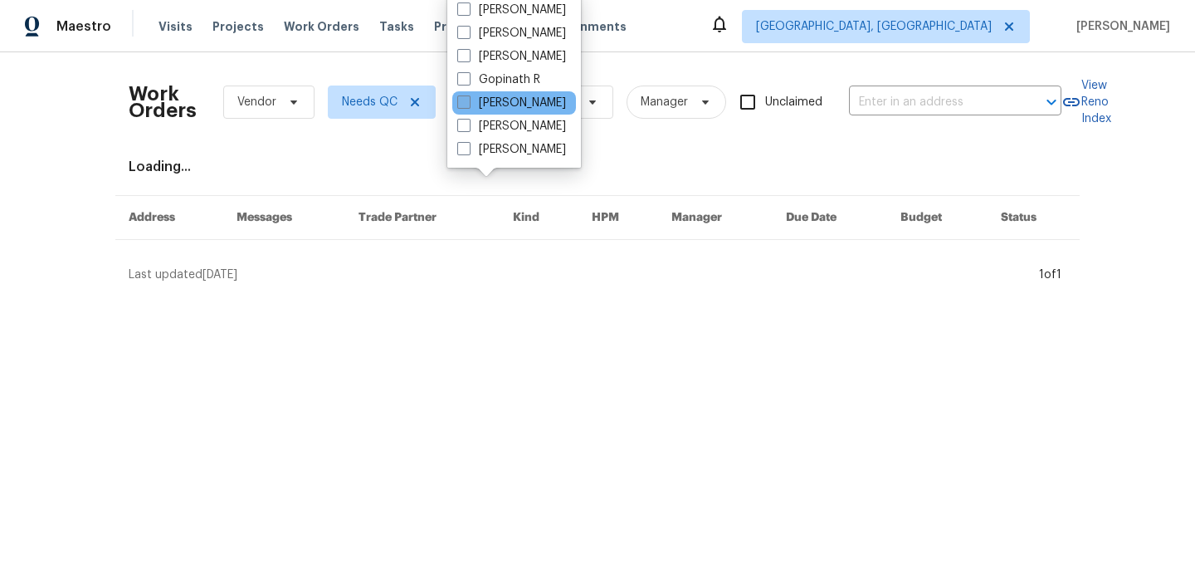
click at [504, 104] on label "[PERSON_NAME]" at bounding box center [511, 103] width 109 height 17
click at [468, 104] on input "[PERSON_NAME]" at bounding box center [462, 100] width 11 height 11
checkbox input "true"
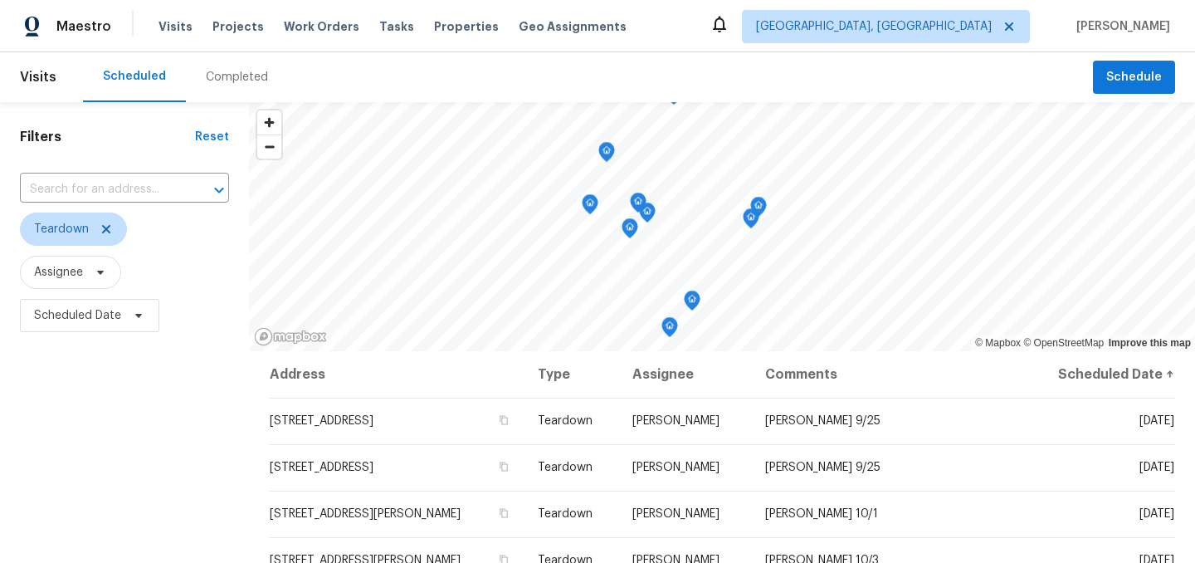
scroll to position [168, 0]
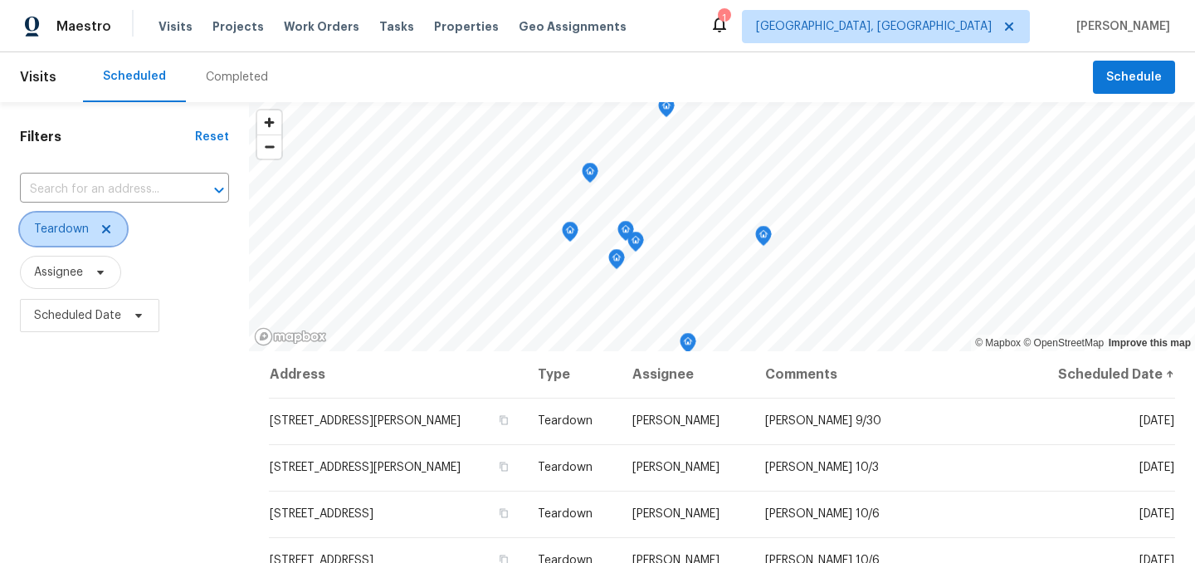
click at [103, 229] on icon at bounding box center [106, 228] width 13 height 13
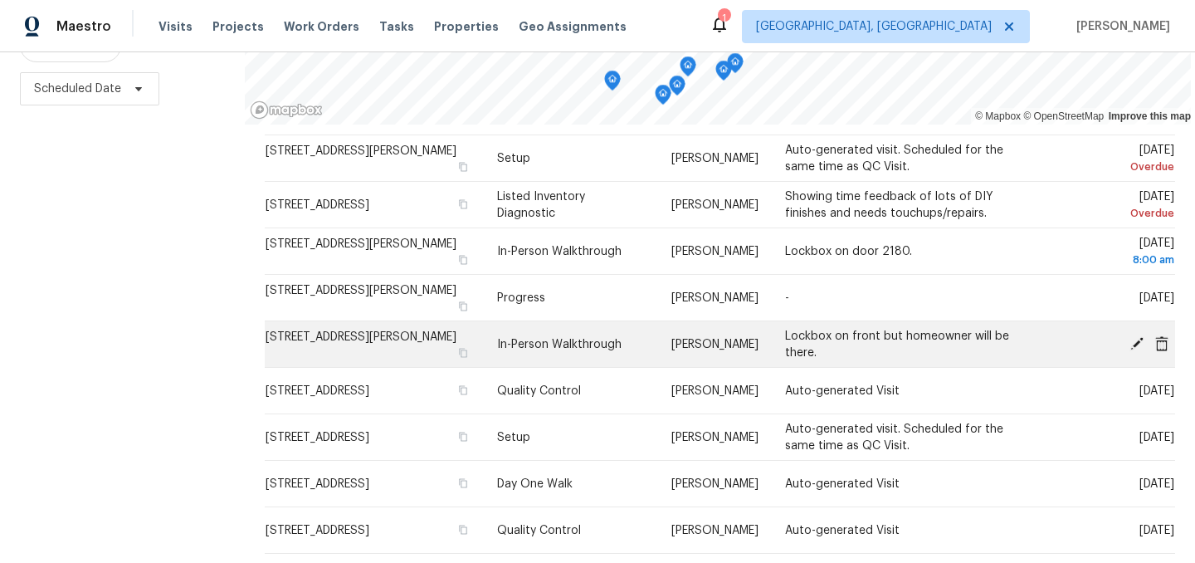
scroll to position [468, 0]
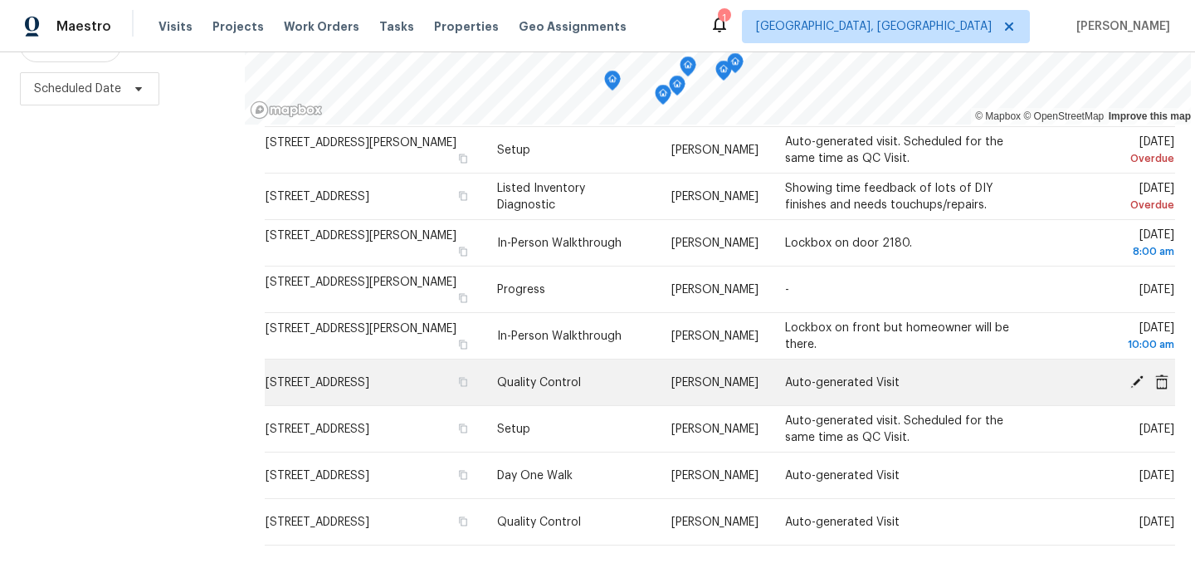
click at [1137, 387] on icon at bounding box center [1136, 380] width 13 height 13
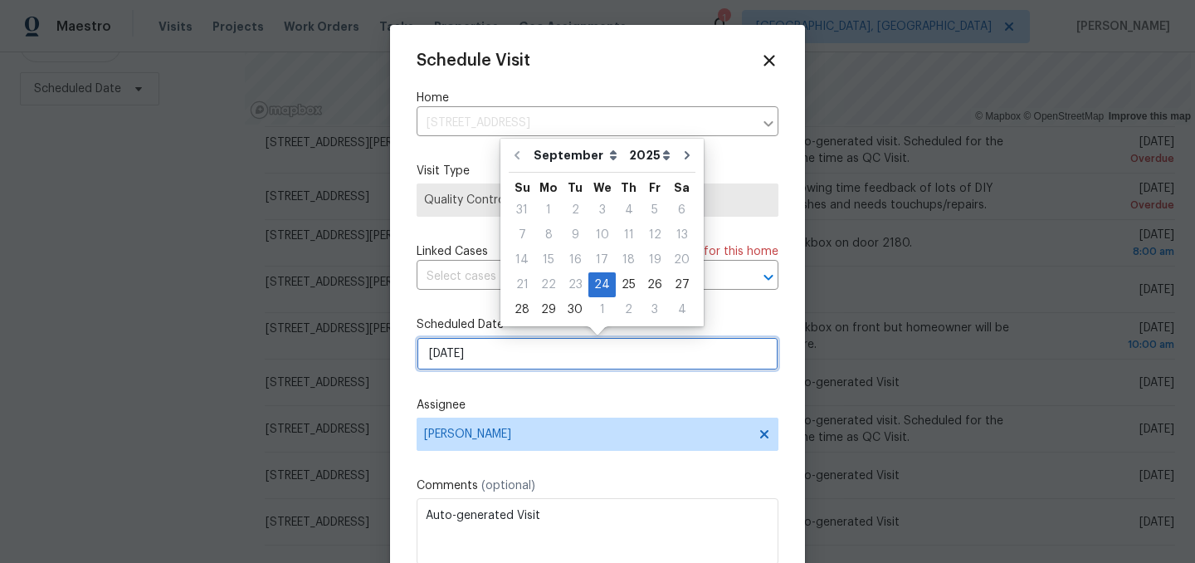
click at [481, 354] on input "[DATE]" at bounding box center [598, 353] width 362 height 33
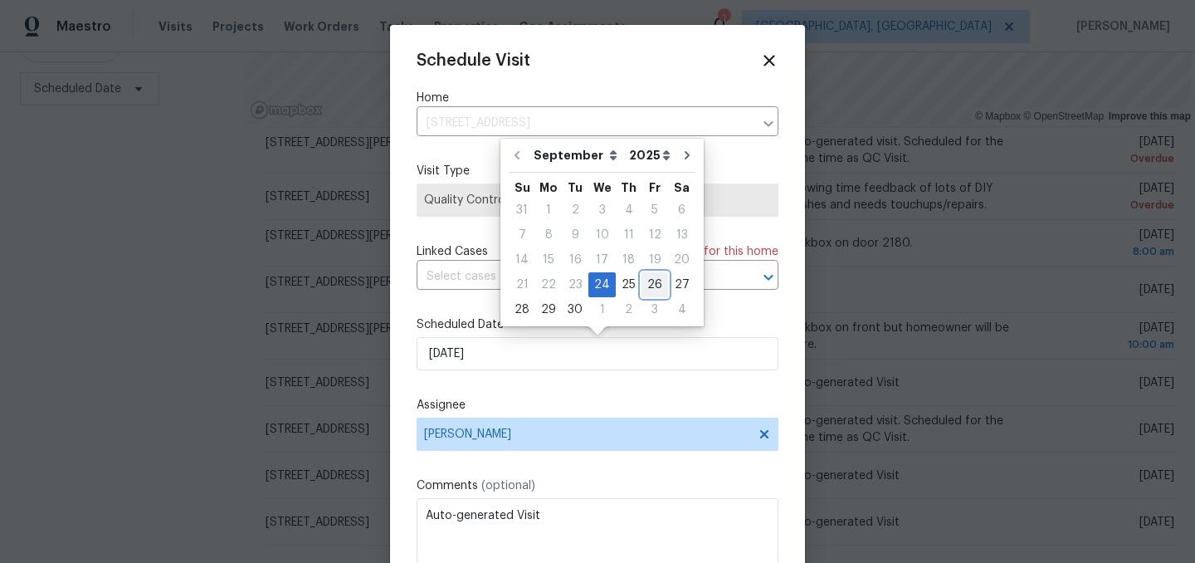
click at [641, 280] on div "26" at bounding box center [654, 284] width 27 height 23
type input "[DATE]"
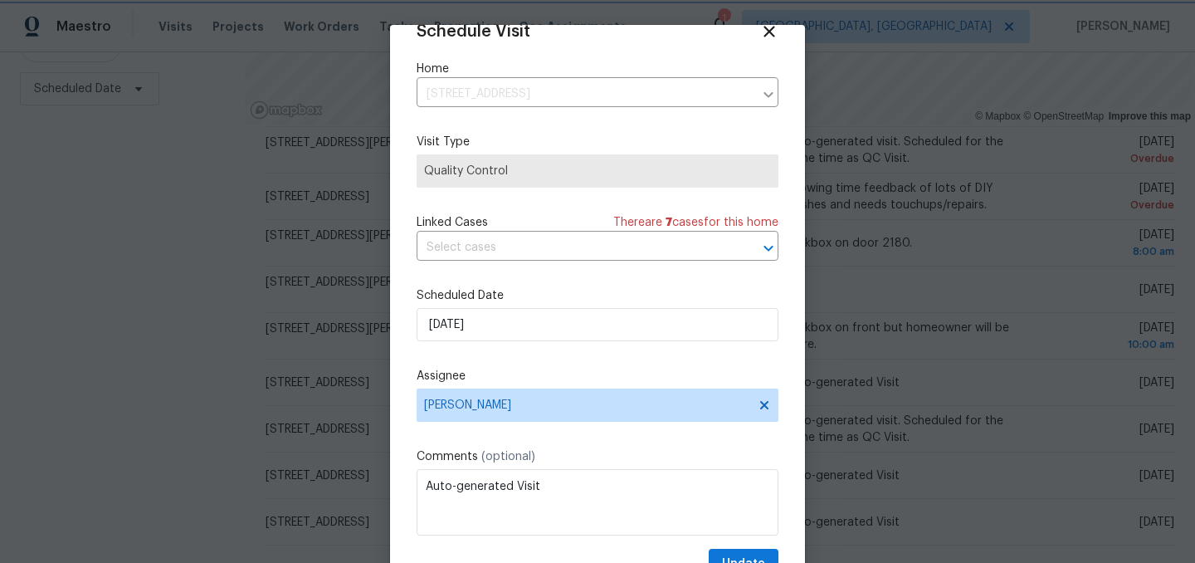
scroll to position [68, 0]
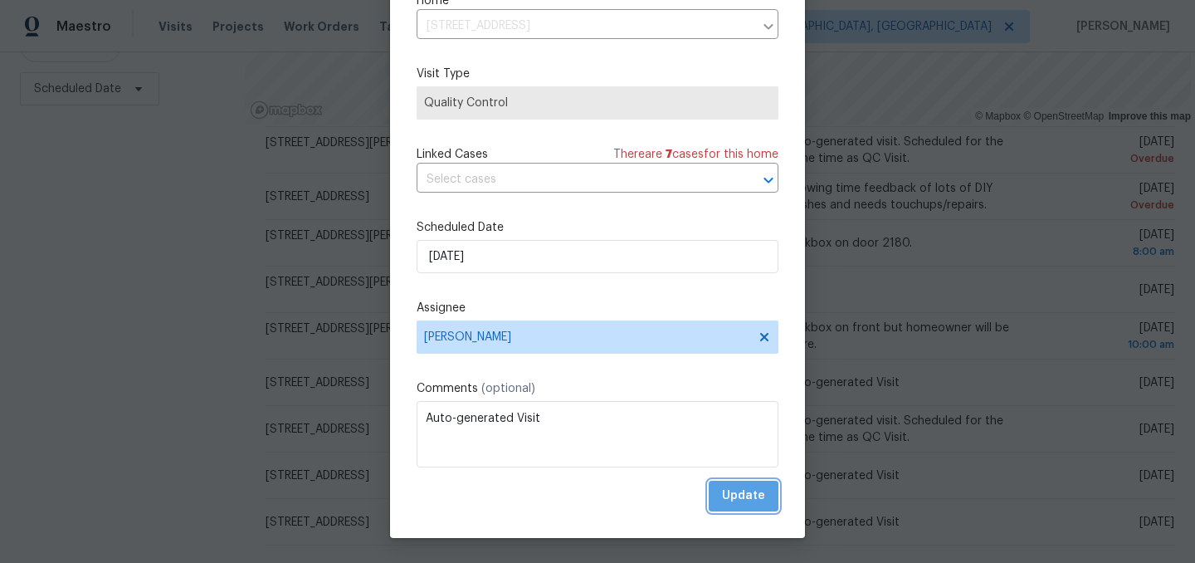
click at [743, 484] on button "Update" at bounding box center [744, 495] width 70 height 31
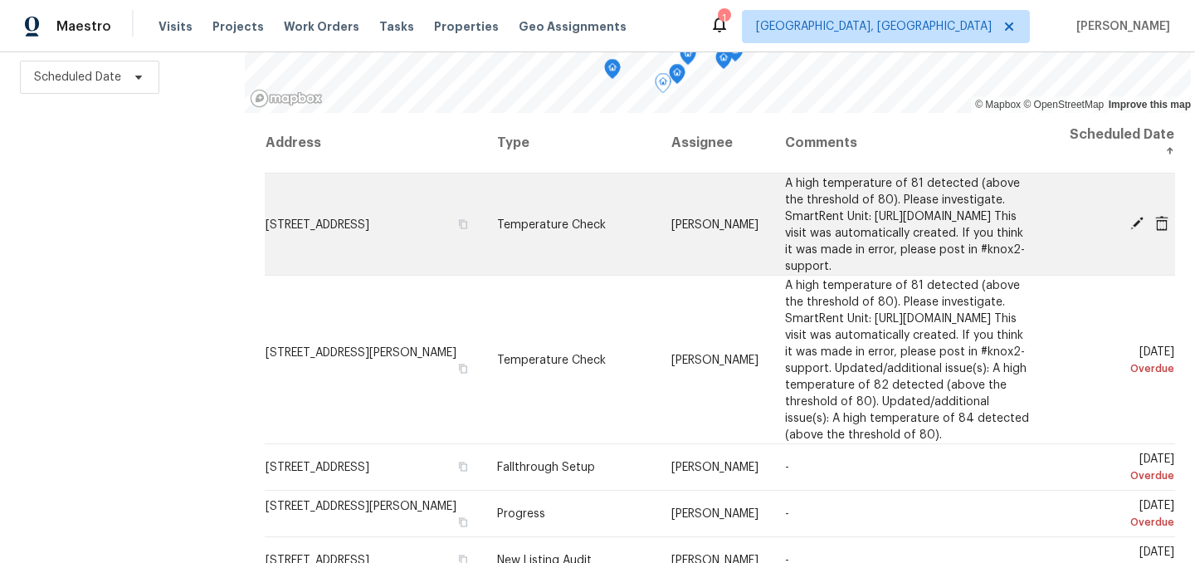
scroll to position [0, 0]
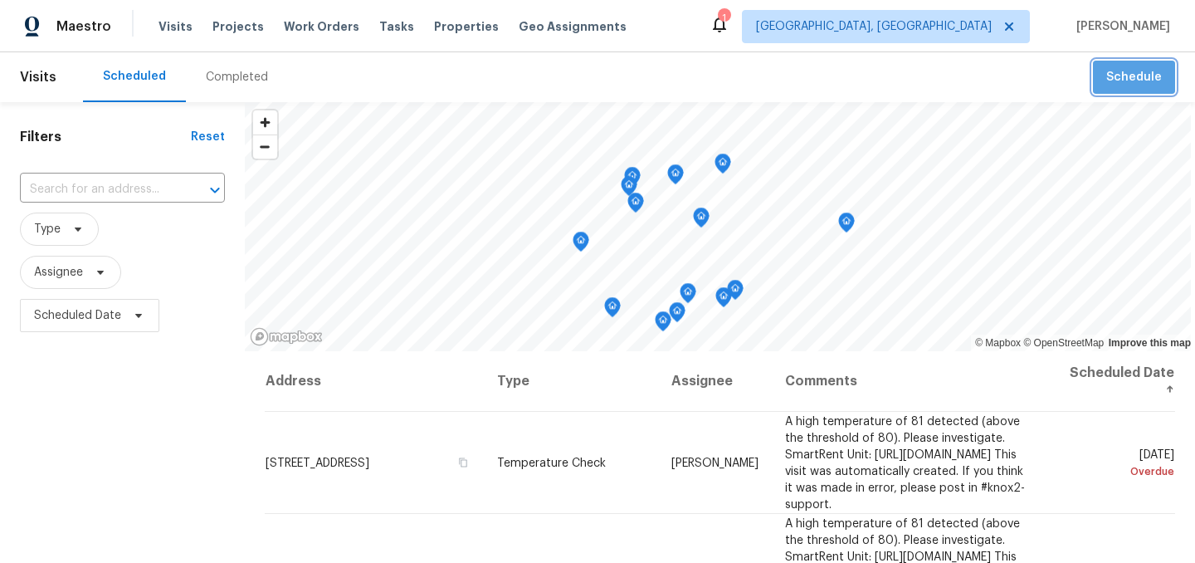
click at [1139, 80] on span "Schedule" at bounding box center [1134, 77] width 56 height 21
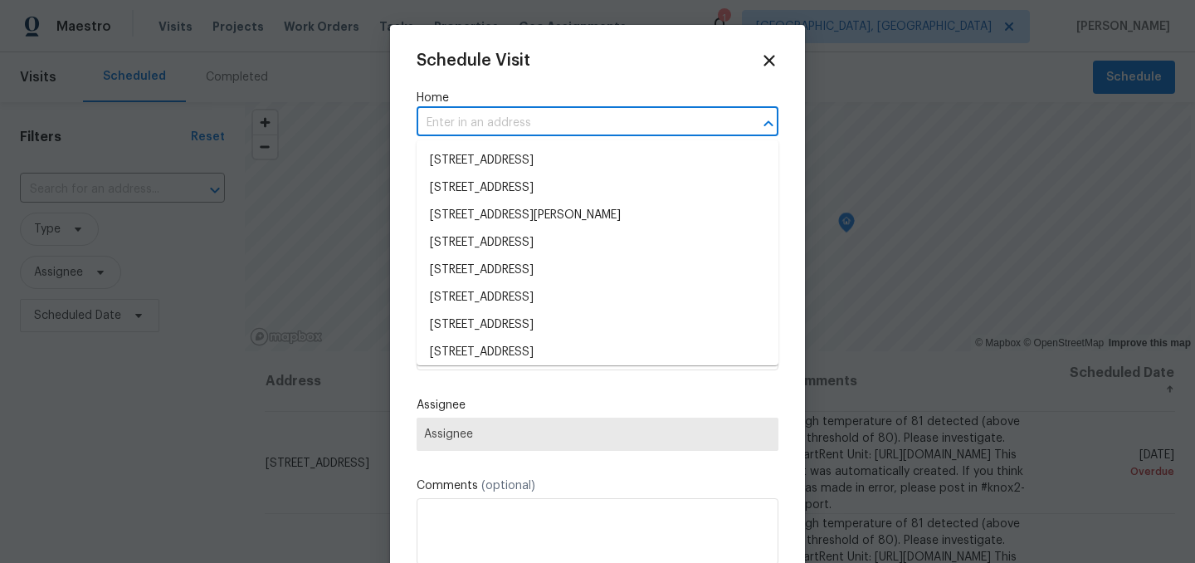
click at [479, 124] on input "text" at bounding box center [574, 123] width 315 height 26
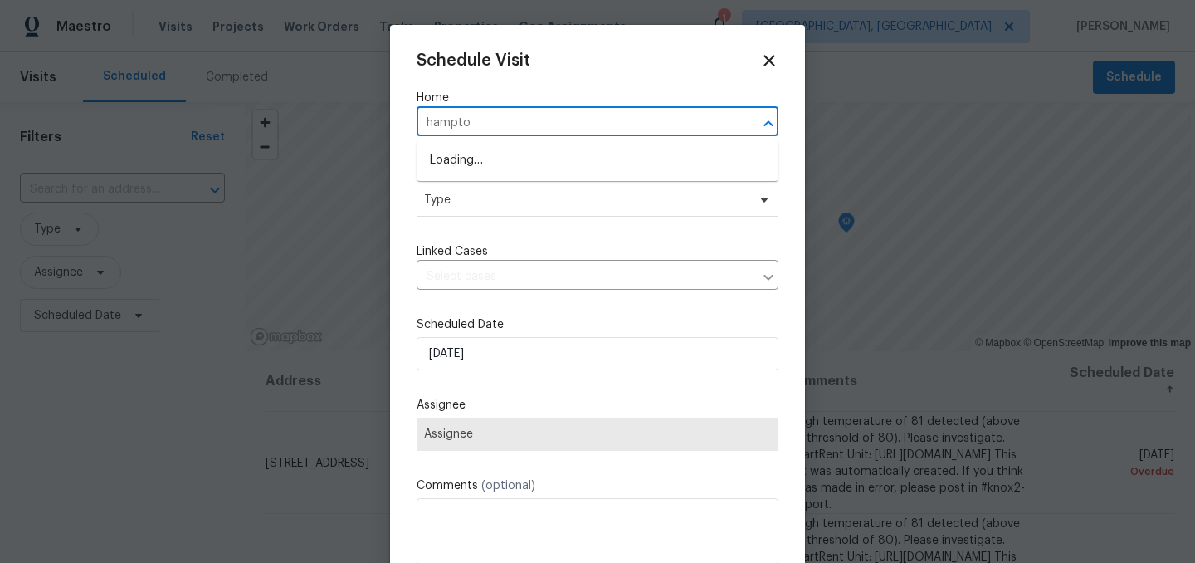
type input "hampton"
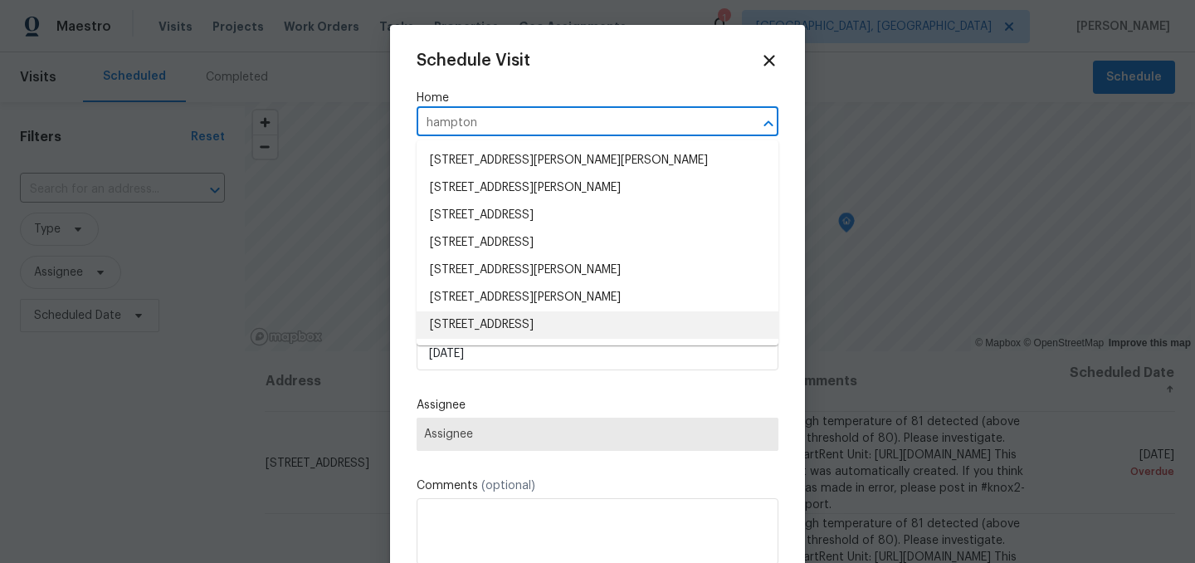
click at [573, 322] on li "8259 Hampton Cir W, Indianapolis, IN 46256" at bounding box center [598, 324] width 362 height 27
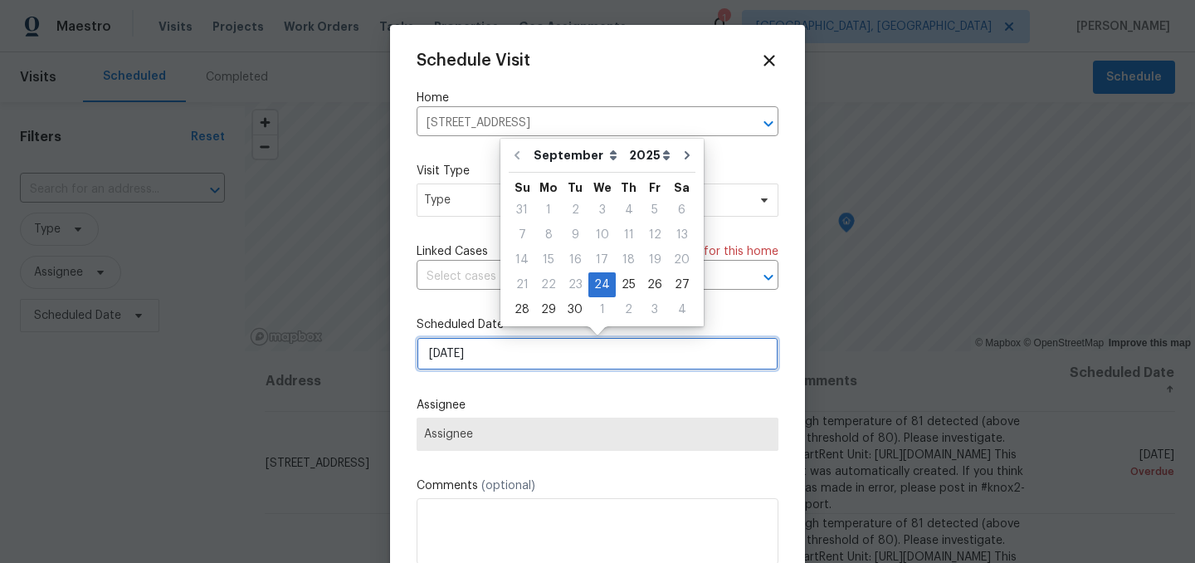
click at [507, 356] on input "[DATE]" at bounding box center [598, 353] width 362 height 33
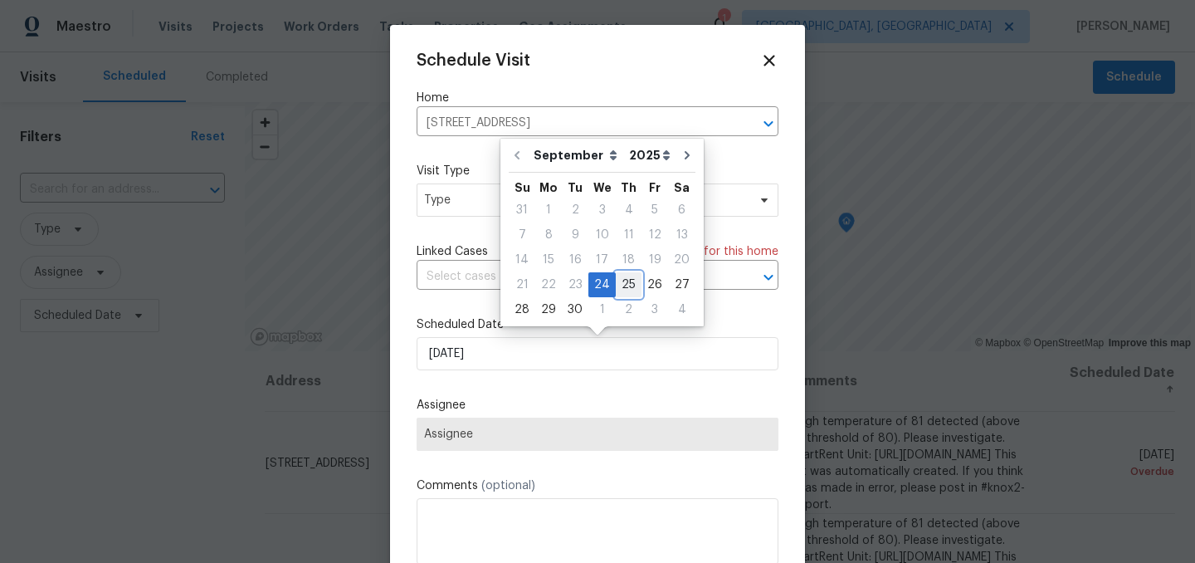
click at [617, 282] on div "25" at bounding box center [629, 284] width 26 height 23
type input "[DATE]"
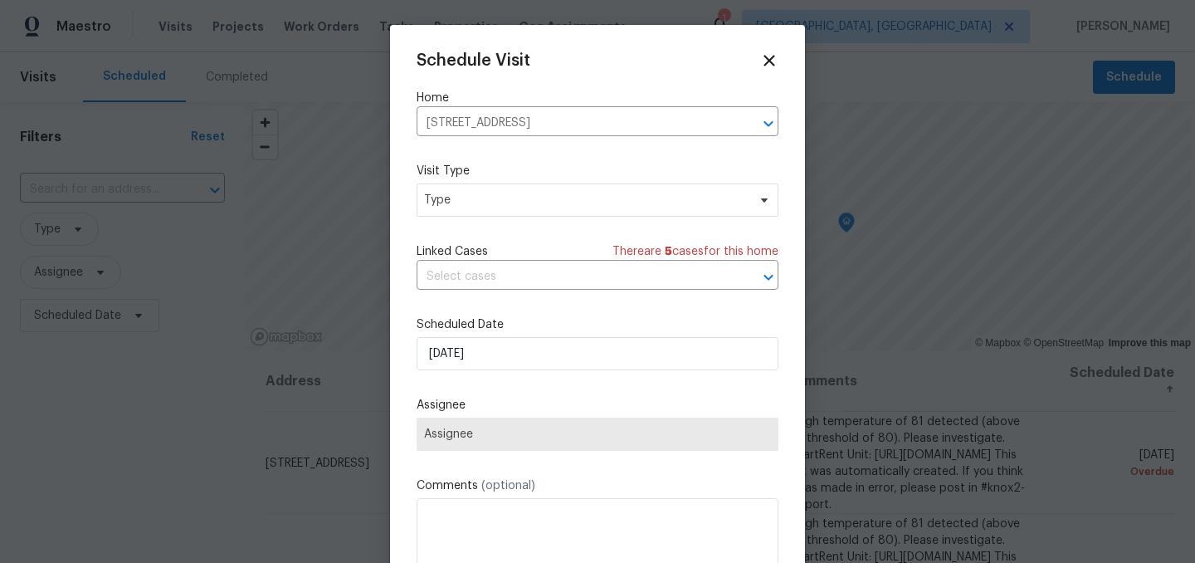
click at [477, 443] on span "Assignee" at bounding box center [598, 433] width 362 height 33
click at [496, 192] on span "Type" at bounding box center [585, 200] width 323 height 17
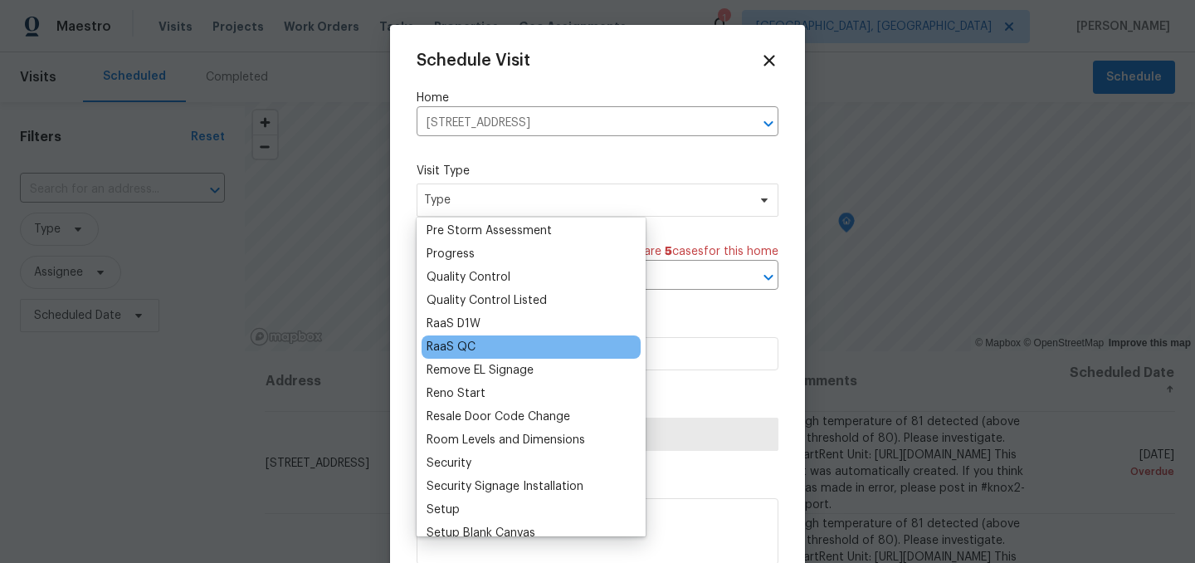
scroll to position [1093, 0]
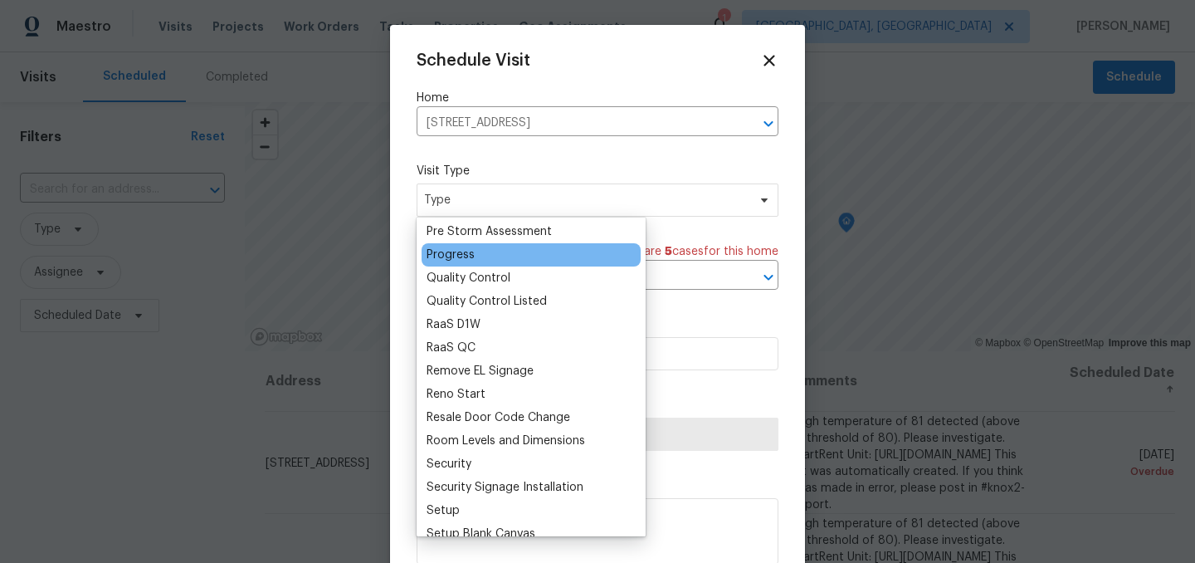
click at [458, 256] on div "Progress" at bounding box center [450, 254] width 48 height 17
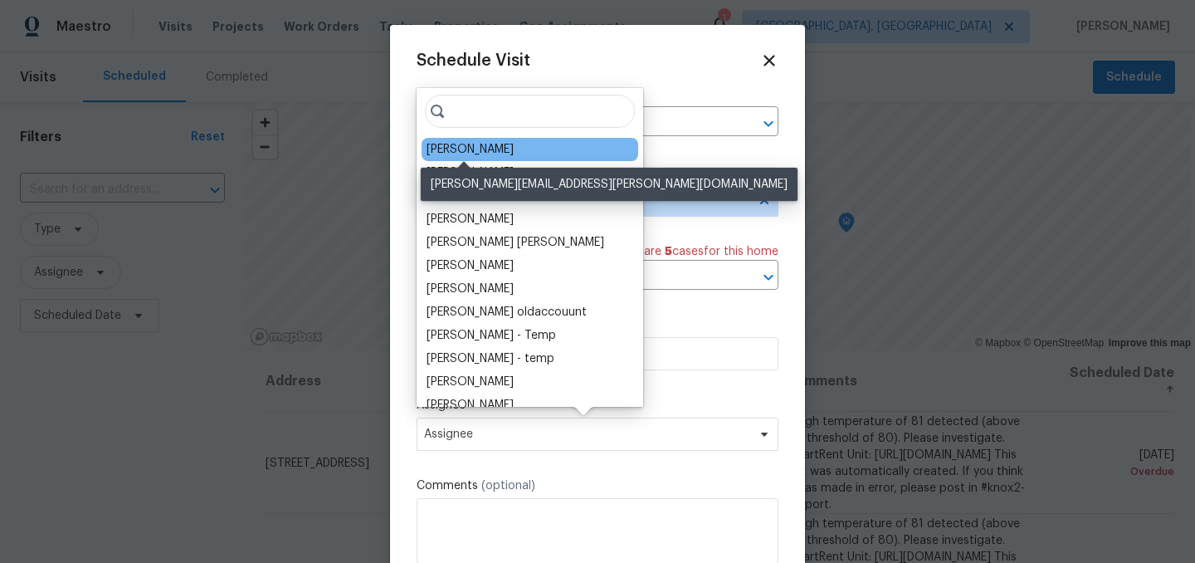
click at [472, 144] on div "[PERSON_NAME]" at bounding box center [469, 149] width 87 height 17
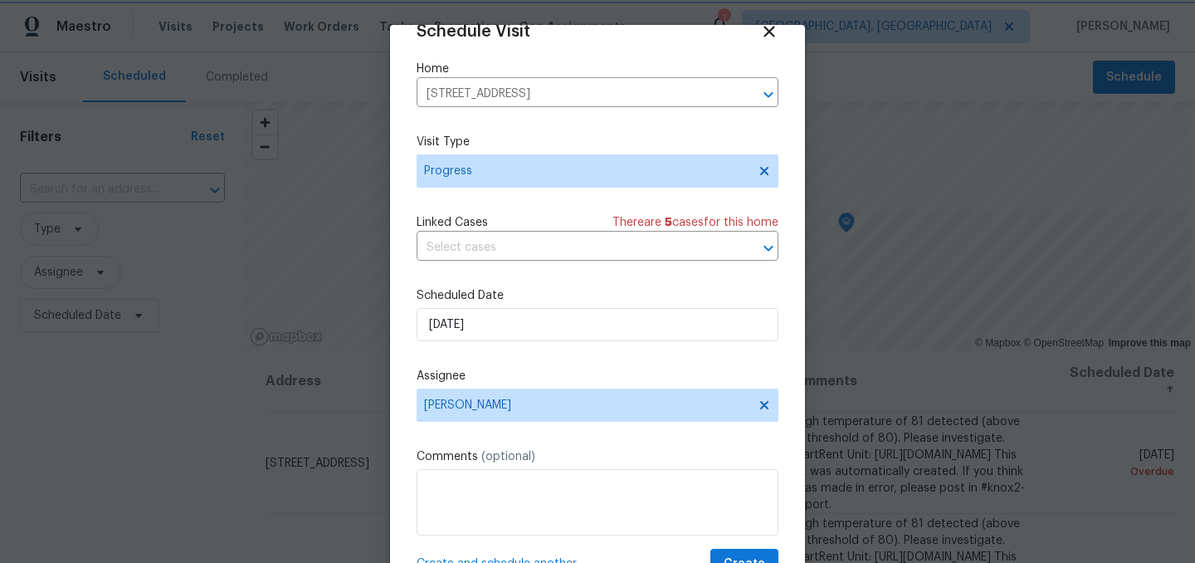
scroll to position [68, 0]
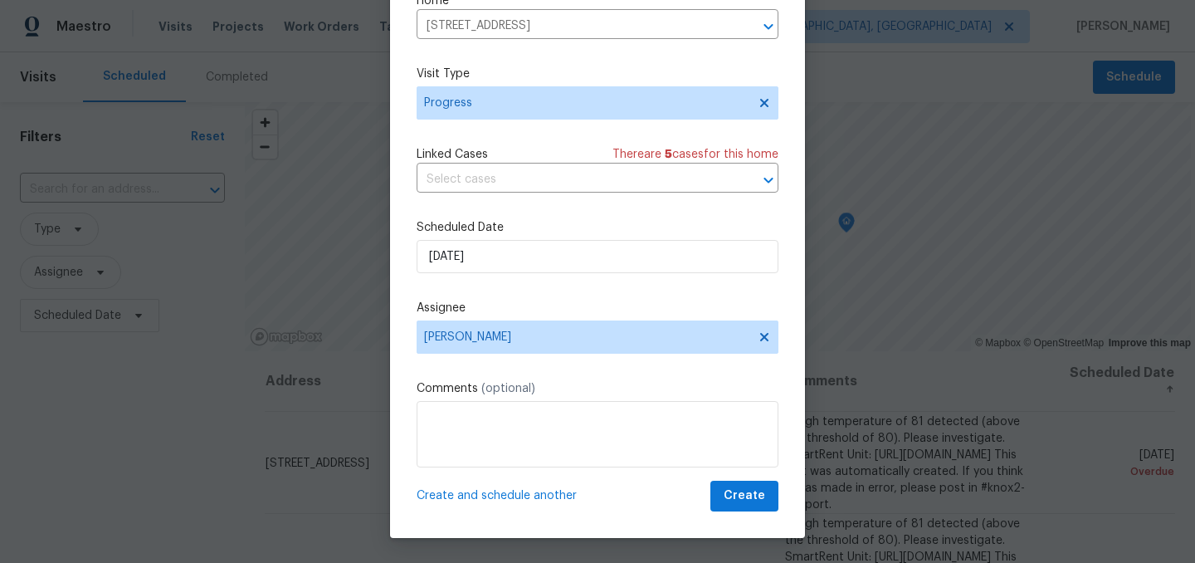
click at [494, 495] on span "Create and schedule another" at bounding box center [497, 495] width 160 height 17
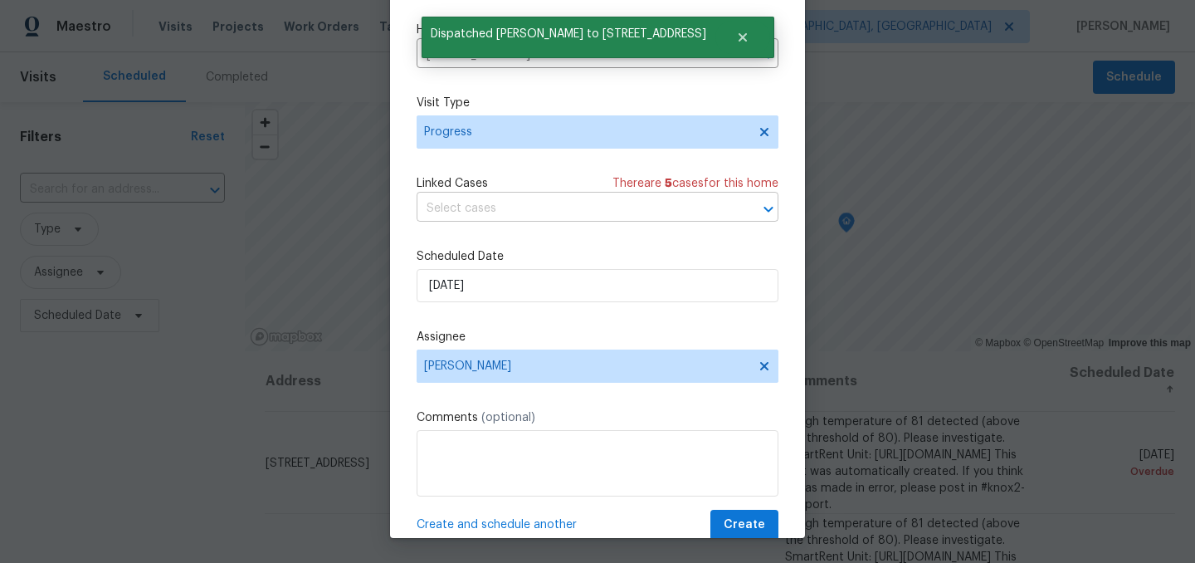
scroll to position [0, 0]
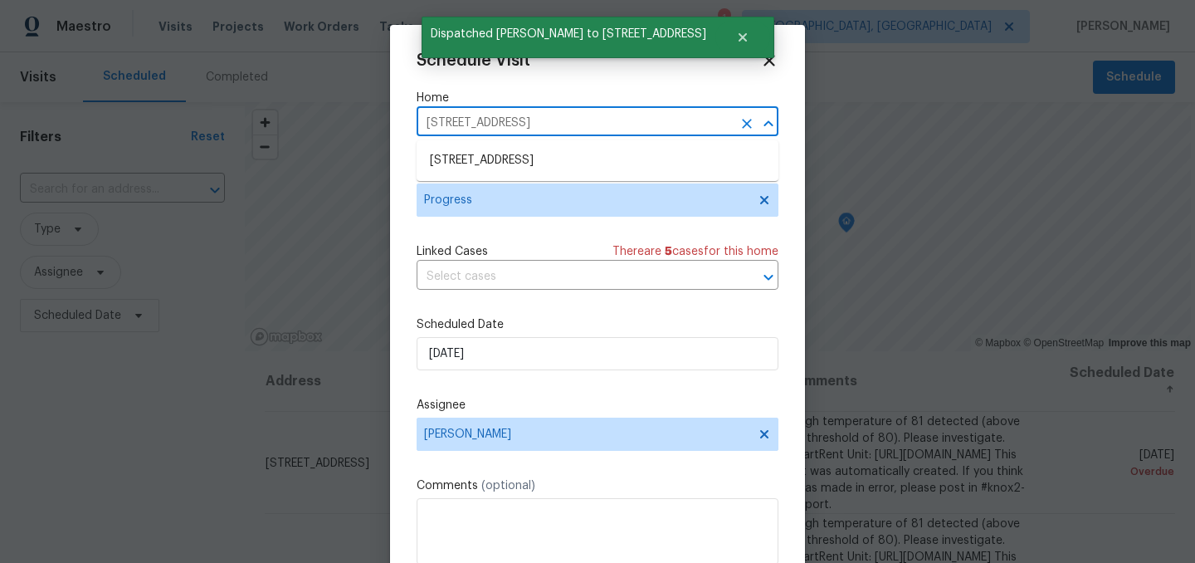
click at [514, 122] on input "8259 Hampton Cir W, Indianapolis, IN 46256" at bounding box center [574, 123] width 315 height 26
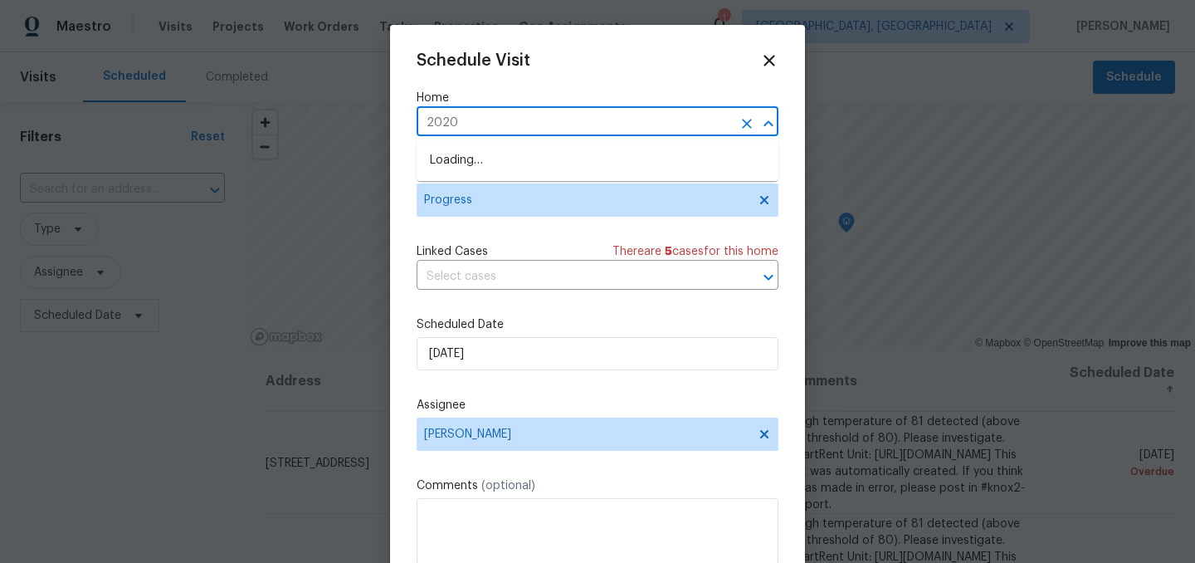
type input "2020"
click at [486, 166] on li "[STREET_ADDRESS]" at bounding box center [598, 160] width 362 height 27
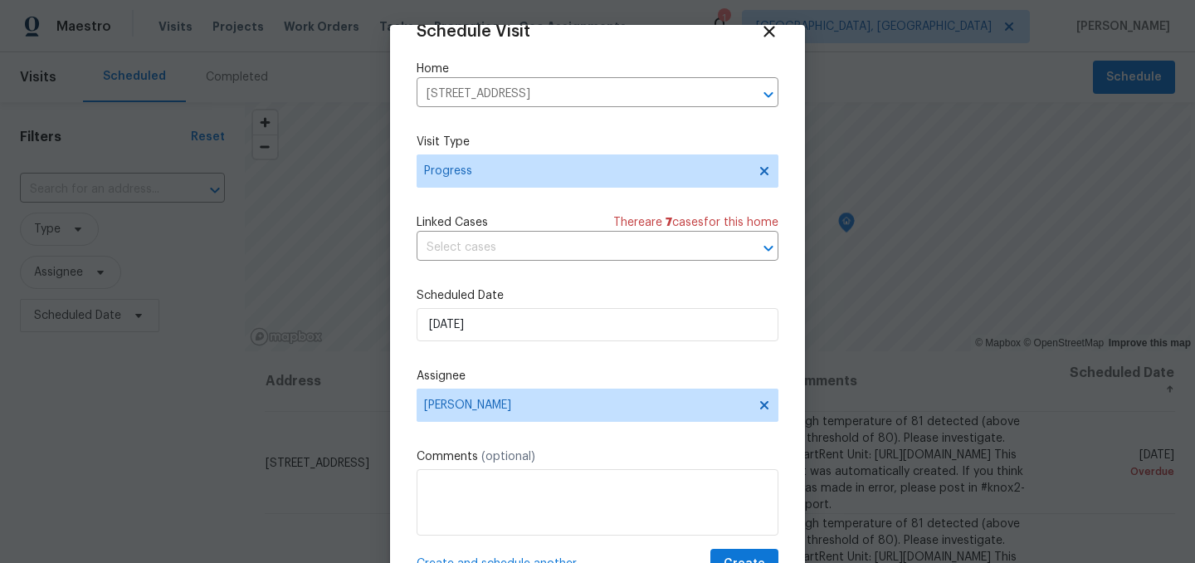
scroll to position [68, 0]
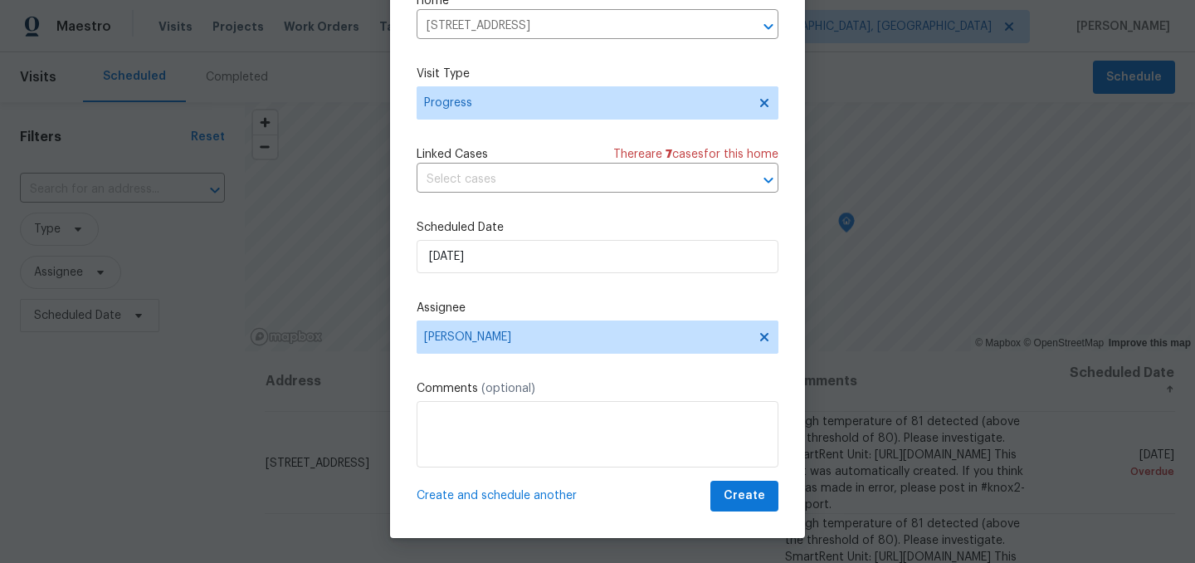
click at [524, 494] on span "Create and schedule another" at bounding box center [497, 495] width 160 height 17
click at [492, 27] on input "[STREET_ADDRESS]" at bounding box center [574, 26] width 315 height 26
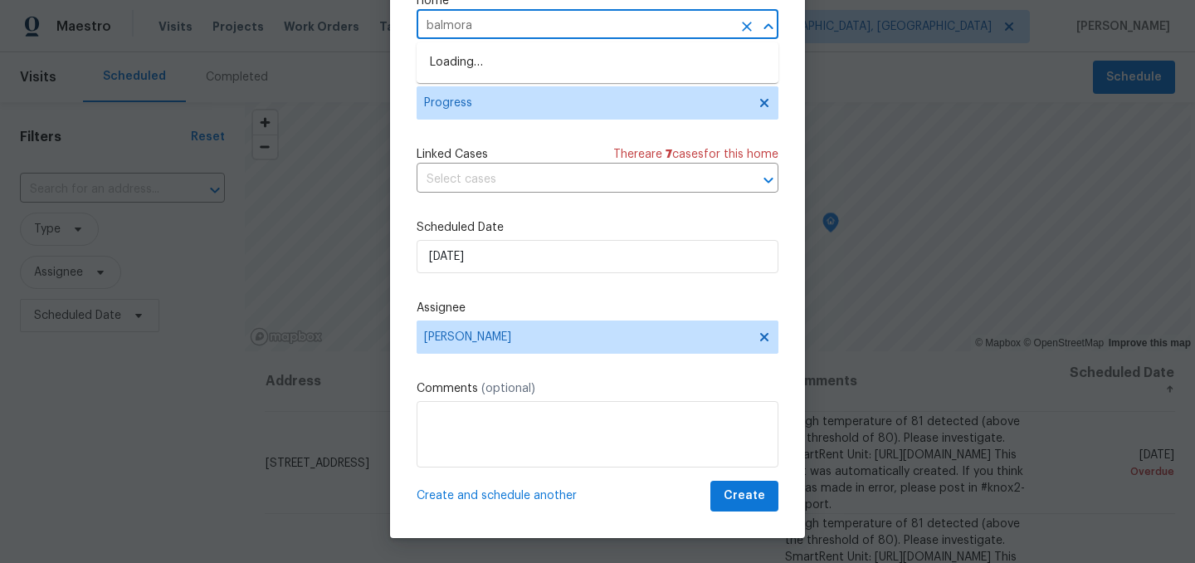
type input "balmoral"
click at [529, 61] on li "8358 Balmoral Ln, Avon, IN 46123" at bounding box center [598, 62] width 362 height 27
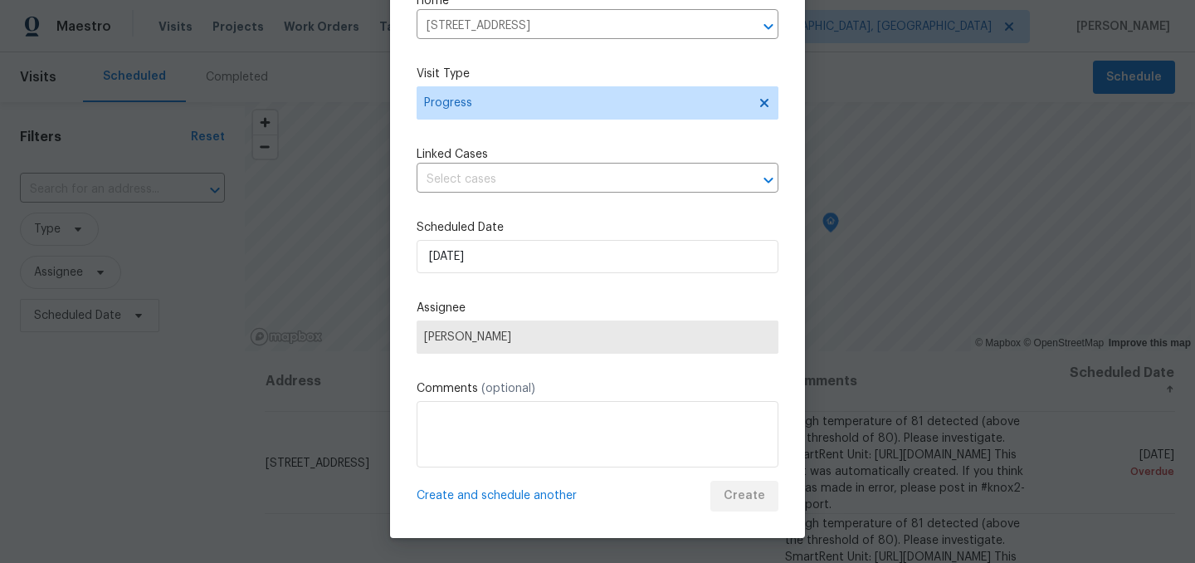
scroll to position [29, 0]
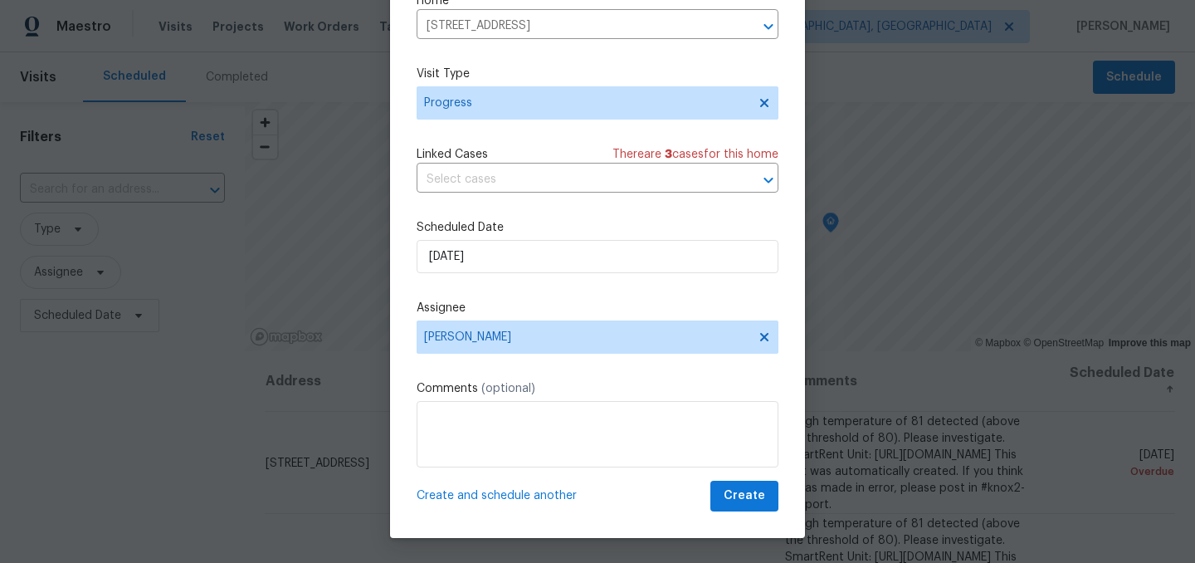
click at [534, 503] on span "Create and schedule another" at bounding box center [497, 495] width 160 height 17
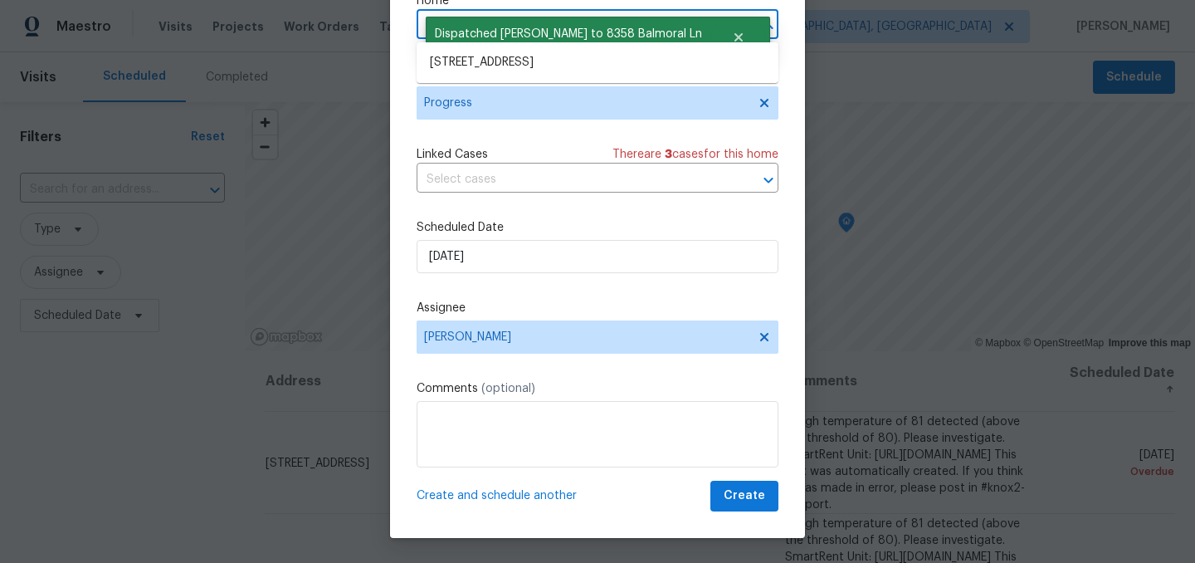
click at [426, 23] on input "8358 Balmoral Ln, Avon, IN 46123" at bounding box center [574, 26] width 315 height 26
type input "vermill"
click at [509, 59] on li "4832 Vermillion Ct, Avon, IN 46123" at bounding box center [598, 62] width 362 height 27
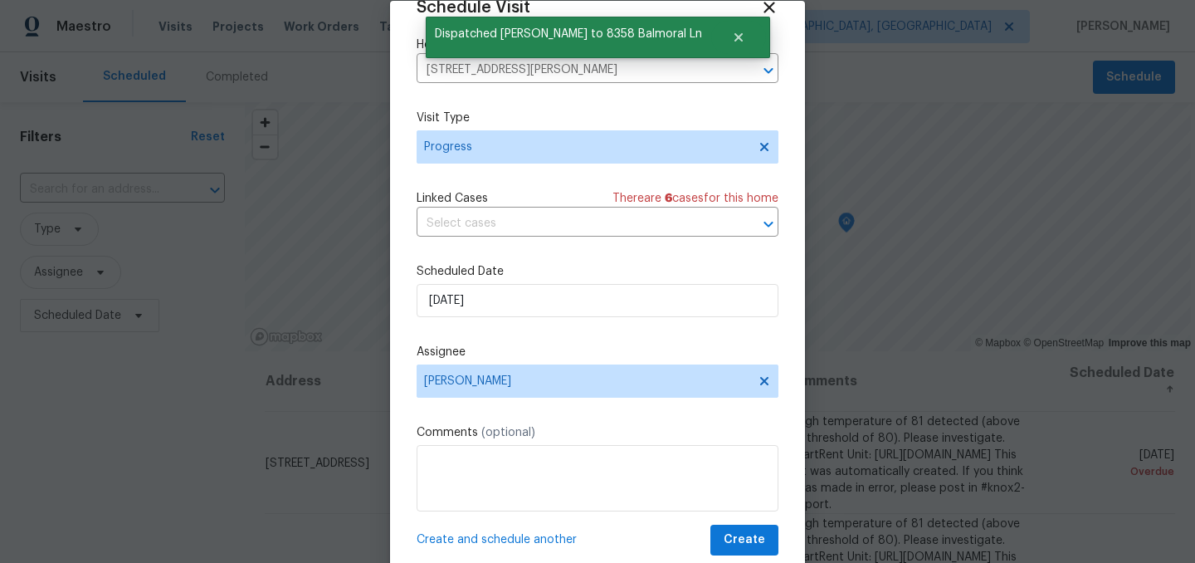
scroll to position [67, 0]
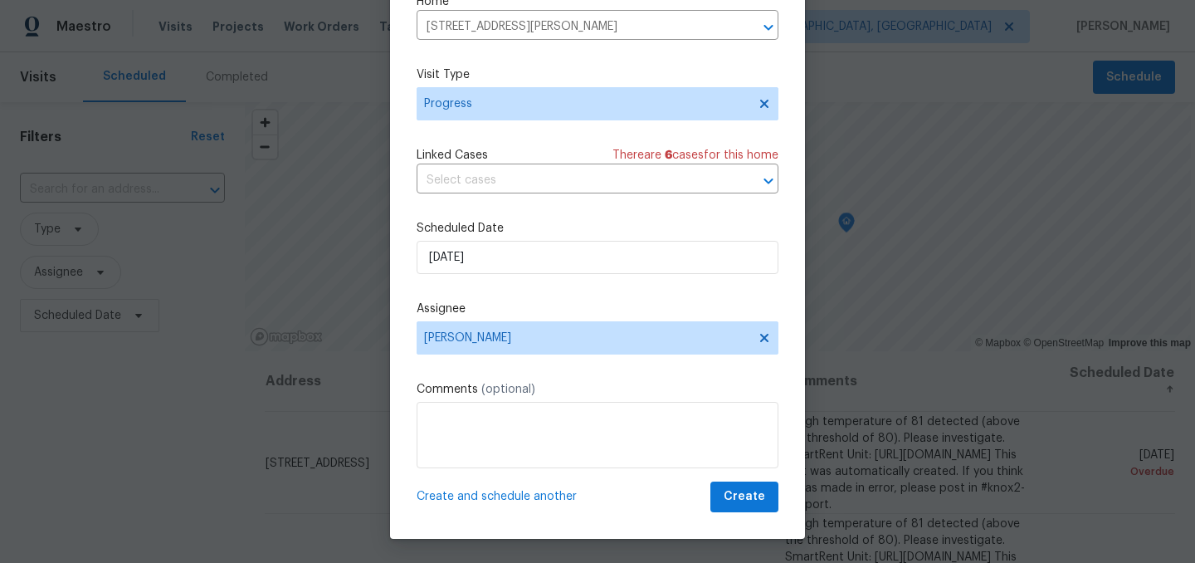
click at [529, 495] on span "Create and schedule another" at bounding box center [497, 496] width 160 height 17
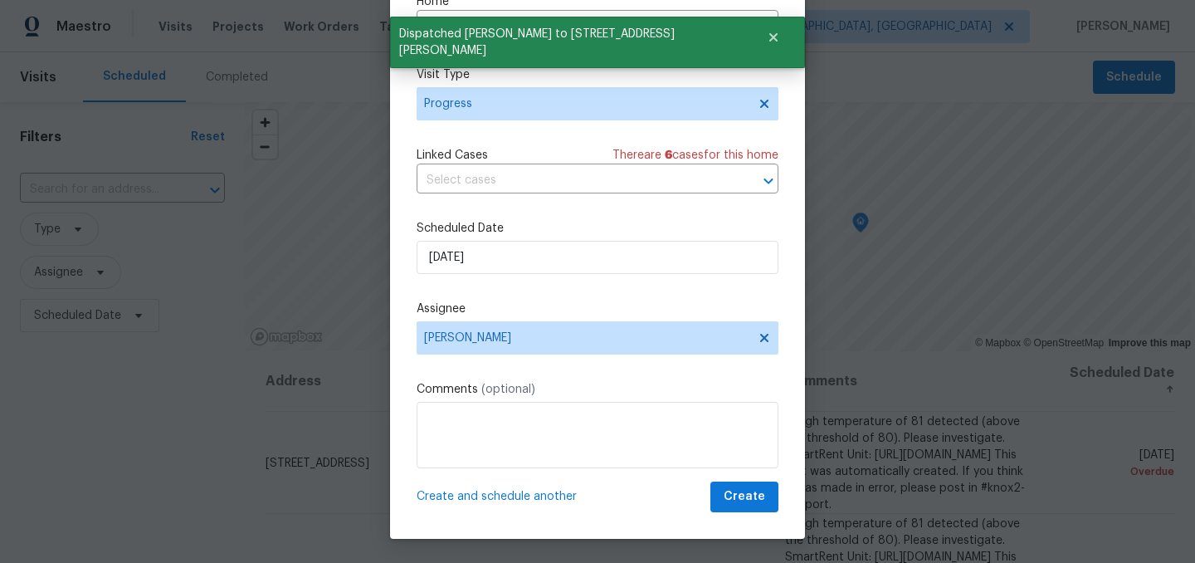
scroll to position [0, 0]
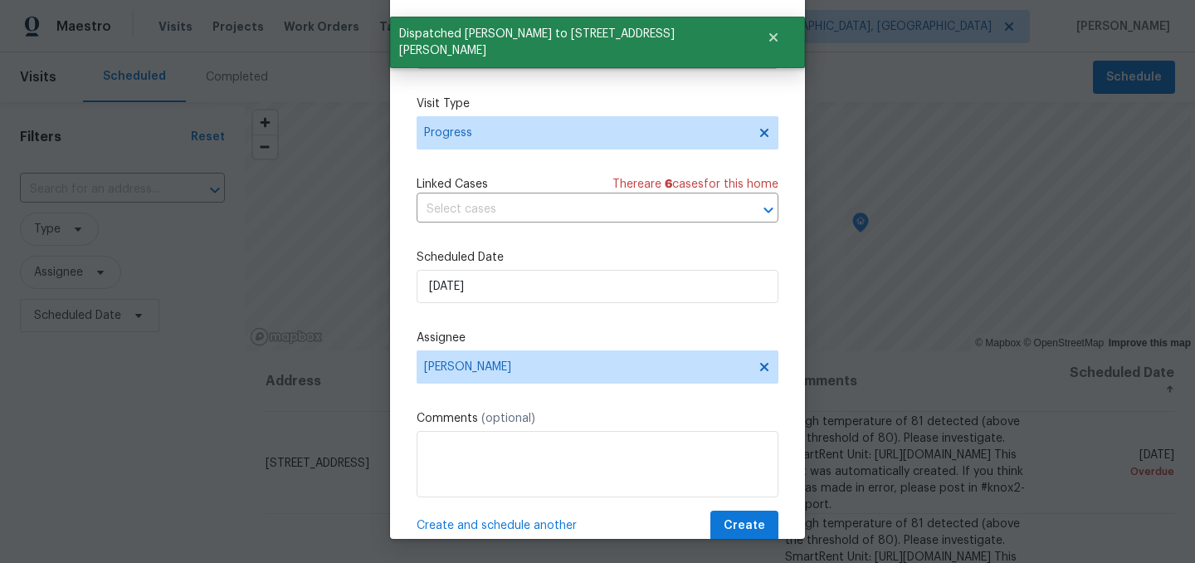
click at [451, 63] on input "4832 Vermillion Ct, Avon, IN 46123" at bounding box center [574, 56] width 315 height 26
type input "grant"
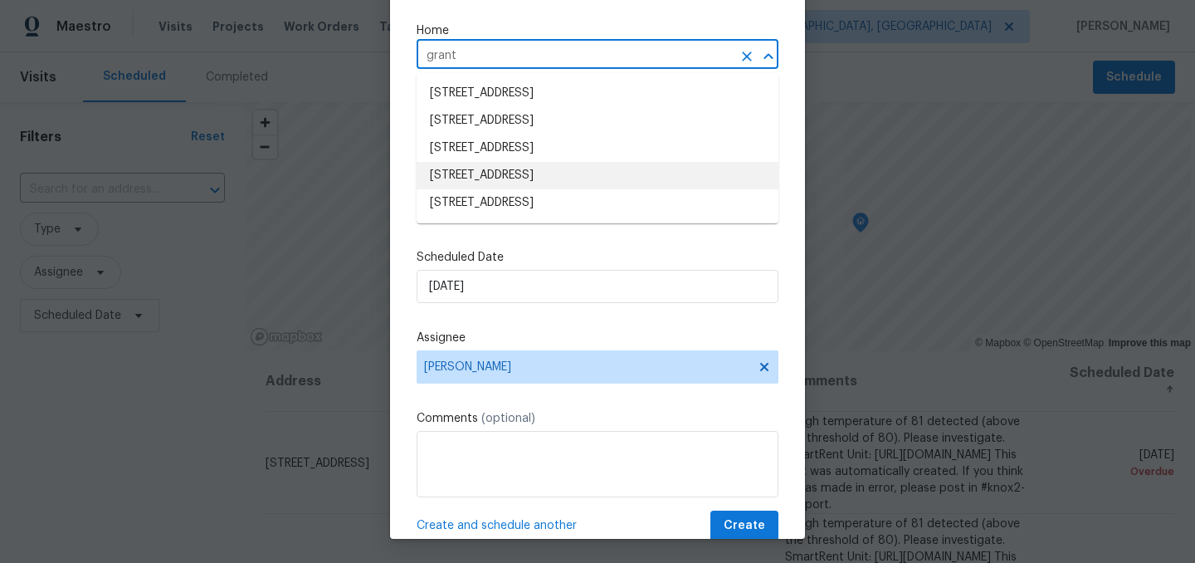
click at [517, 174] on li "527 S Grant St, Brownsburg, IN 46112" at bounding box center [598, 175] width 362 height 27
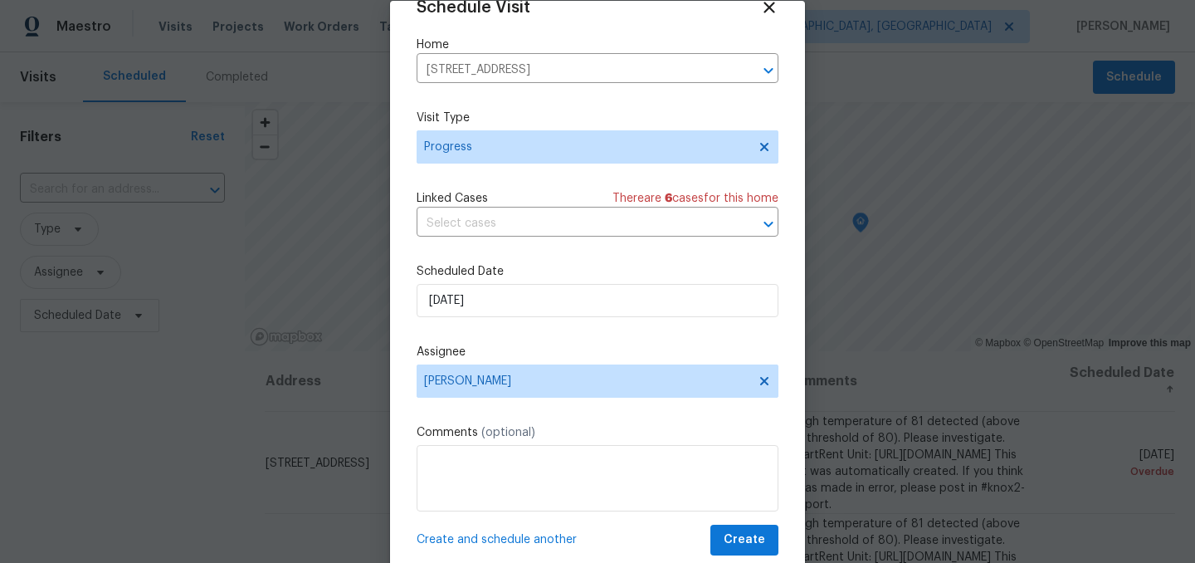
scroll to position [68, 0]
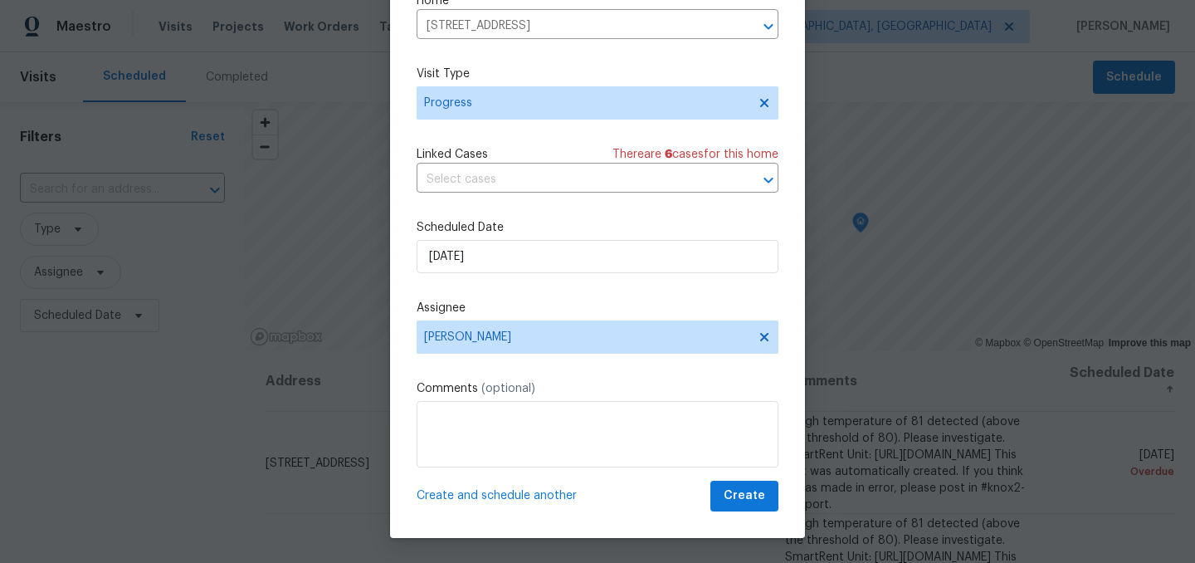
click at [531, 489] on span "Create and schedule another" at bounding box center [497, 495] width 160 height 17
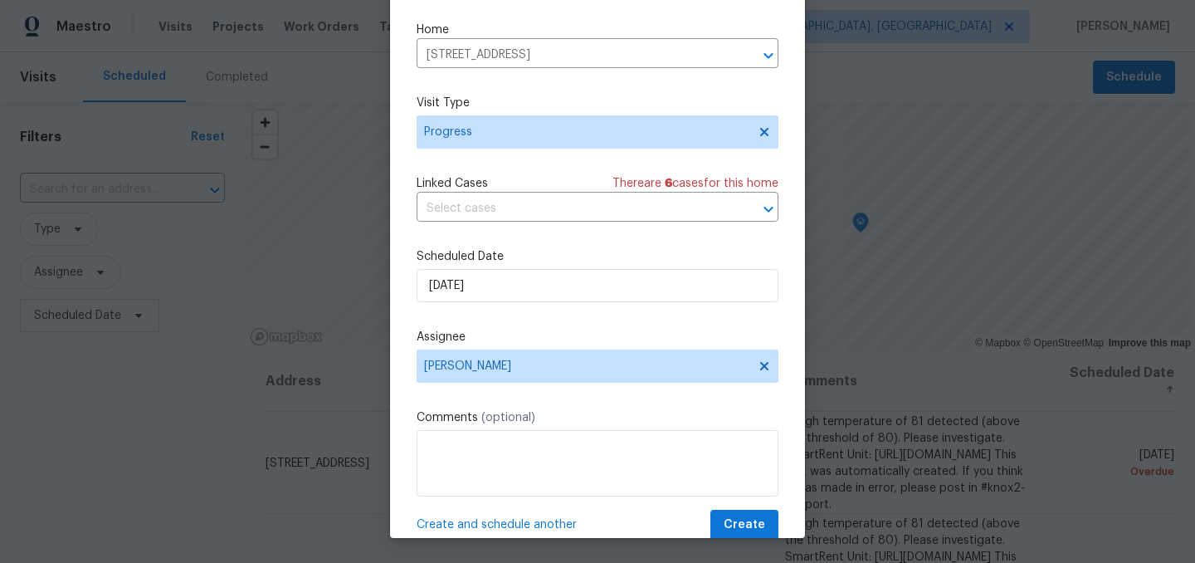
scroll to position [0, 0]
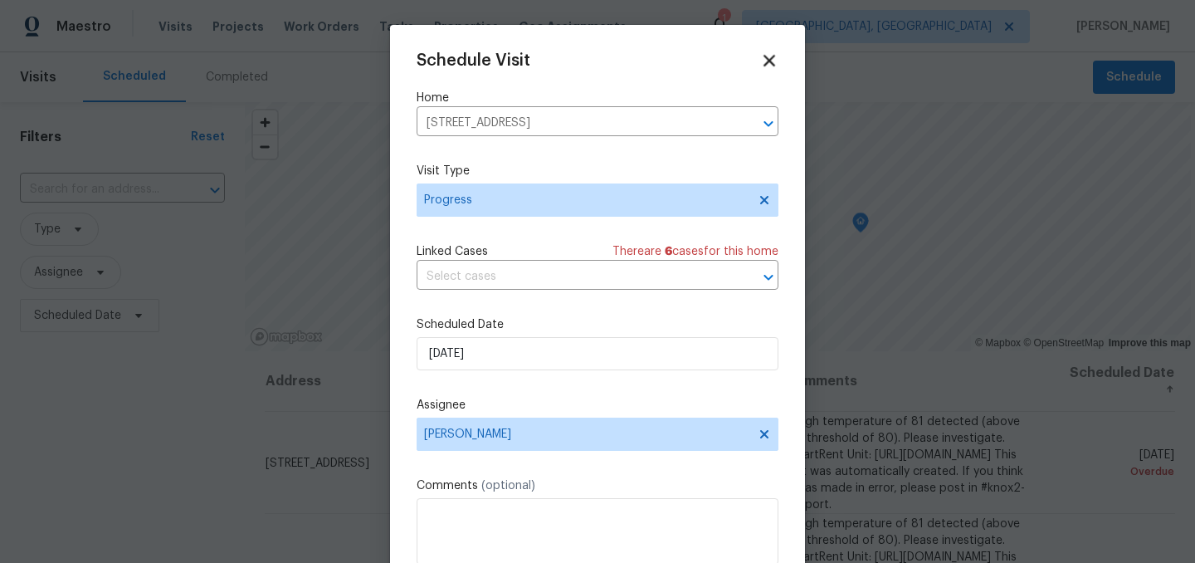
click at [770, 58] on icon at bounding box center [769, 61] width 12 height 12
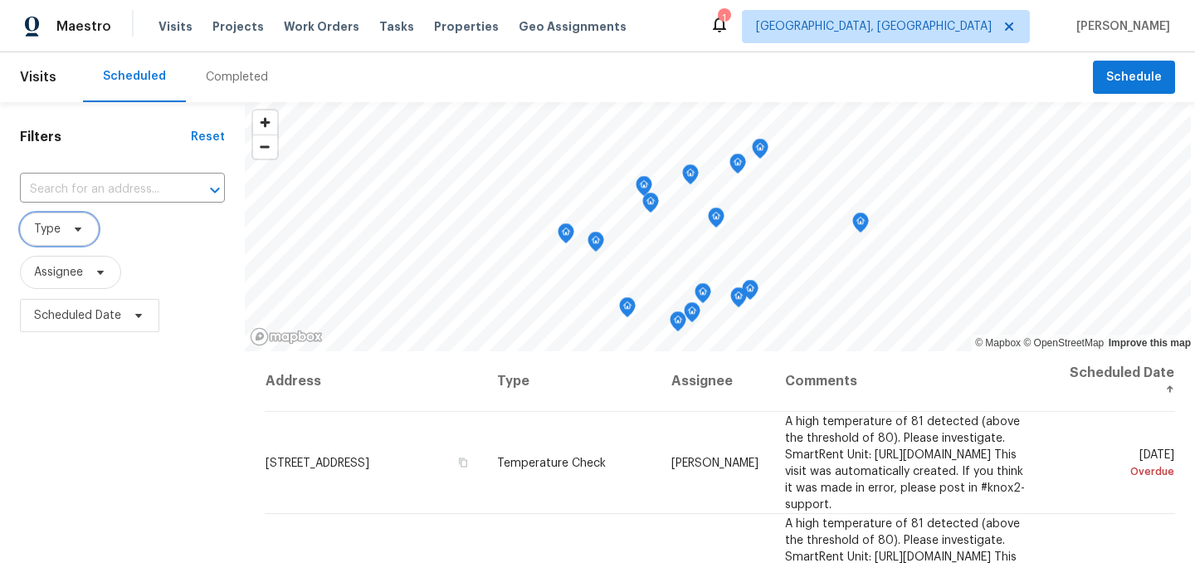
click at [53, 233] on span "Type" at bounding box center [47, 229] width 27 height 17
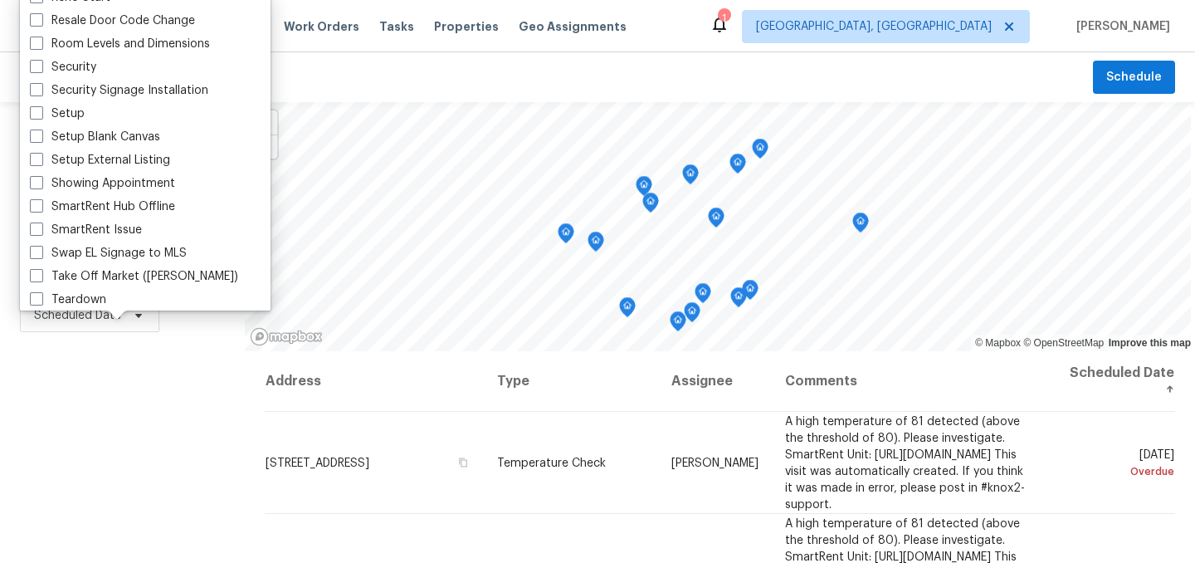
scroll to position [1411, 0]
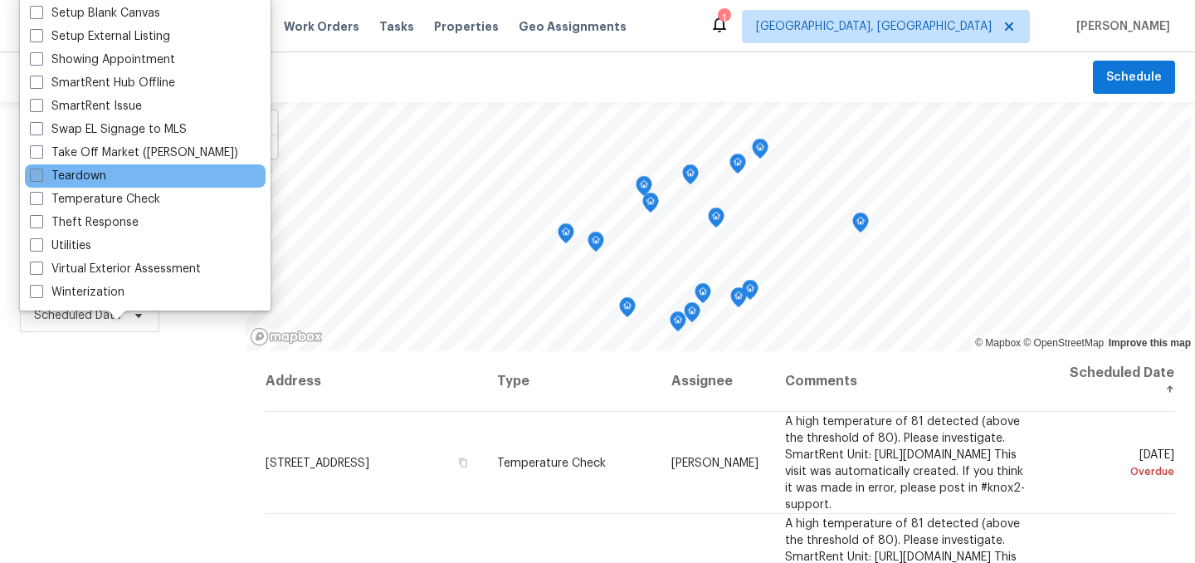
click at [80, 174] on label "Teardown" at bounding box center [68, 176] width 76 height 17
click at [41, 174] on input "Teardown" at bounding box center [35, 173] width 11 height 11
checkbox input "true"
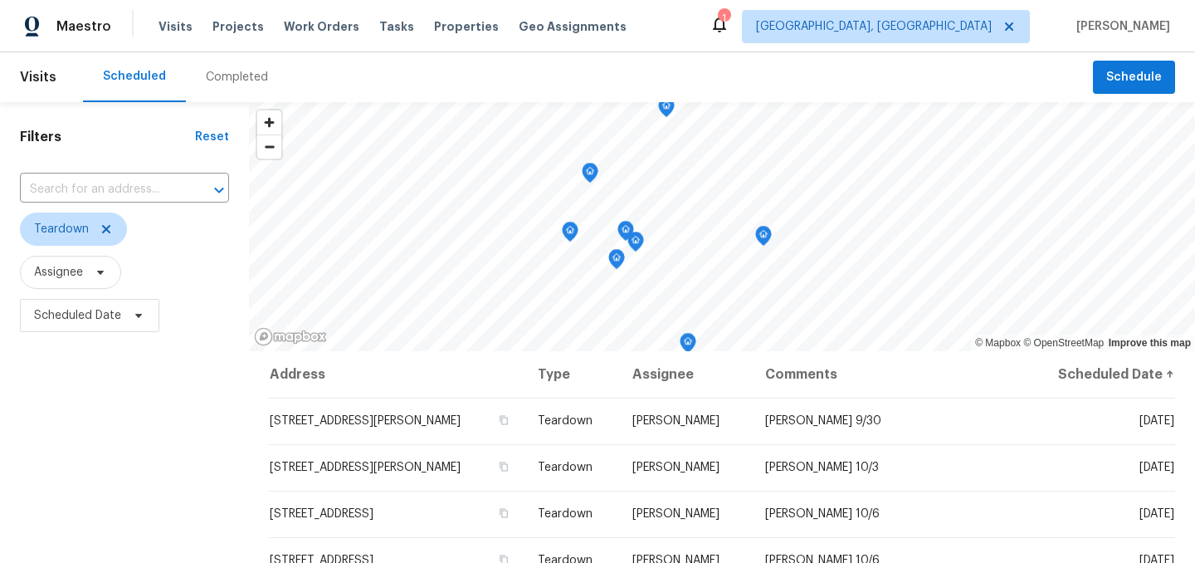
click at [100, 398] on div "Filters Reset ​ Teardown Assignee Scheduled Date" at bounding box center [124, 451] width 249 height 699
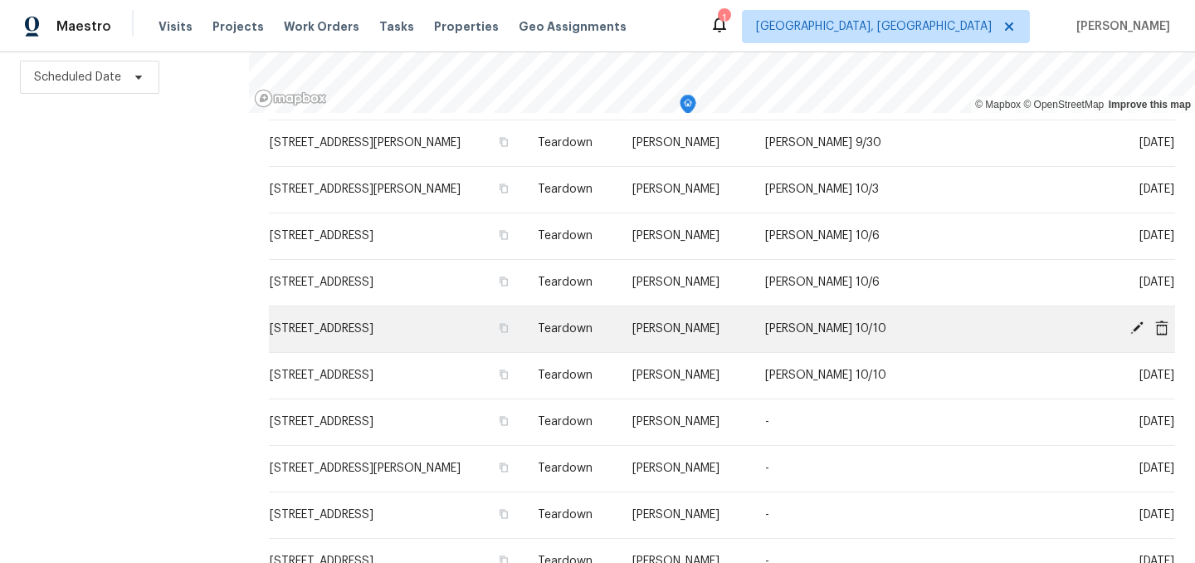
scroll to position [121, 0]
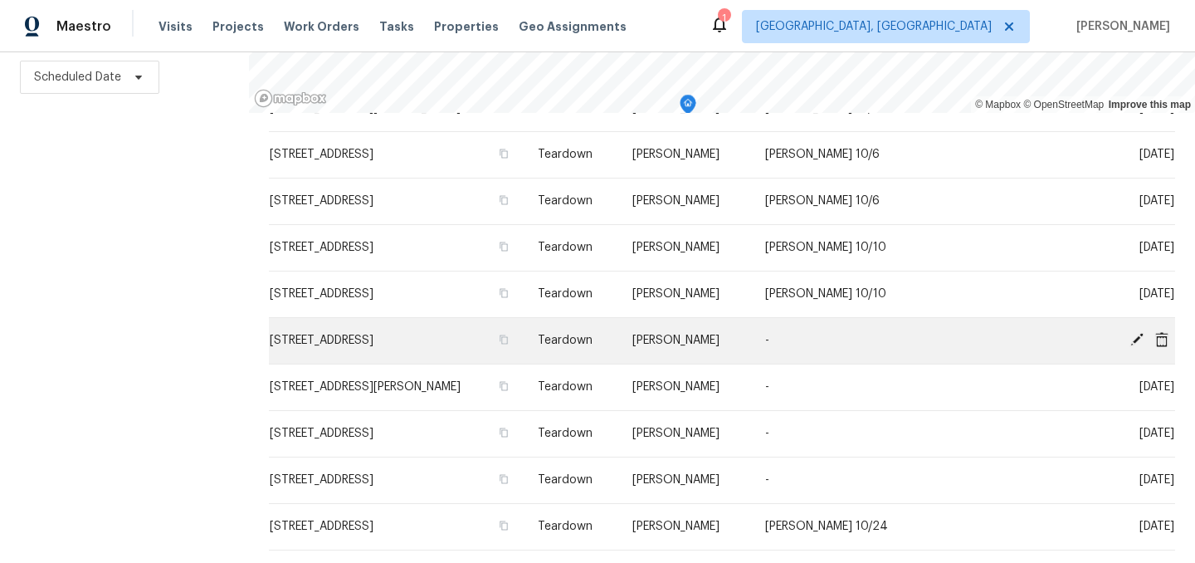
click at [1133, 339] on icon at bounding box center [1136, 339] width 13 height 13
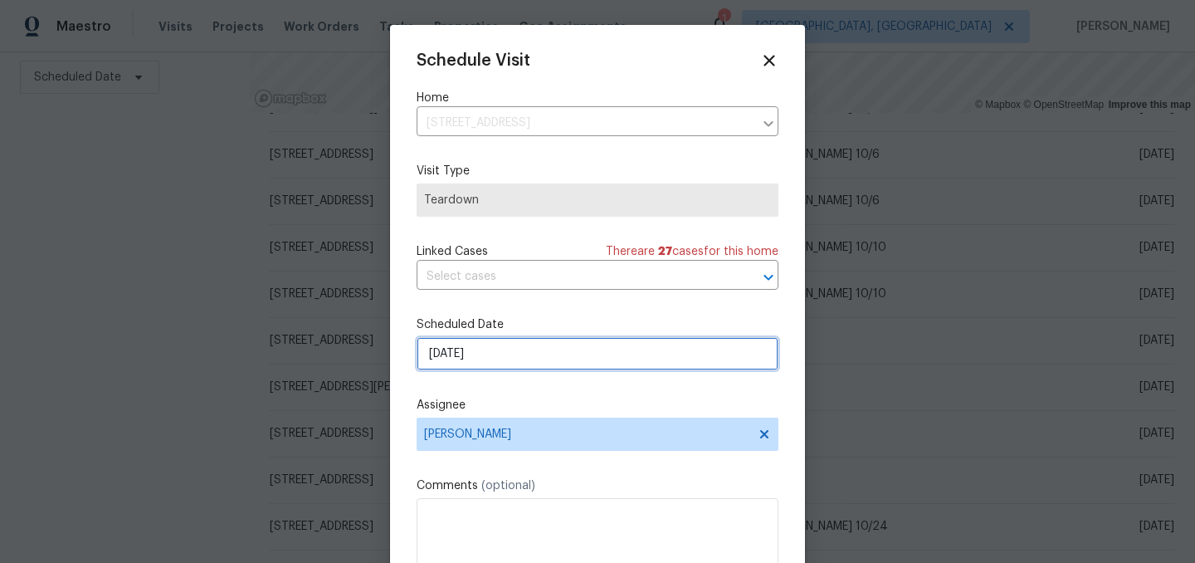
click at [480, 358] on input "10/12/2025" at bounding box center [598, 353] width 362 height 33
select select "9"
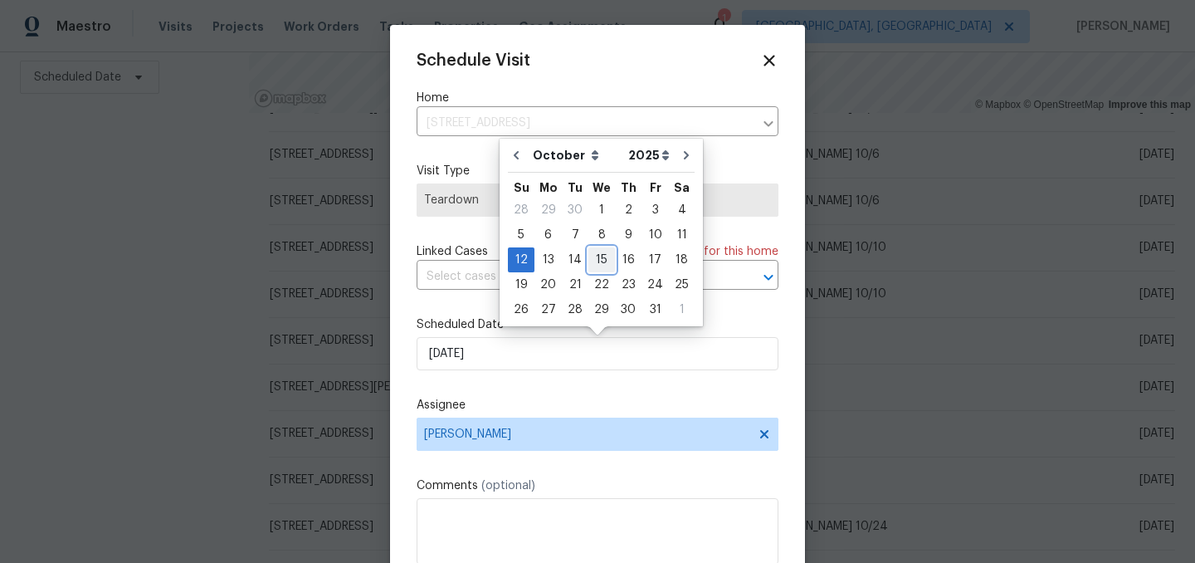
click at [602, 253] on div "15" at bounding box center [601, 259] width 27 height 23
type input "10/15/2025"
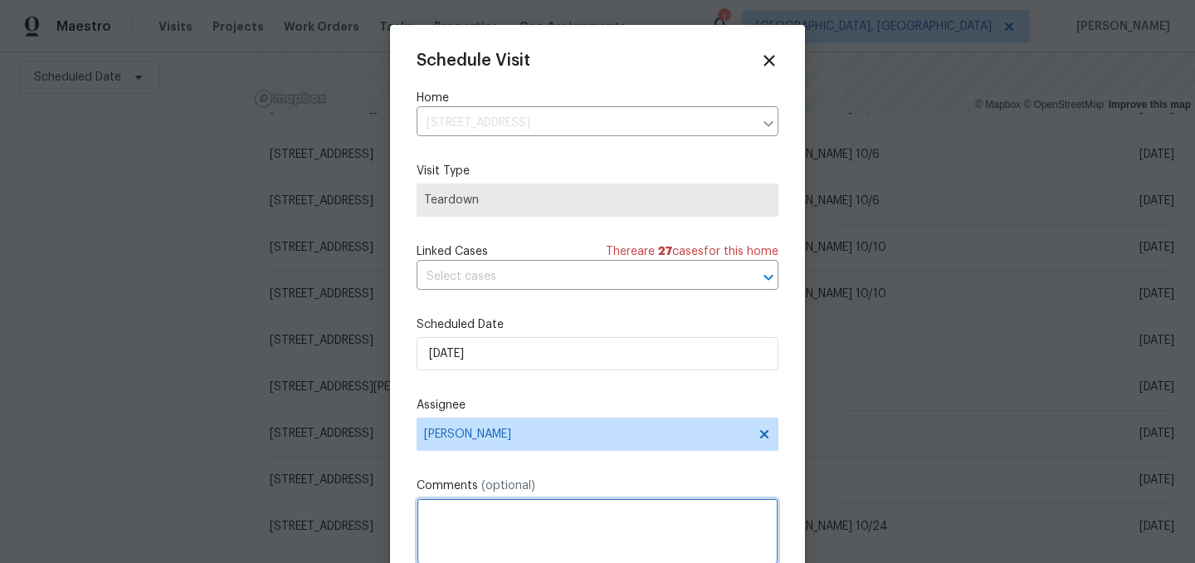
click at [495, 514] on textarea at bounding box center [598, 531] width 362 height 66
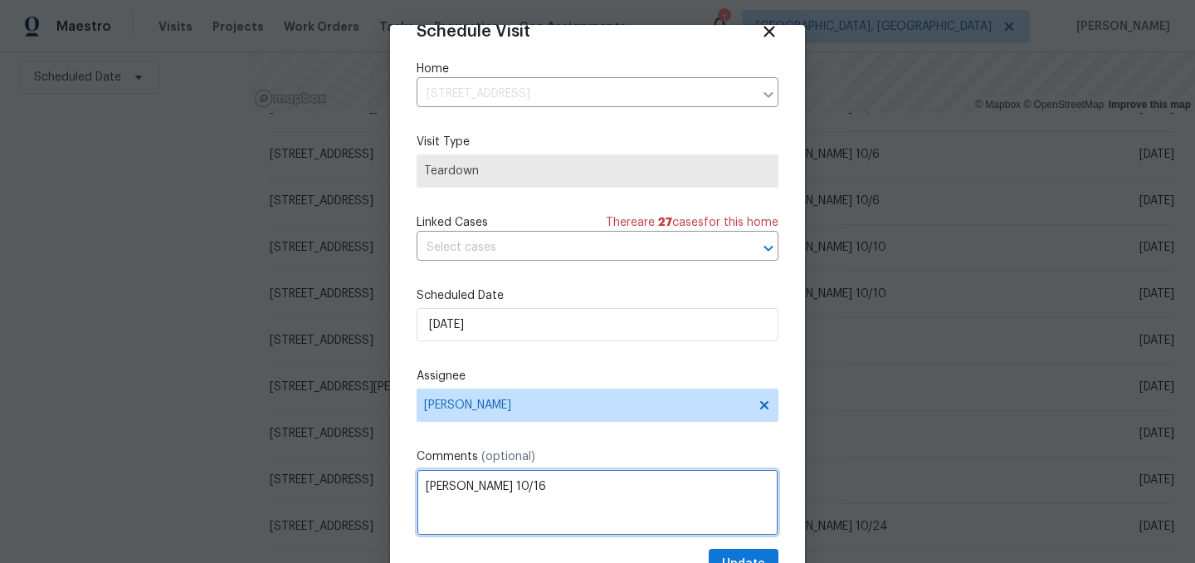
scroll to position [68, 0]
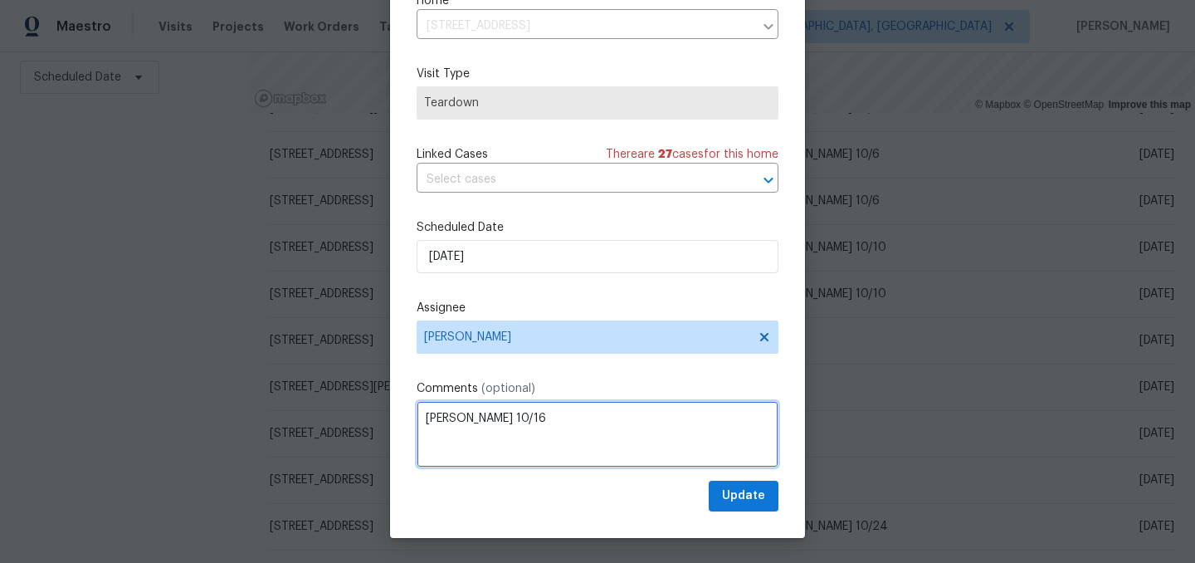
type textarea "COE 10/16"
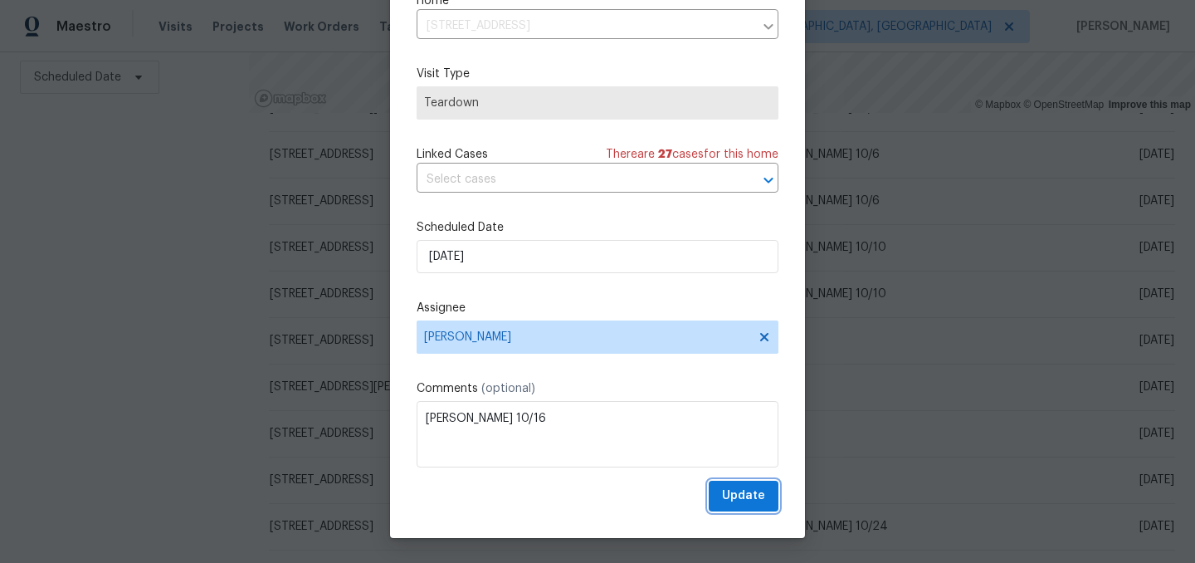
click at [738, 494] on span "Update" at bounding box center [743, 495] width 43 height 21
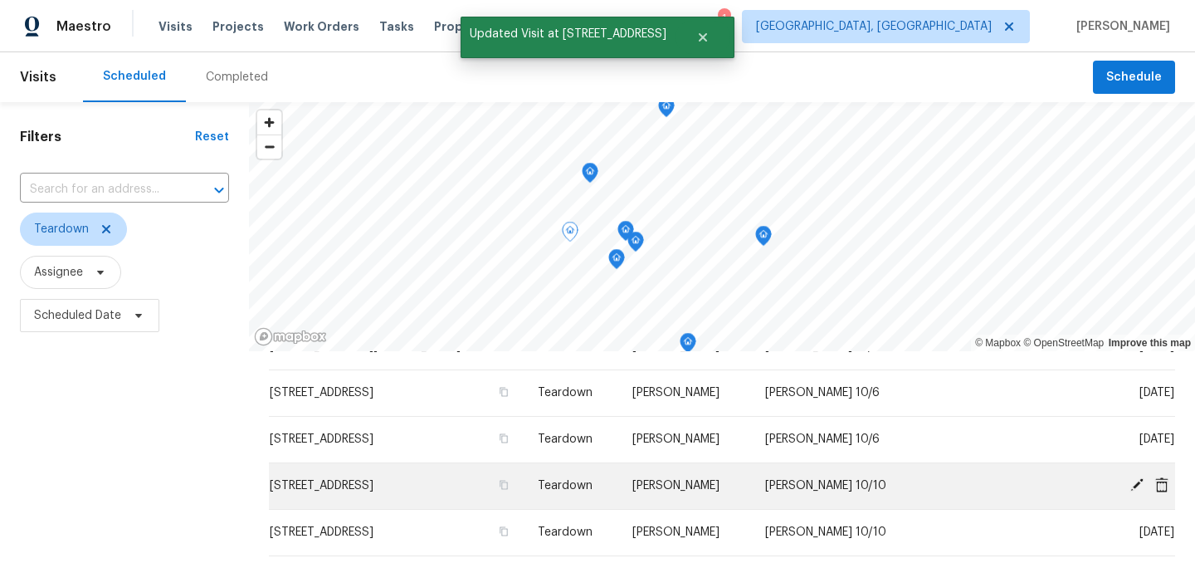
scroll to position [238, 0]
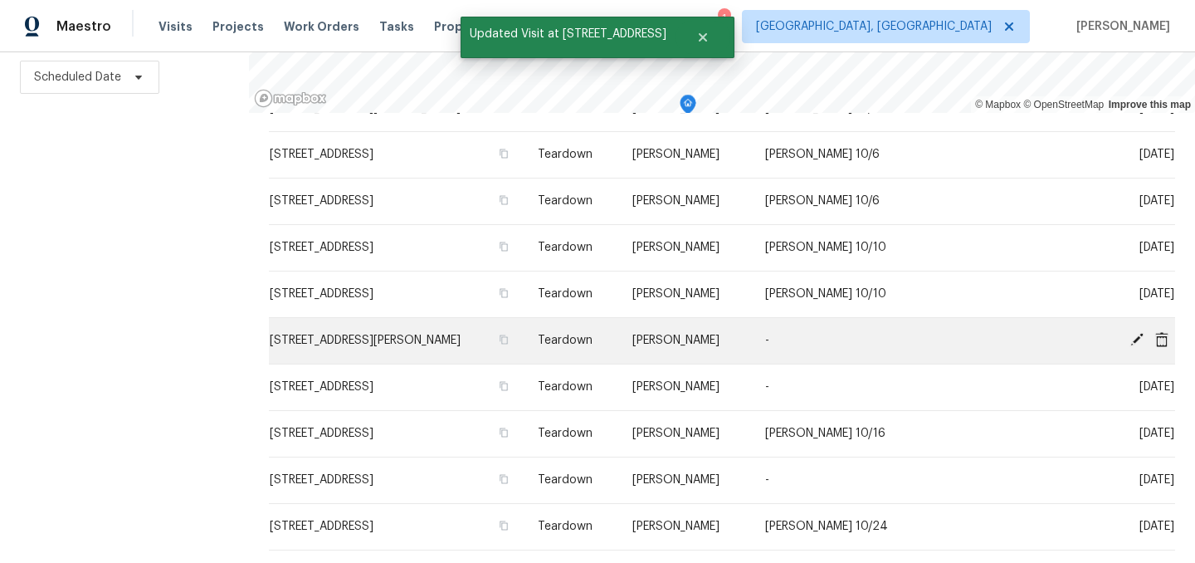
click at [1135, 338] on icon at bounding box center [1136, 339] width 13 height 13
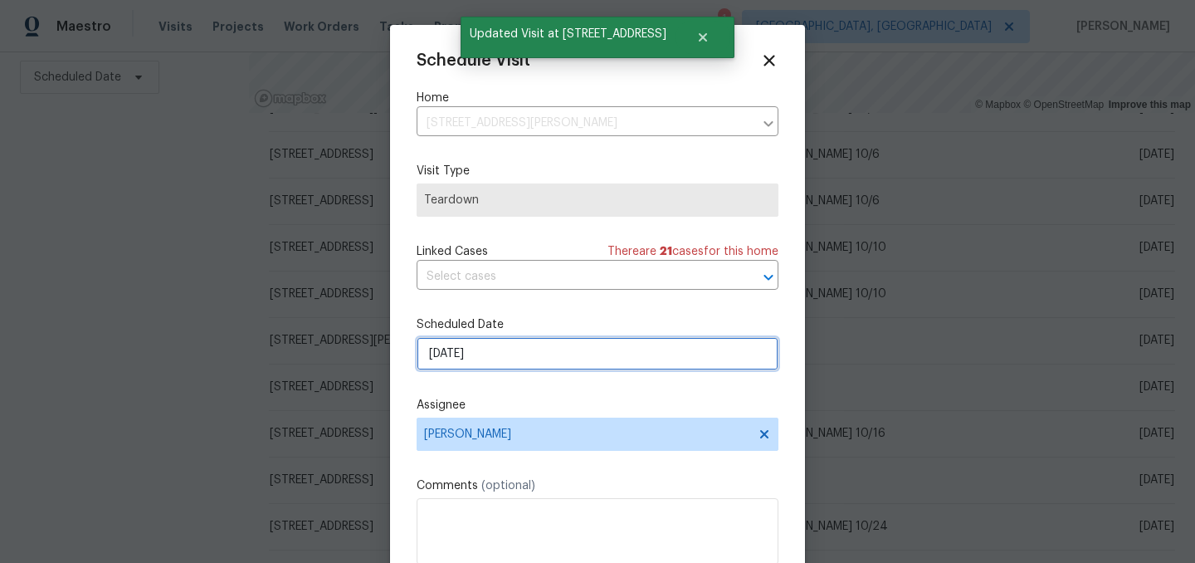
select select "9"
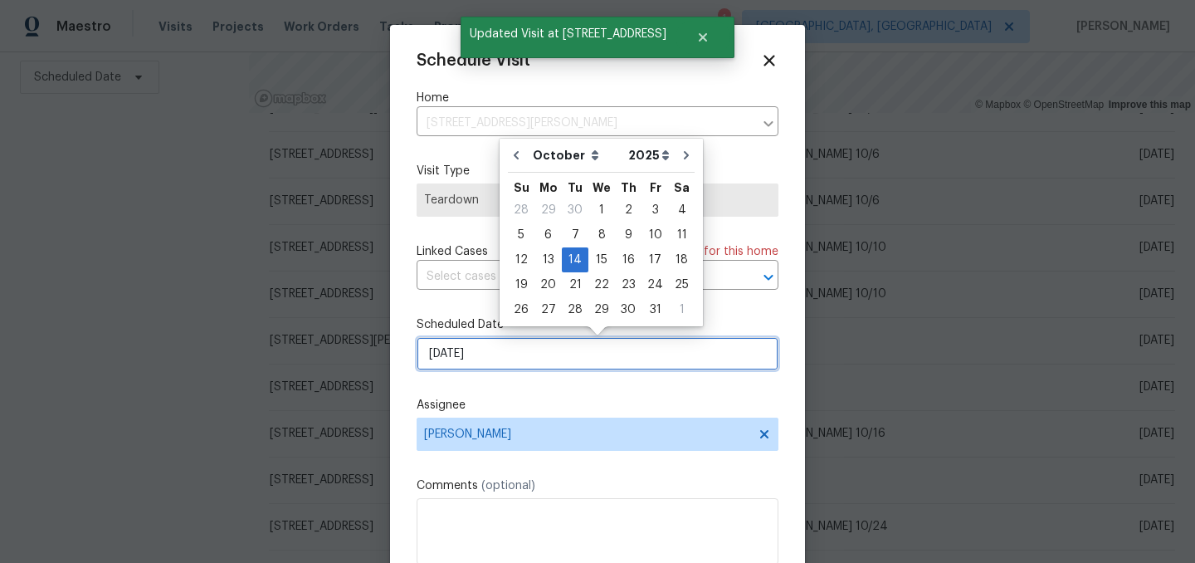
click at [485, 363] on input "10/14/2025" at bounding box center [598, 353] width 362 height 33
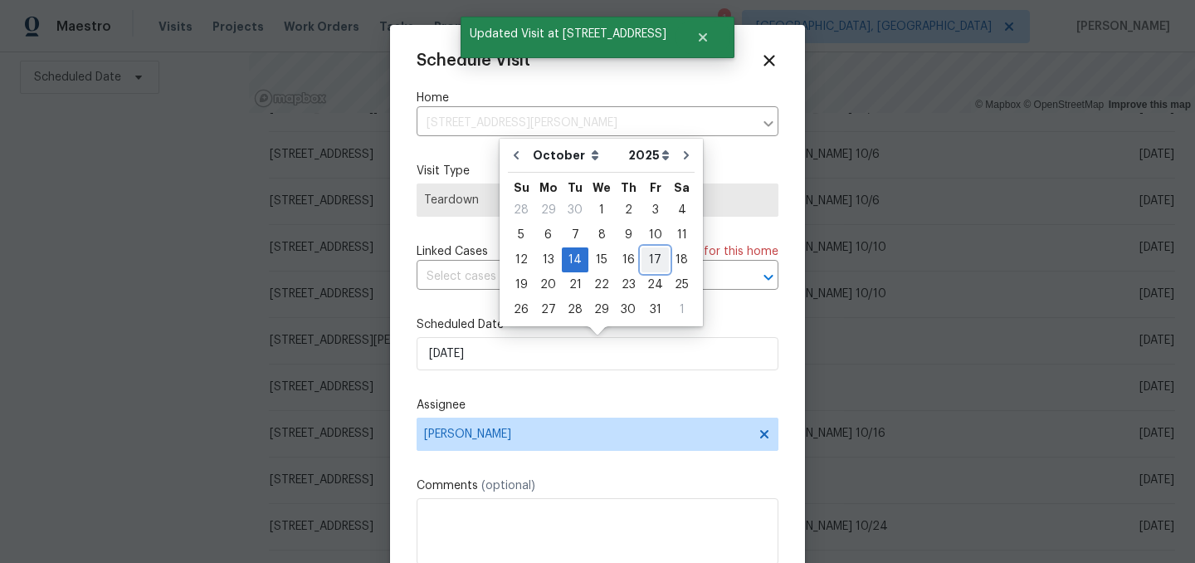
click at [646, 256] on div "17" at bounding box center [654, 259] width 27 height 23
type input "10/17/2025"
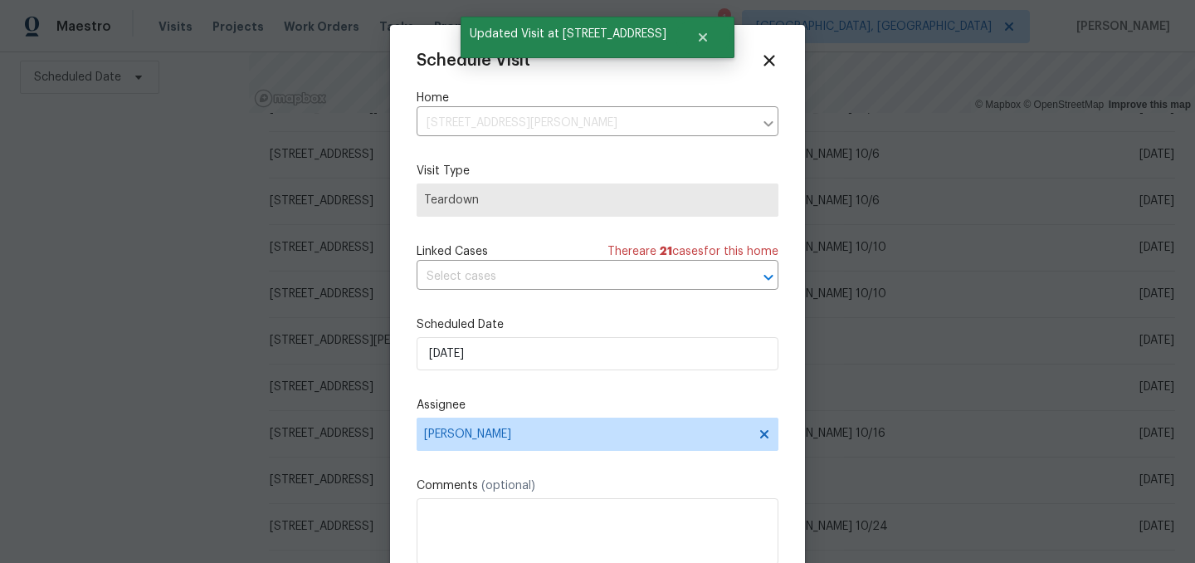
click at [485, 495] on div "Comments (optional)" at bounding box center [598, 520] width 362 height 87
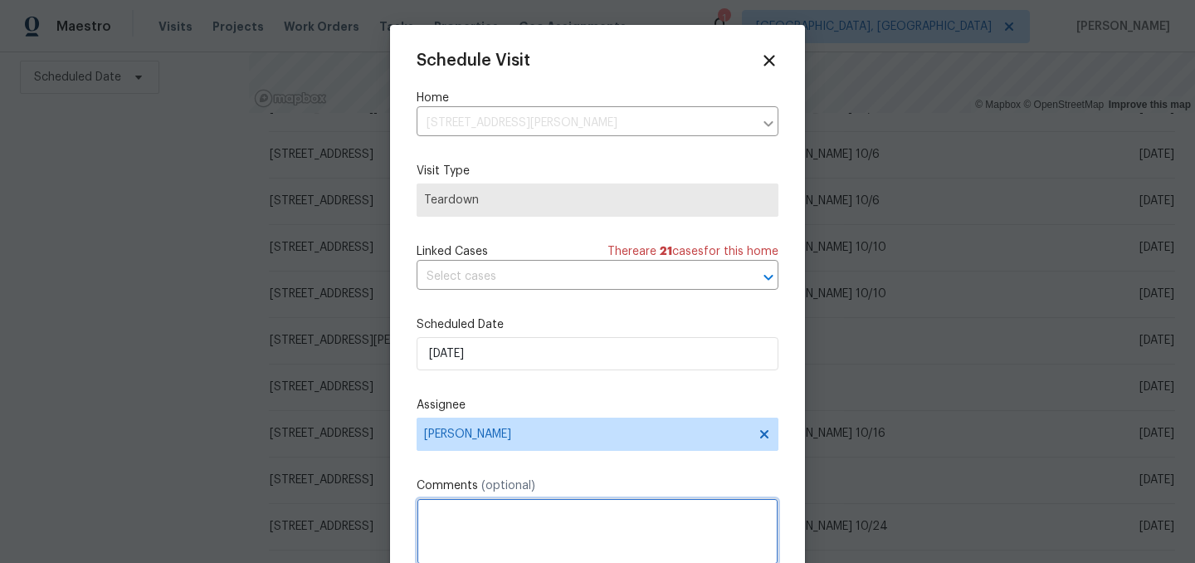
click at [475, 509] on textarea at bounding box center [598, 531] width 362 height 66
type textarea "COE 10/20"
click at [602, 486] on label "Comments (optional)" at bounding box center [598, 485] width 362 height 17
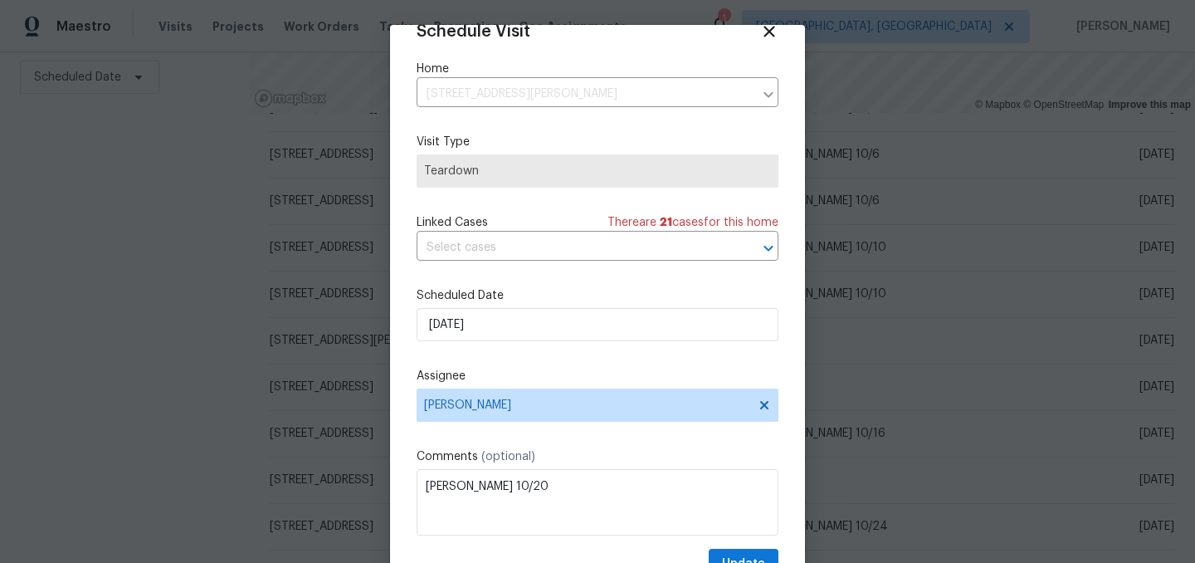
scroll to position [68, 0]
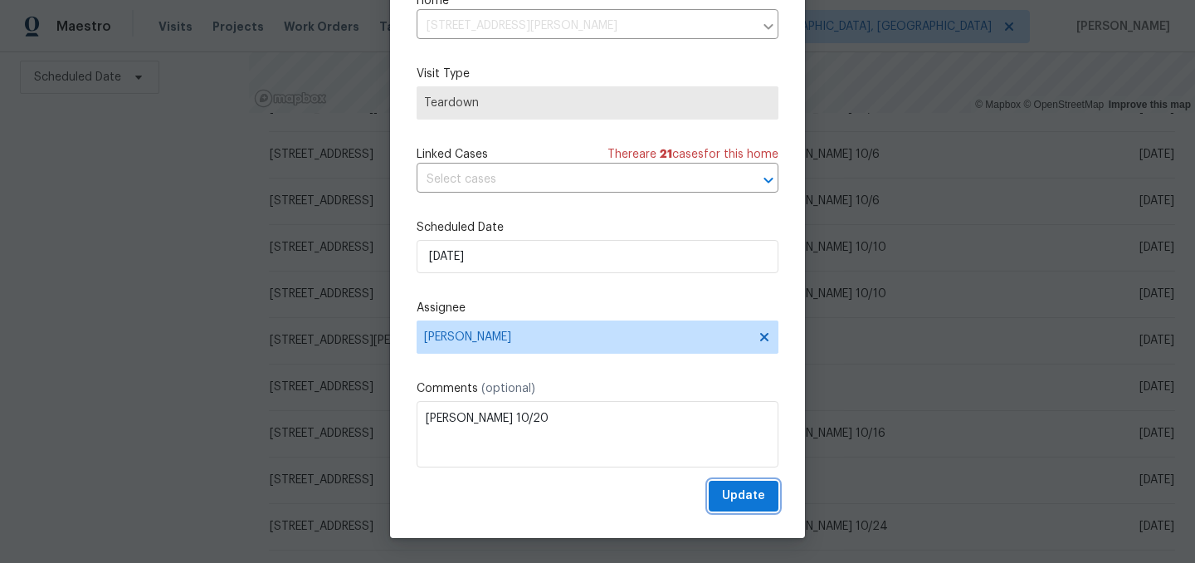
click at [769, 500] on button "Update" at bounding box center [744, 495] width 70 height 31
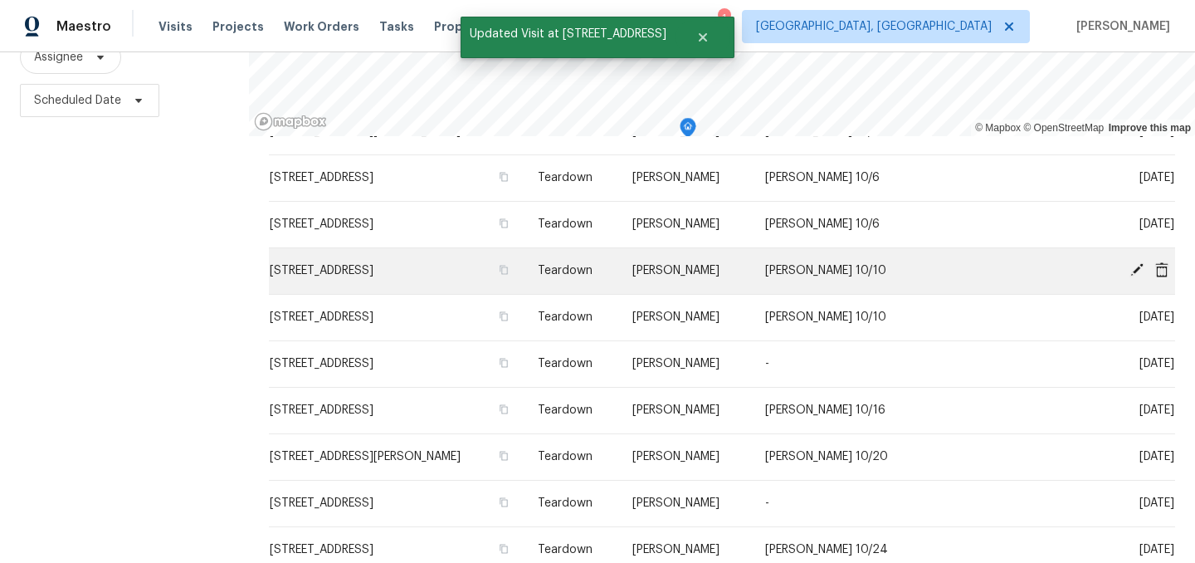
scroll to position [238, 0]
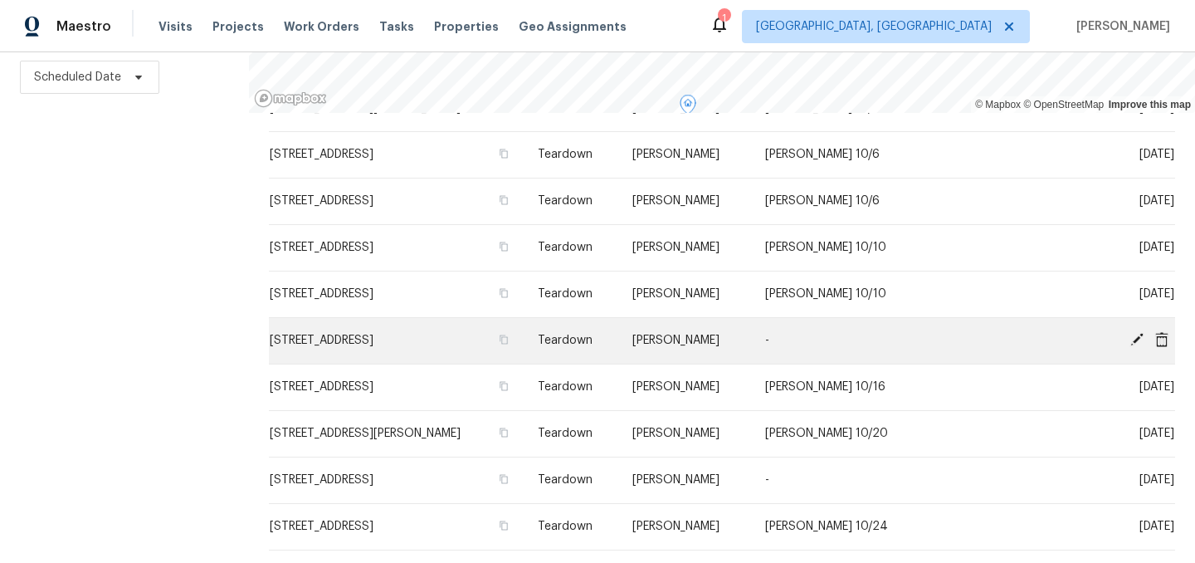
click at [1138, 337] on icon at bounding box center [1136, 339] width 13 height 13
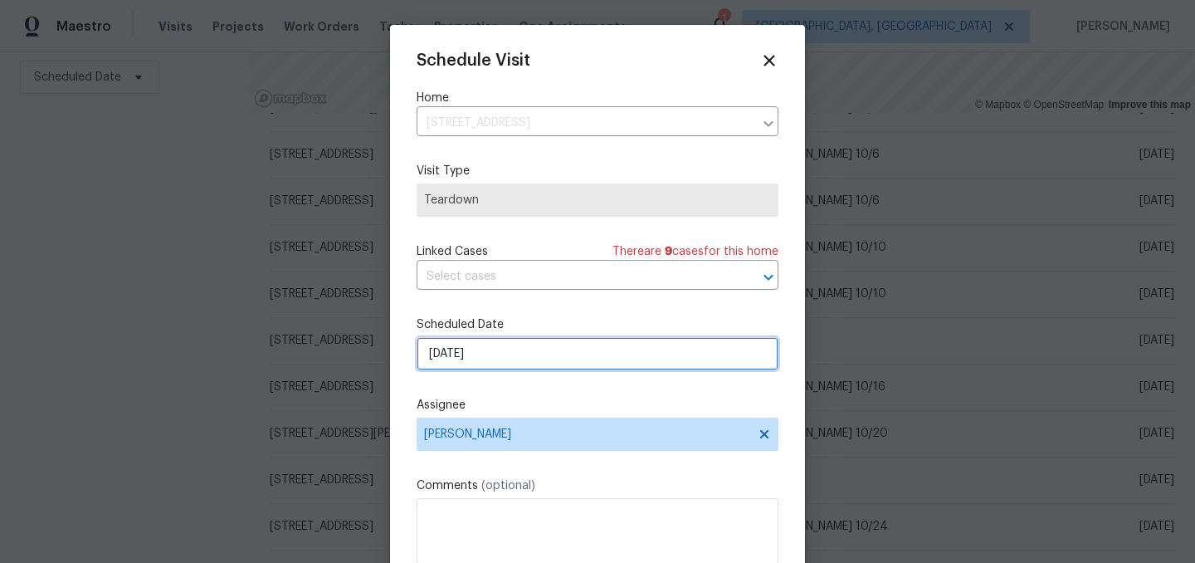
select select "9"
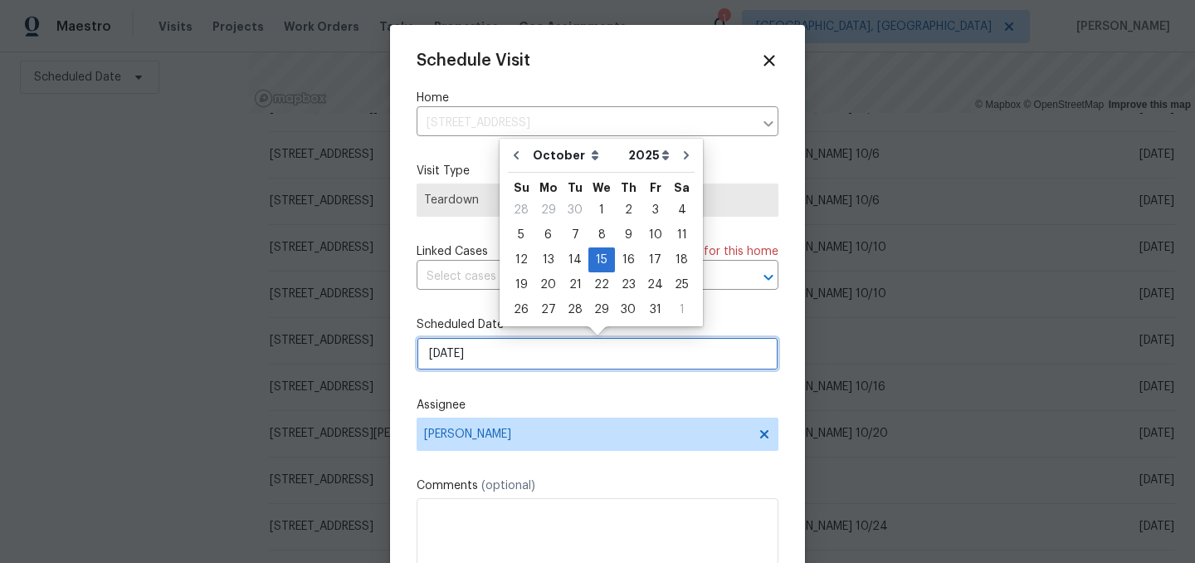
click at [515, 359] on input "10/15/2025" at bounding box center [598, 353] width 362 height 33
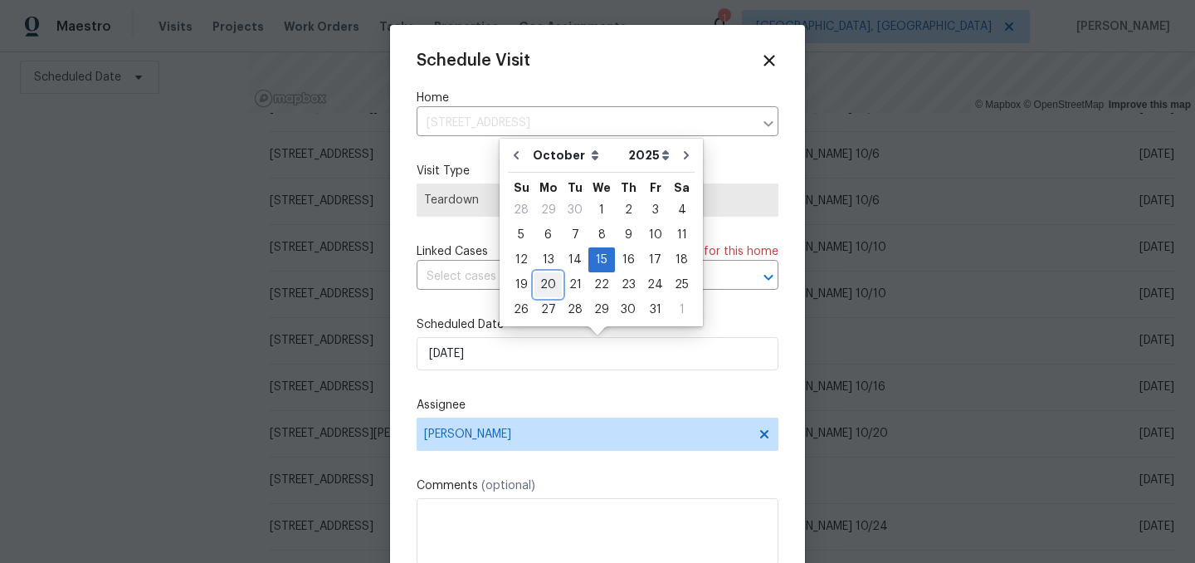
click at [543, 285] on div "20" at bounding box center [547, 284] width 27 height 23
type input "10/20/2025"
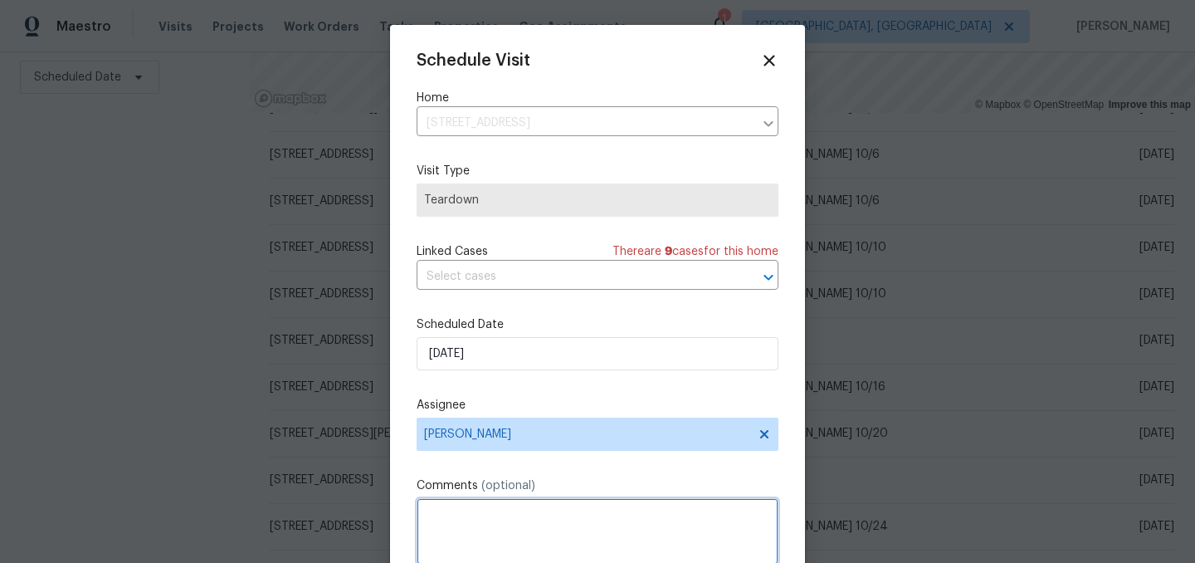
click at [485, 526] on textarea at bounding box center [598, 531] width 362 height 66
type textarea "COE 10/21"
click at [603, 489] on label "Comments (optional)" at bounding box center [598, 485] width 362 height 17
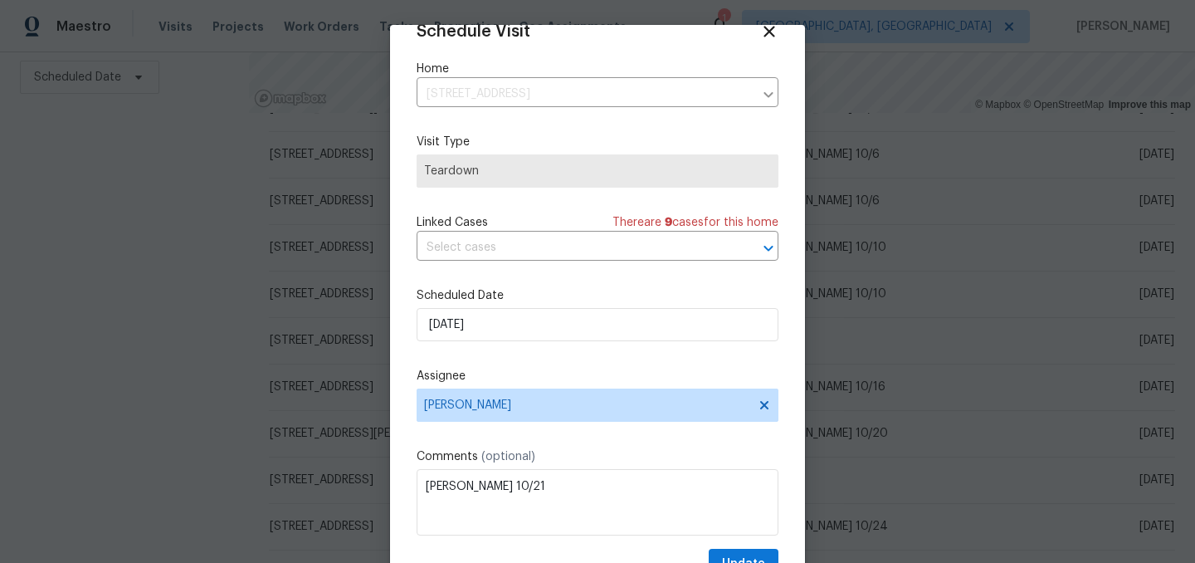
scroll to position [68, 0]
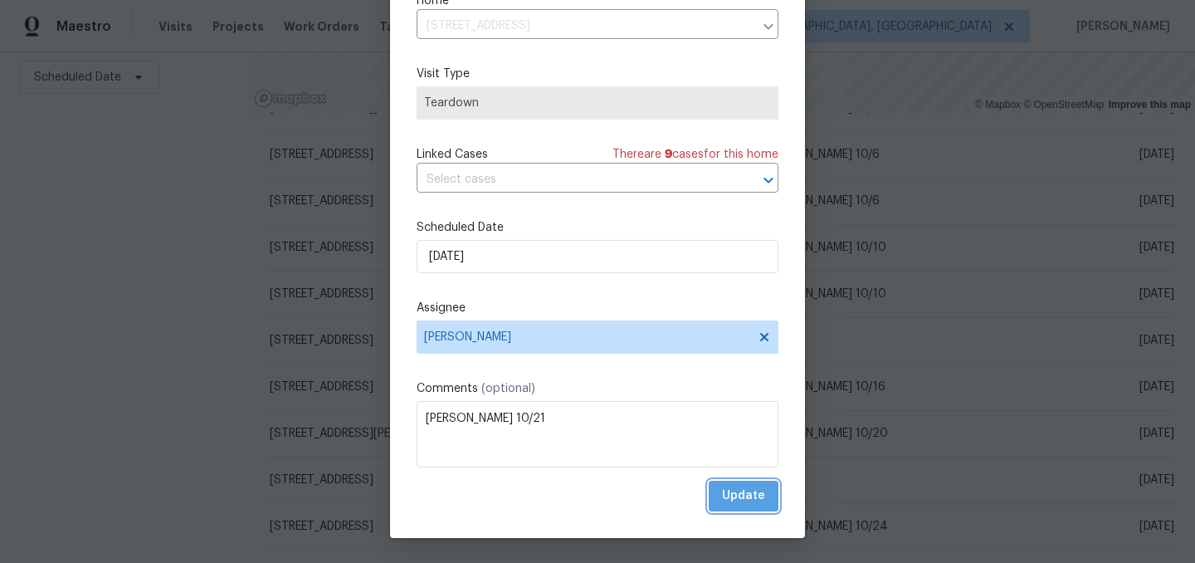
click at [753, 488] on span "Update" at bounding box center [743, 495] width 43 height 21
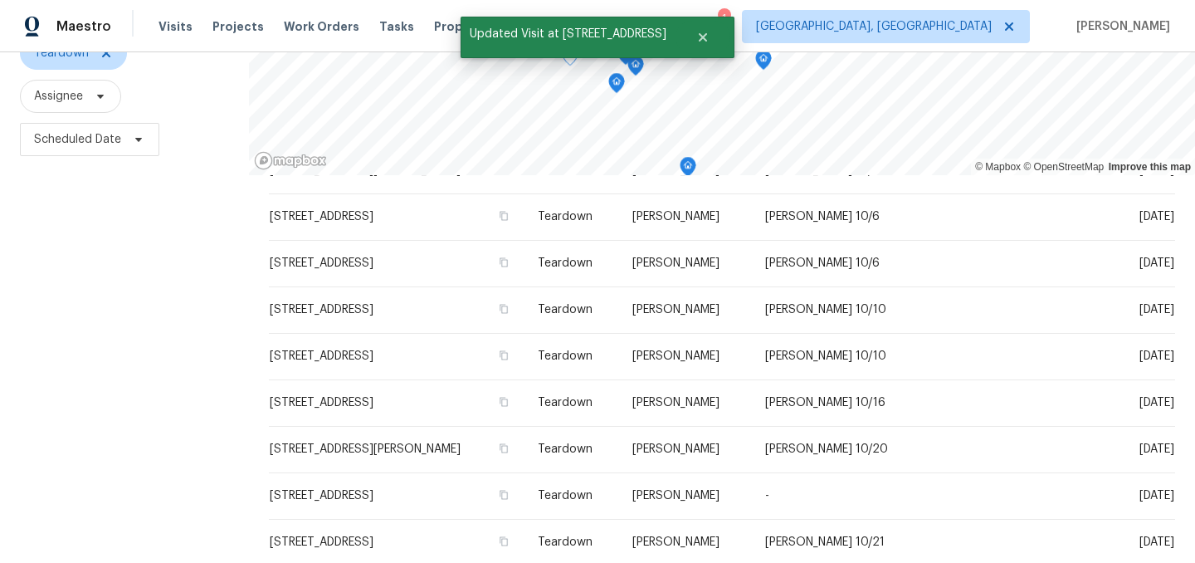
scroll to position [238, 0]
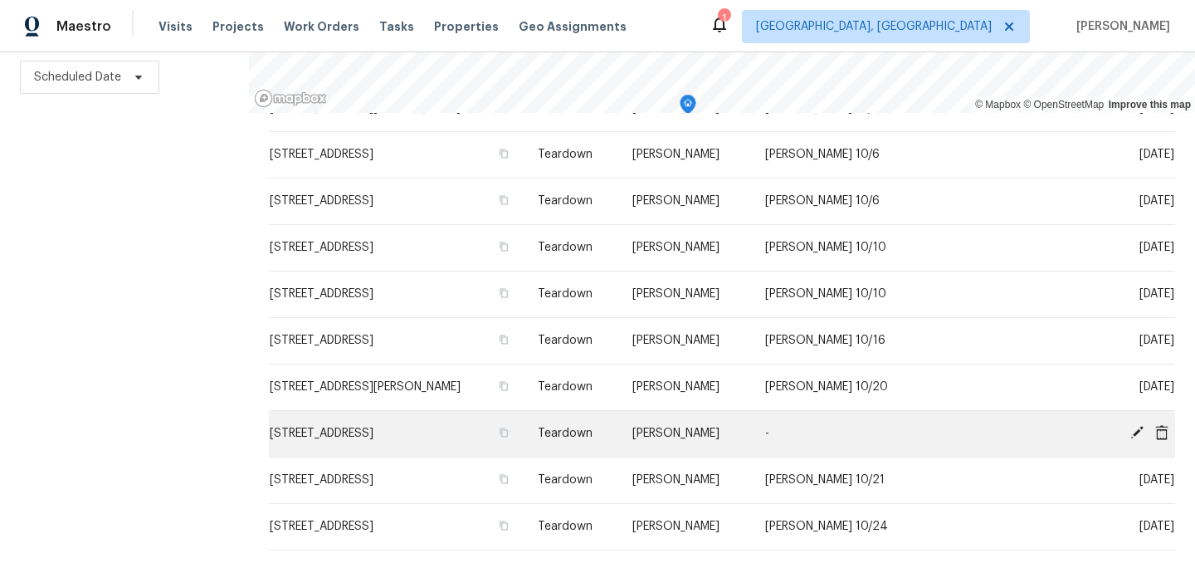
click at [1135, 431] on icon at bounding box center [1136, 432] width 13 height 13
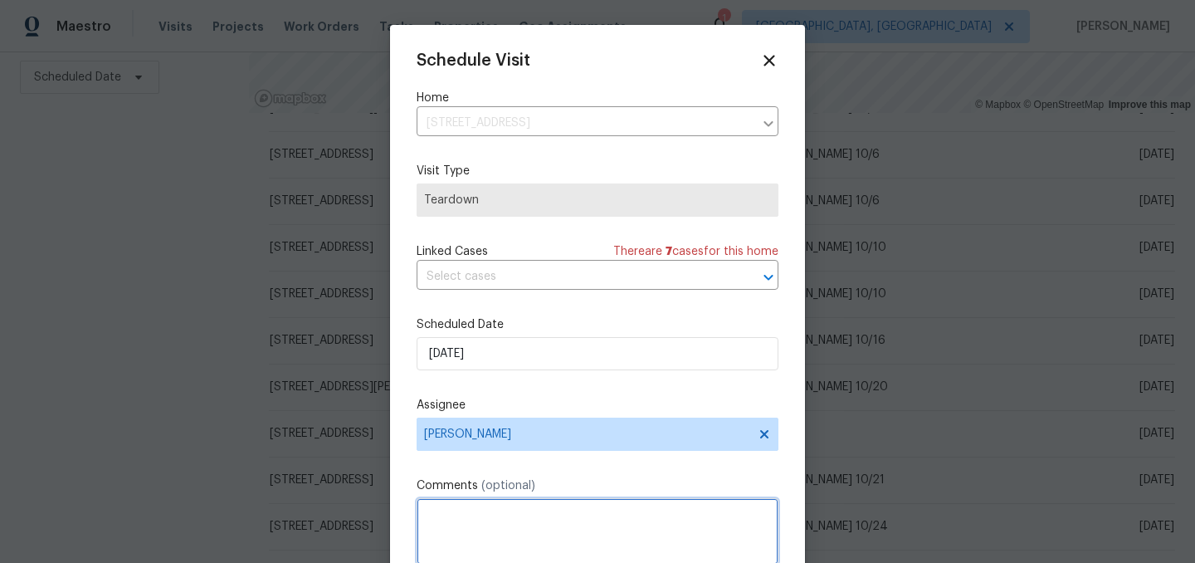
click at [500, 514] on textarea at bounding box center [598, 531] width 362 height 66
type textarea "COE 10/23"
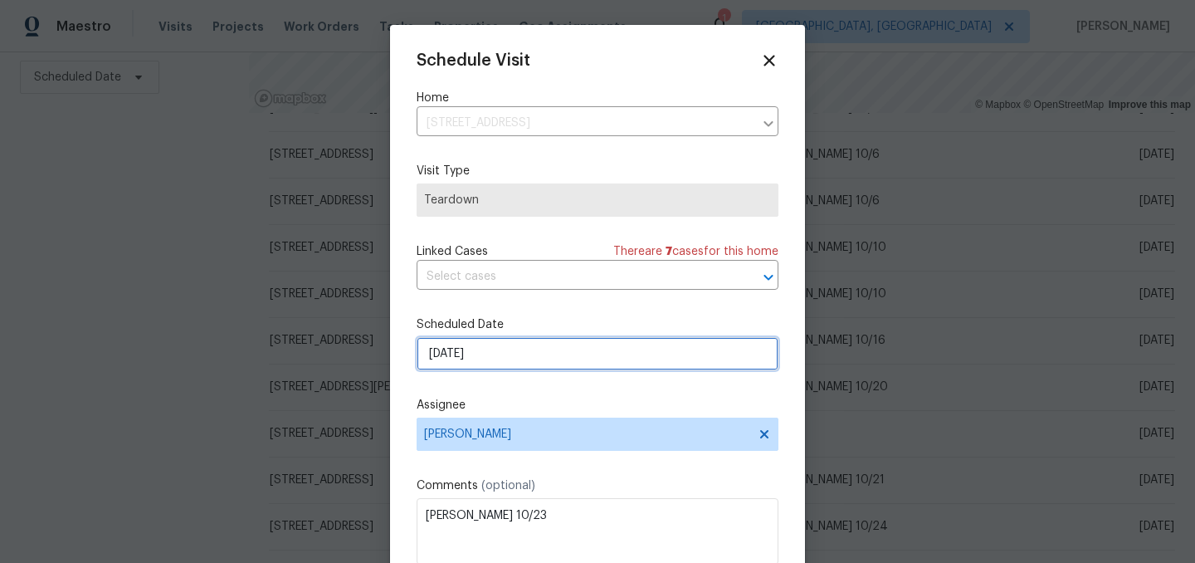
click at [507, 359] on input "10/19/2025" at bounding box center [598, 353] width 362 height 33
select select "9"
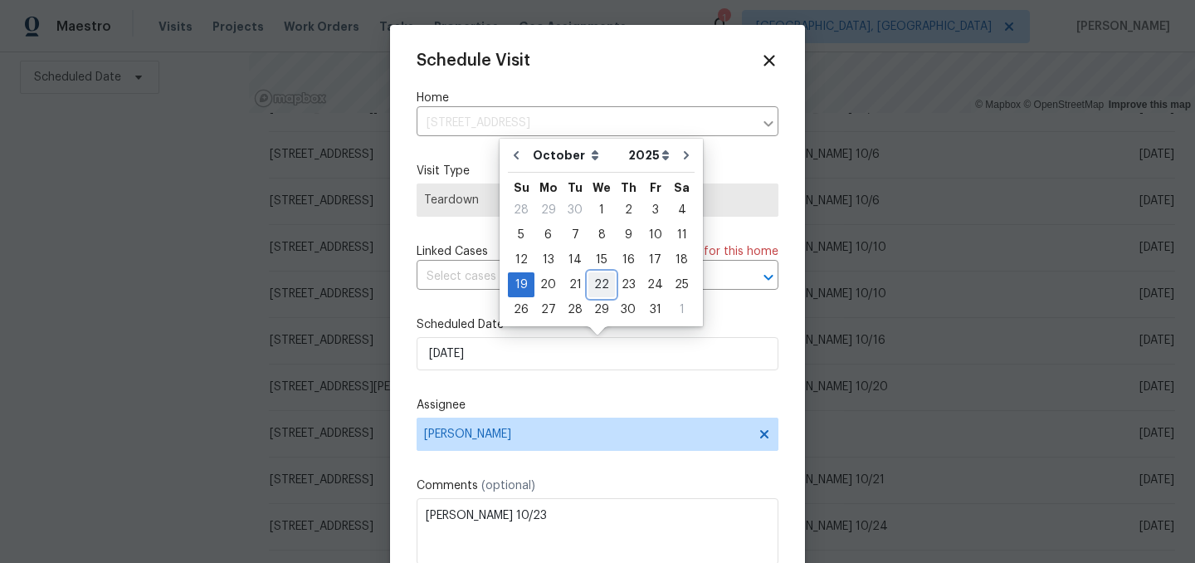
click at [592, 283] on div "22" at bounding box center [601, 284] width 27 height 23
type input "10/22/2025"
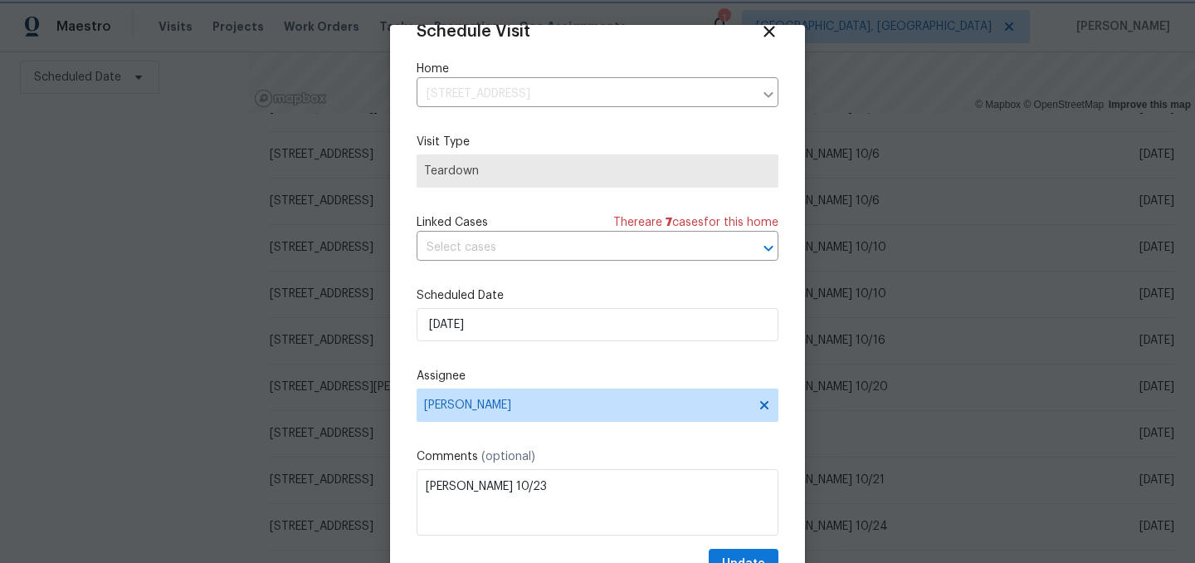
scroll to position [68, 0]
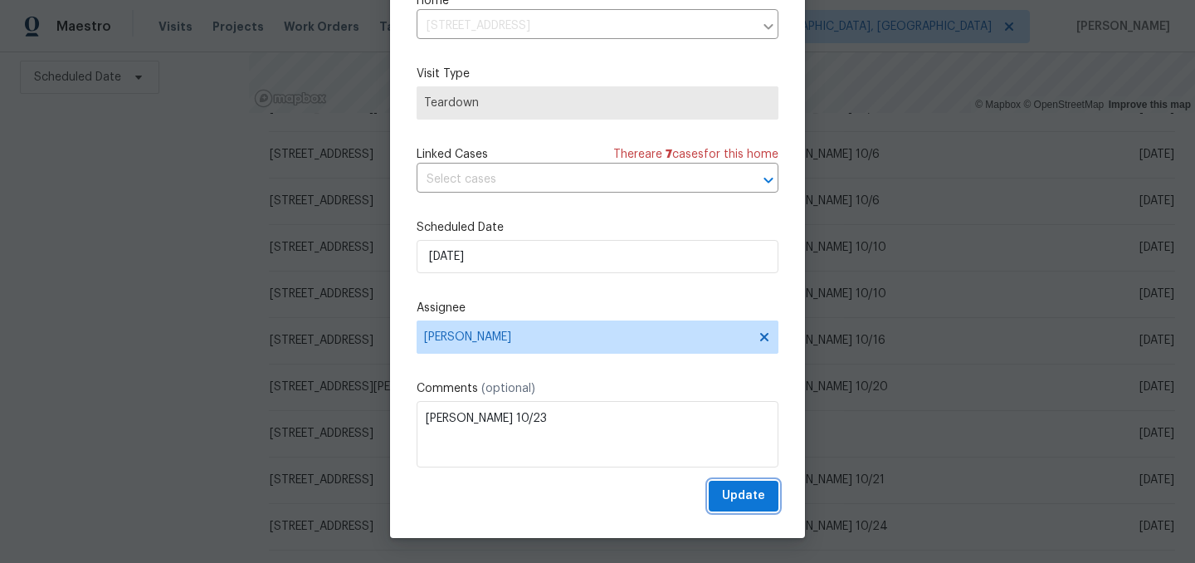
click at [729, 487] on span "Update" at bounding box center [743, 495] width 43 height 21
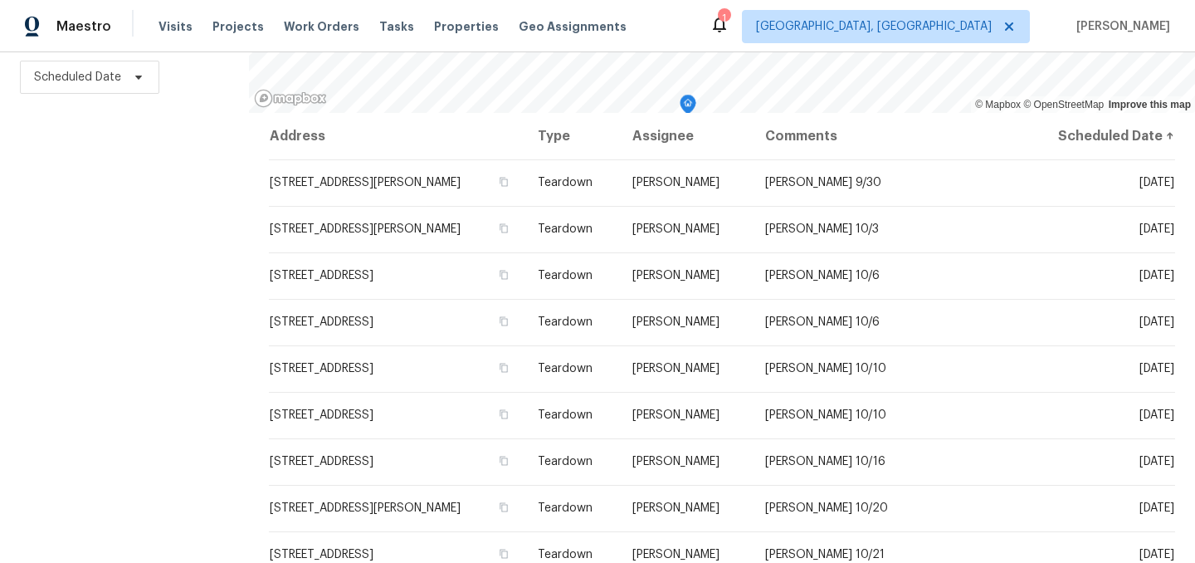
scroll to position [0, 0]
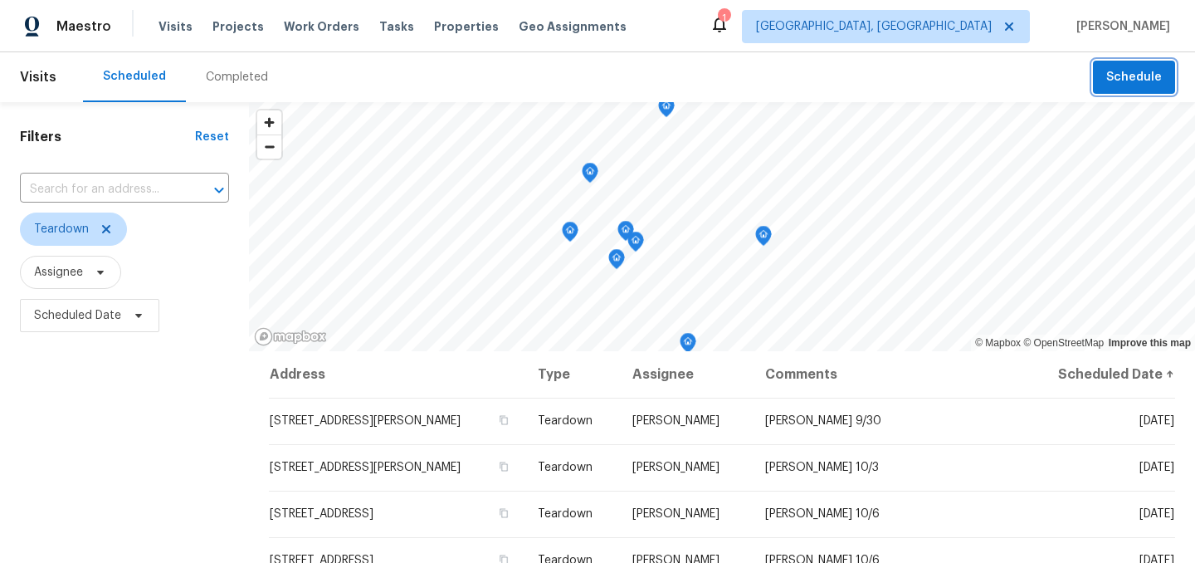
click at [1132, 74] on span "Schedule" at bounding box center [1134, 77] width 56 height 21
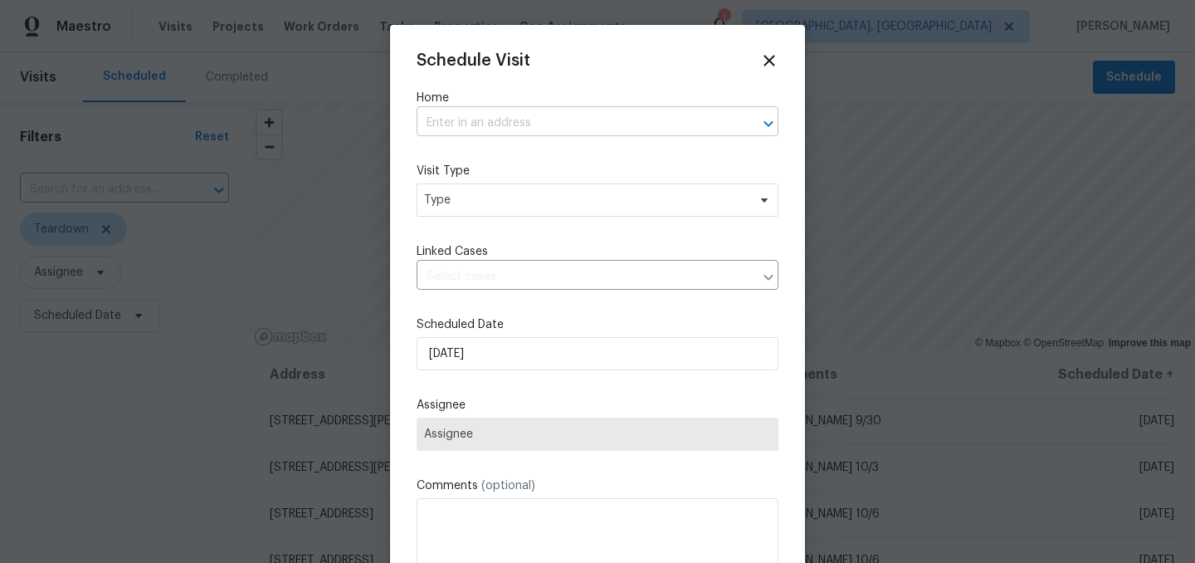
click at [499, 118] on input "text" at bounding box center [574, 123] width 315 height 26
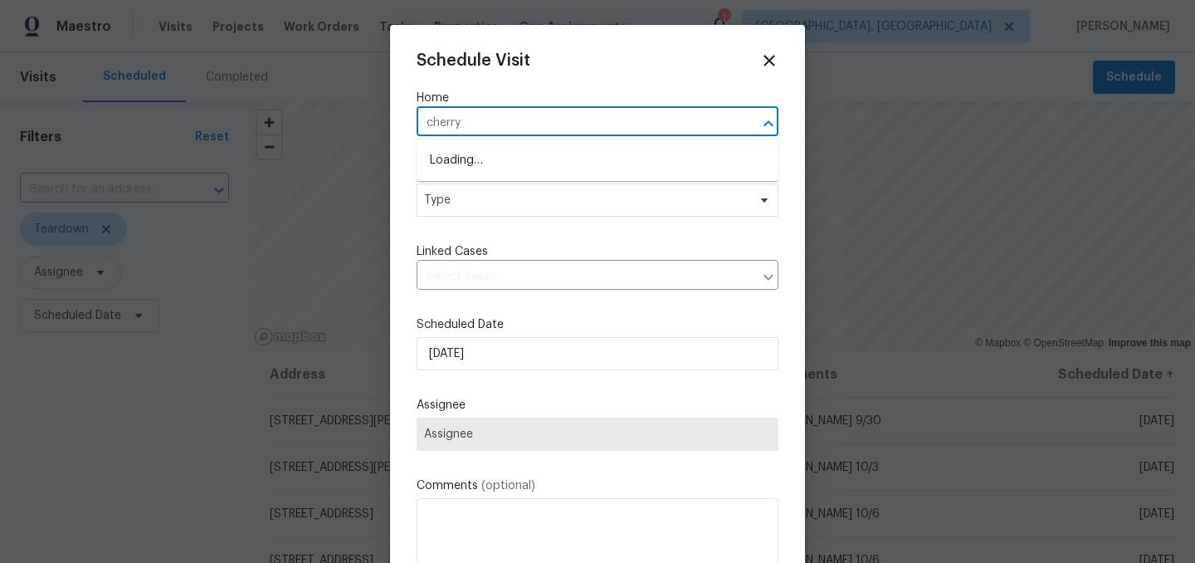
type input "cherry"
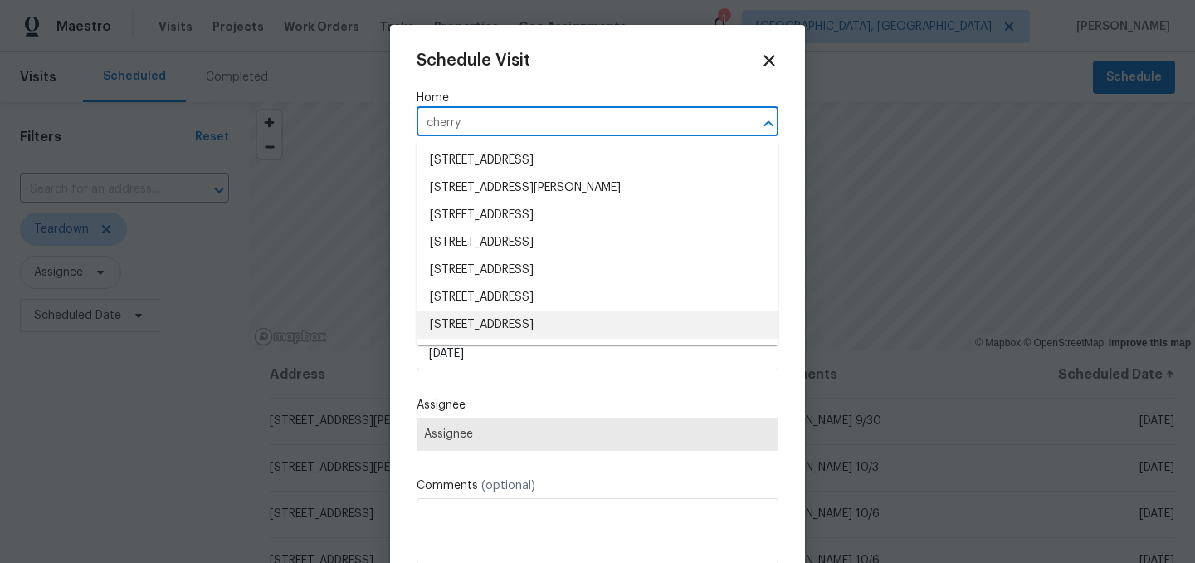
click at [533, 317] on li "6880 Cherry Blossom East Dr, Fishers, IN 46038" at bounding box center [598, 324] width 362 height 27
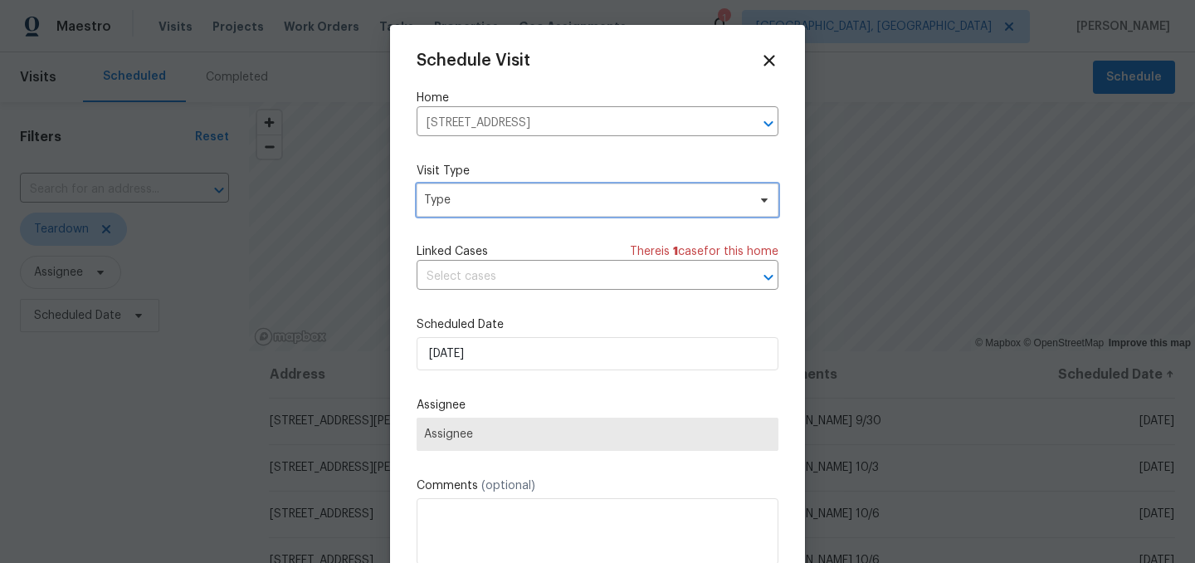
click at [546, 202] on span "Type" at bounding box center [585, 200] width 323 height 17
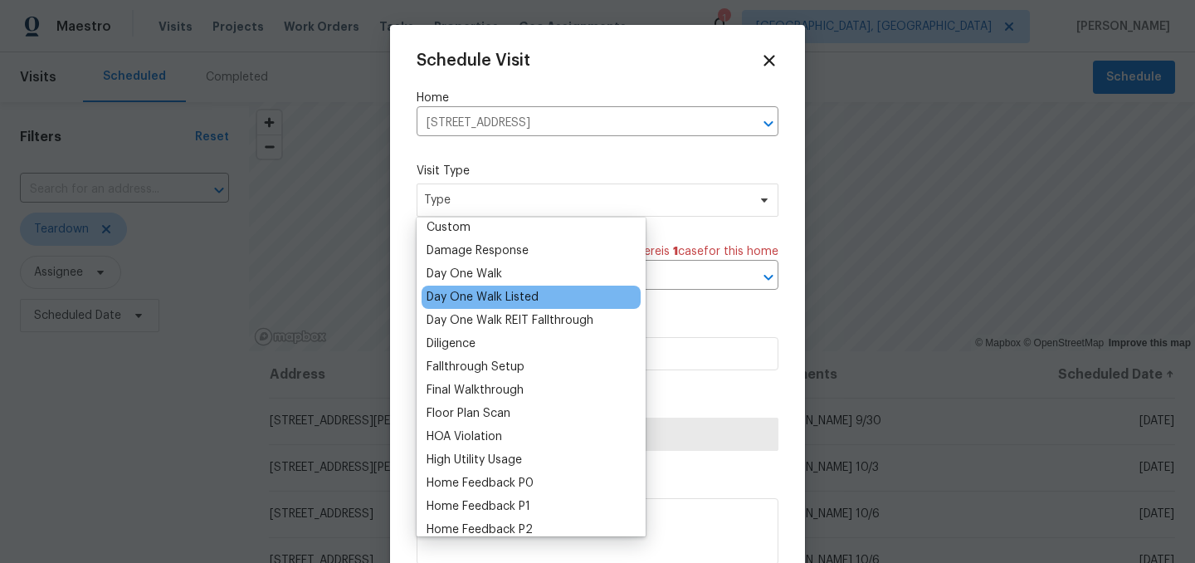
scroll to position [288, 0]
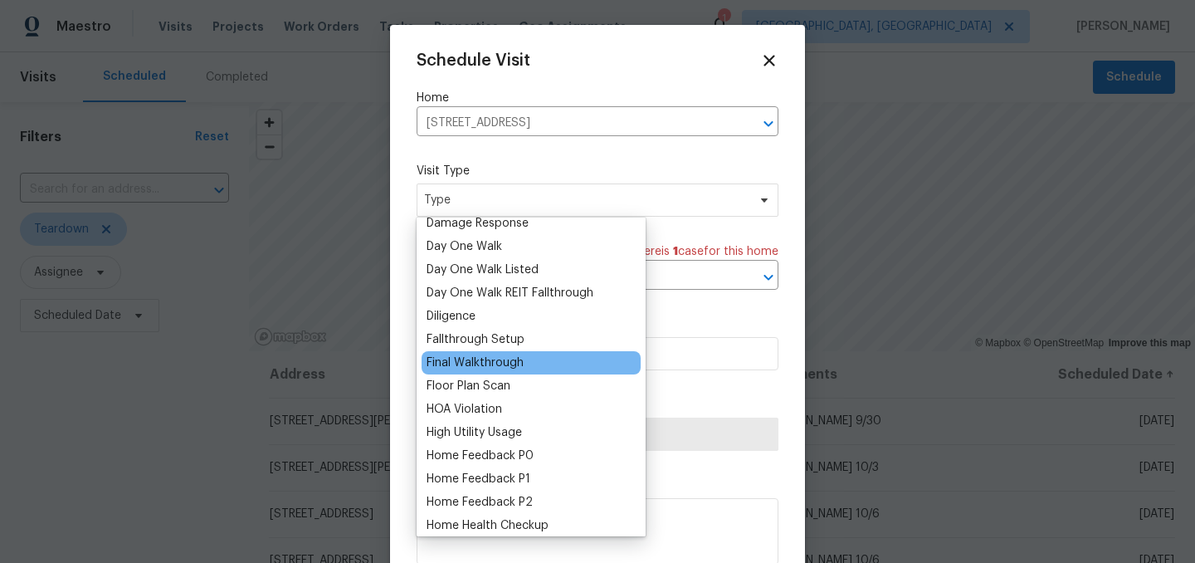
click at [504, 358] on div "Final Walkthrough" at bounding box center [474, 362] width 97 height 17
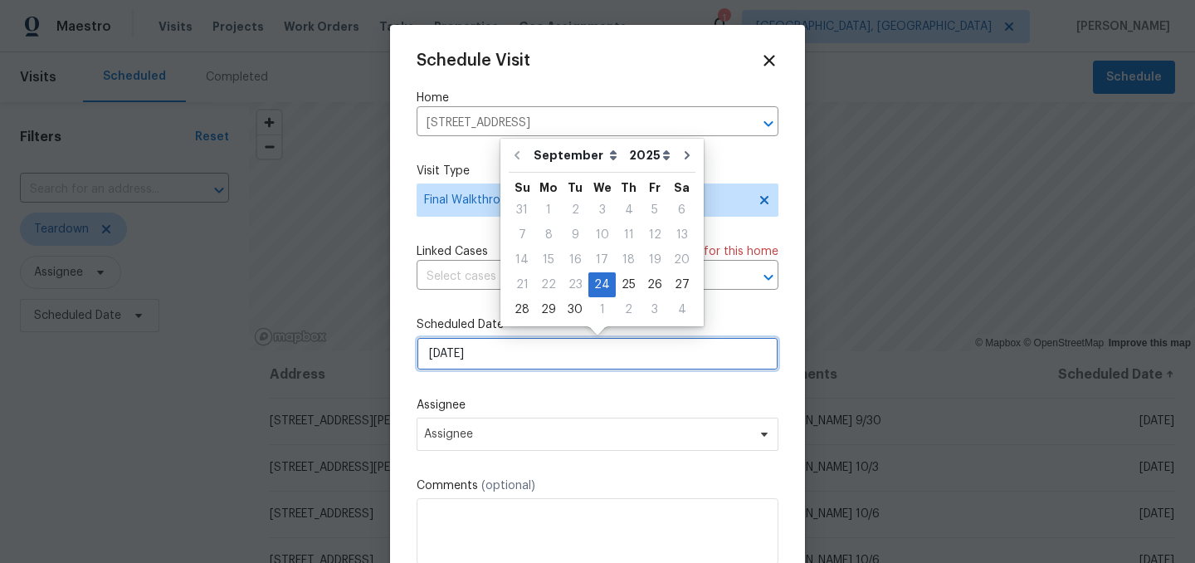
click at [495, 357] on input "9/24/2025" at bounding box center [598, 353] width 362 height 33
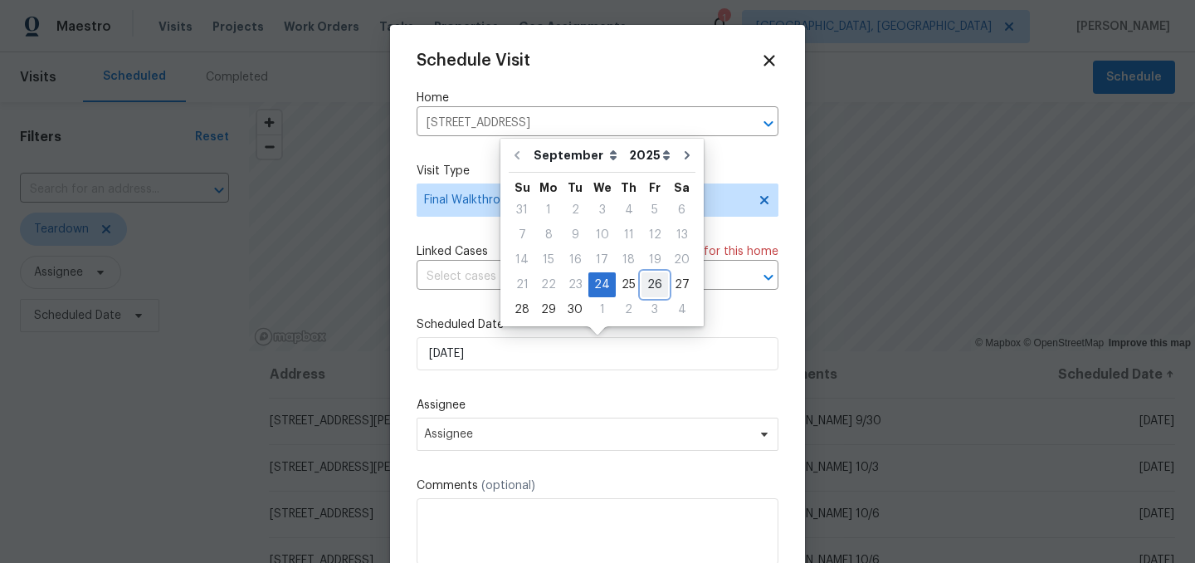
click at [651, 280] on div "26" at bounding box center [654, 284] width 27 height 23
type input "9/26/2025"
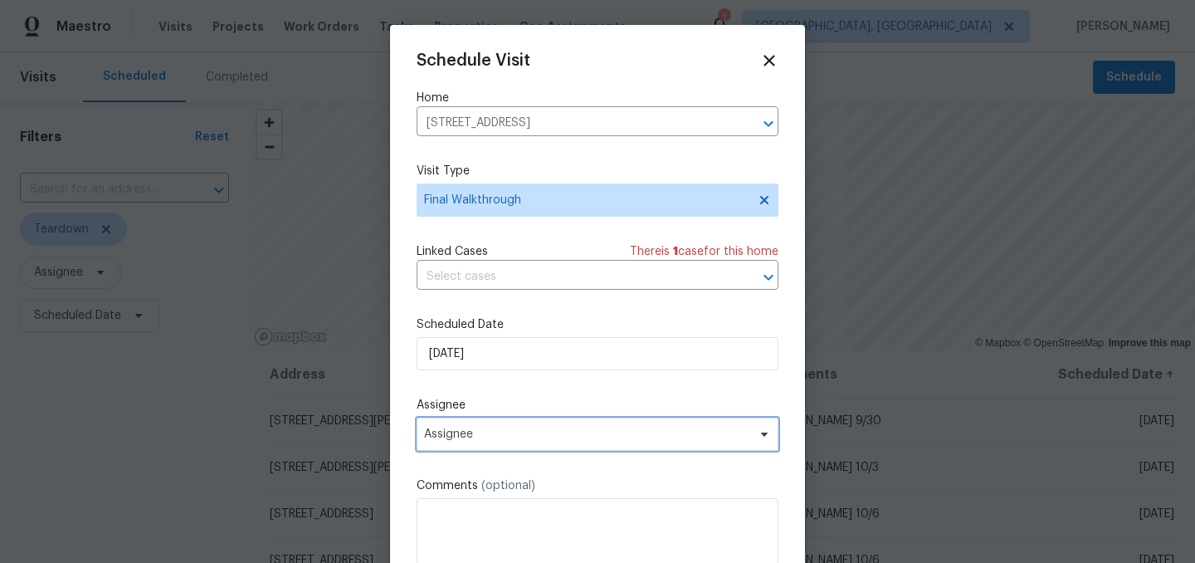
click at [492, 427] on span "Assignee" at bounding box center [598, 433] width 362 height 33
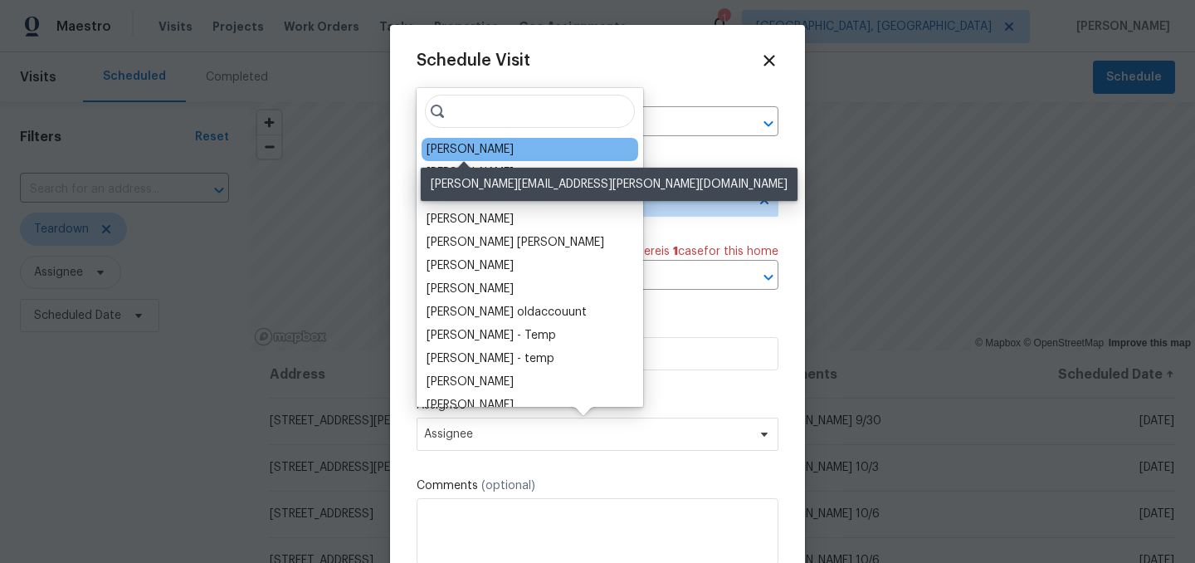
click at [463, 147] on div "[PERSON_NAME]" at bounding box center [469, 149] width 87 height 17
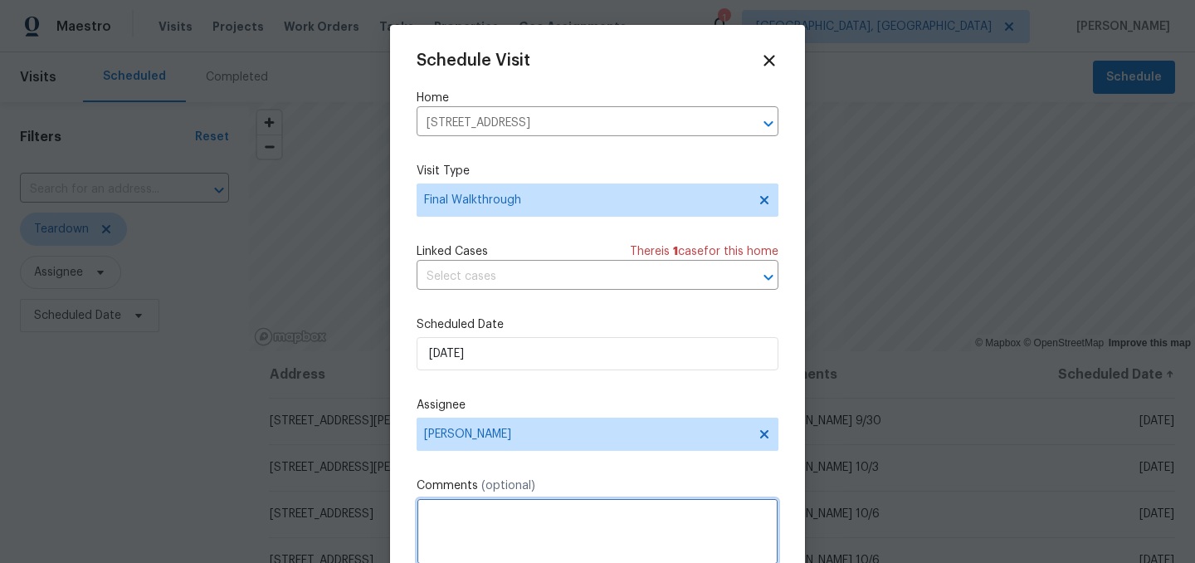
click at [491, 519] on textarea at bounding box center [598, 531] width 362 height 66
click at [470, 530] on textarea "Confirm DCO as seller is not going back to property. Install passage and lockbox" at bounding box center [598, 531] width 362 height 66
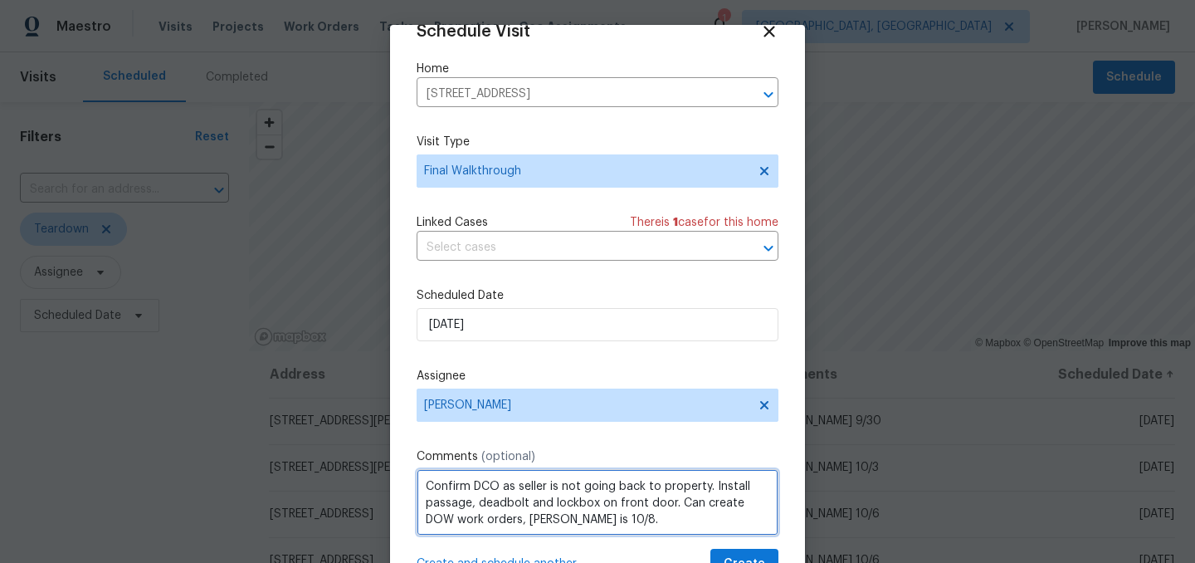
scroll to position [2, 0]
type textarea "Confirm DCO as seller is not going back to property. Install passage, deadbolt …"
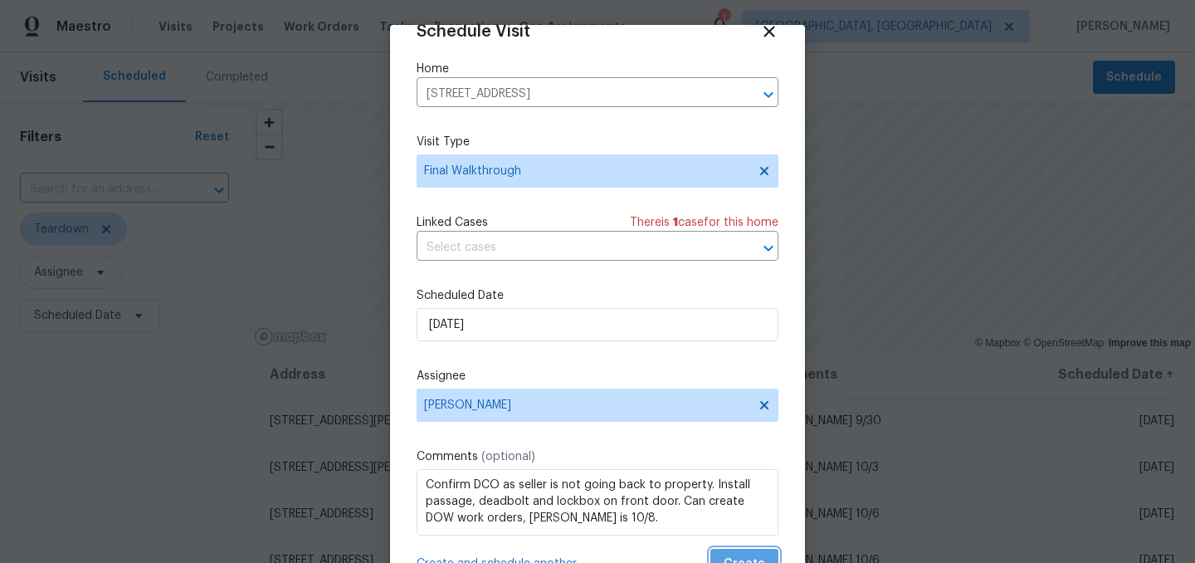
click at [743, 556] on span "Create" at bounding box center [744, 563] width 41 height 21
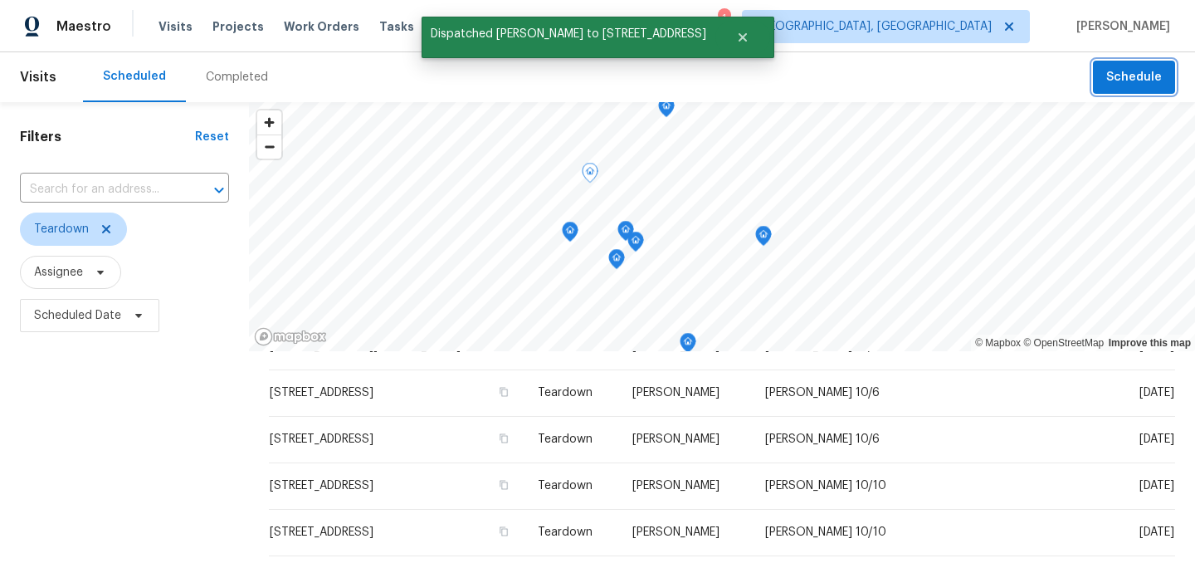
scroll to position [0, 0]
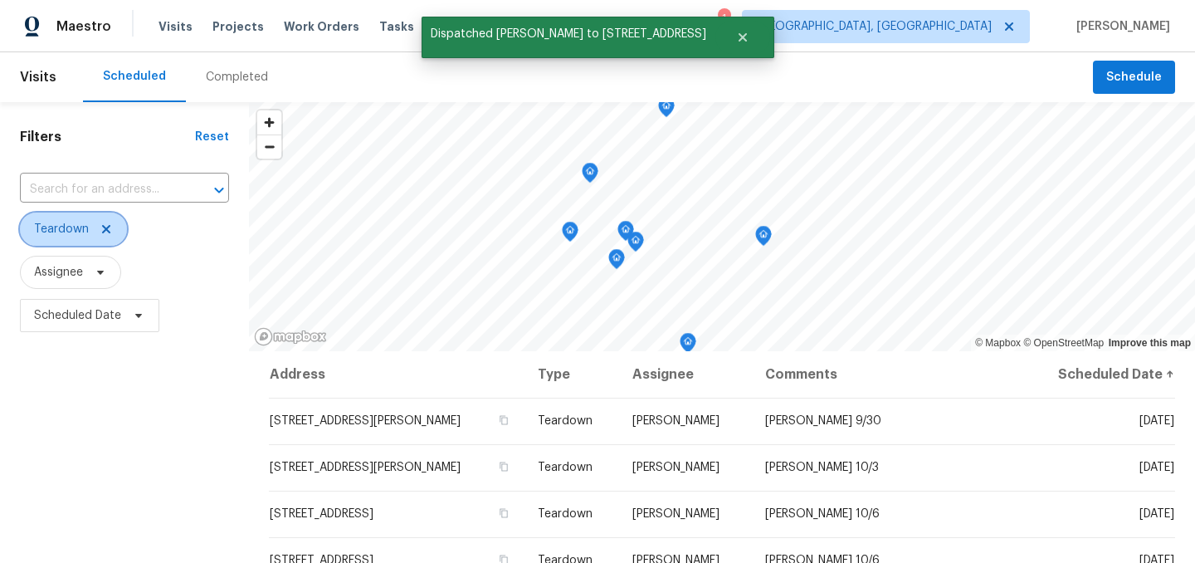
click at [107, 225] on icon at bounding box center [106, 228] width 13 height 13
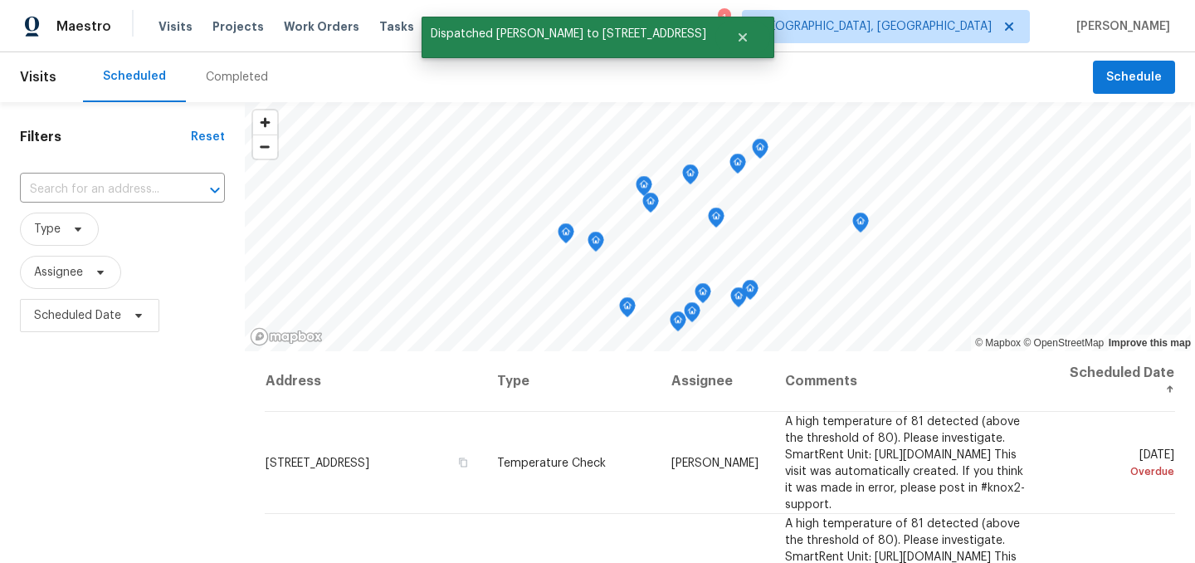
click at [97, 464] on div "Filters Reset ​ Type Assignee Scheduled Date" at bounding box center [122, 451] width 245 height 699
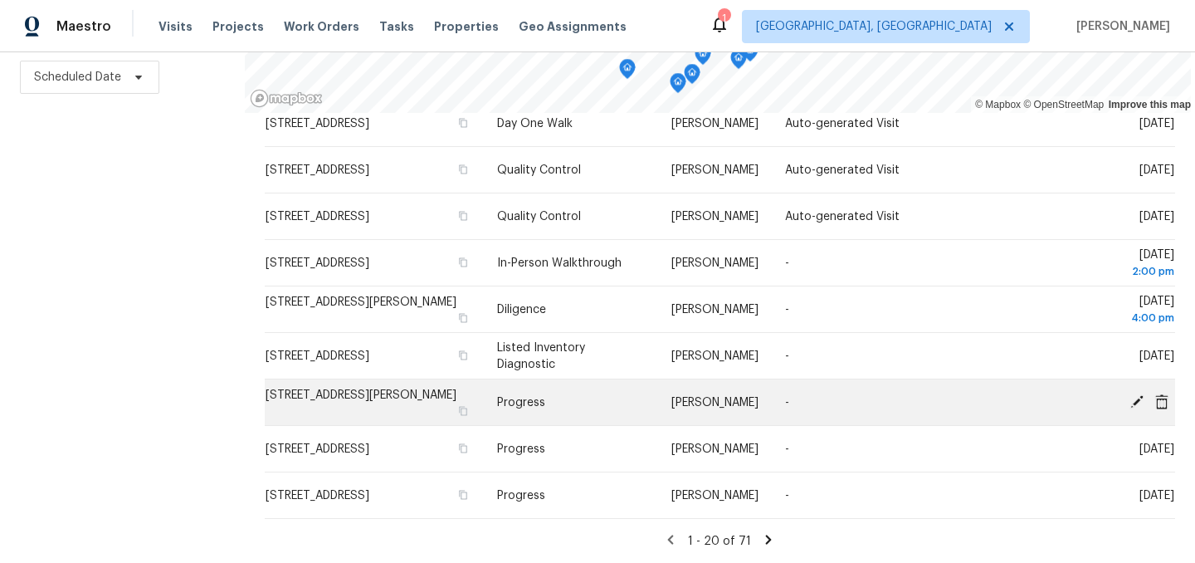
scroll to position [794, 0]
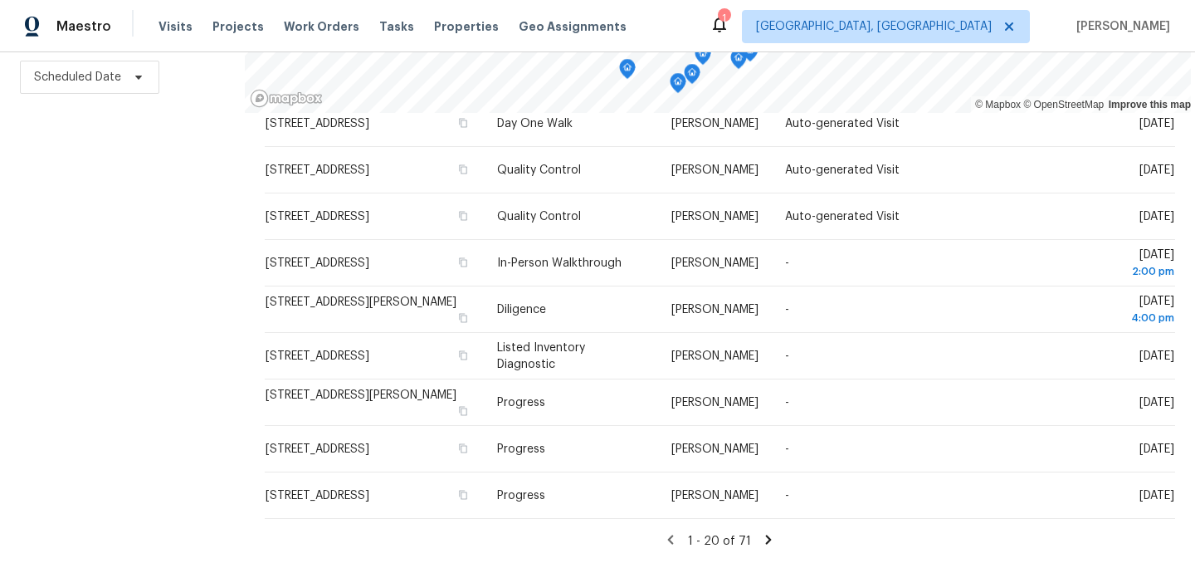
click at [766, 541] on icon at bounding box center [769, 538] width 6 height 9
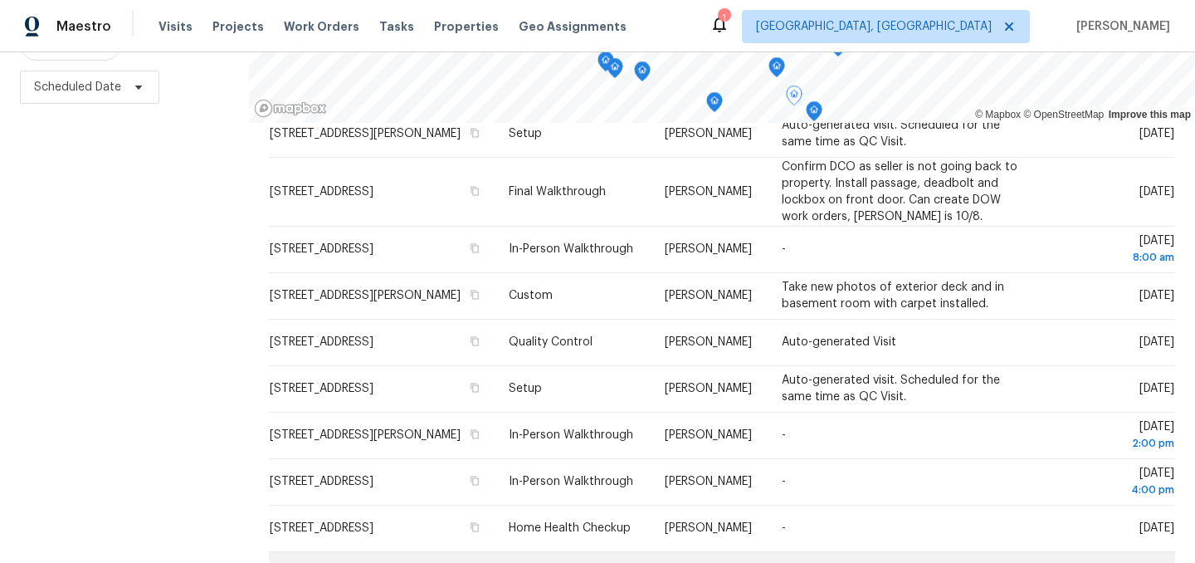
scroll to position [628, 0]
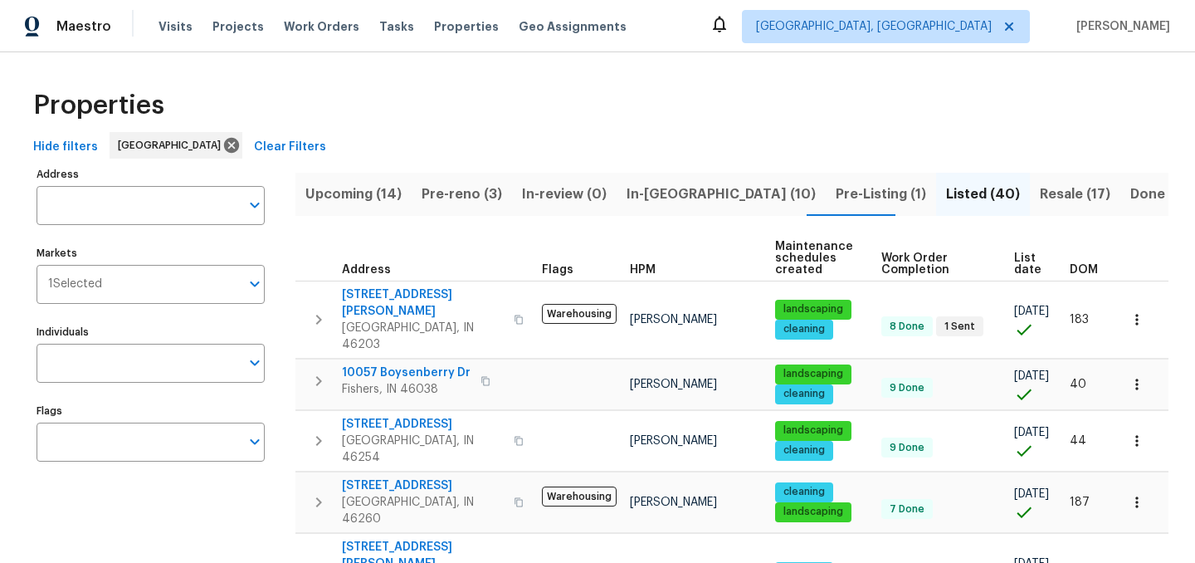
click at [633, 193] on span "In-[GEOGRAPHIC_DATA] (10)" at bounding box center [720, 194] width 189 height 23
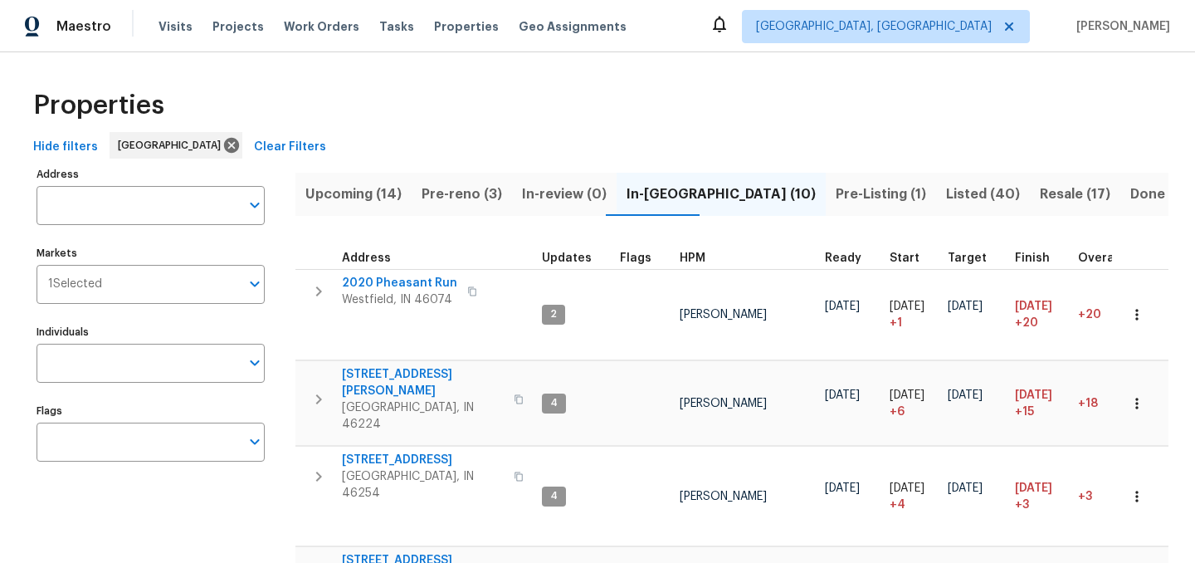
click at [468, 195] on span "Pre-reno (3)" at bounding box center [462, 194] width 80 height 23
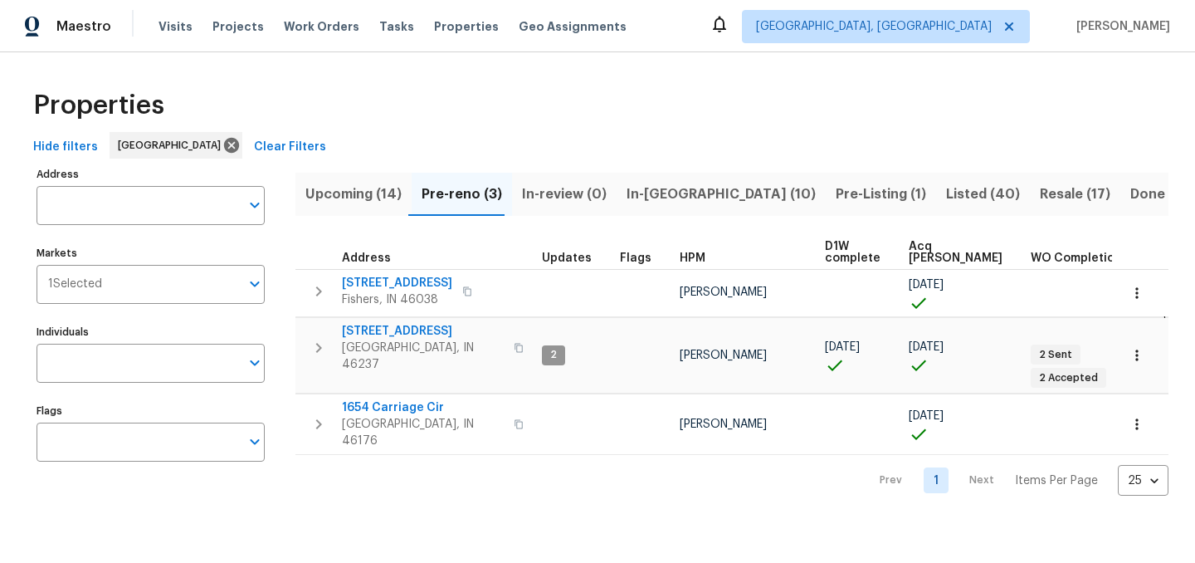
click at [836, 195] on span "Pre-Listing (1)" at bounding box center [881, 194] width 90 height 23
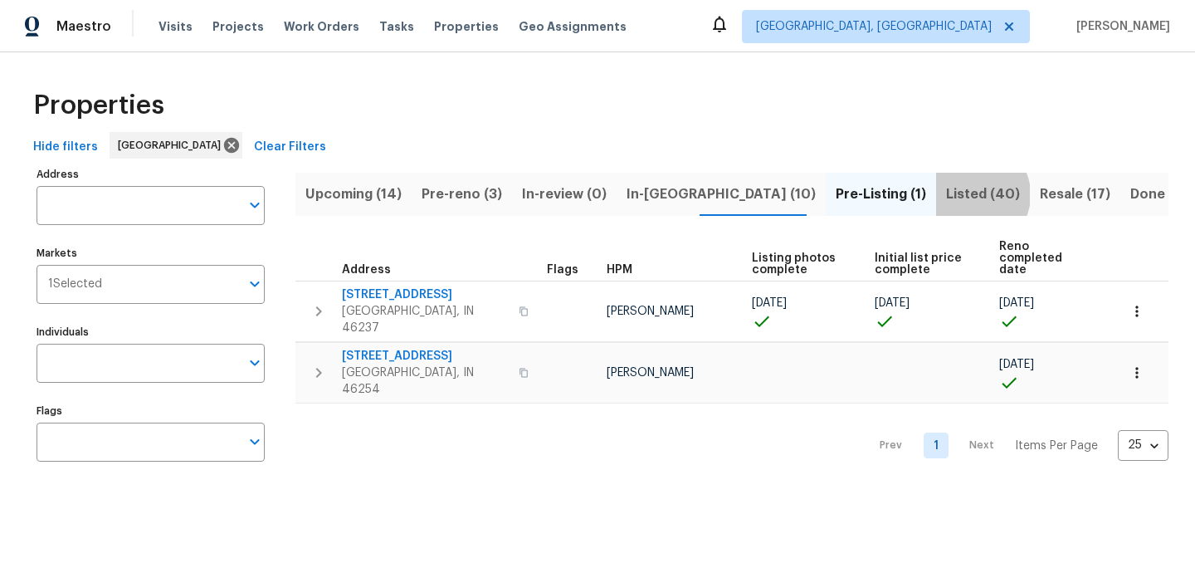
click at [946, 194] on span "Listed (40)" at bounding box center [983, 194] width 74 height 23
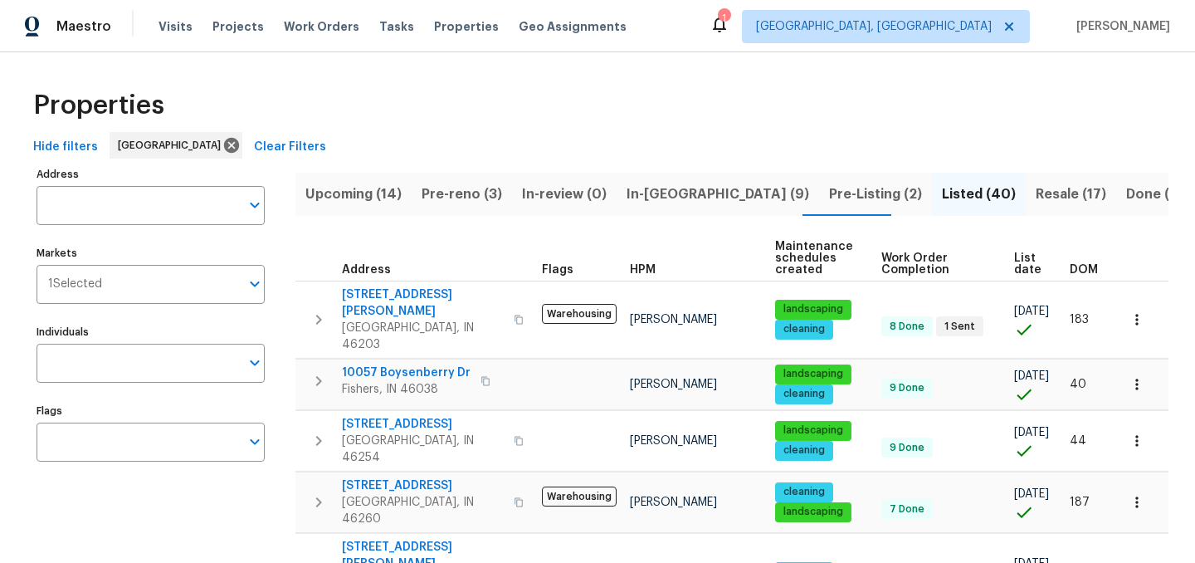
click at [651, 194] on span "In-[GEOGRAPHIC_DATA] (9)" at bounding box center [717, 194] width 183 height 23
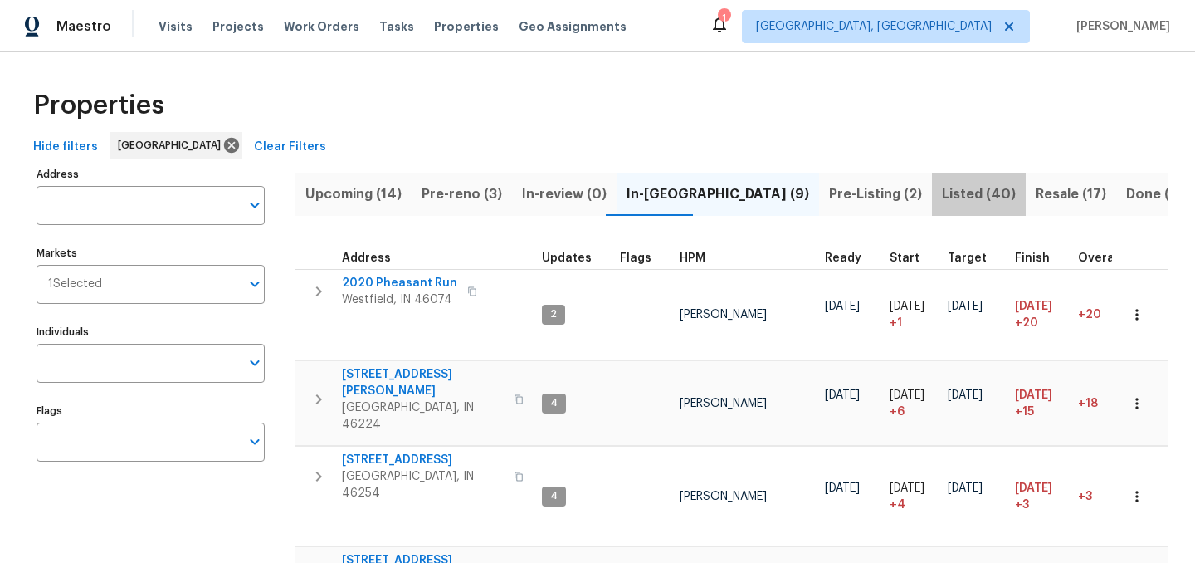
click at [942, 184] on span "Listed (40)" at bounding box center [979, 194] width 74 height 23
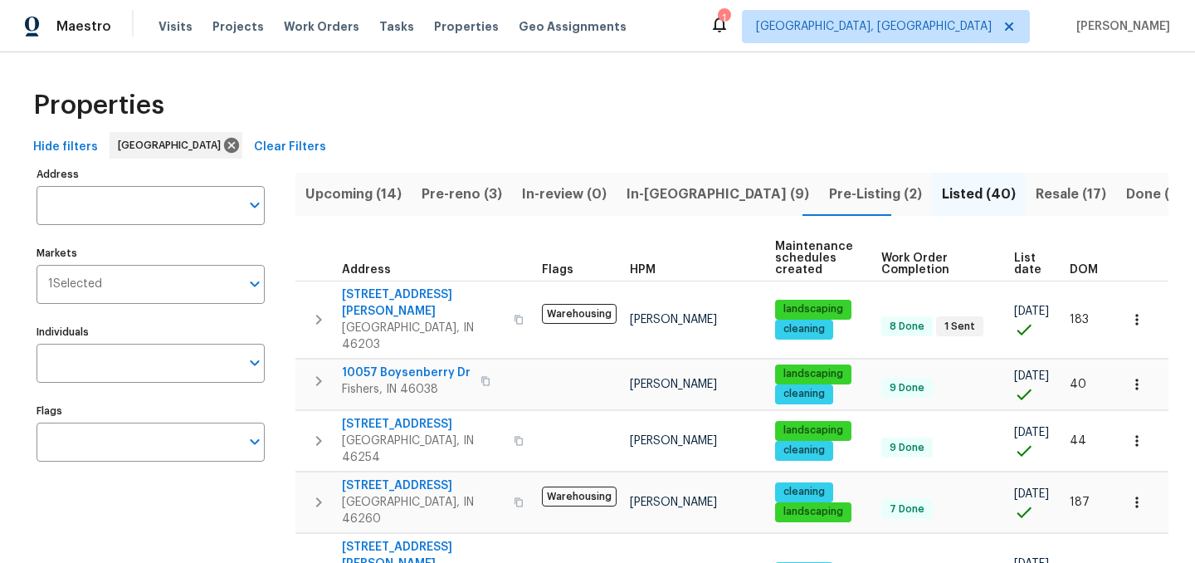
click at [1036, 202] on span "Resale (17)" at bounding box center [1071, 194] width 71 height 23
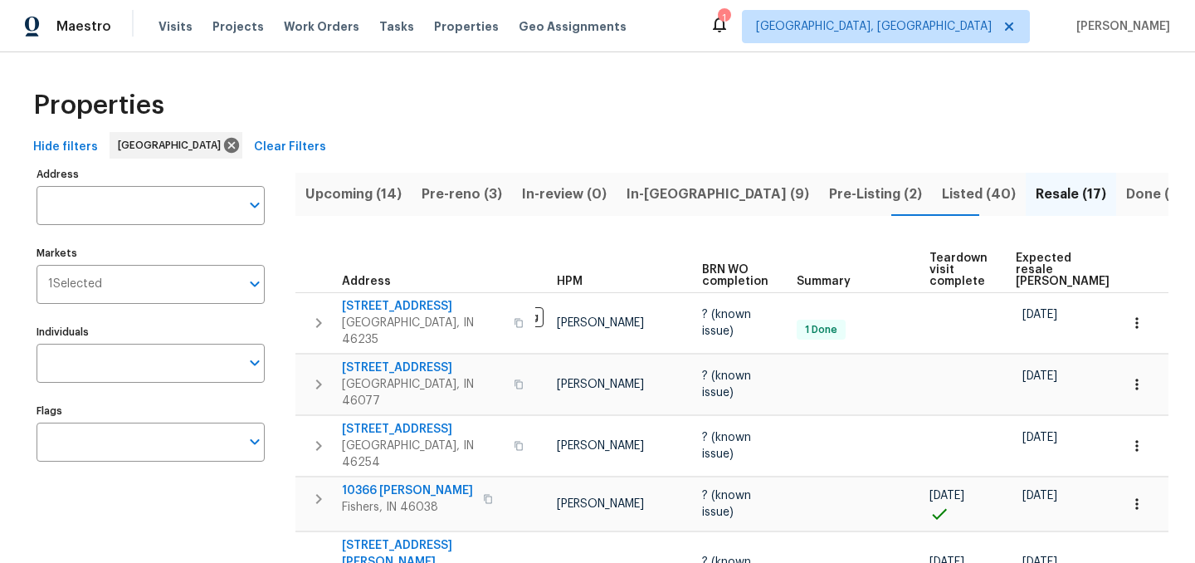
scroll to position [0, 75]
click at [1028, 262] on span "Expected resale COE" at bounding box center [1061, 269] width 94 height 35
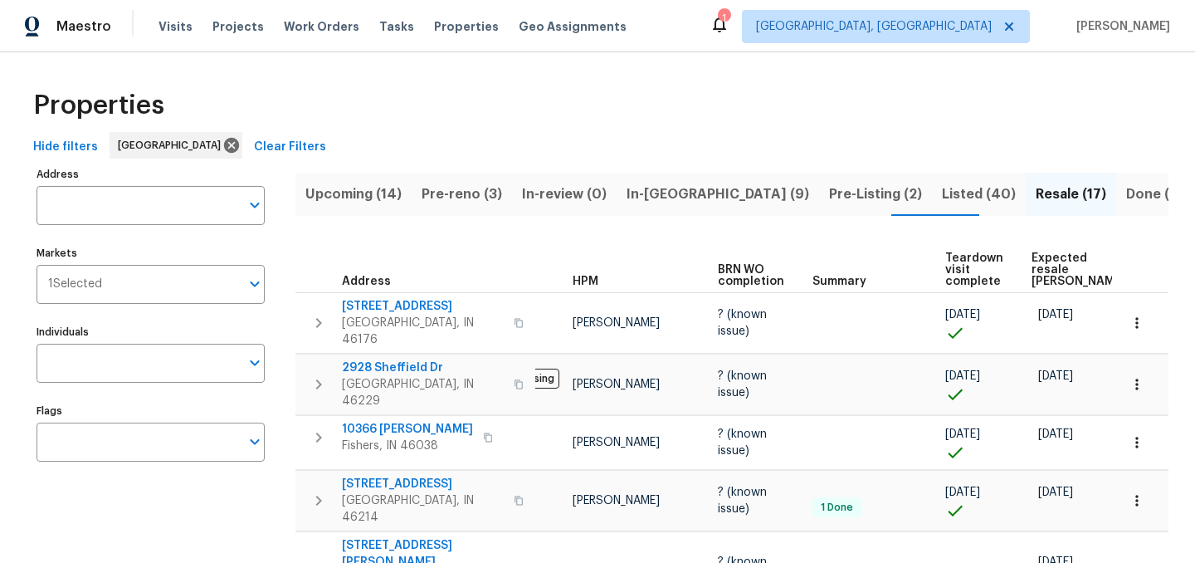
click at [942, 192] on span "Listed (40)" at bounding box center [979, 194] width 74 height 23
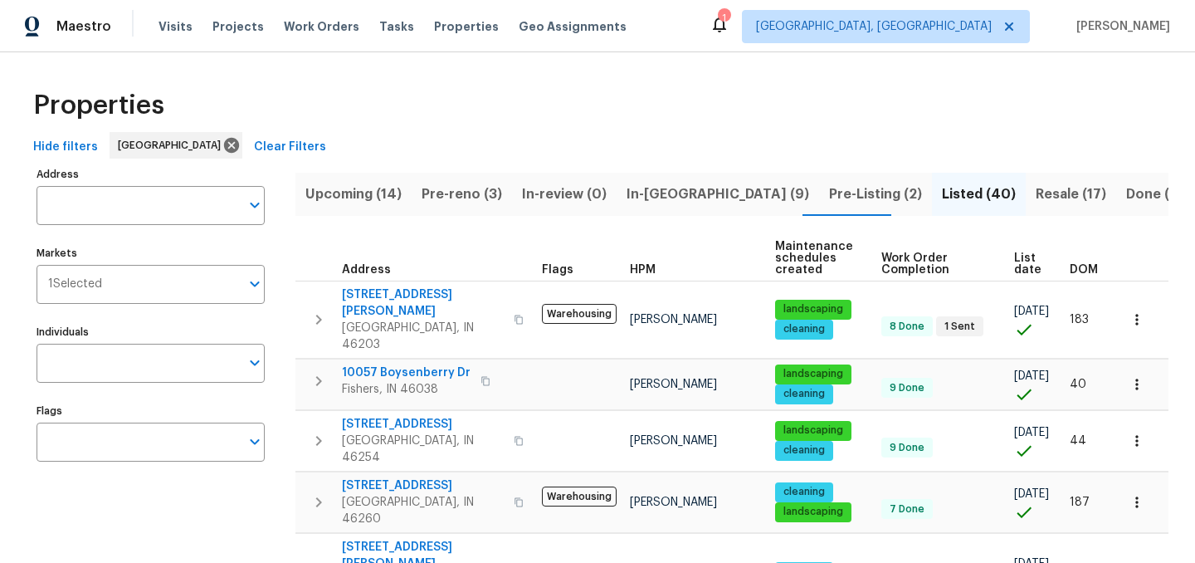
click at [829, 193] on span "Pre-Listing (2)" at bounding box center [875, 194] width 93 height 23
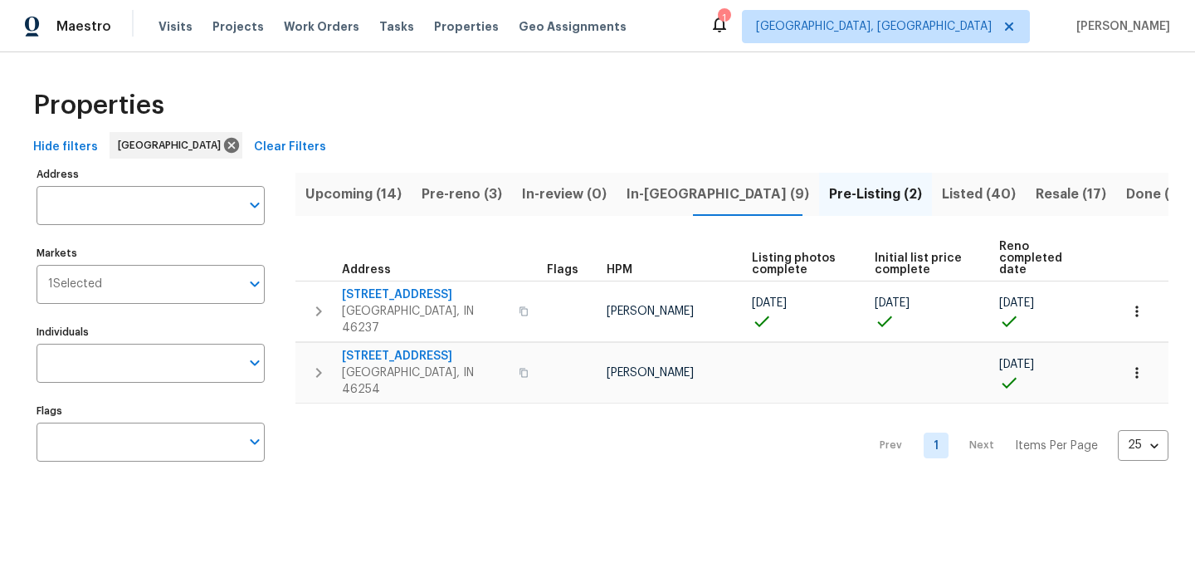
click at [367, 188] on span "Upcoming (14)" at bounding box center [353, 194] width 96 height 23
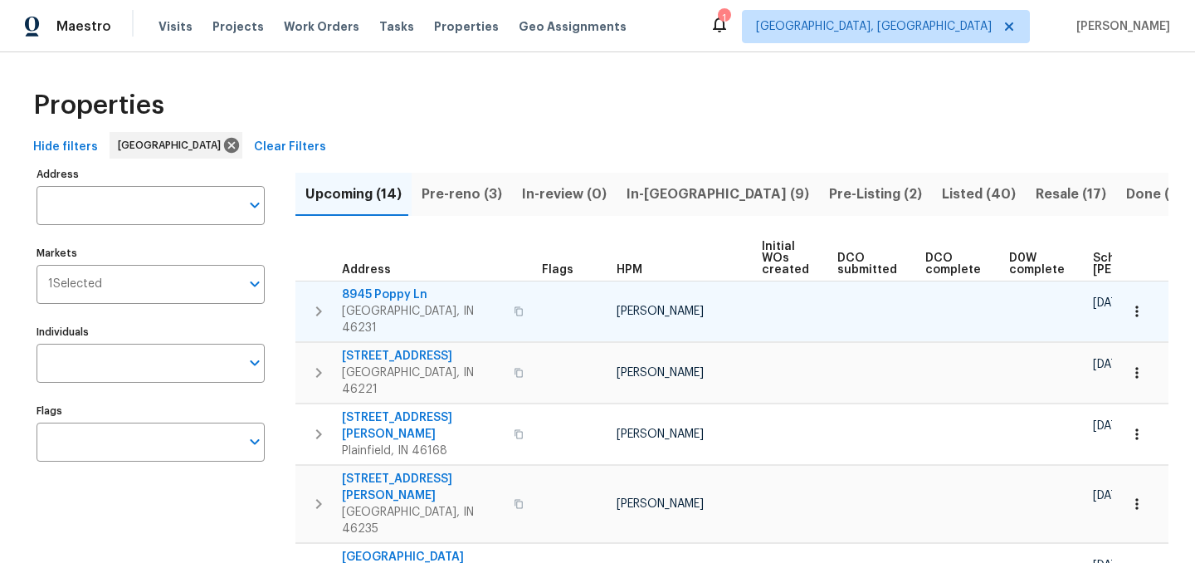
scroll to position [0, 200]
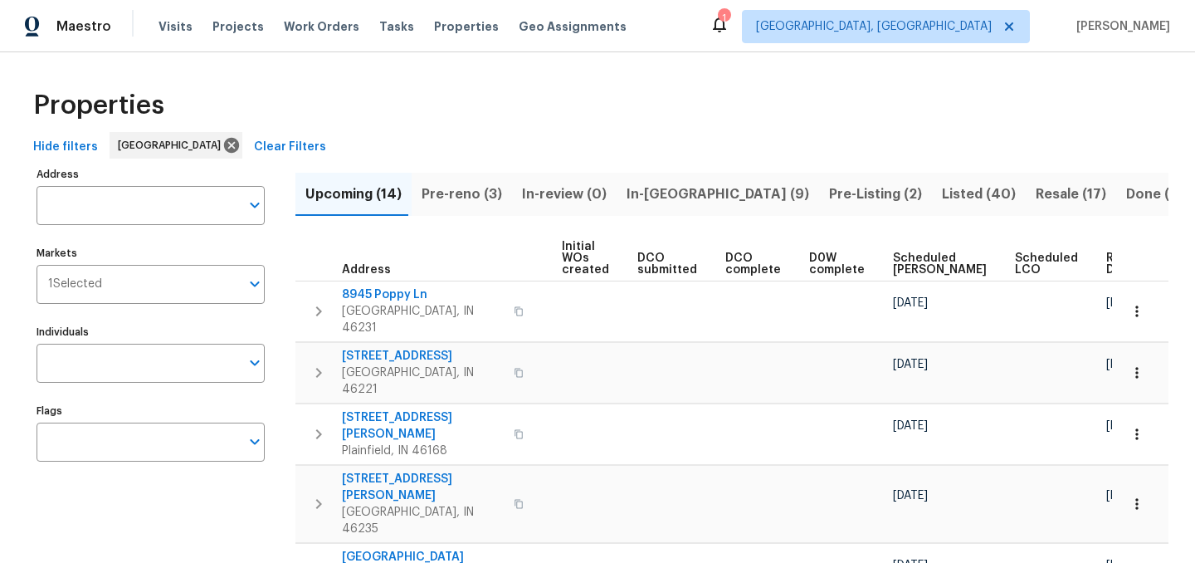
click at [1106, 261] on span "Ready Date" at bounding box center [1124, 263] width 37 height 23
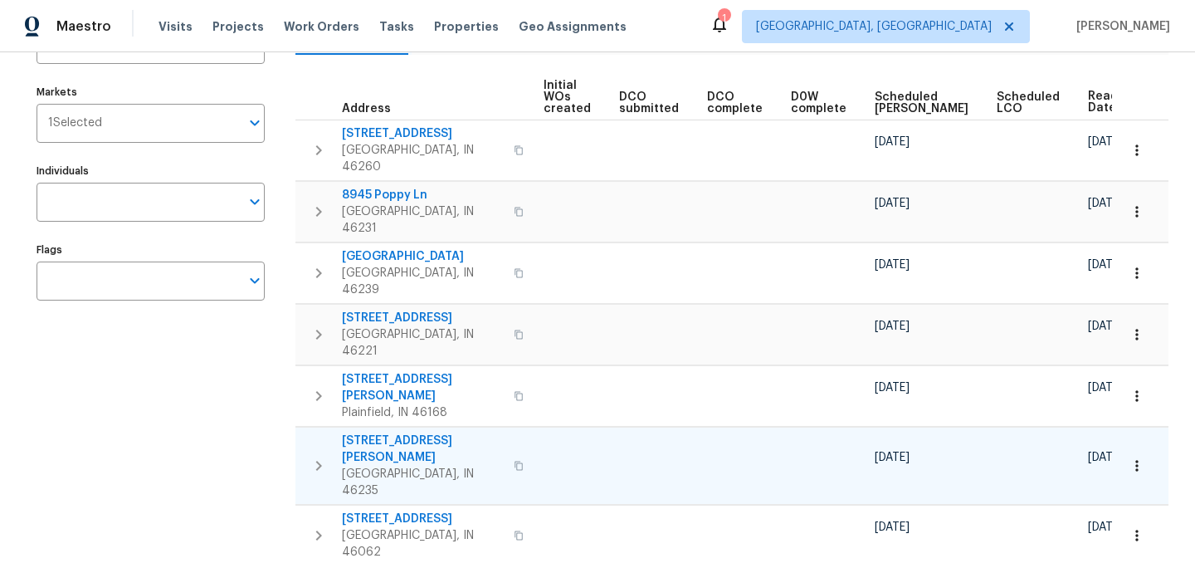
scroll to position [164, 0]
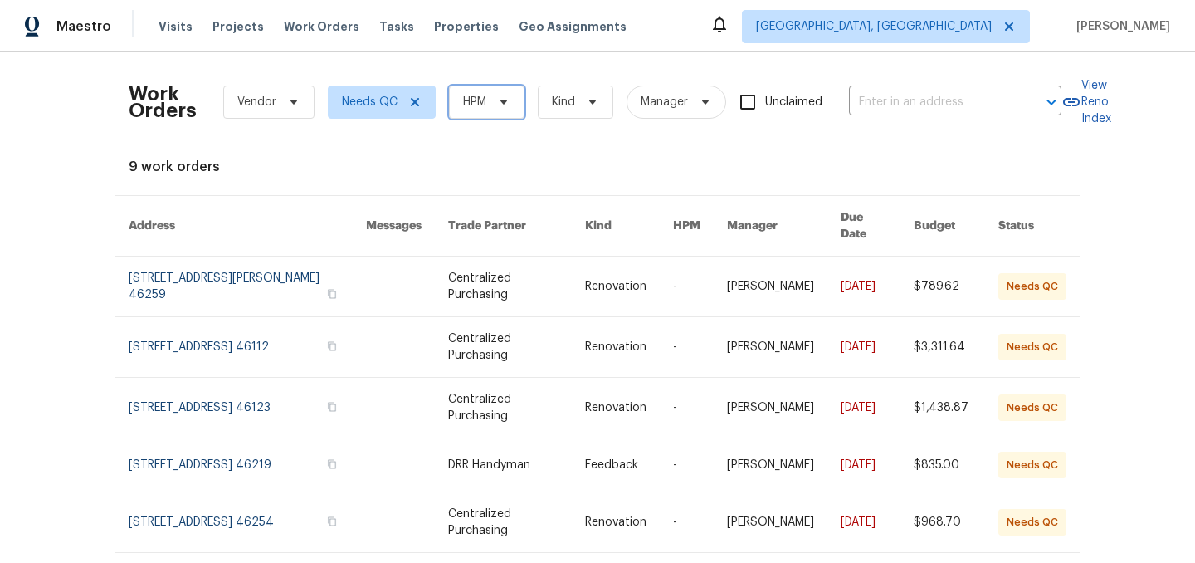
click at [470, 99] on span "HPM" at bounding box center [474, 102] width 23 height 17
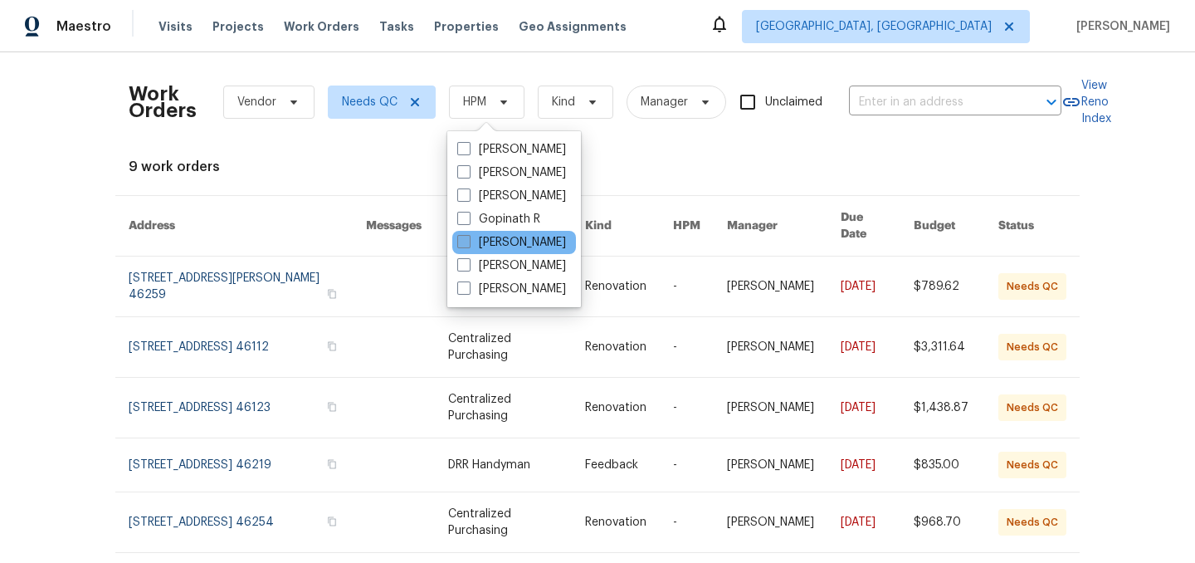
click at [503, 235] on label "[PERSON_NAME]" at bounding box center [511, 242] width 109 height 17
click at [468, 235] on input "[PERSON_NAME]" at bounding box center [462, 239] width 11 height 11
checkbox input "true"
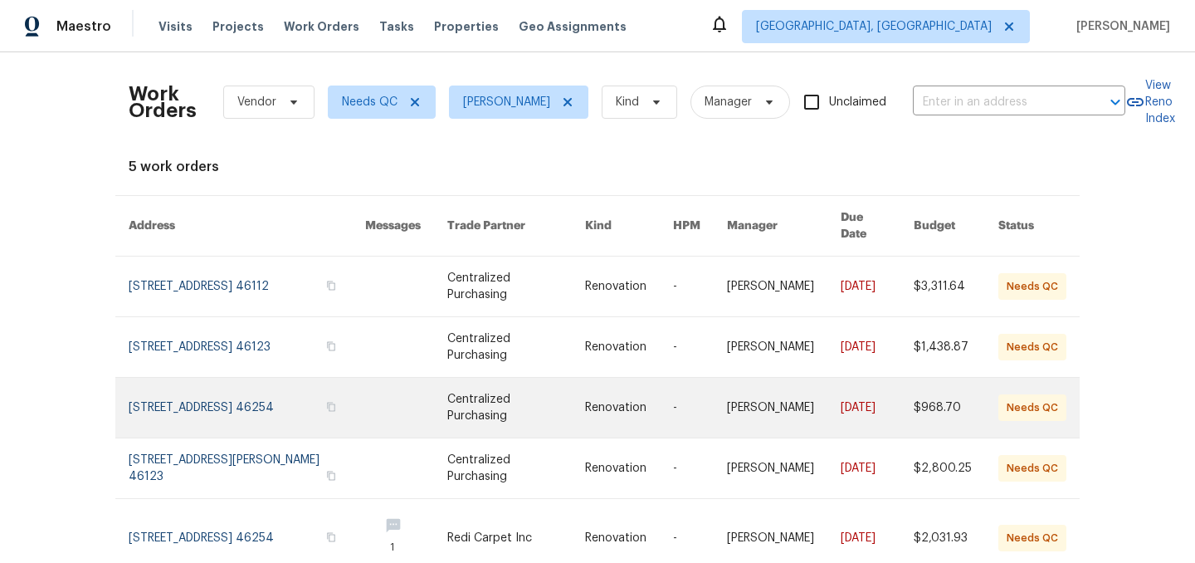
scroll to position [54, 0]
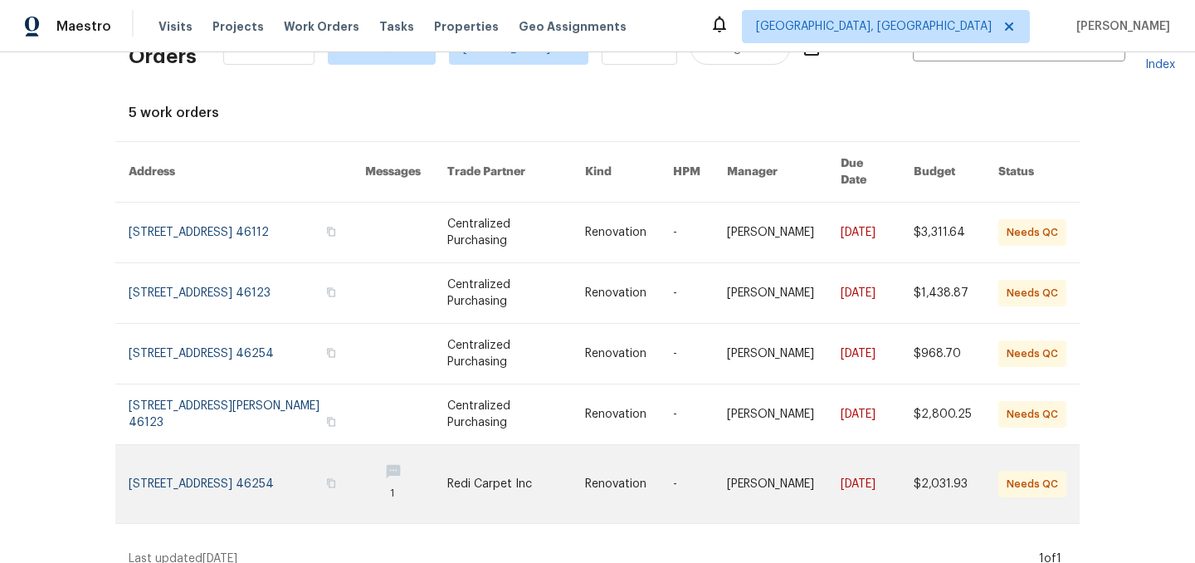
click at [257, 452] on link at bounding box center [247, 484] width 236 height 78
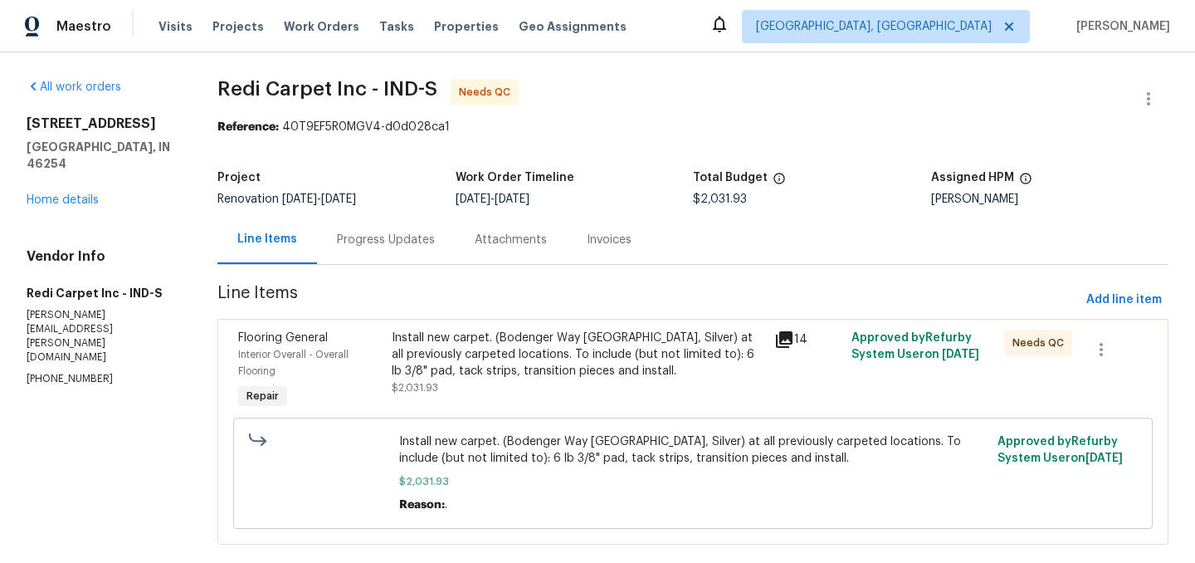
click at [495, 377] on div "Install new carpet. (Bodenger Way [GEOGRAPHIC_DATA], Silver) at all previously …" at bounding box center [578, 354] width 373 height 50
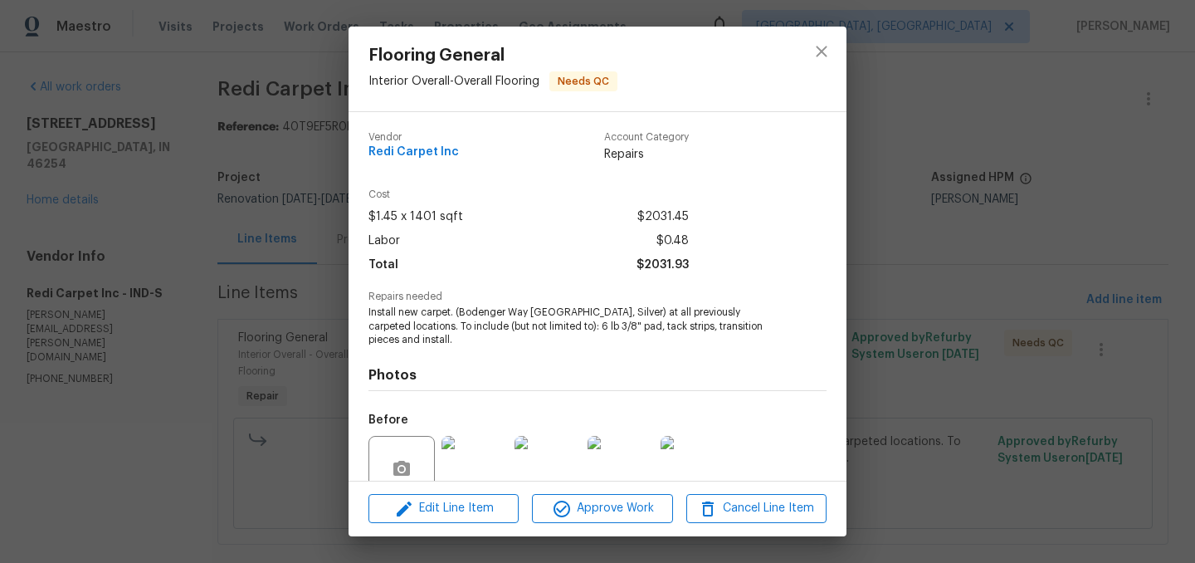
scroll to position [146, 0]
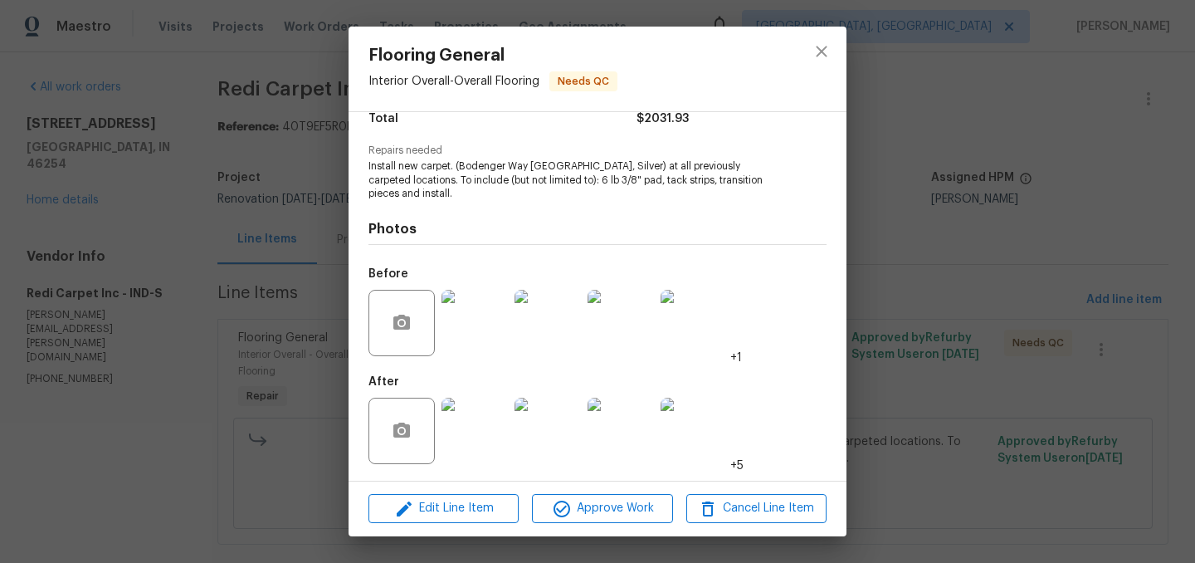
click at [475, 428] on img at bounding box center [474, 430] width 66 height 66
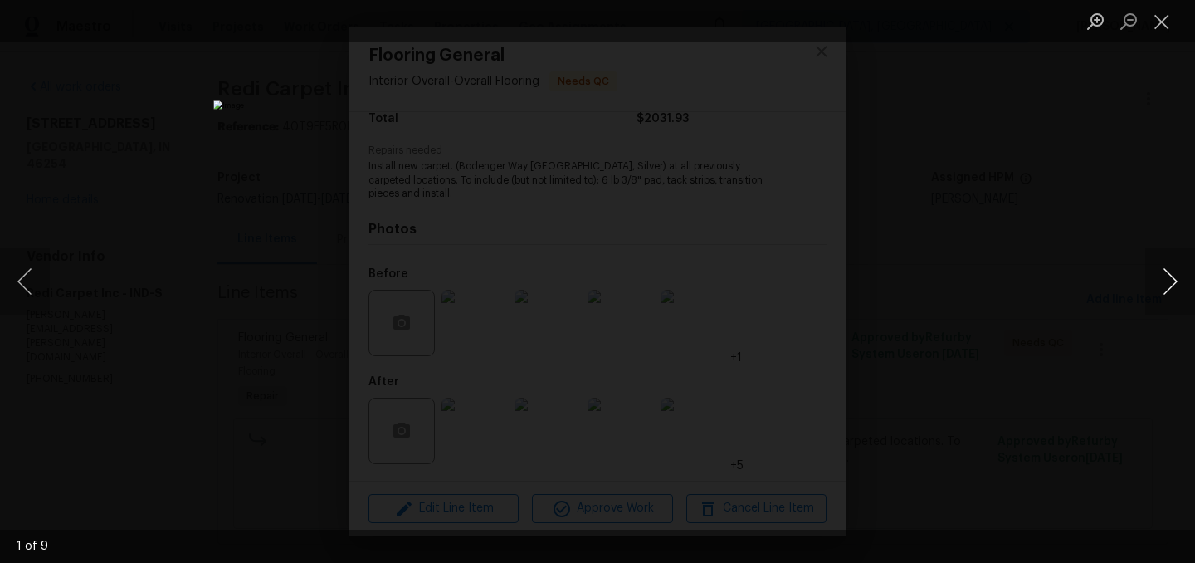
click at [1174, 276] on button "Next image" at bounding box center [1170, 281] width 50 height 66
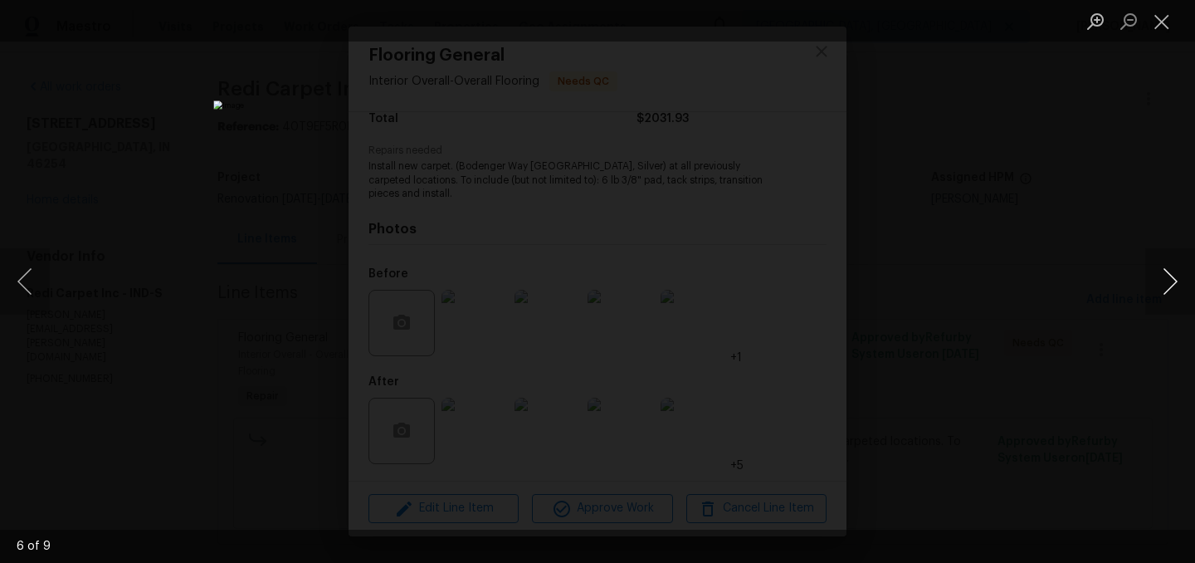
click at [1174, 276] on button "Next image" at bounding box center [1170, 281] width 50 height 66
click at [1169, 20] on button "Close lightbox" at bounding box center [1161, 21] width 33 height 29
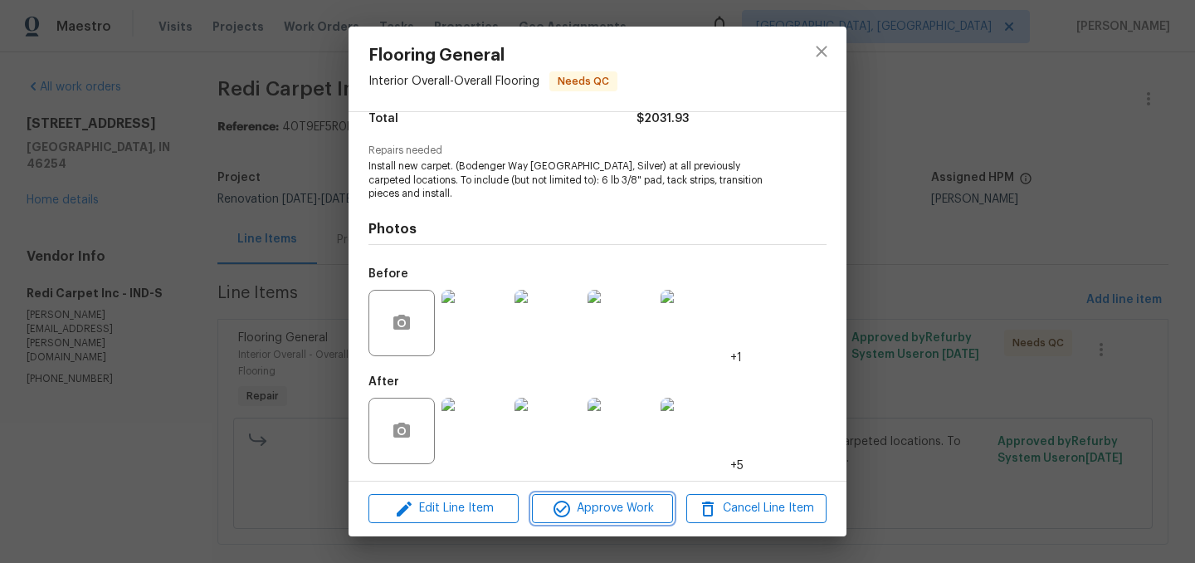
click at [588, 496] on button "Approve Work" at bounding box center [602, 508] width 140 height 29
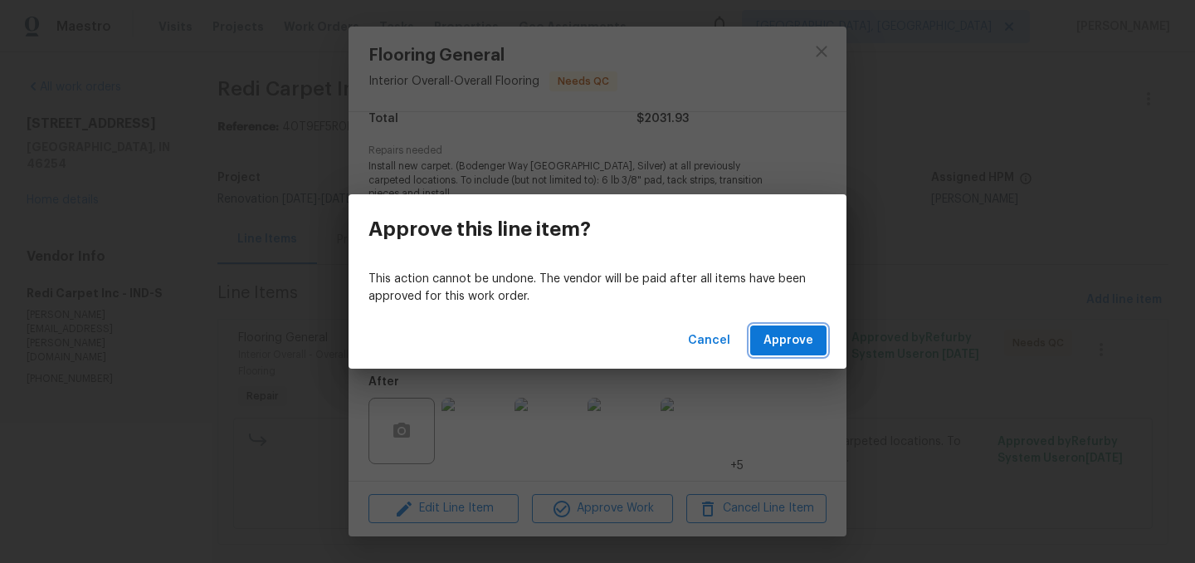
click at [796, 335] on span "Approve" at bounding box center [788, 340] width 50 height 21
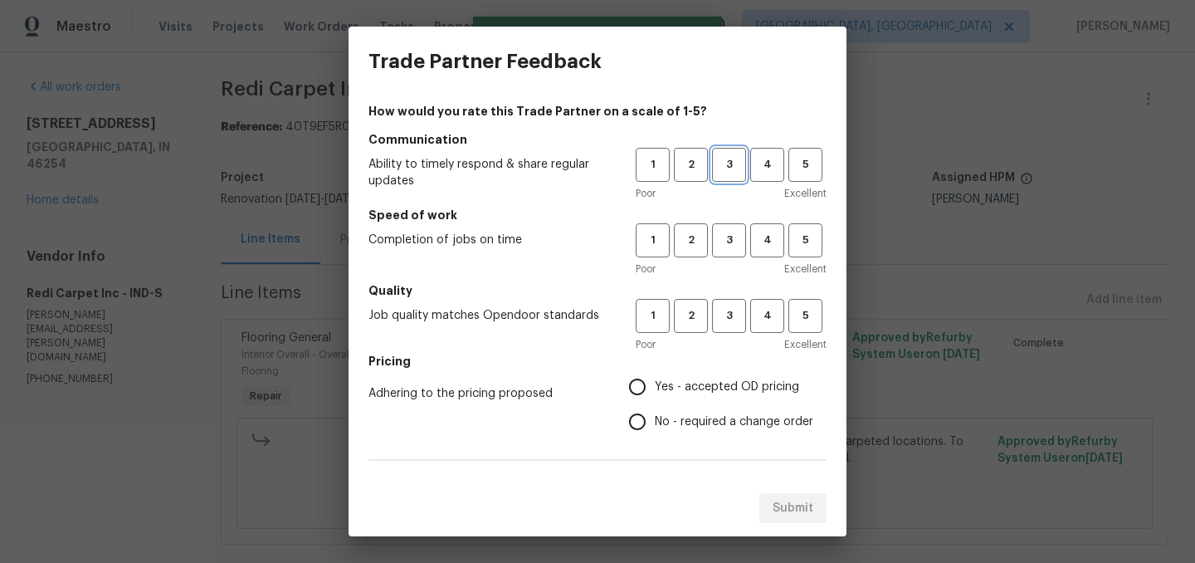
click at [723, 171] on span "3" at bounding box center [729, 164] width 31 height 19
click at [731, 228] on button "3" at bounding box center [729, 240] width 34 height 34
click at [727, 304] on button "3" at bounding box center [729, 316] width 34 height 34
click at [646, 376] on input "Yes - accepted OD pricing" at bounding box center [637, 386] width 35 height 35
radio input "true"
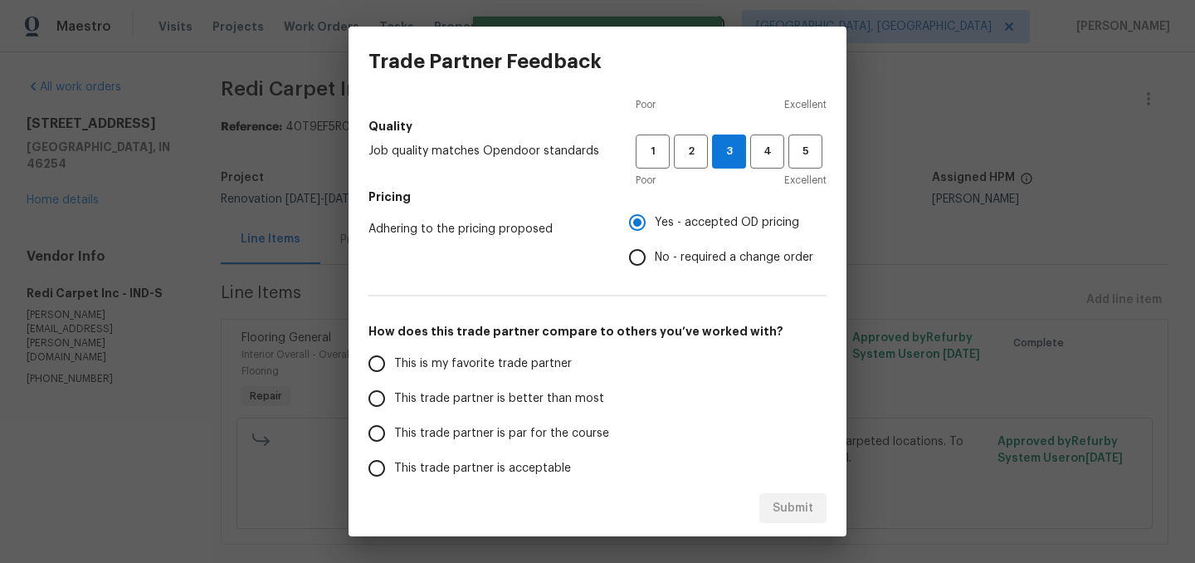
scroll to position [218, 0]
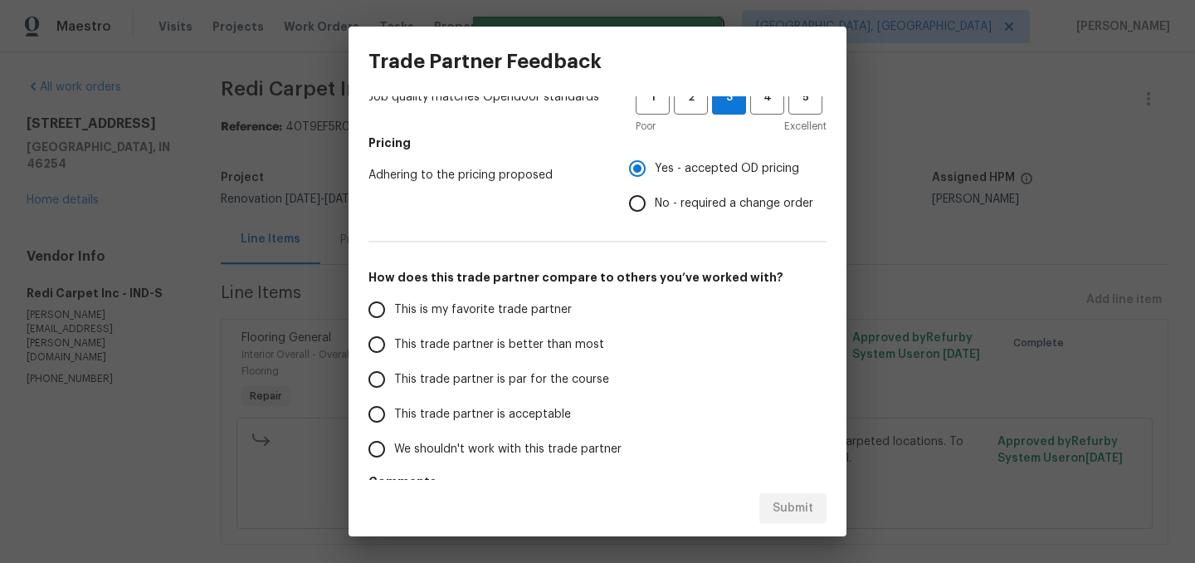
click at [483, 340] on span "This trade partner is better than most" at bounding box center [499, 344] width 210 height 17
click at [394, 340] on input "This trade partner is better than most" at bounding box center [376, 344] width 35 height 35
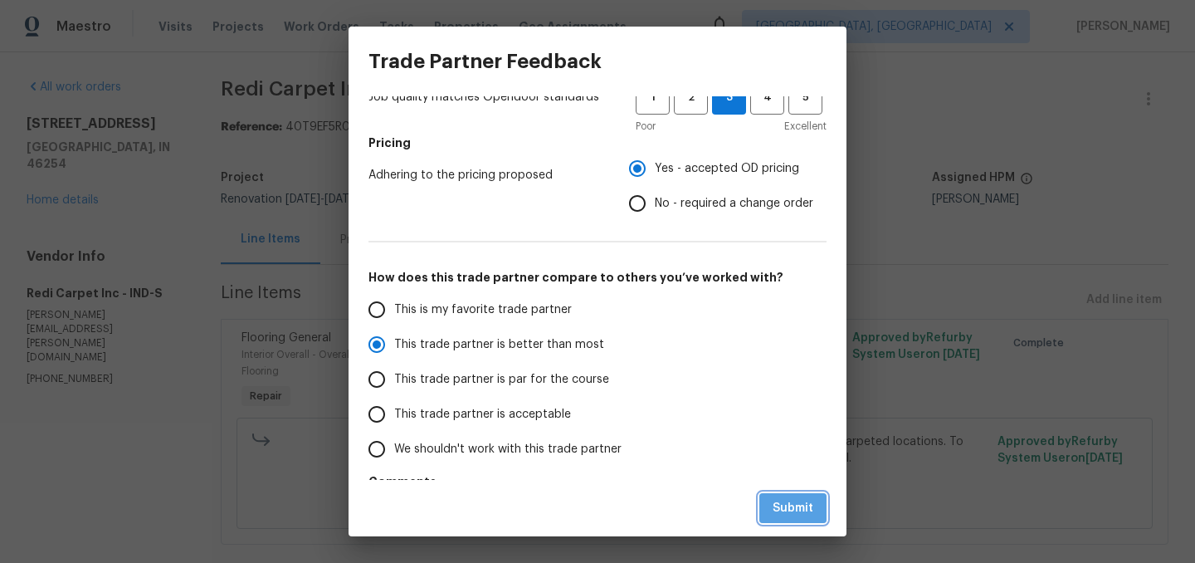
click at [800, 504] on span "Submit" at bounding box center [792, 508] width 41 height 21
radio input "true"
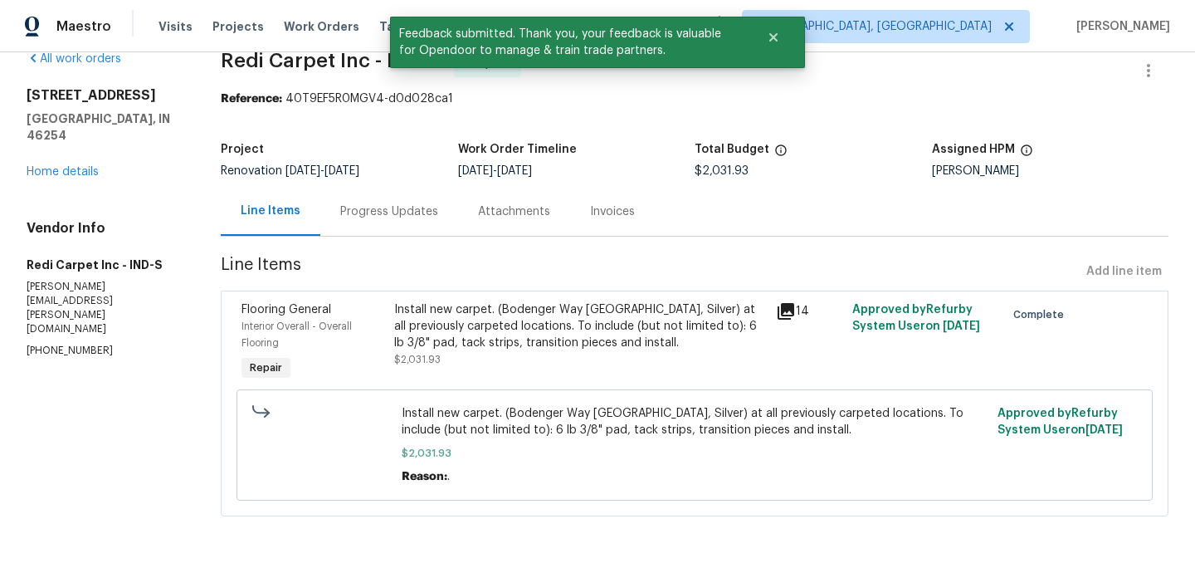
scroll to position [0, 0]
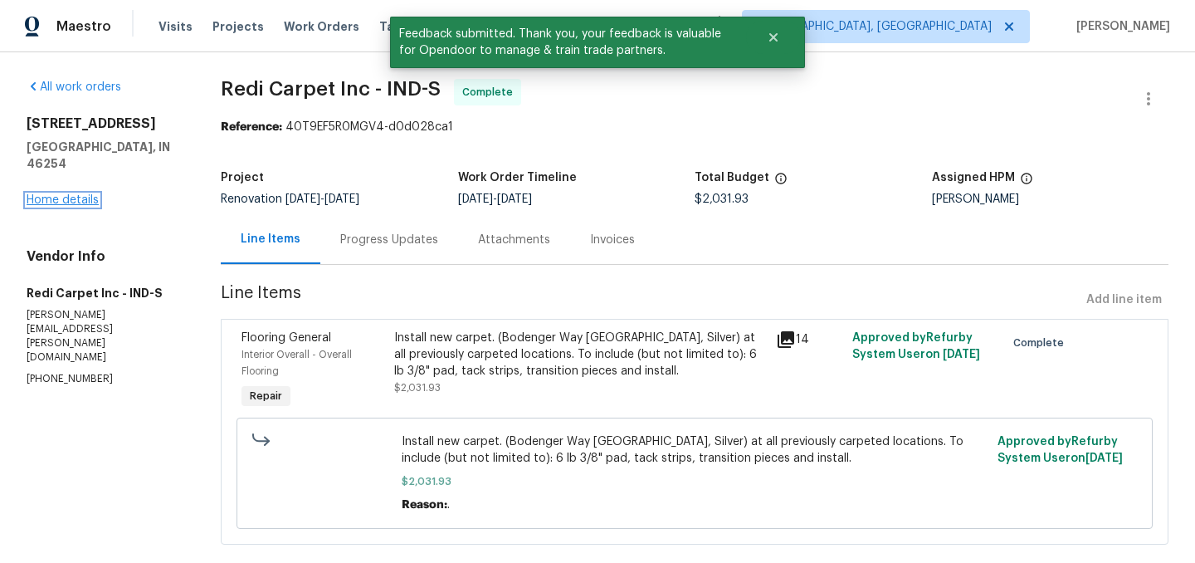
click at [61, 194] on link "Home details" at bounding box center [63, 200] width 72 height 12
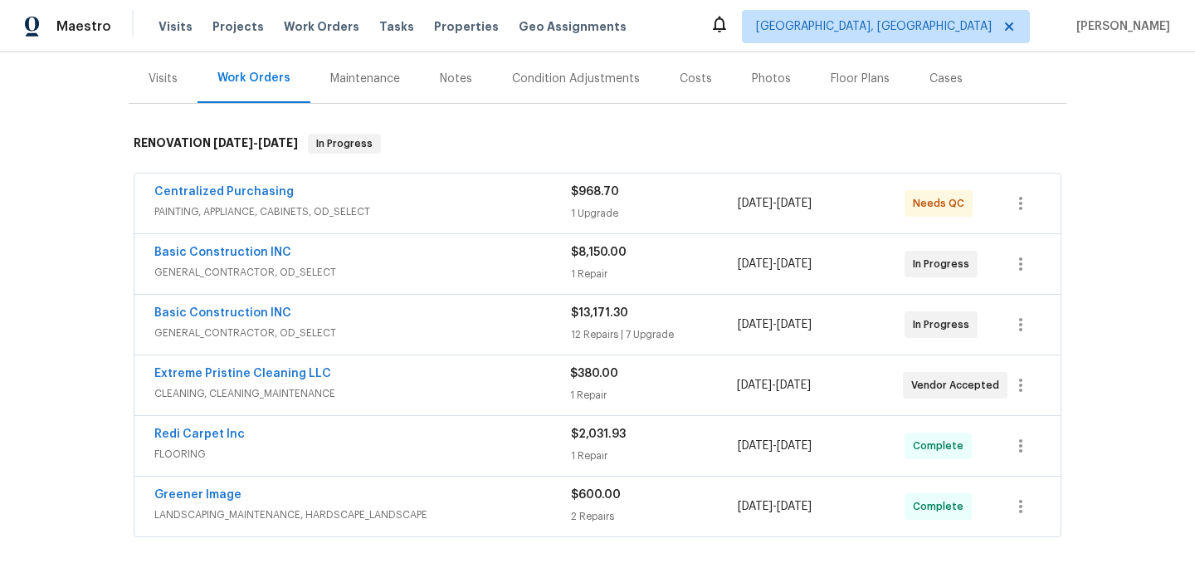
scroll to position [197, 0]
click at [232, 315] on link "Basic Construction INC" at bounding box center [222, 314] width 137 height 12
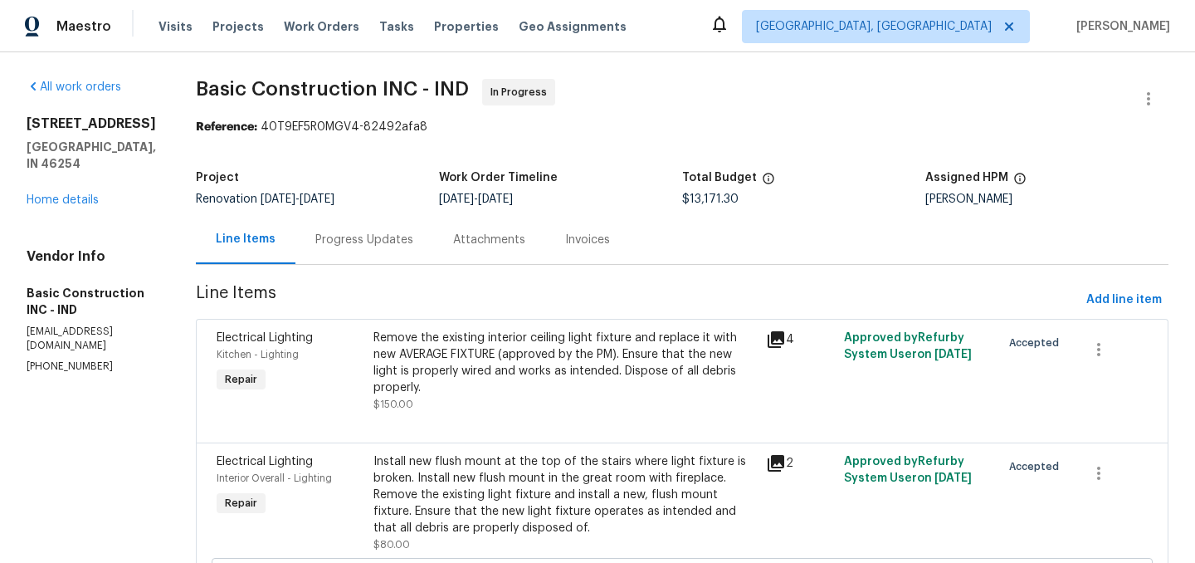
click at [624, 361] on div "Remove the existing interior ceiling light fixture and replace it with new AVER…" at bounding box center [564, 362] width 383 height 66
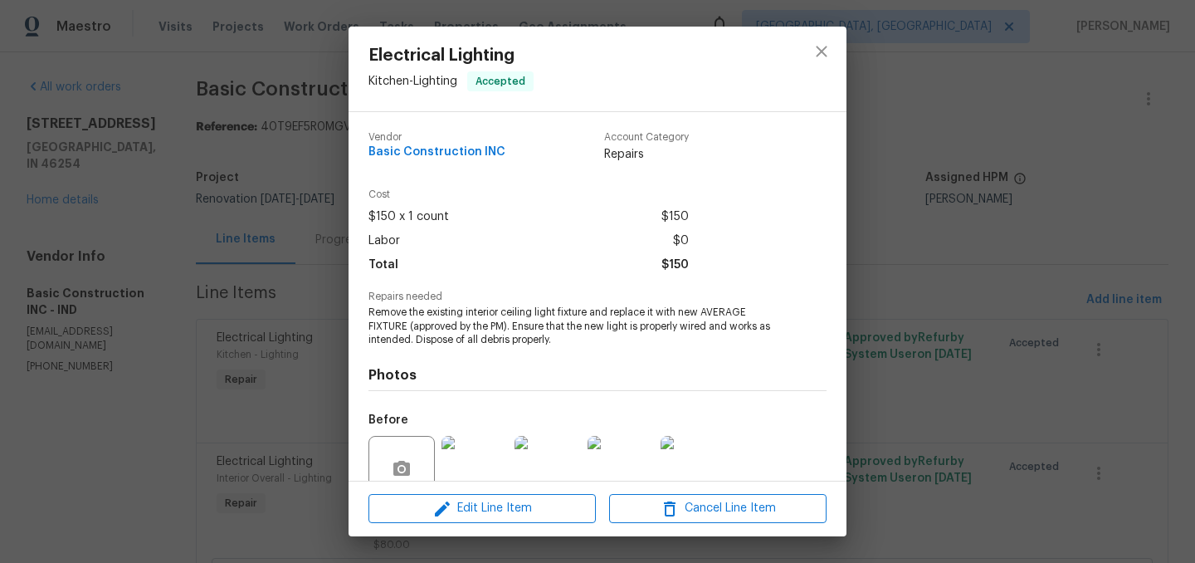
scroll to position [146, 0]
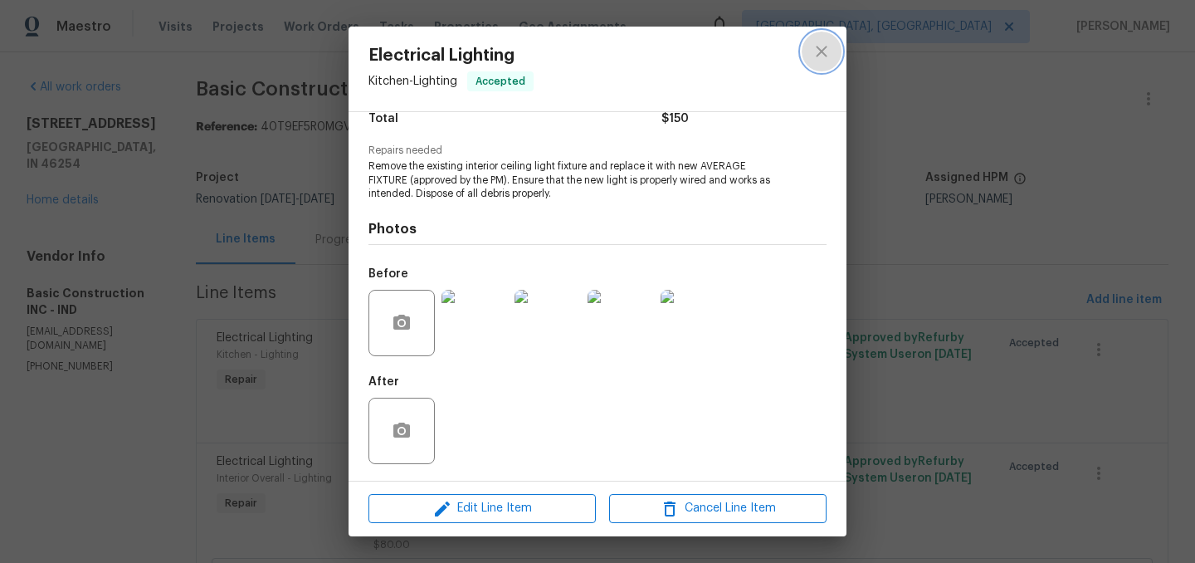
click at [822, 44] on icon "close" at bounding box center [821, 51] width 20 height 20
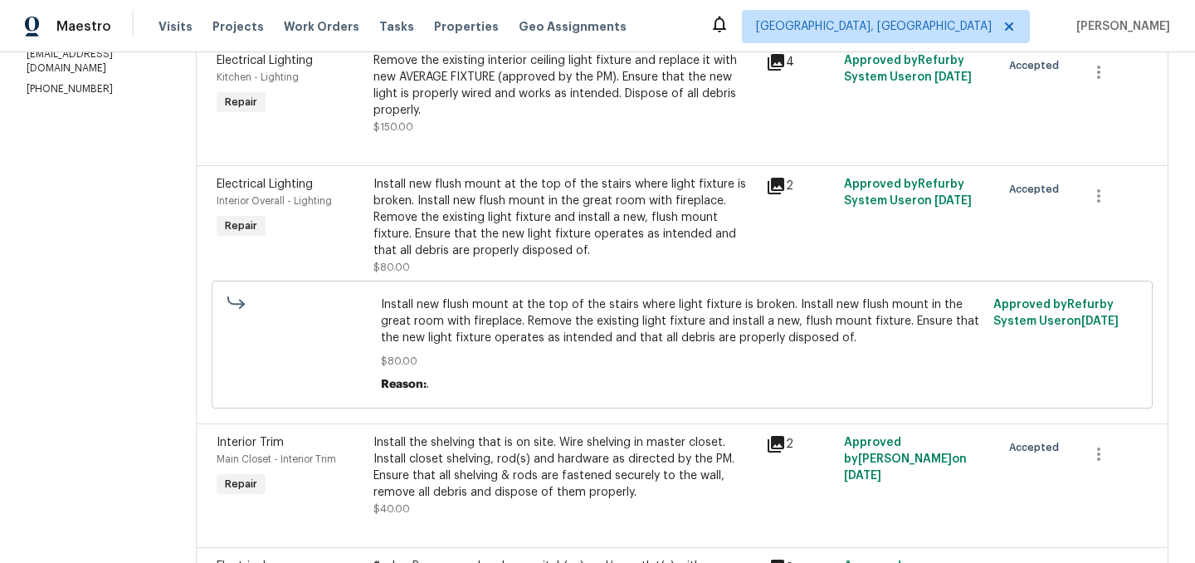
scroll to position [0, 0]
